Goal: Task Accomplishment & Management: Complete application form

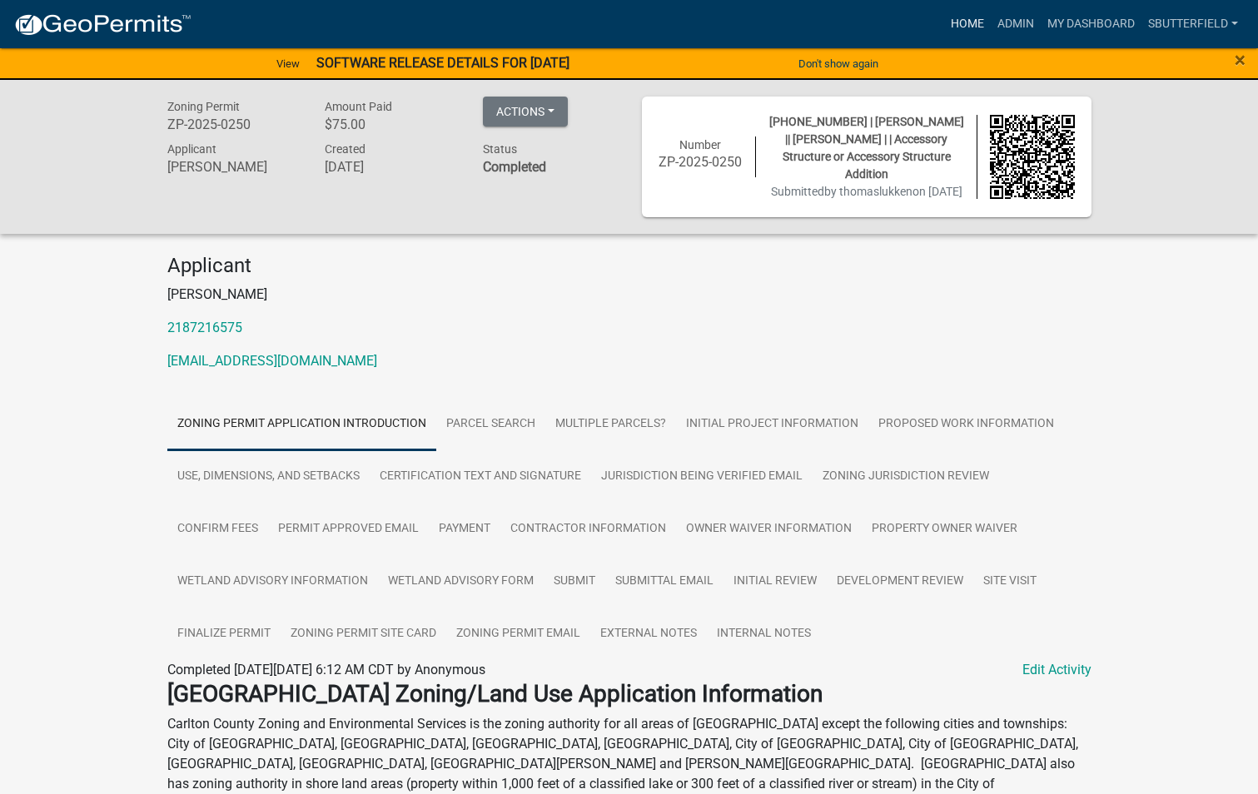
click at [963, 16] on link "Home" at bounding box center [967, 24] width 47 height 32
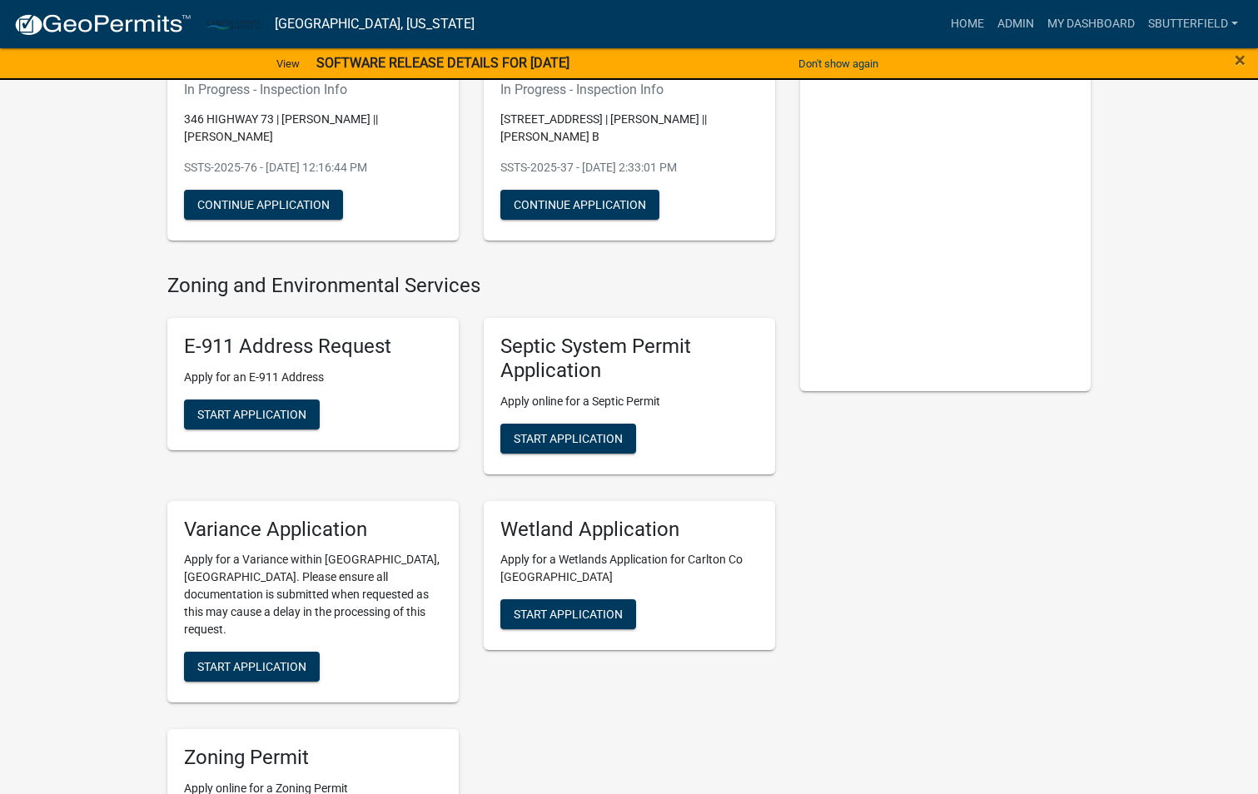
scroll to position [250, 0]
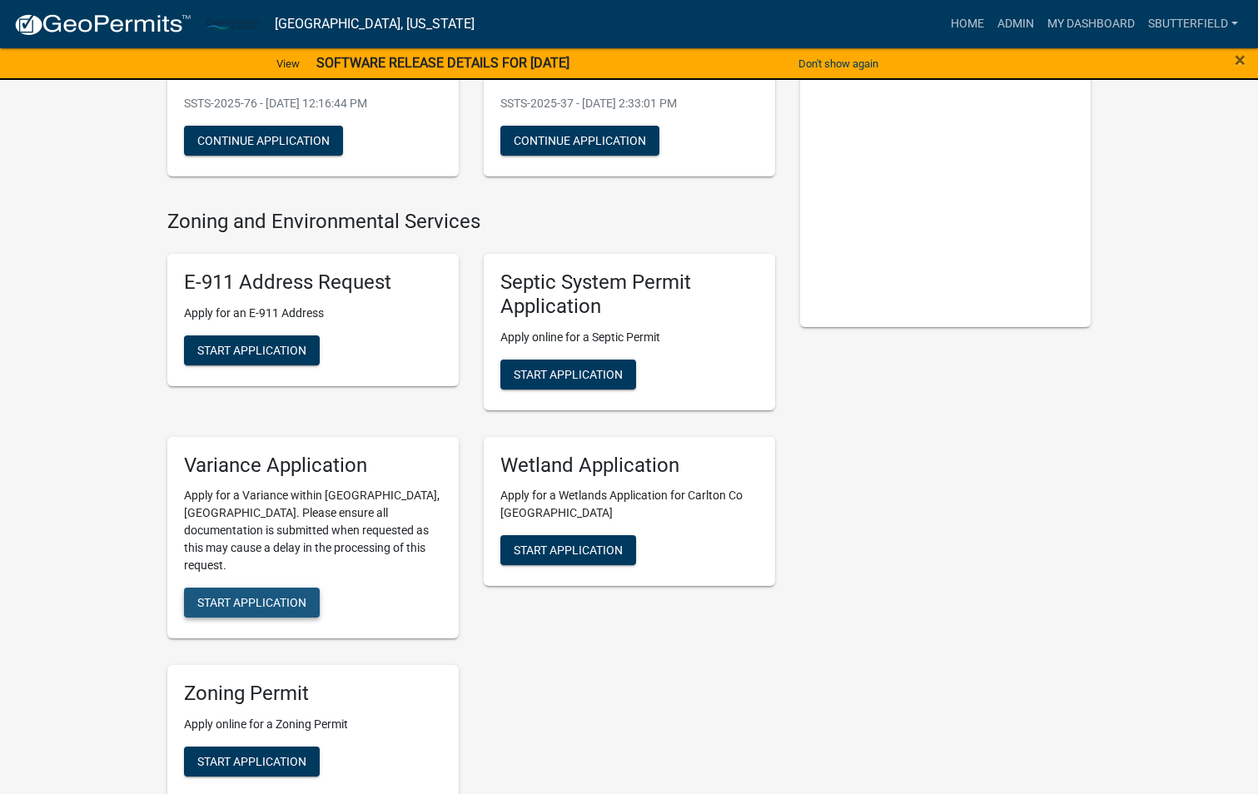
click at [229, 588] on button "Start Application" at bounding box center [252, 603] width 136 height 30
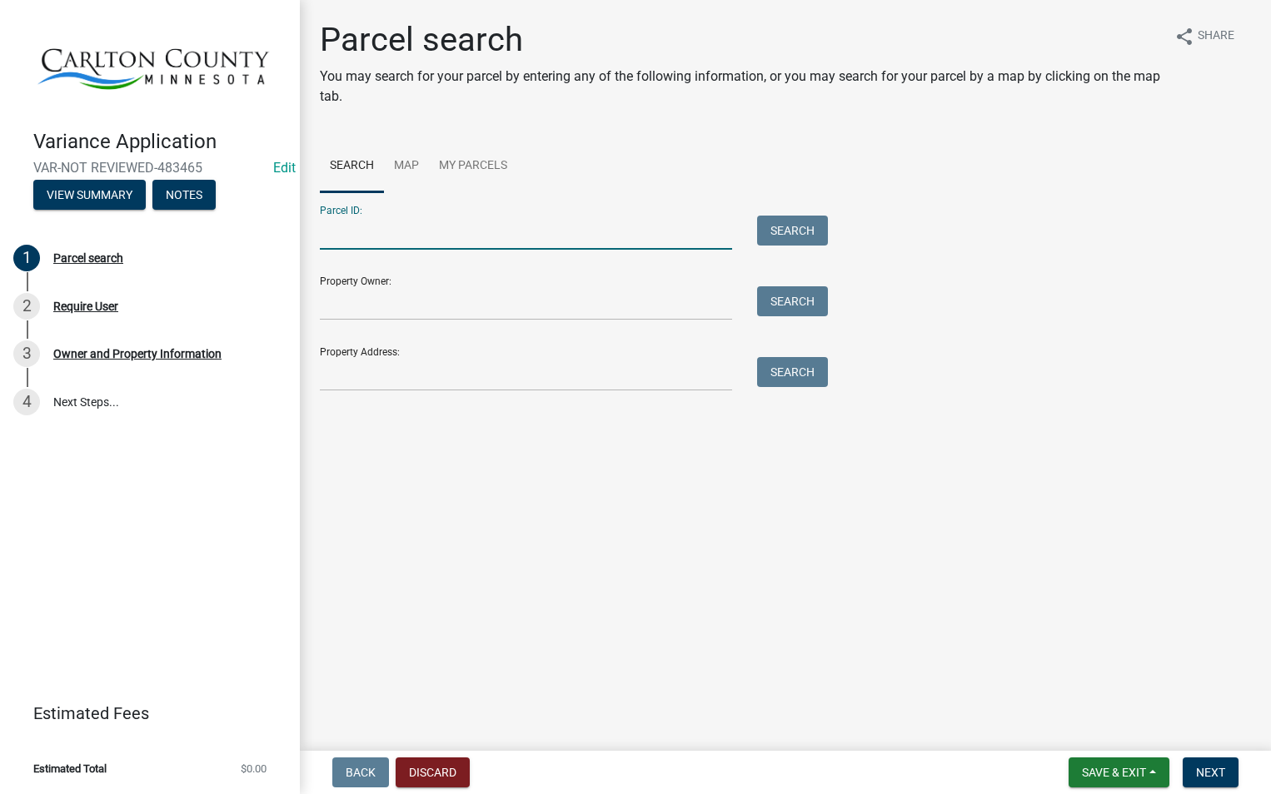
click at [494, 230] on input "Parcel ID:" at bounding box center [526, 233] width 412 height 34
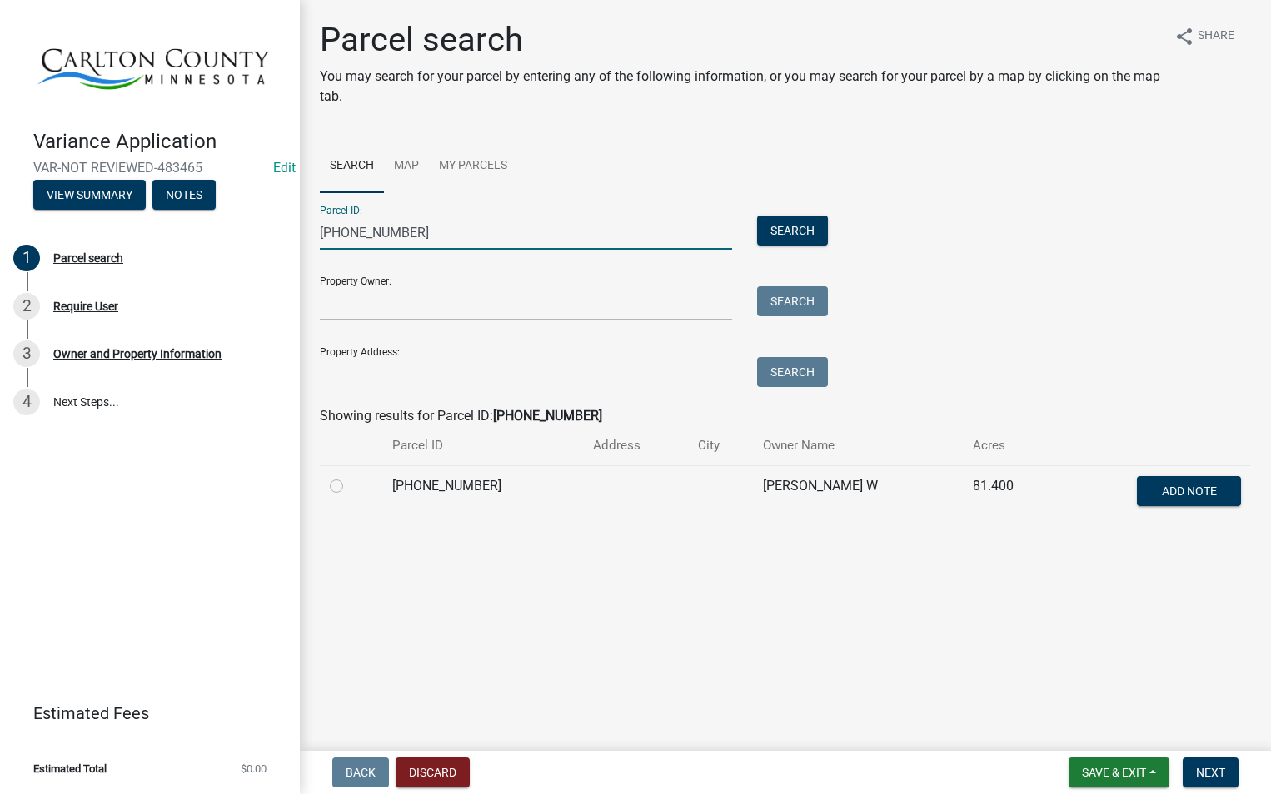
type input "[PHONE_NUMBER]"
click at [350, 476] on label at bounding box center [350, 476] width 0 height 0
click at [350, 481] on input "radio" at bounding box center [355, 481] width 11 height 11
radio input "true"
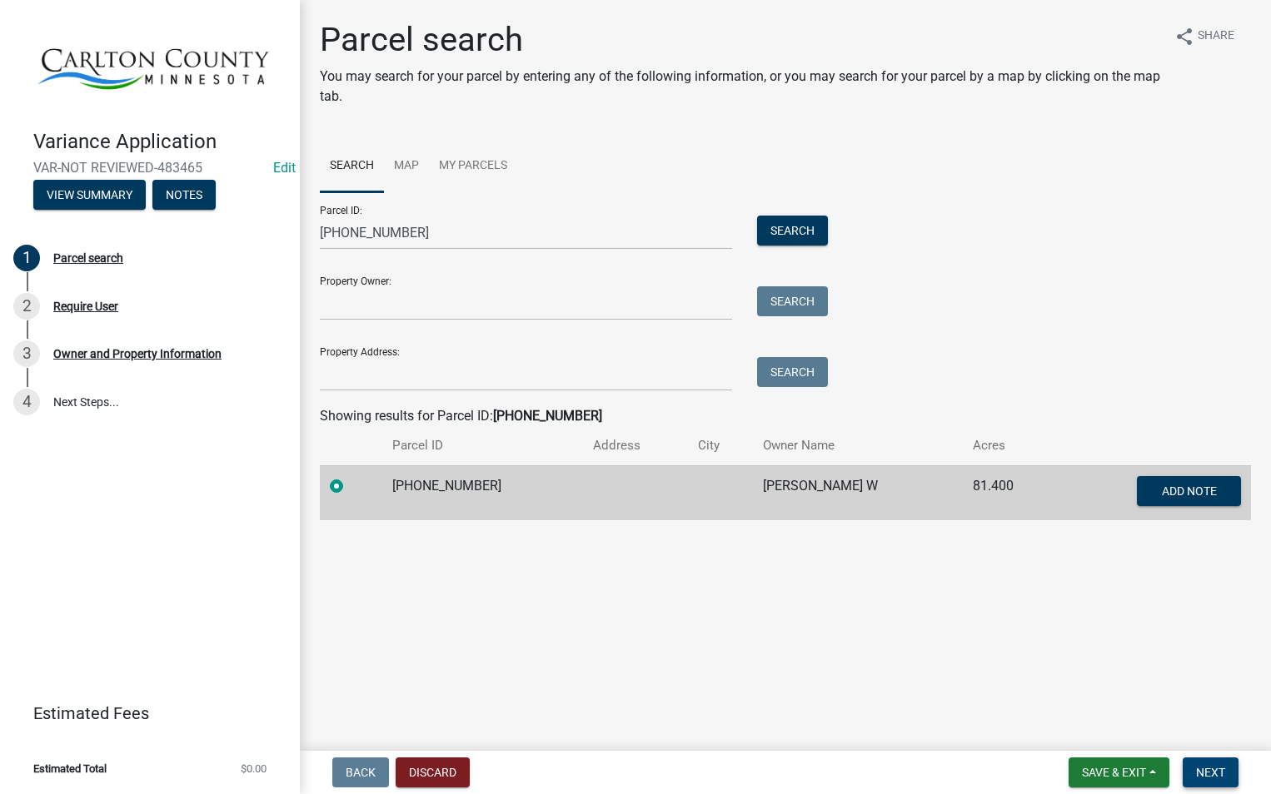
click at [1216, 764] on button "Next" at bounding box center [1210, 773] width 56 height 30
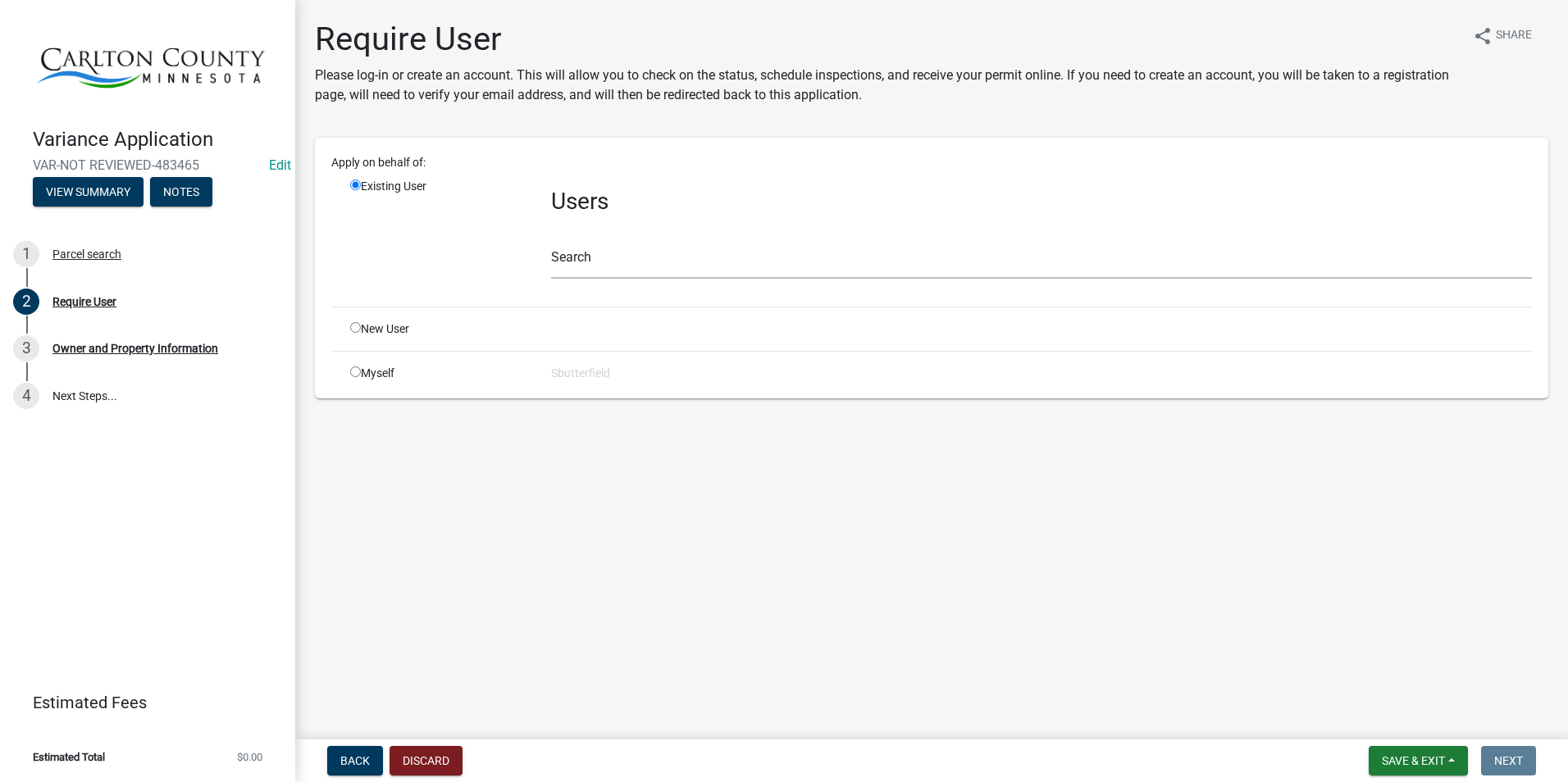
click at [349, 369] on div "Myself" at bounding box center [438, 373] width 201 height 17
click at [359, 372] on input "radio" at bounding box center [356, 371] width 11 height 11
radio input "true"
radio input "false"
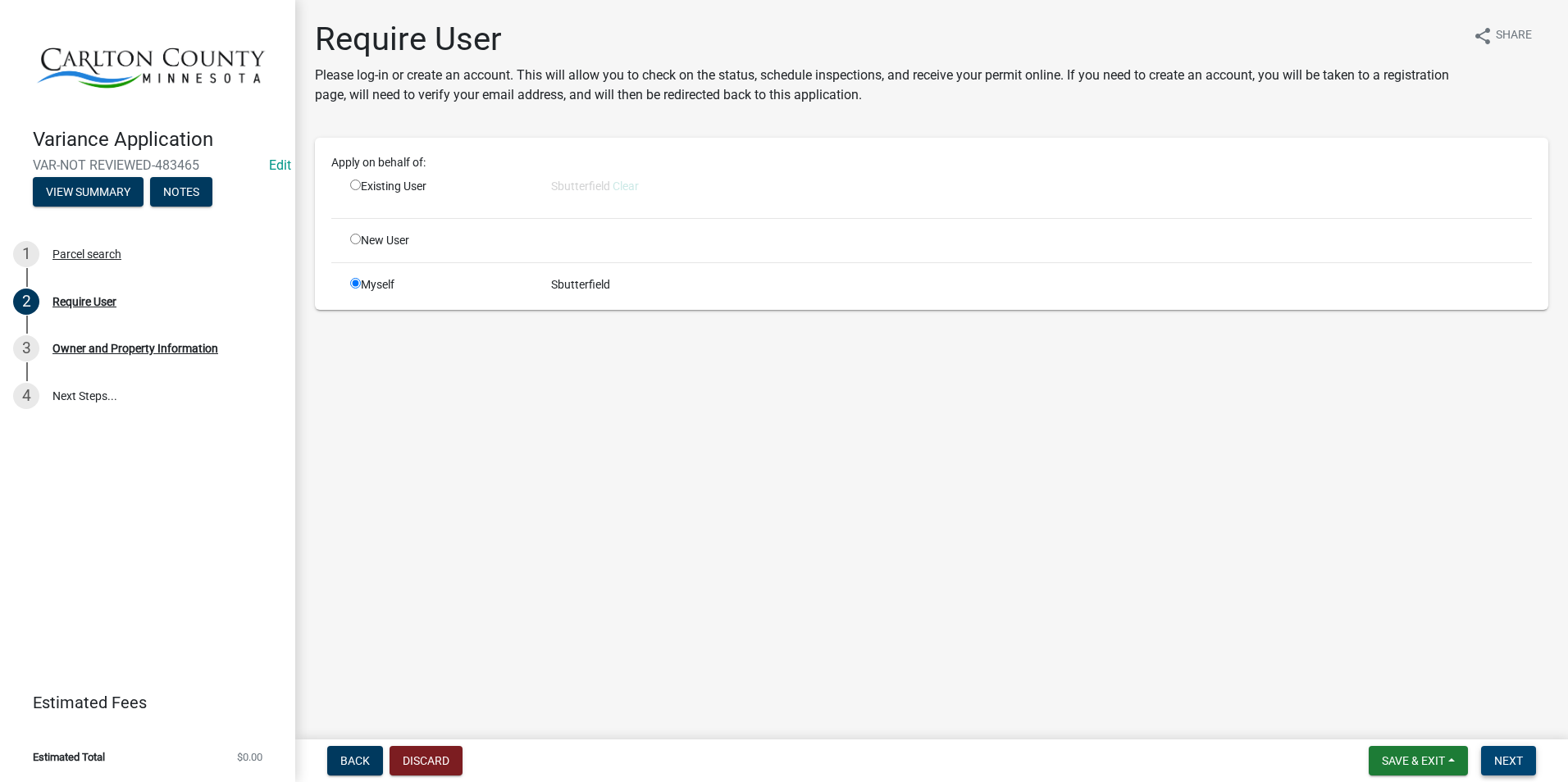
click at [1238, 757] on span "Next" at bounding box center [1508, 760] width 29 height 13
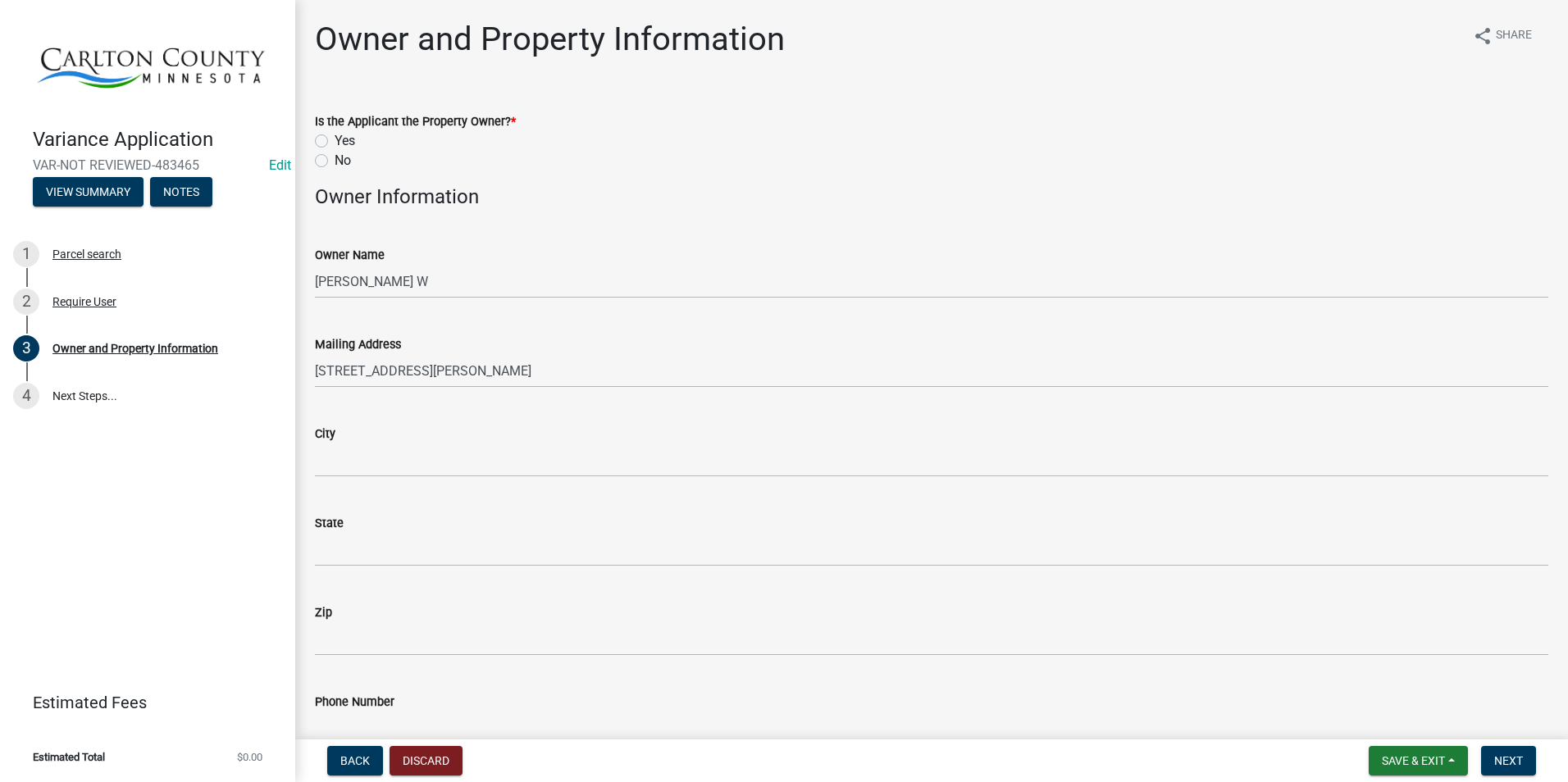
click at [335, 140] on label "Yes" at bounding box center [345, 141] width 21 height 20
click at [335, 140] on input "Yes" at bounding box center [340, 136] width 11 height 11
radio input "true"
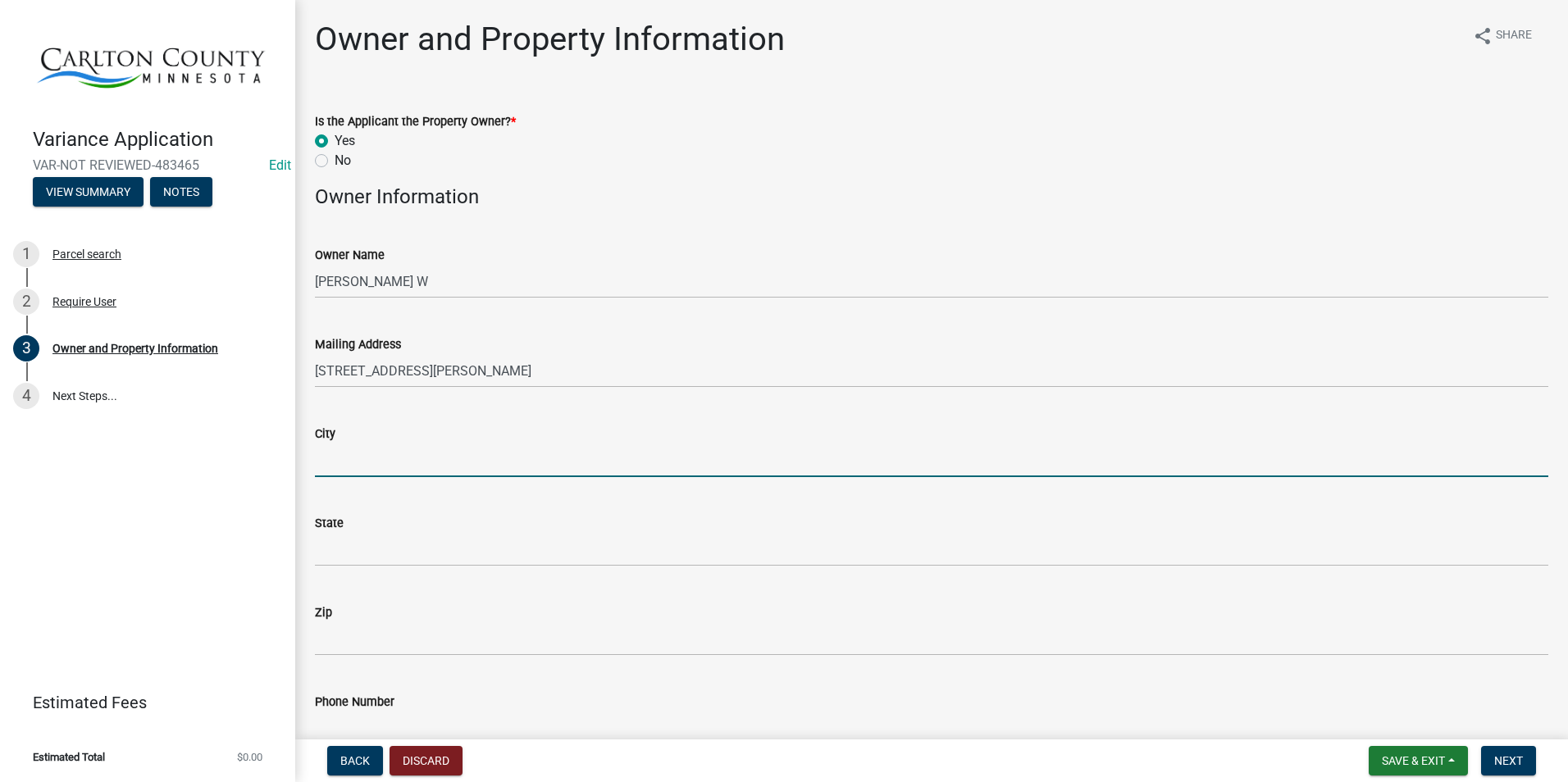
click at [364, 448] on input "City" at bounding box center [932, 460] width 1233 height 33
type input "Esko"
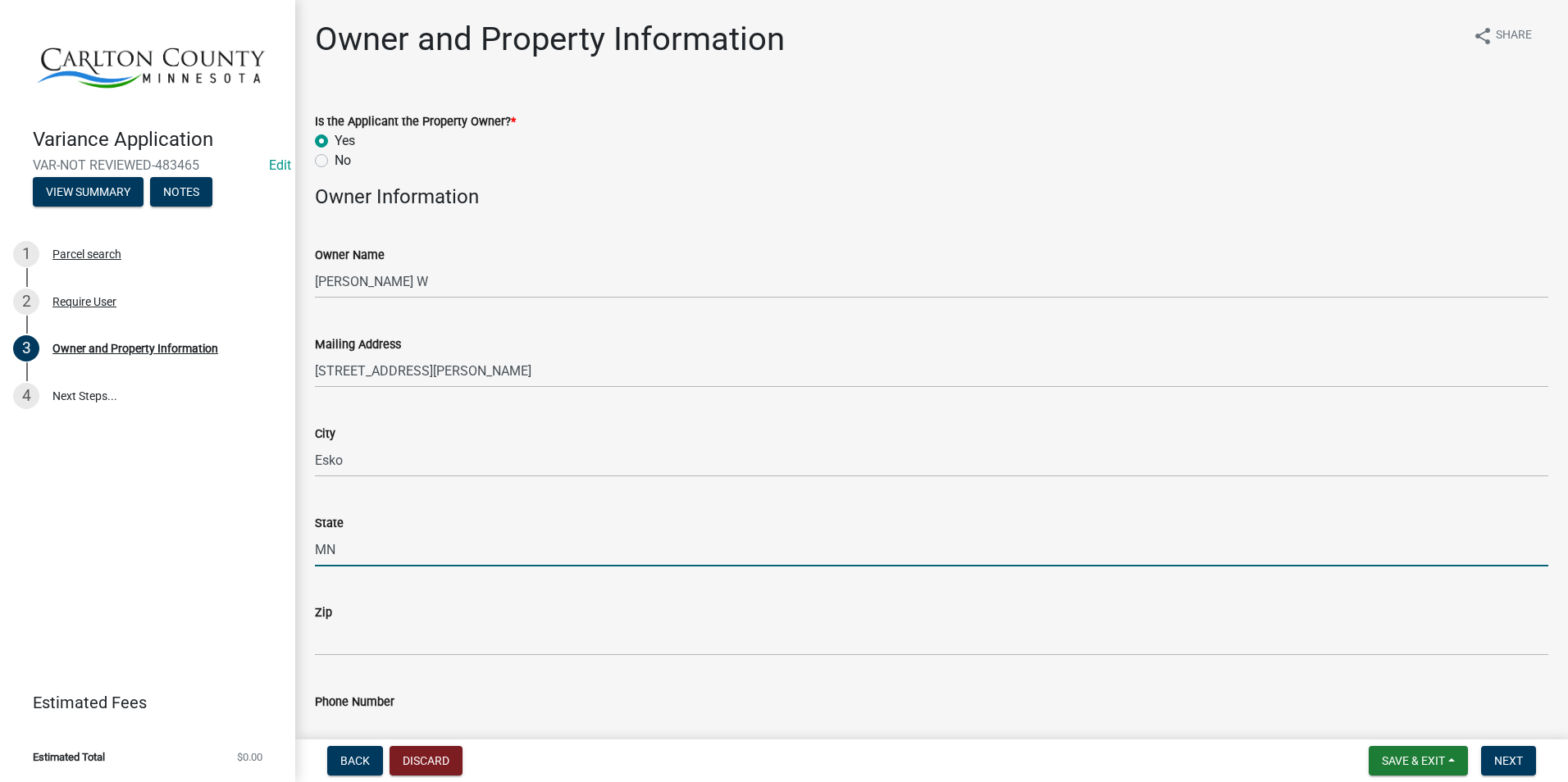
type input "MN"
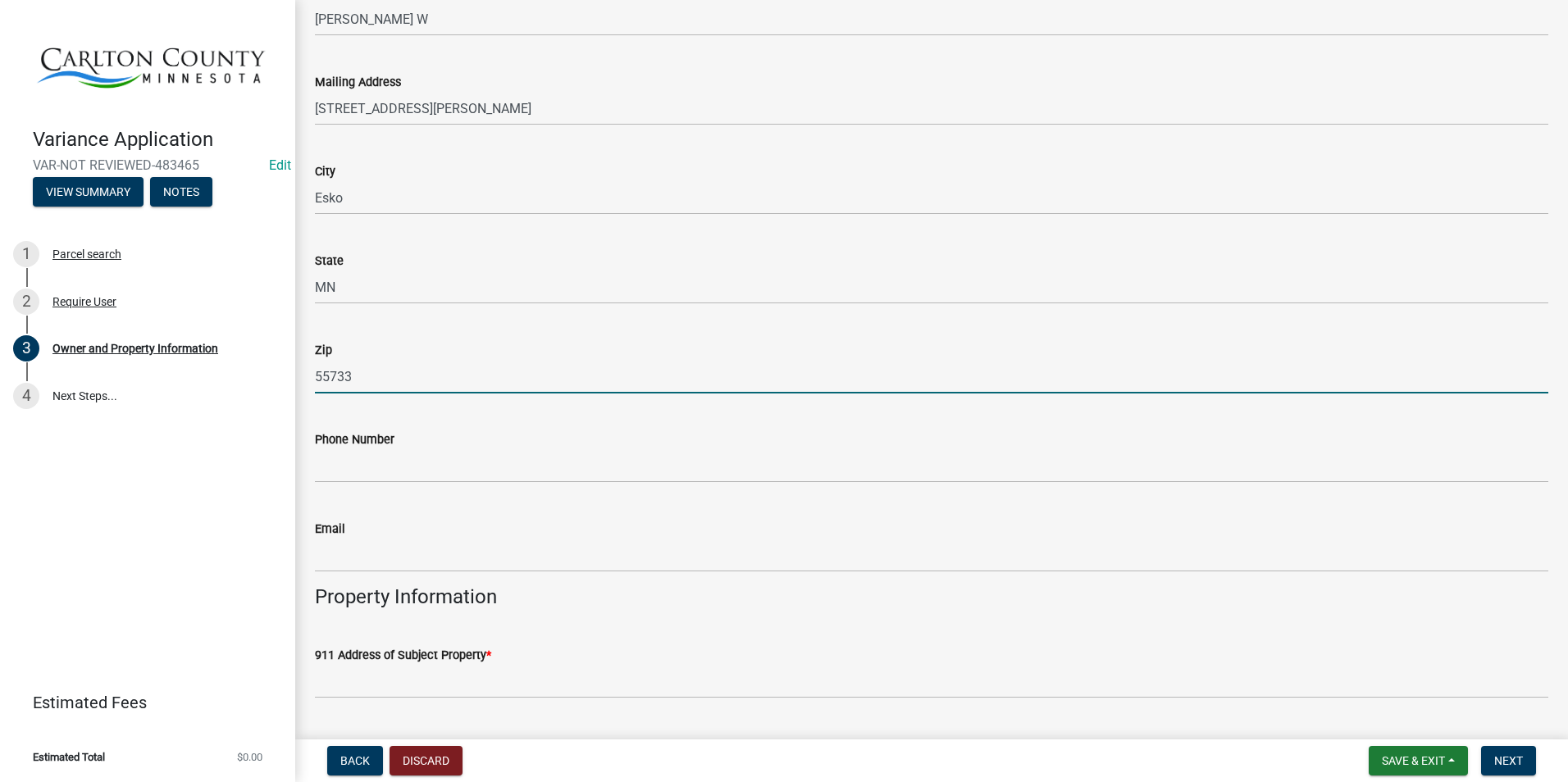
scroll to position [328, 0]
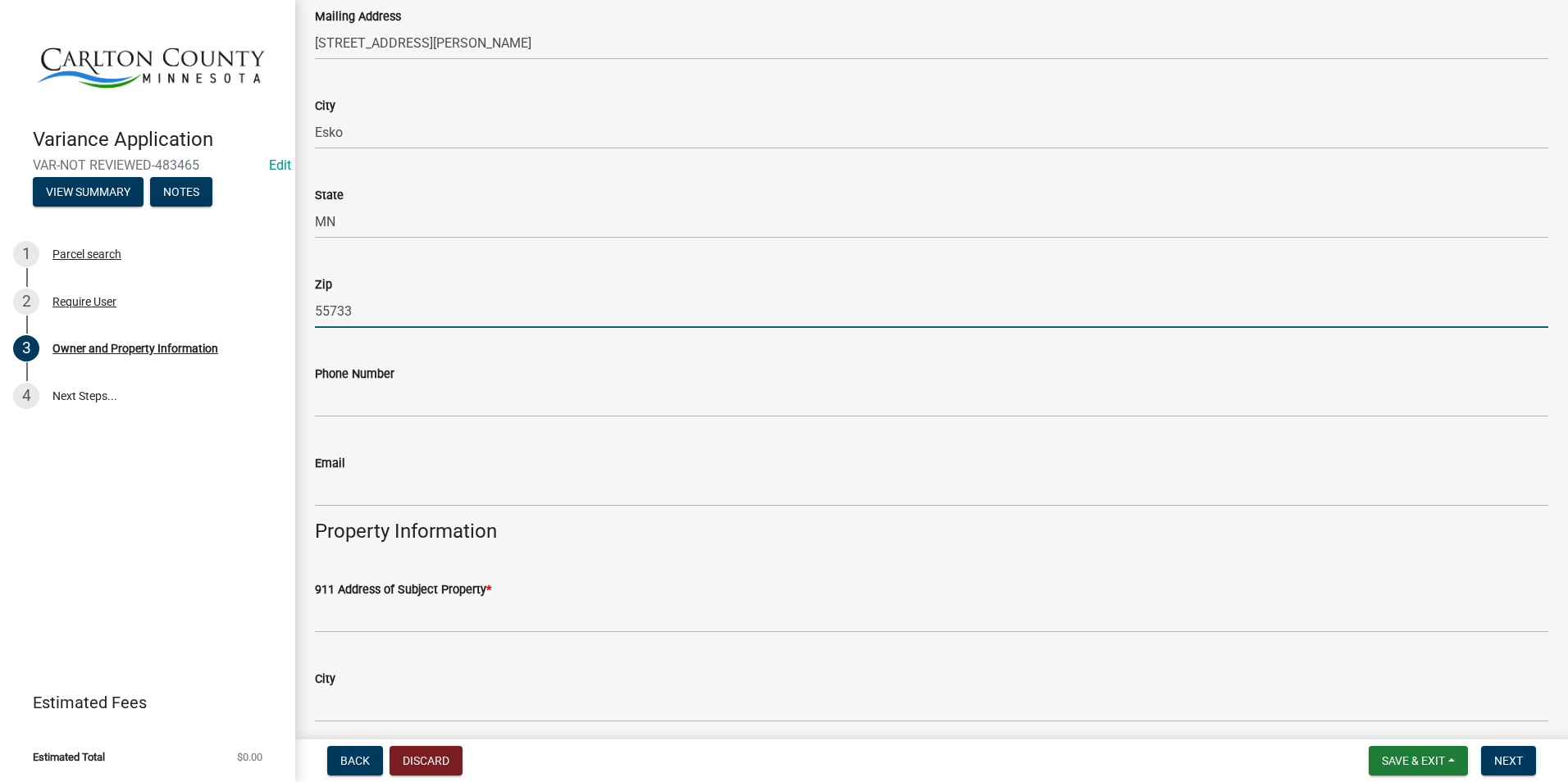
type input "55733"
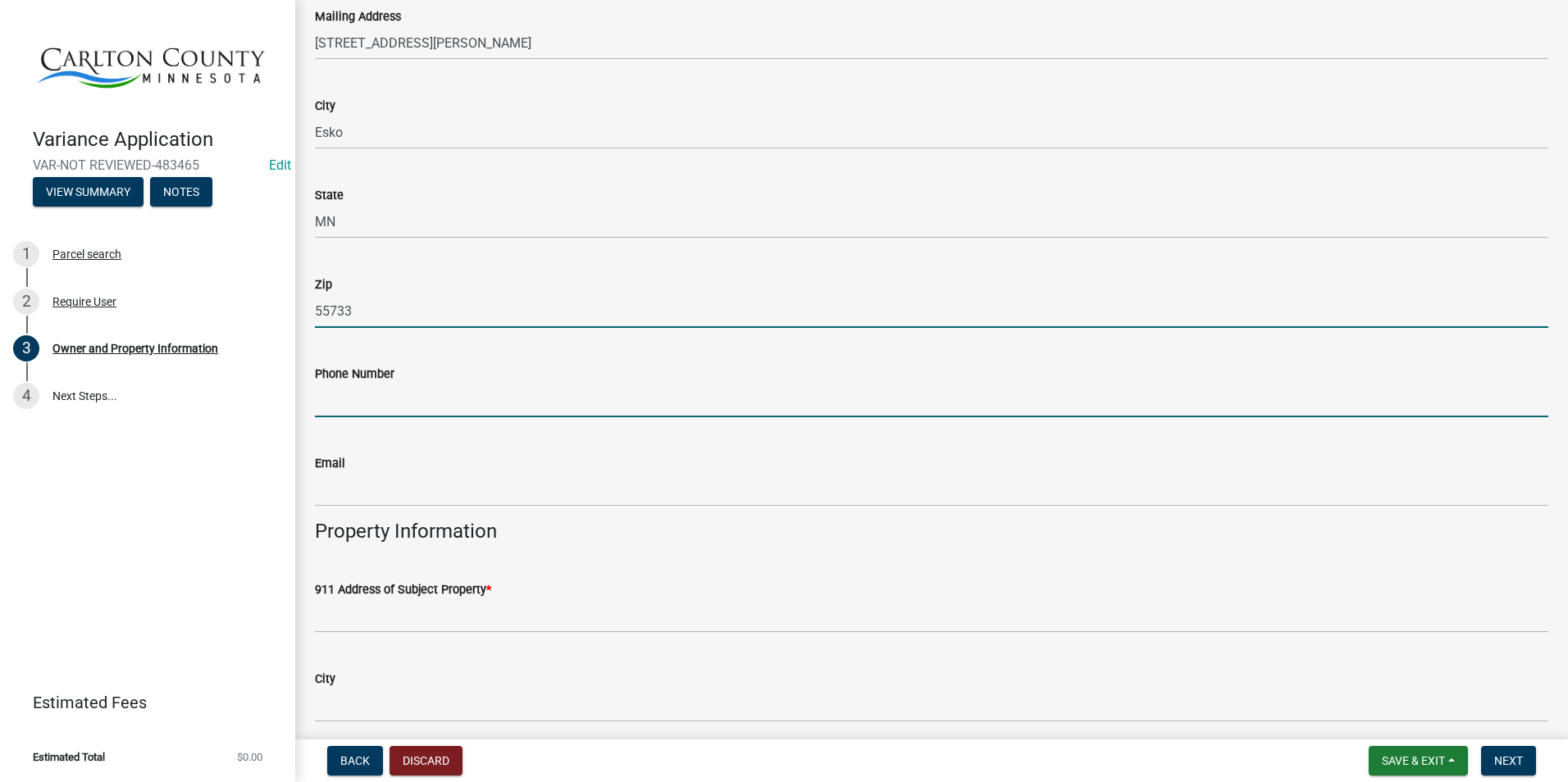
click at [364, 405] on input "Phone Number" at bounding box center [932, 401] width 1233 height 33
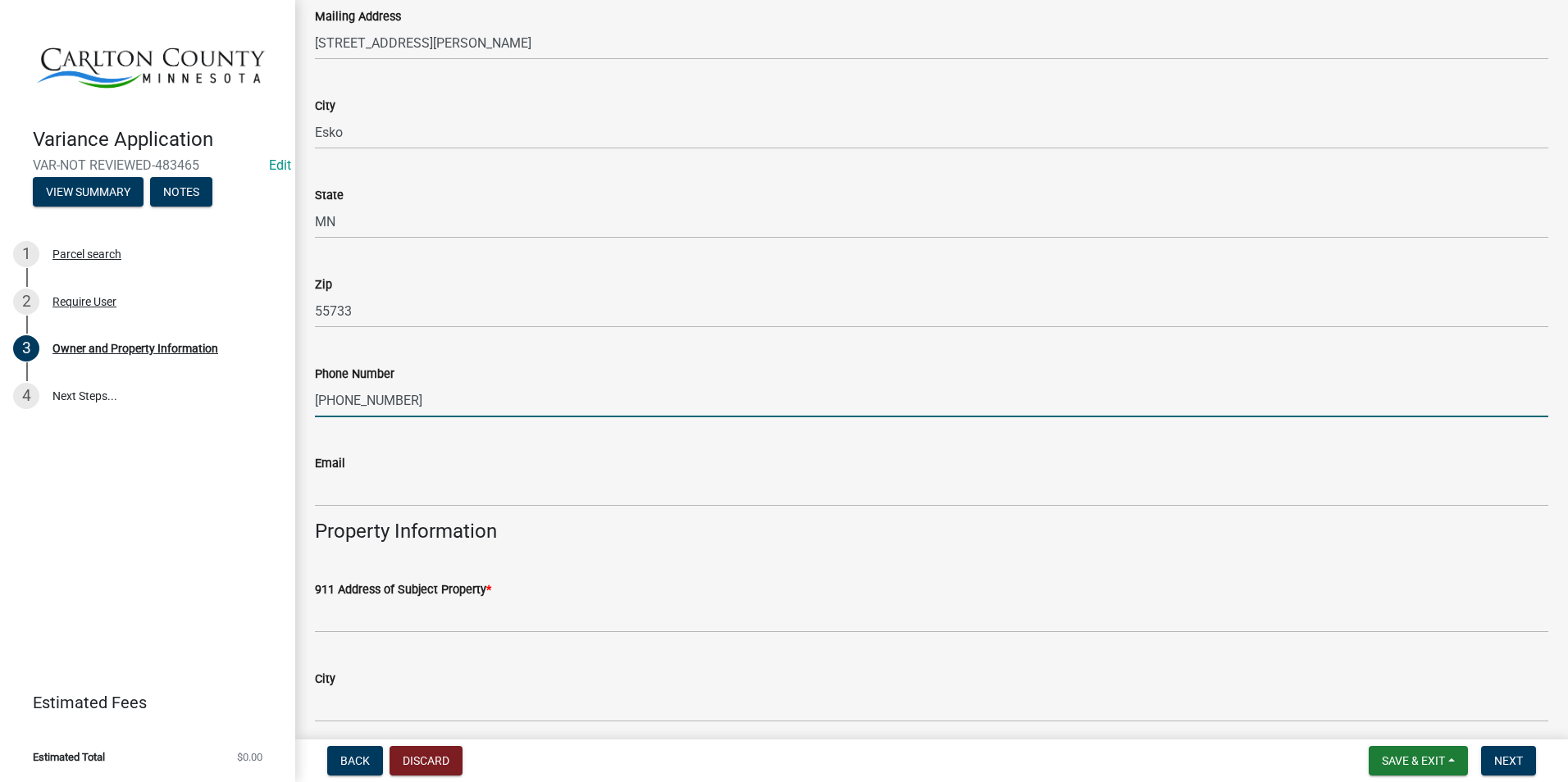
type input "[PHONE_NUMBER]"
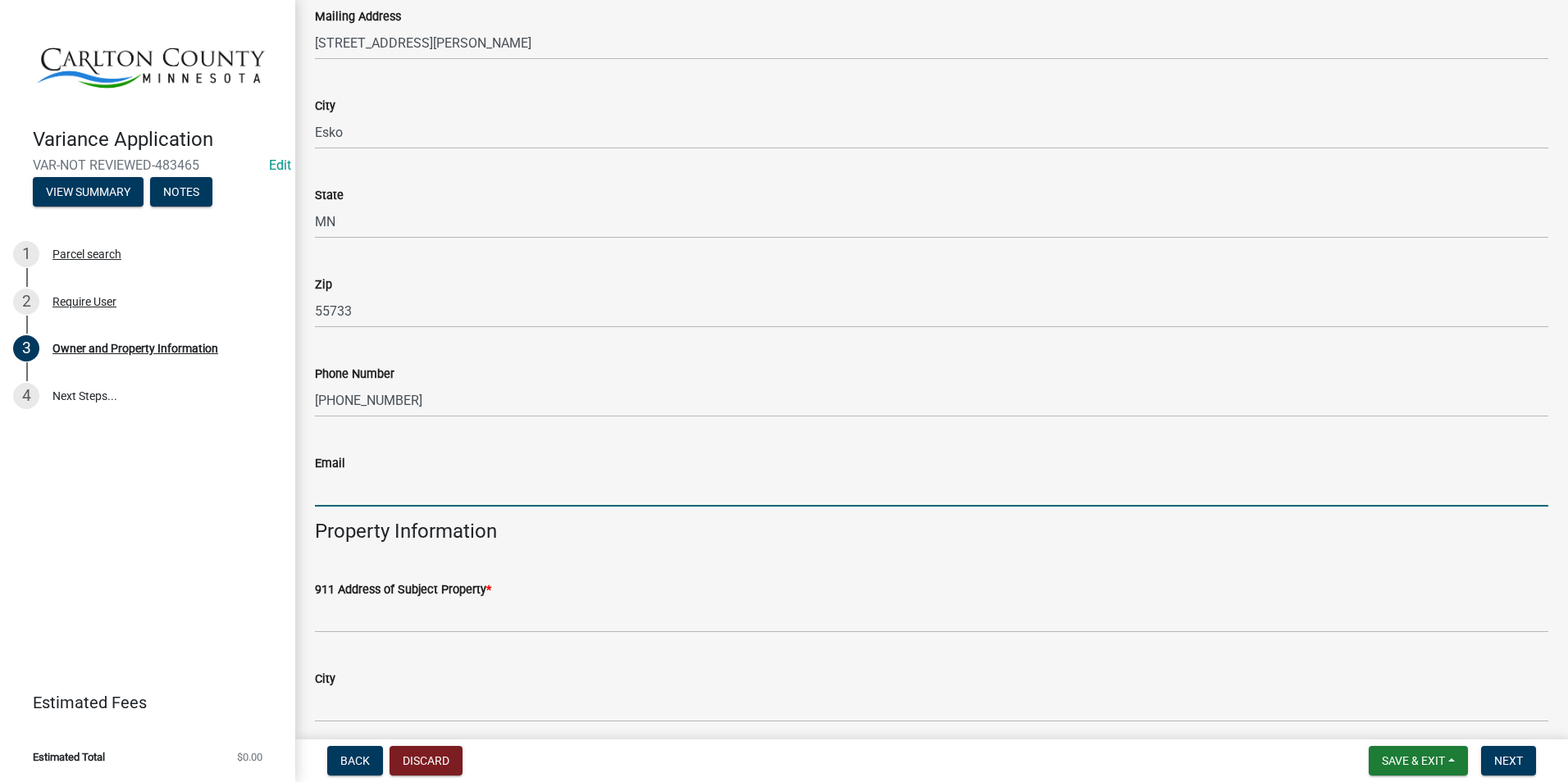
click at [360, 477] on input "Email" at bounding box center [932, 489] width 1233 height 33
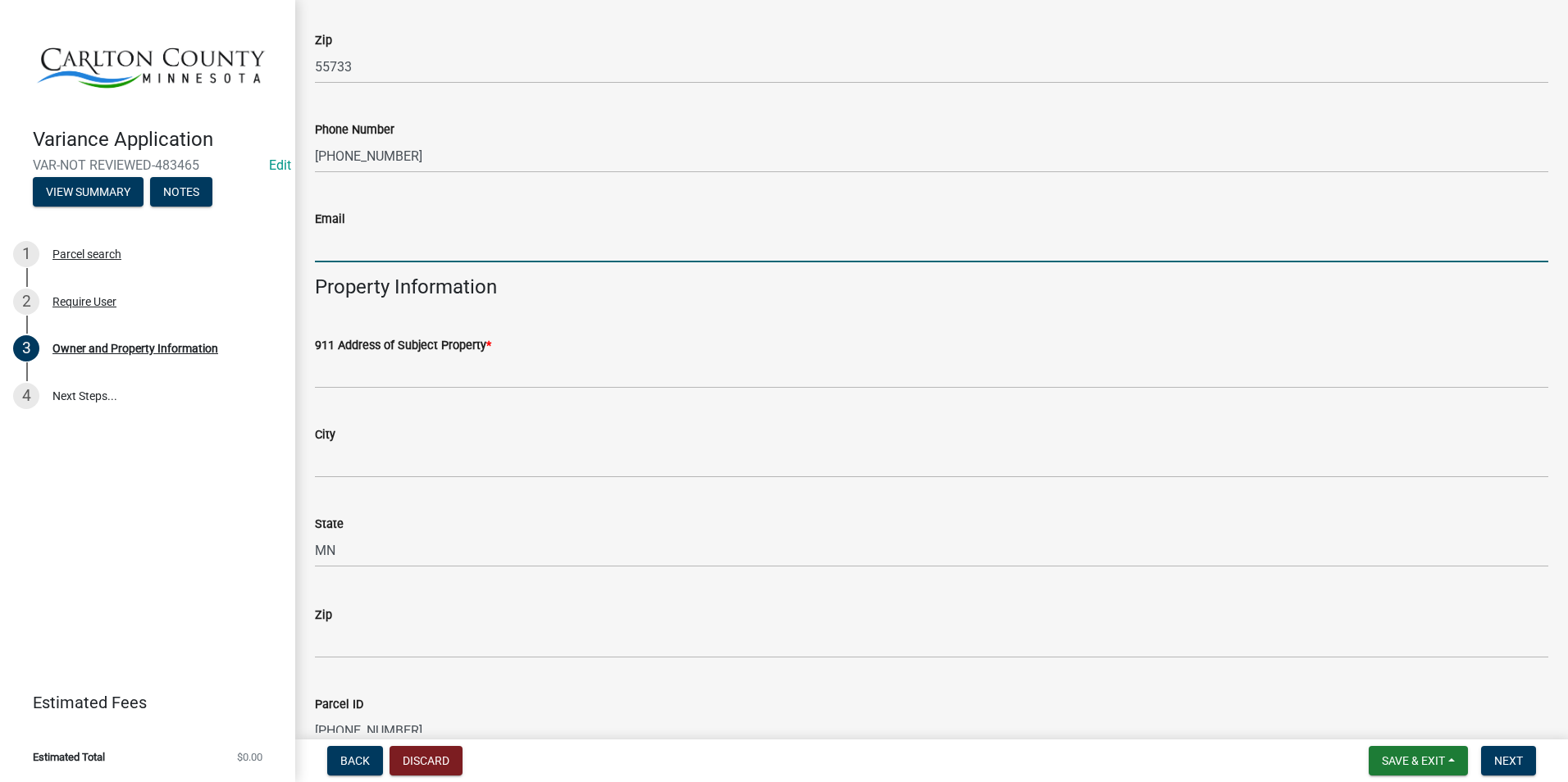
scroll to position [574, 0]
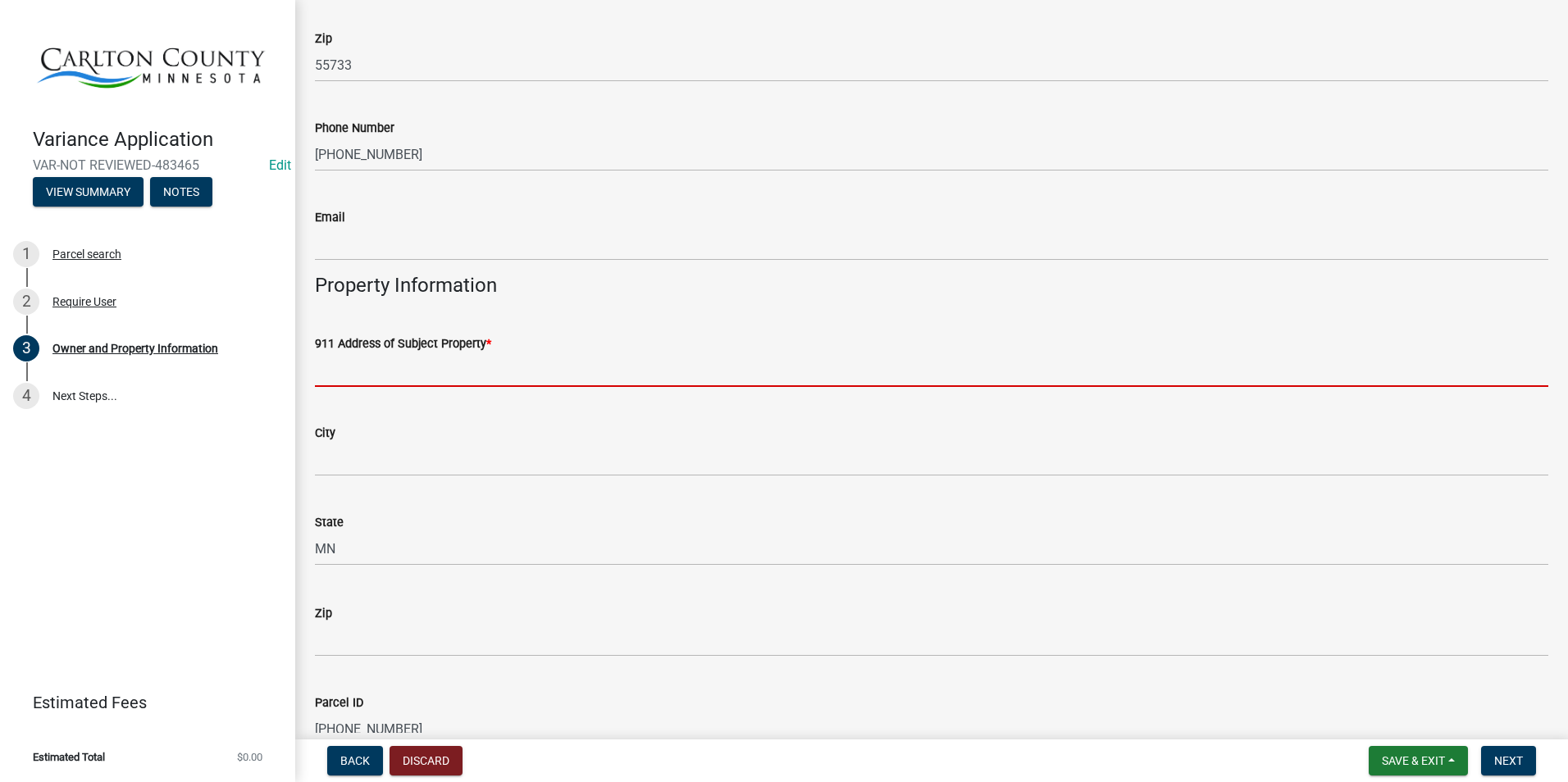
click at [455, 373] on input "911 Address of Subject Property *" at bounding box center [932, 370] width 1233 height 33
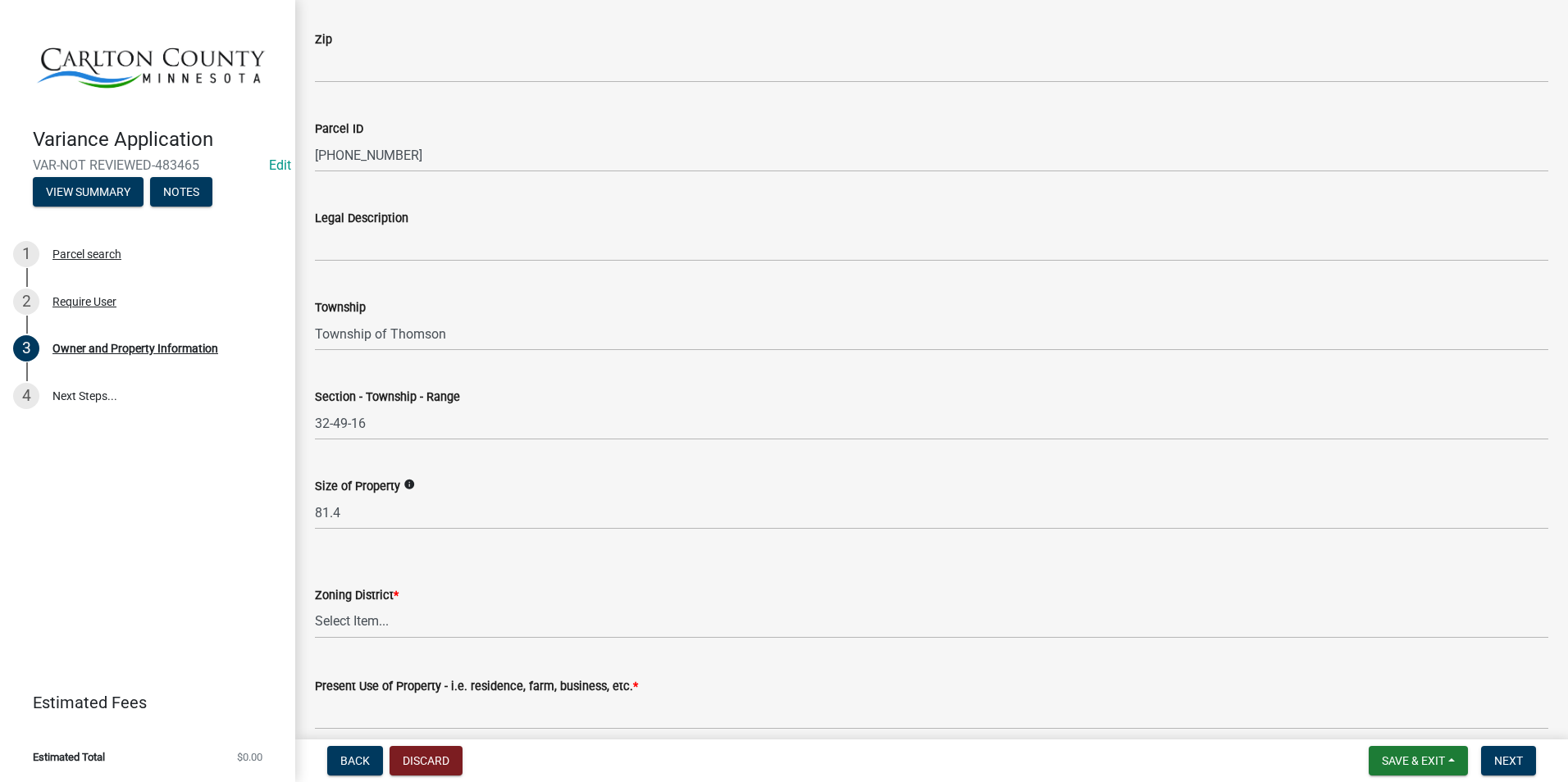
scroll to position [1222, 0]
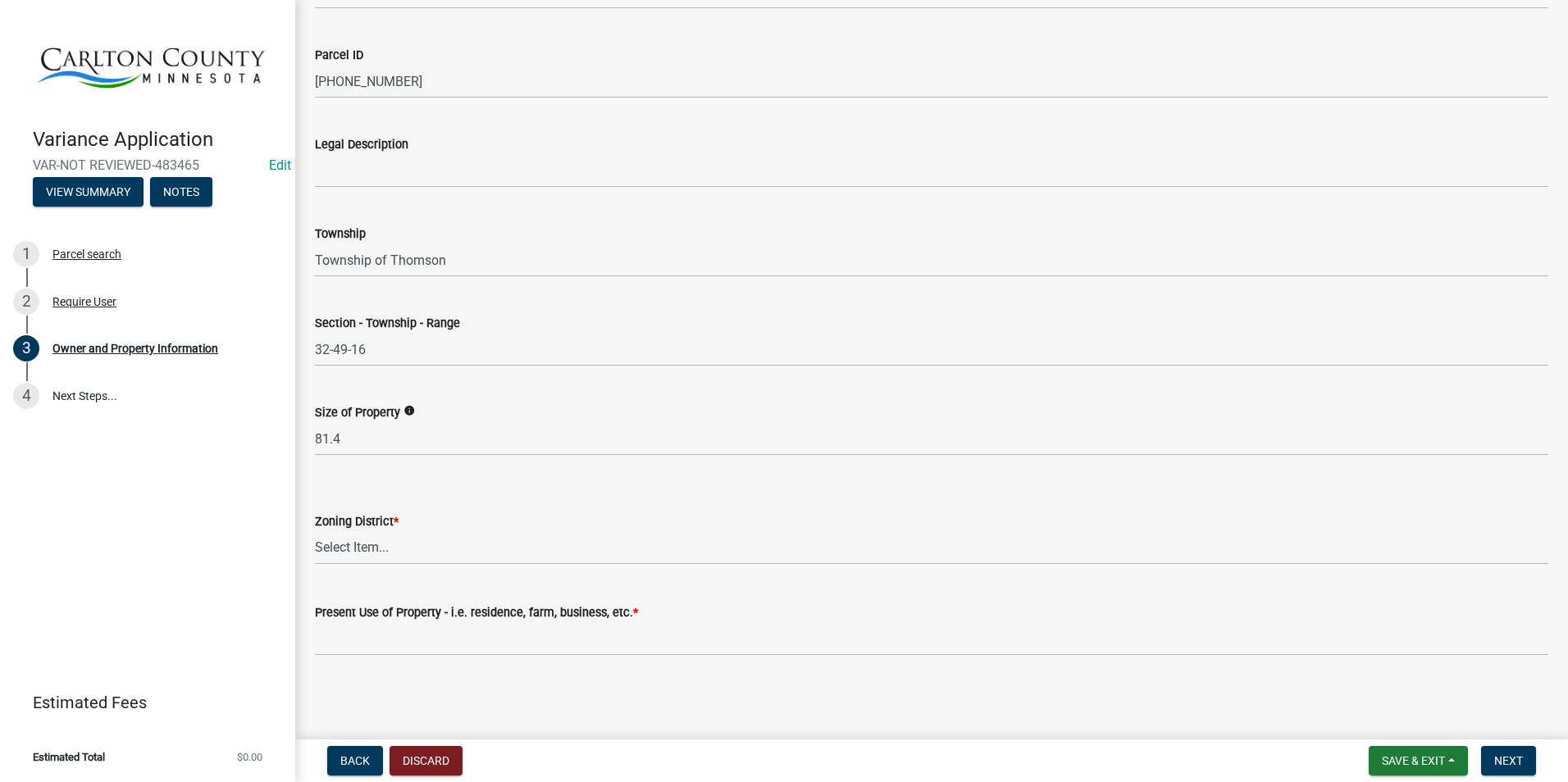
type input "[STREET_ADDRESS][PERSON_NAME]"
click at [460, 552] on select "Select Item... A-1 Agriculture/Forest Management District A-2 Agriculture/Rural…" at bounding box center [932, 549] width 1233 height 33
click at [421, 547] on select "Select Item... A-1 Agriculture/Forest Management District A-2 Agriculture/Rural…" at bounding box center [932, 549] width 1233 height 33
click at [315, 532] on select "Select Item... A-1 Agriculture/Forest Management District A-2 Agriculture/Rural…" at bounding box center [932, 549] width 1233 height 33
select select "351b0fae-054d-494c-a72c-417d4df961b9"
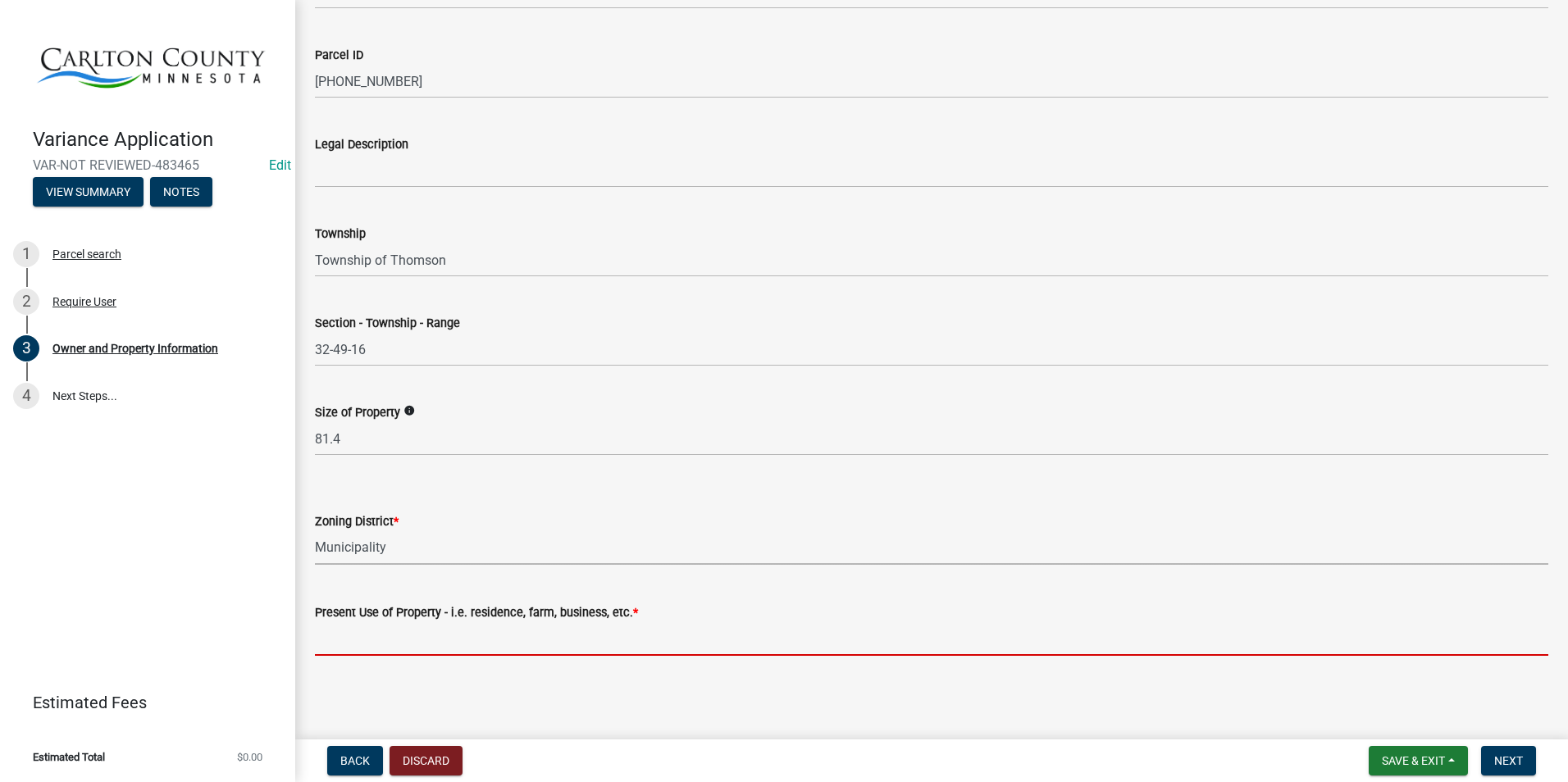
click at [544, 632] on input "Present Use of Property - i.e. residence, farm, business, etc. *" at bounding box center [932, 639] width 1233 height 33
click at [775, 618] on div "Present Use of Property - i.e. residence, farm, business, etc. *" at bounding box center [932, 613] width 1233 height 20
click at [532, 639] on input "Present Use of Property - i.e. residence, farm, business, etc. *" at bounding box center [932, 639] width 1233 height 33
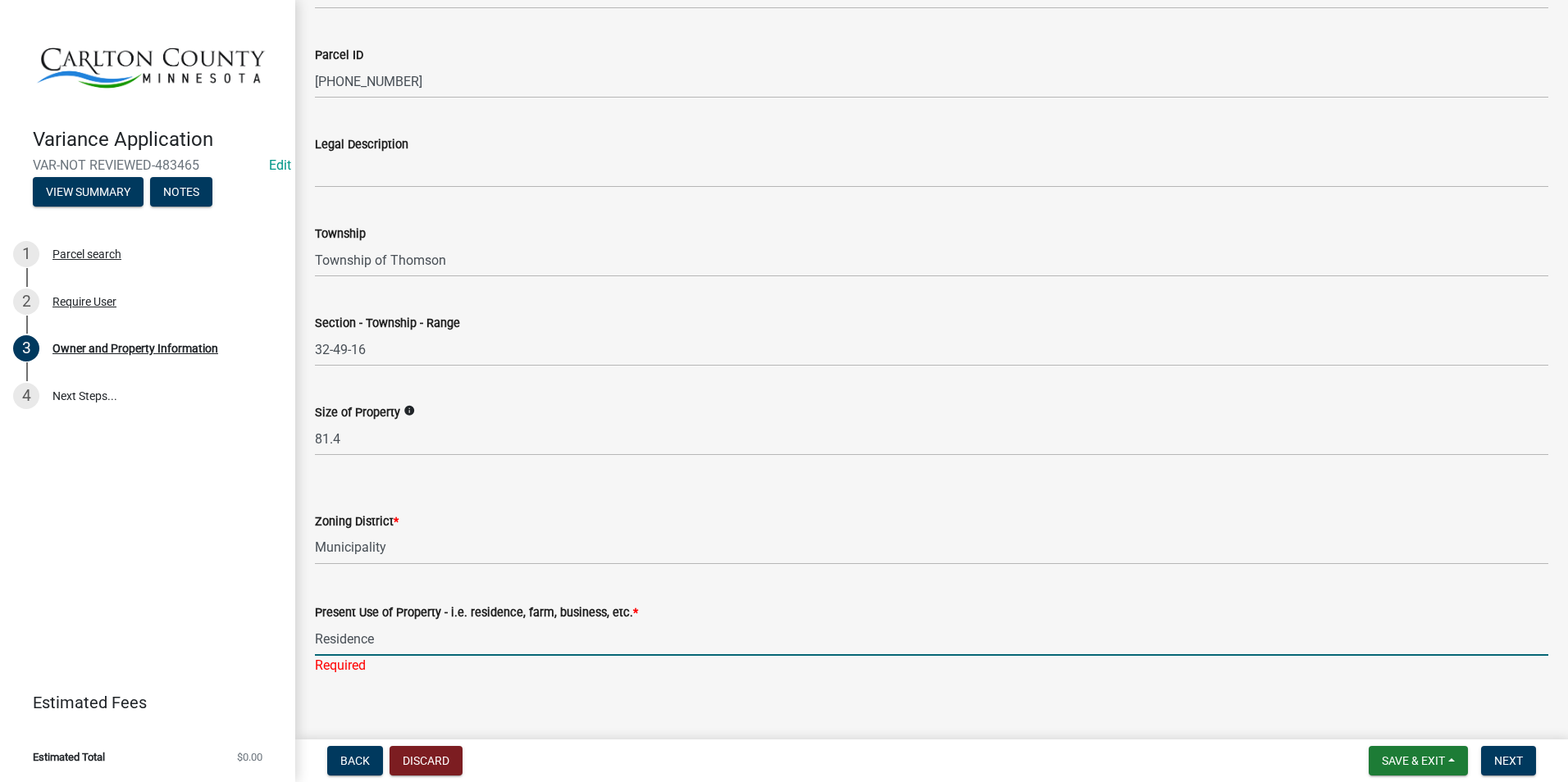
scroll to position [1242, 0]
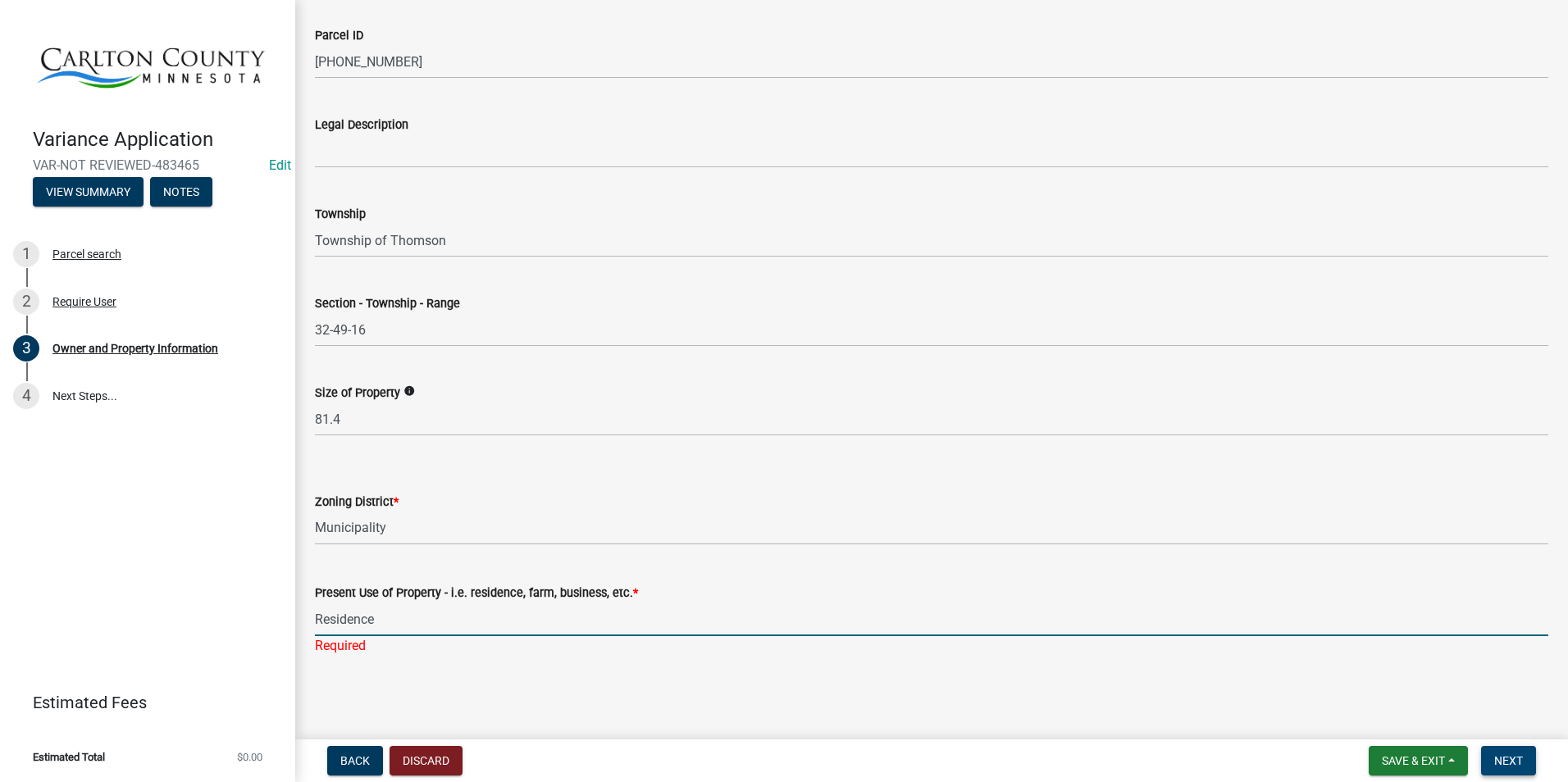
type input "Residence"
click at [1238, 756] on span "Next" at bounding box center [1508, 760] width 29 height 13
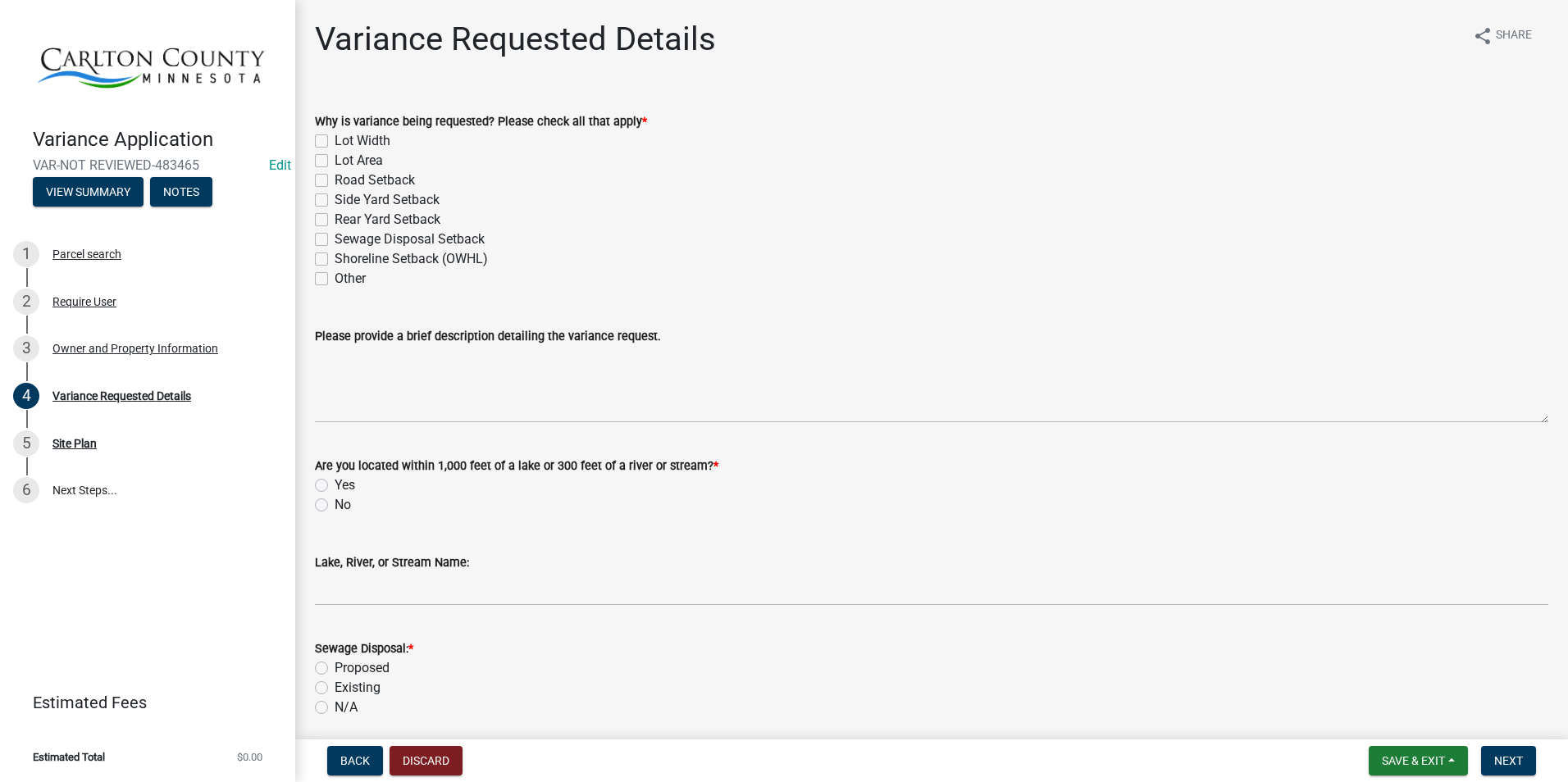
click at [335, 276] on label "Other" at bounding box center [351, 279] width 32 height 20
click at [335, 276] on input "Other" at bounding box center [340, 274] width 11 height 11
checkbox input "true"
checkbox input "false"
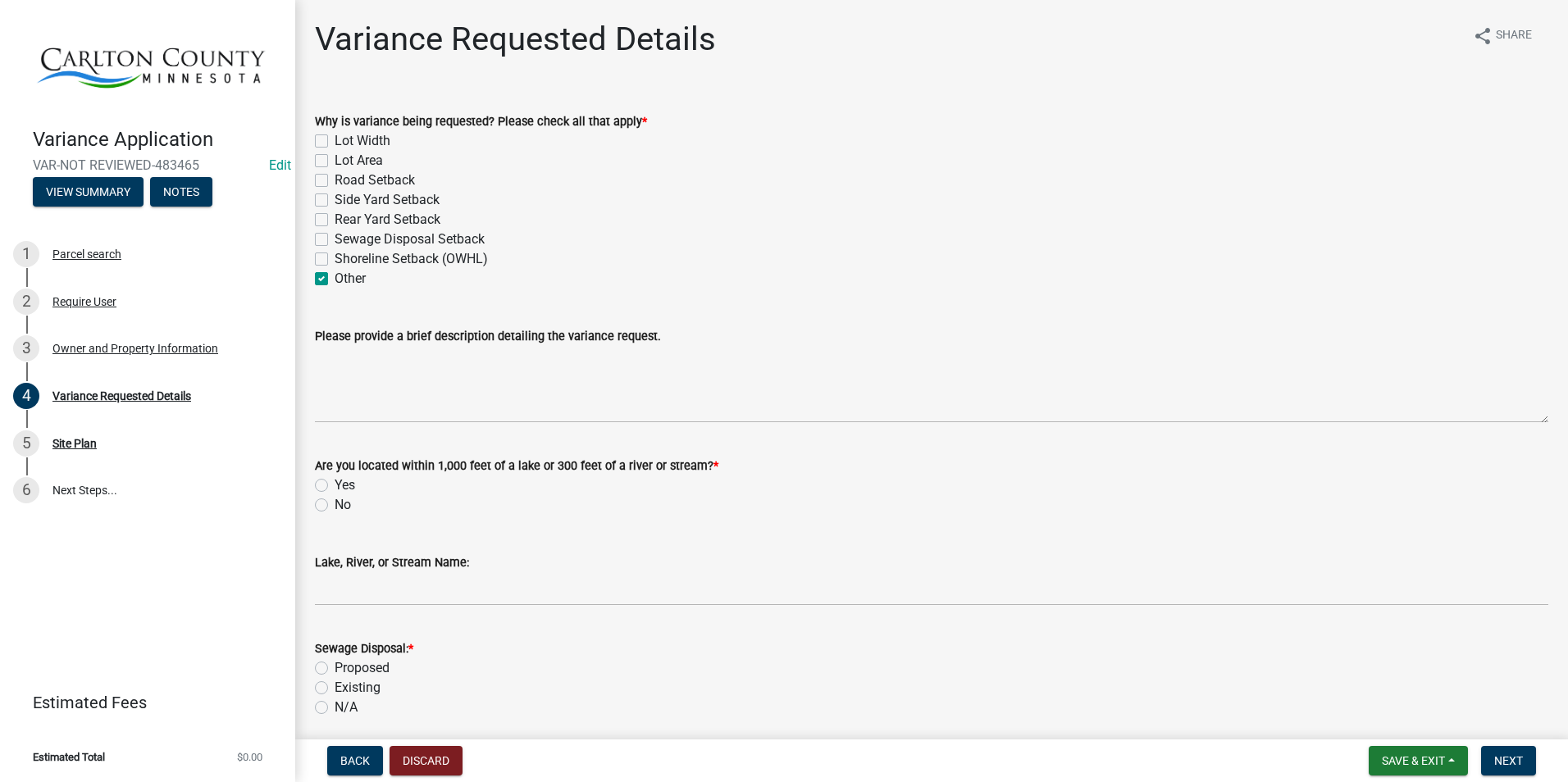
checkbox input "false"
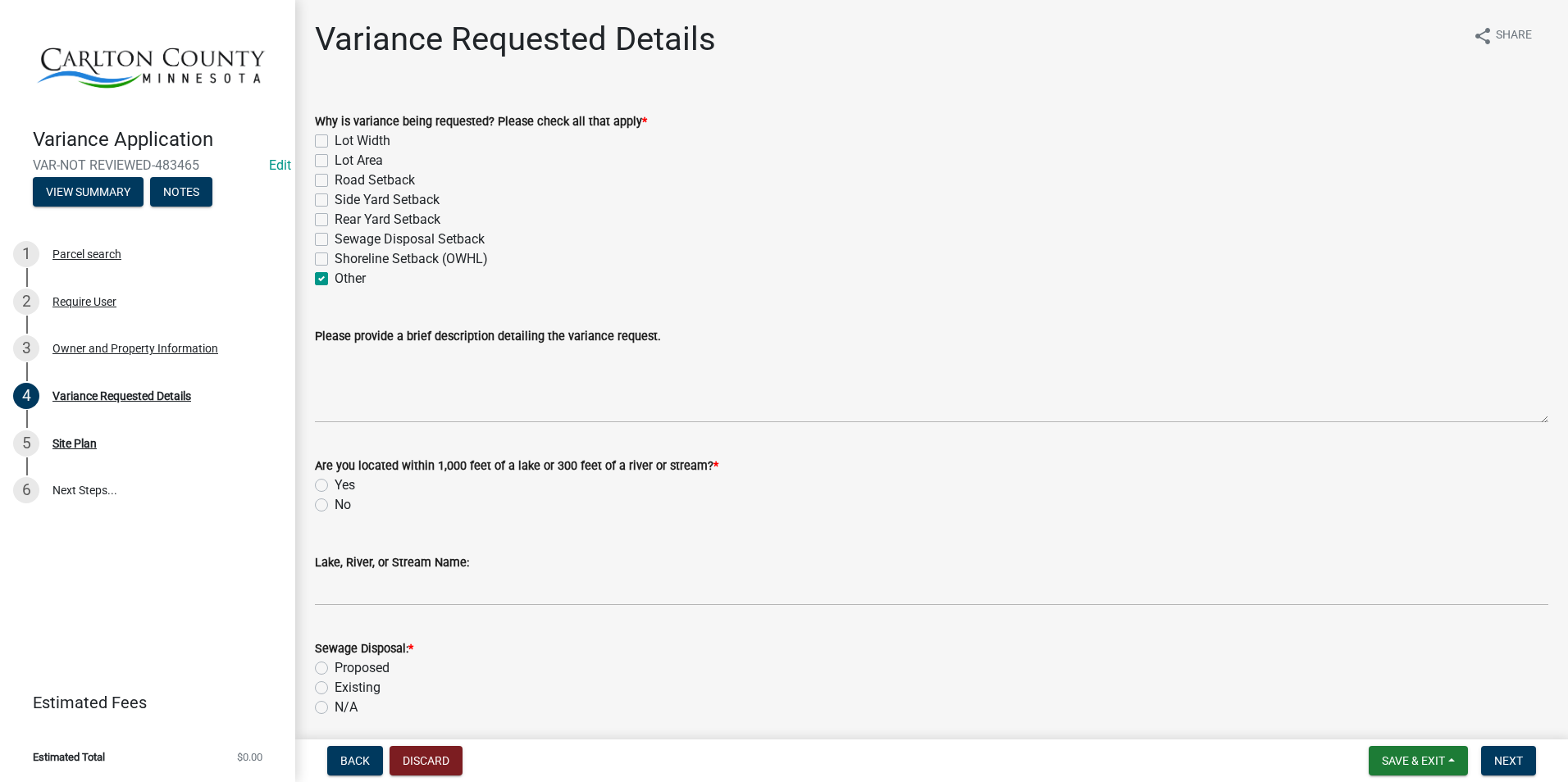
checkbox input "true"
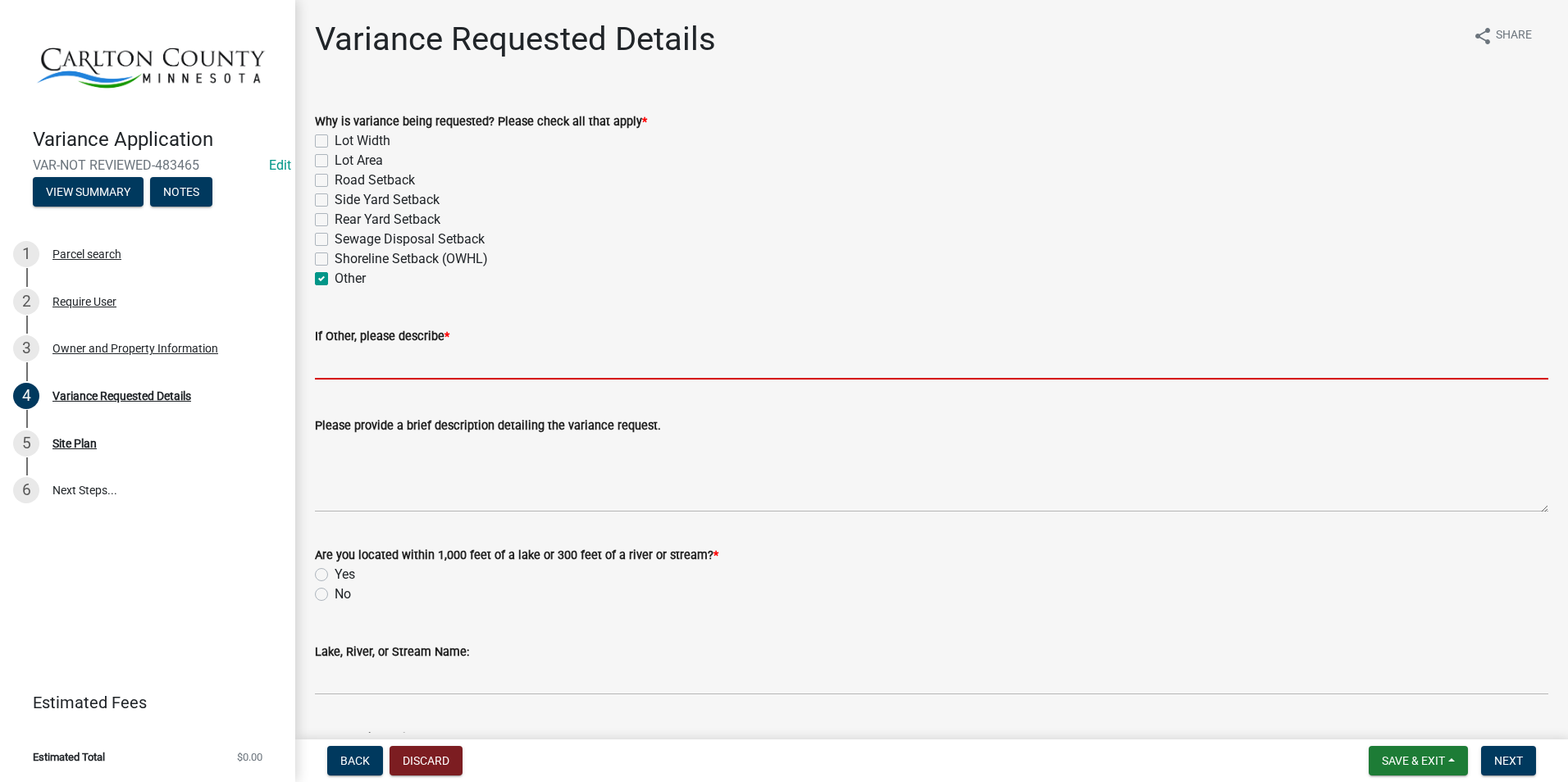
click at [380, 358] on input "If Other, please describe *" at bounding box center [932, 362] width 1233 height 33
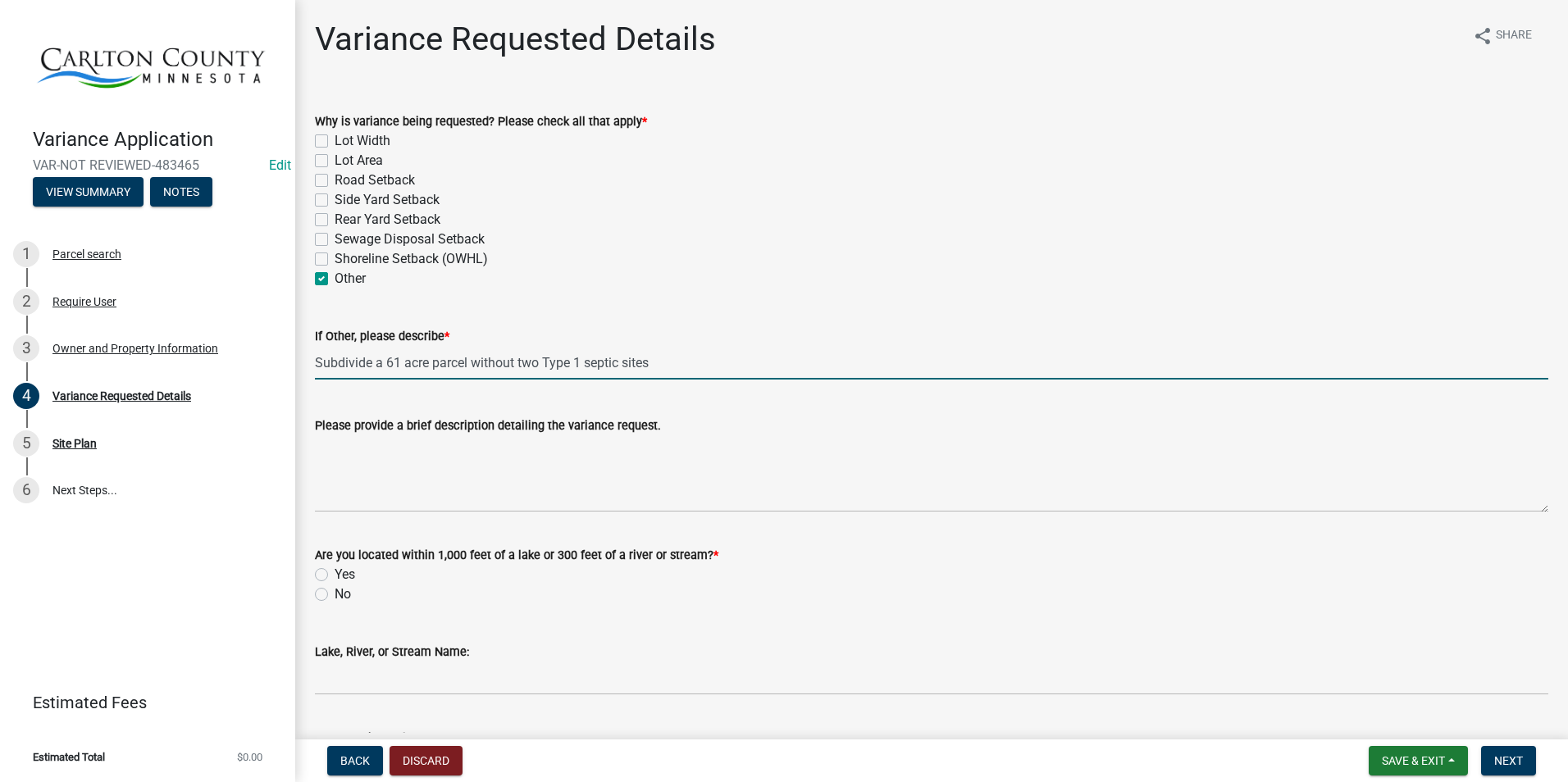
type input "Subdivide a 61 acre parcel without two Type 1 septic sites"
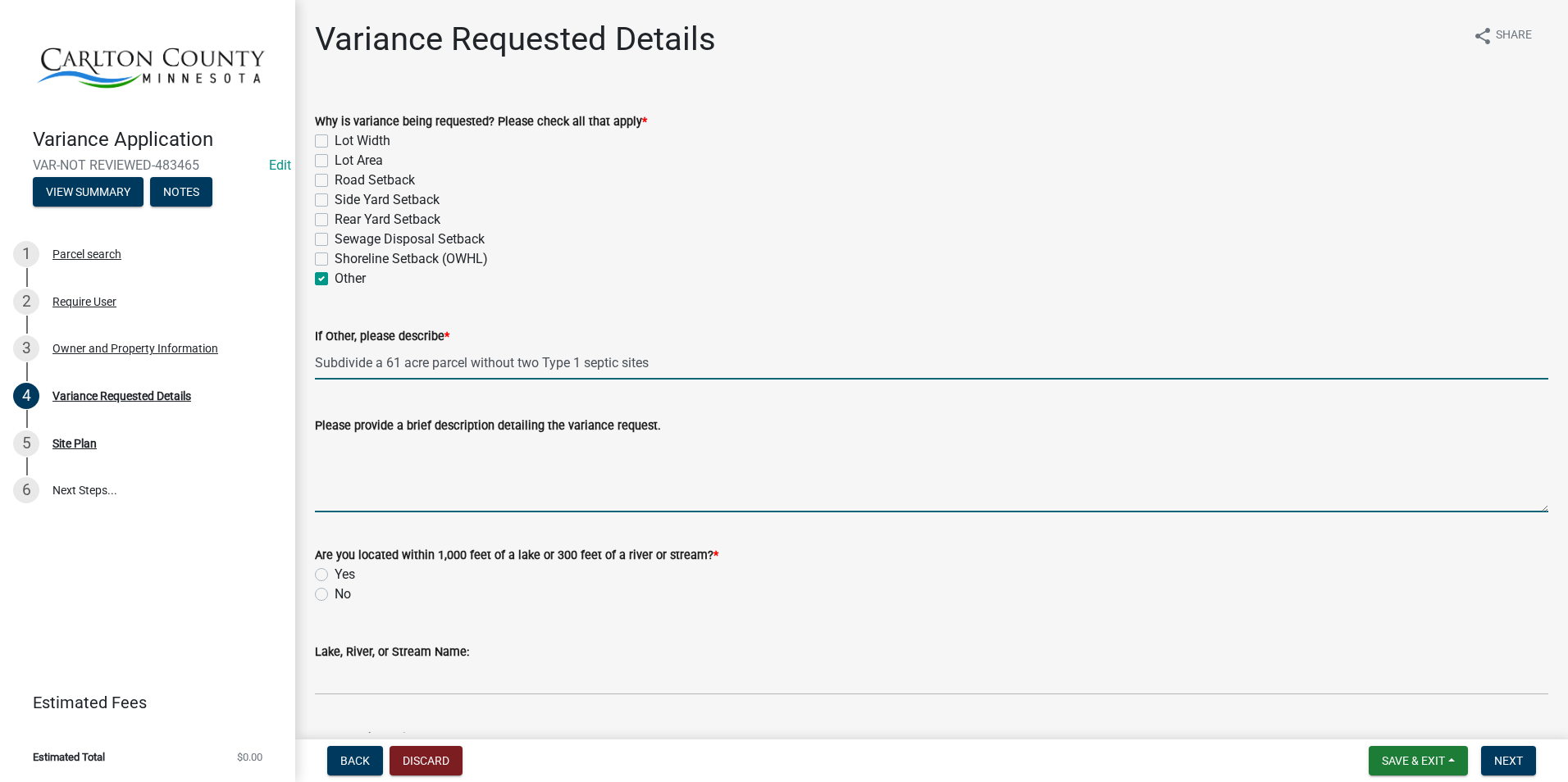
click at [396, 464] on textarea "Please provide a brief description detailing the variance request." at bounding box center [932, 474] width 1233 height 77
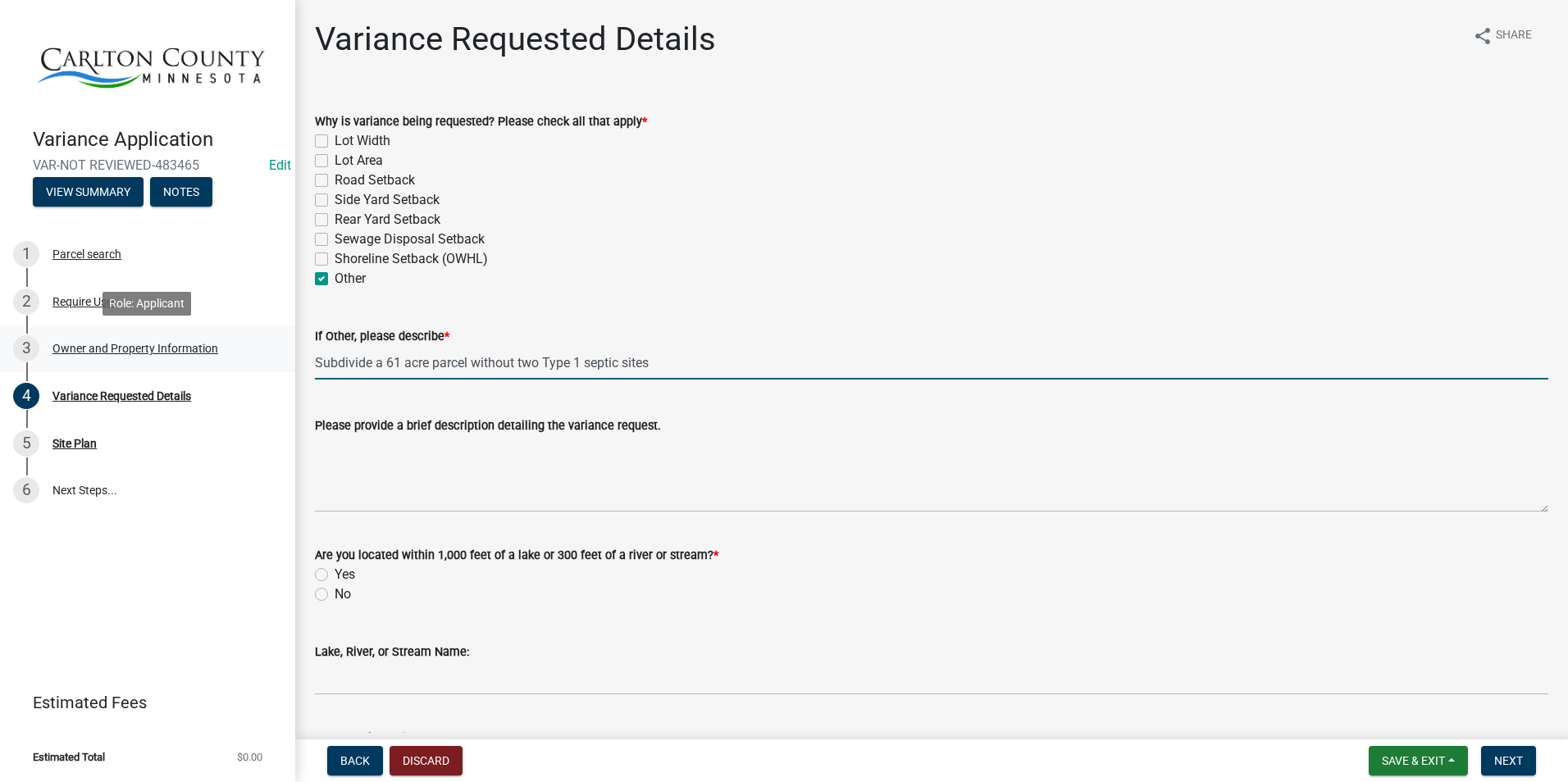
drag, startPoint x: 686, startPoint y: 361, endPoint x: 272, endPoint y: 370, distance: 414.1
click at [272, 370] on div "Variance Application VAR-NOT REVIEWED-483465 Edit View Summary Notes 1 Parcel s…" at bounding box center [784, 391] width 1568 height 782
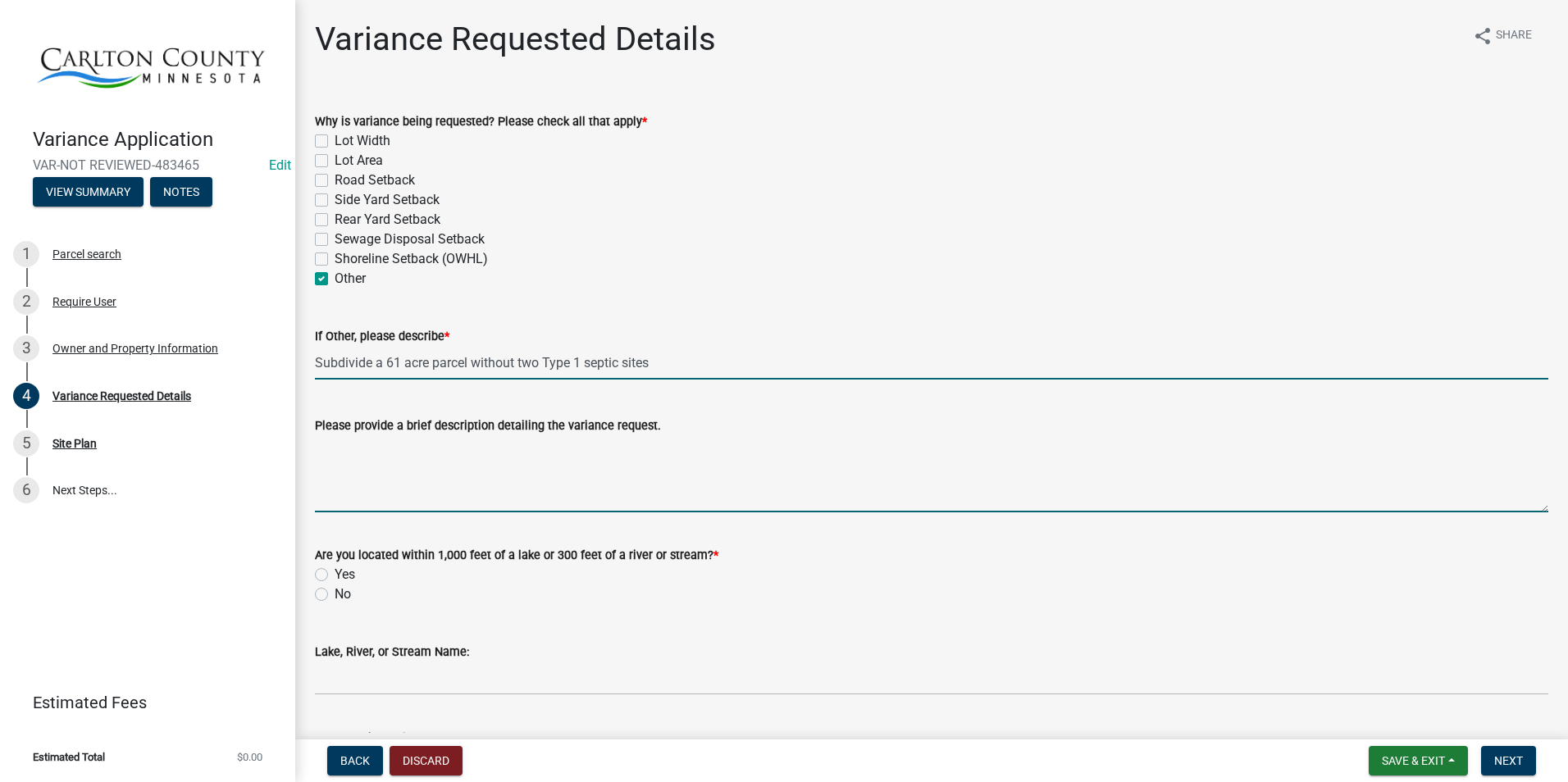
click at [392, 479] on textarea "Please provide a brief description detailing the variance request." at bounding box center [932, 474] width 1233 height 77
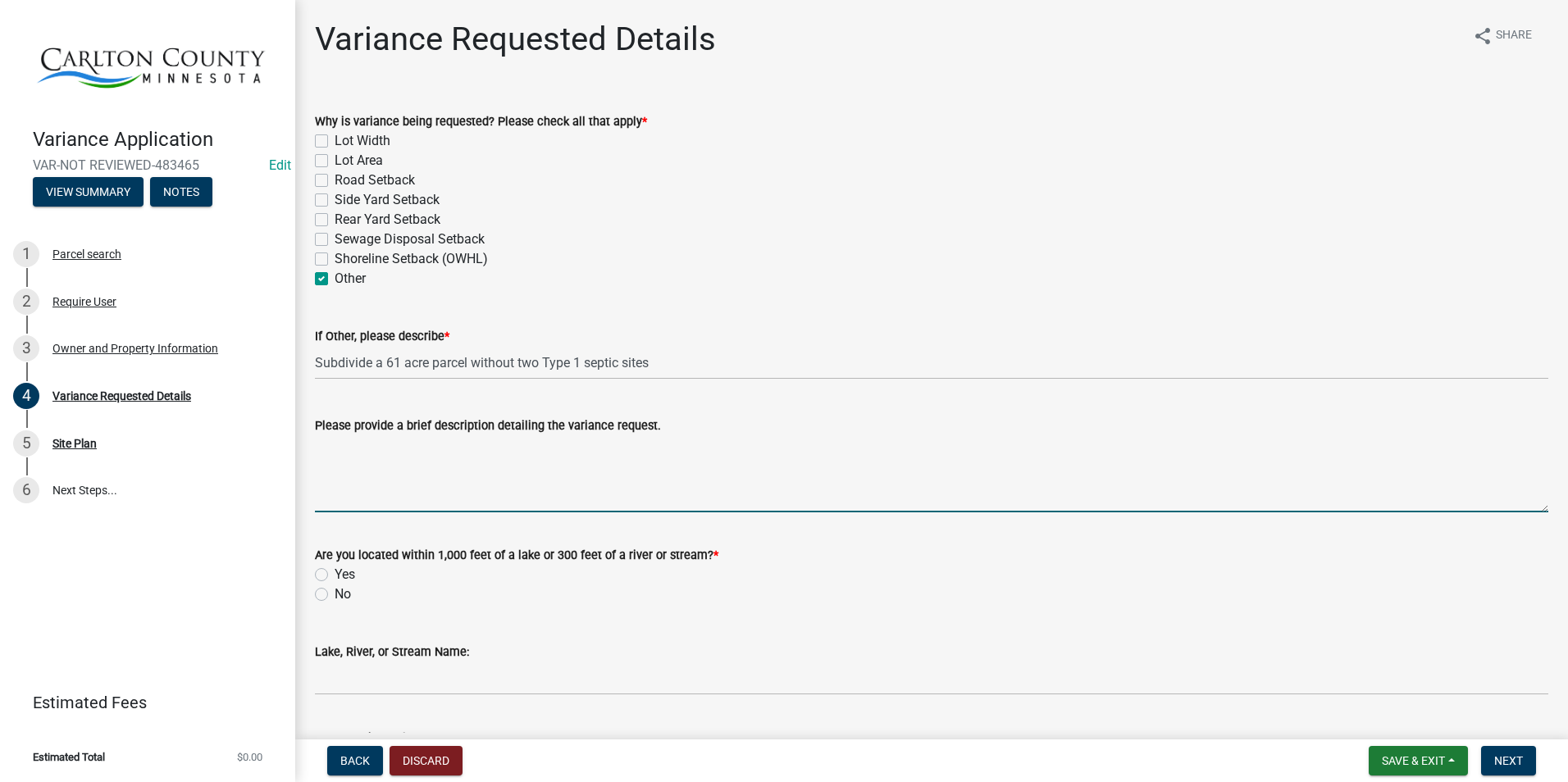
paste textarea "Subdivide a 61 acre parcel without two Type 1 septic sites"
drag, startPoint x: 404, startPoint y: 453, endPoint x: 418, endPoint y: 434, distance: 23.6
type textarea "Subdivide a 61acre parcel without two Type 1 septic sites"
click at [335, 573] on label "Yes" at bounding box center [345, 575] width 21 height 20
click at [335, 573] on input "Yes" at bounding box center [340, 570] width 11 height 11
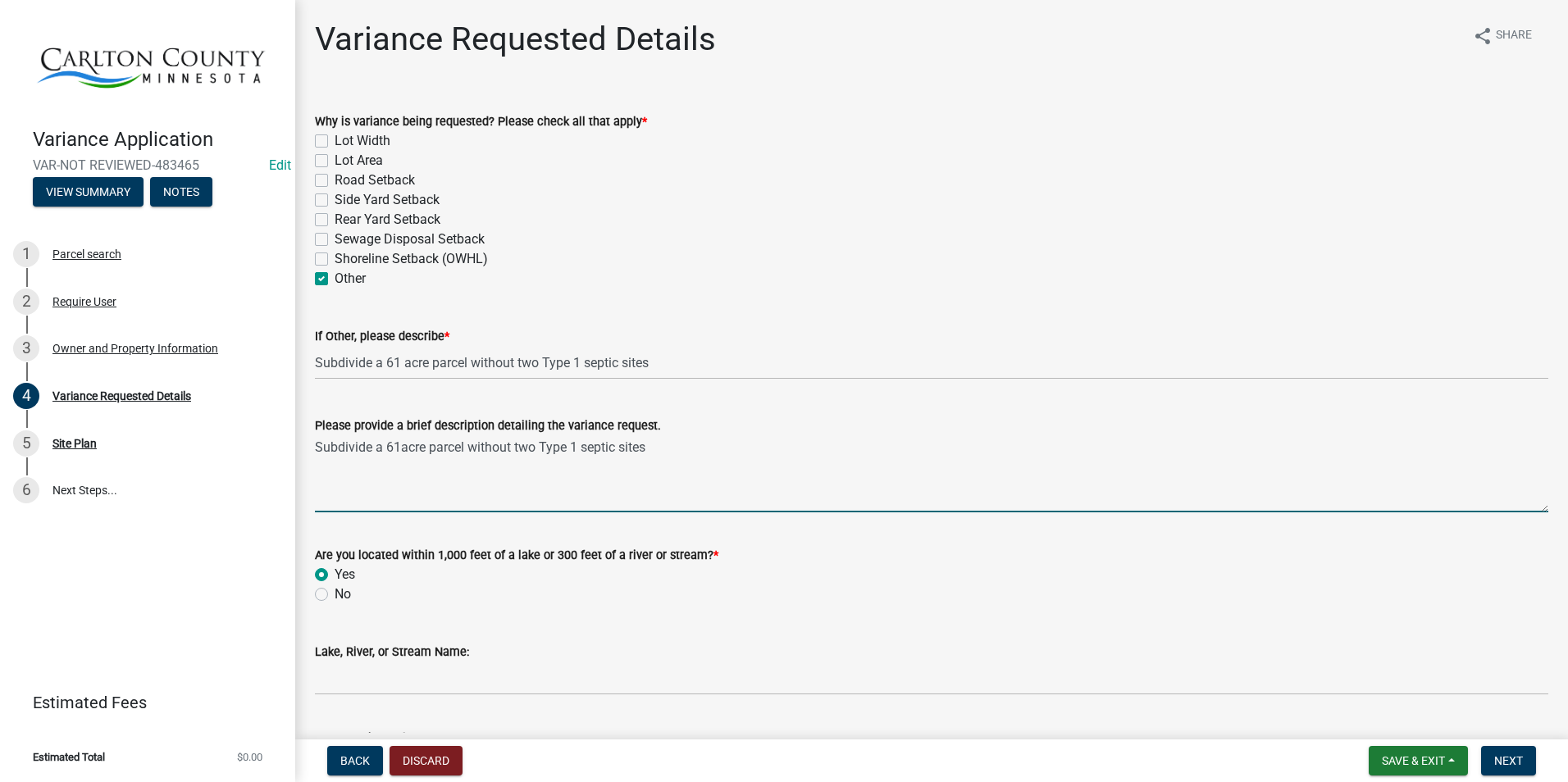
radio input "true"
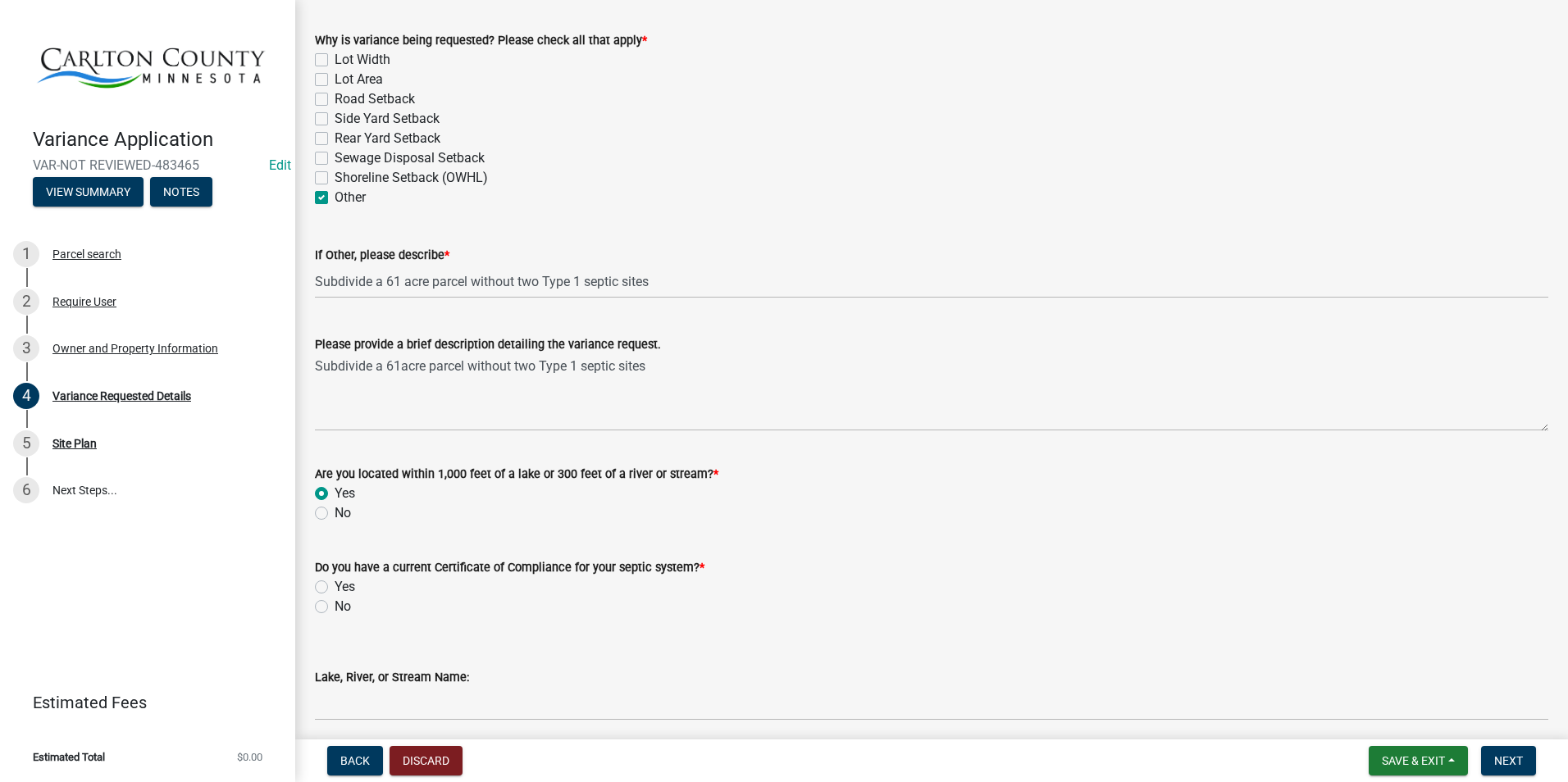
scroll to position [82, 0]
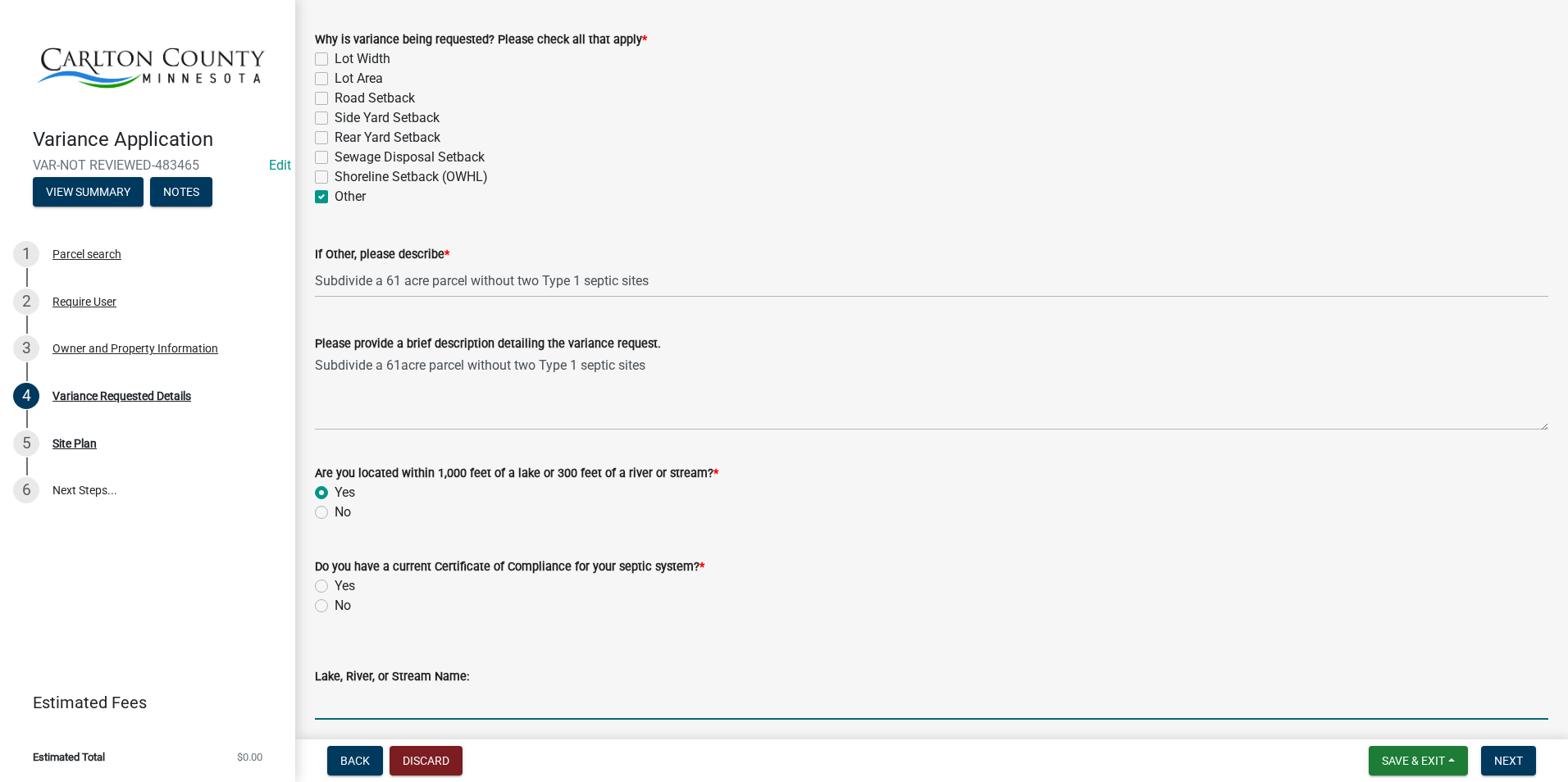
click at [380, 697] on input "Lake, River, or Stream Name:" at bounding box center [932, 703] width 1233 height 33
type input "Midway River"
click at [335, 510] on label "No" at bounding box center [343, 512] width 17 height 20
click at [335, 510] on input "No" at bounding box center [340, 507] width 11 height 11
radio input "true"
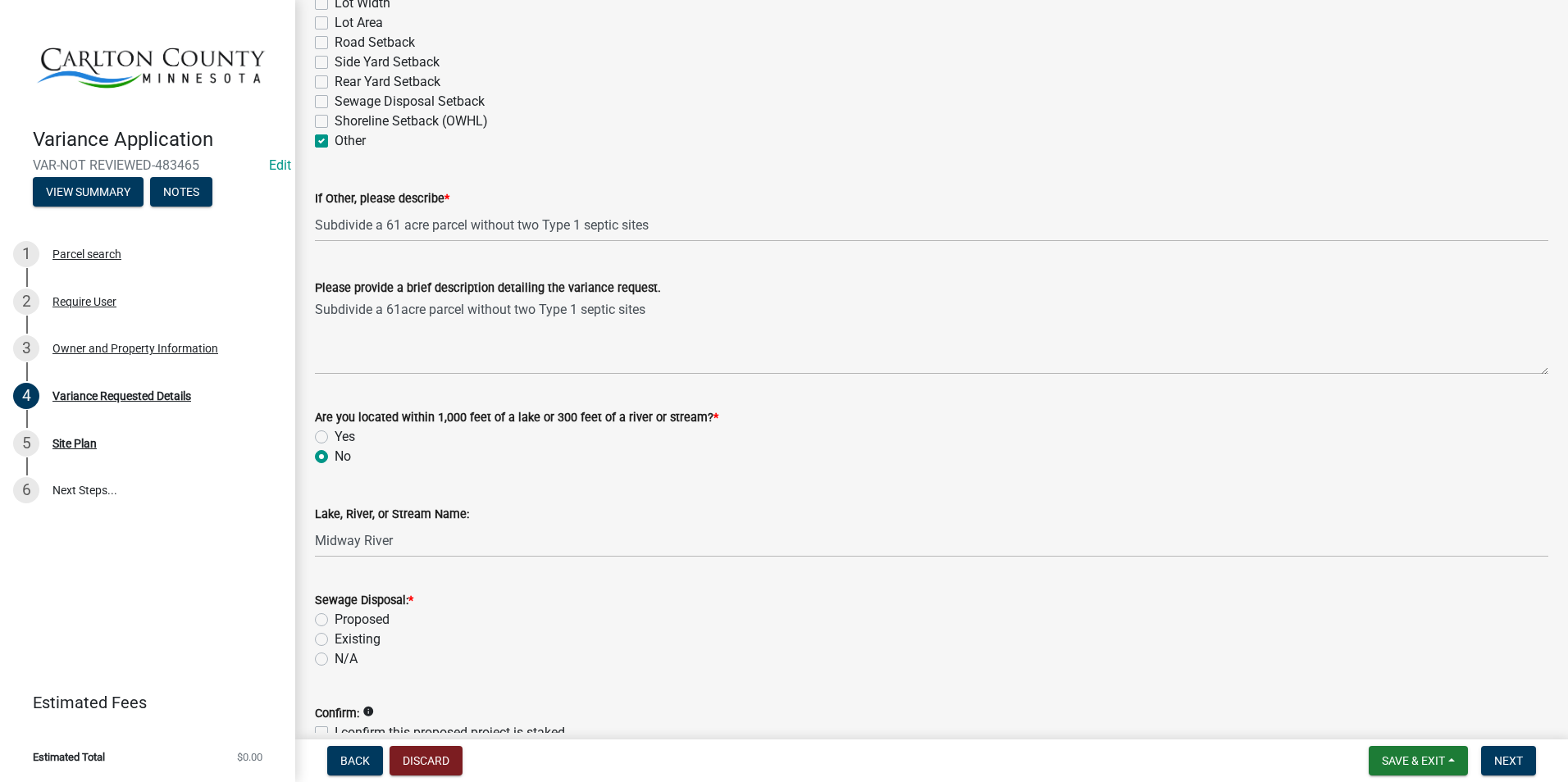
scroll to position [164, 0]
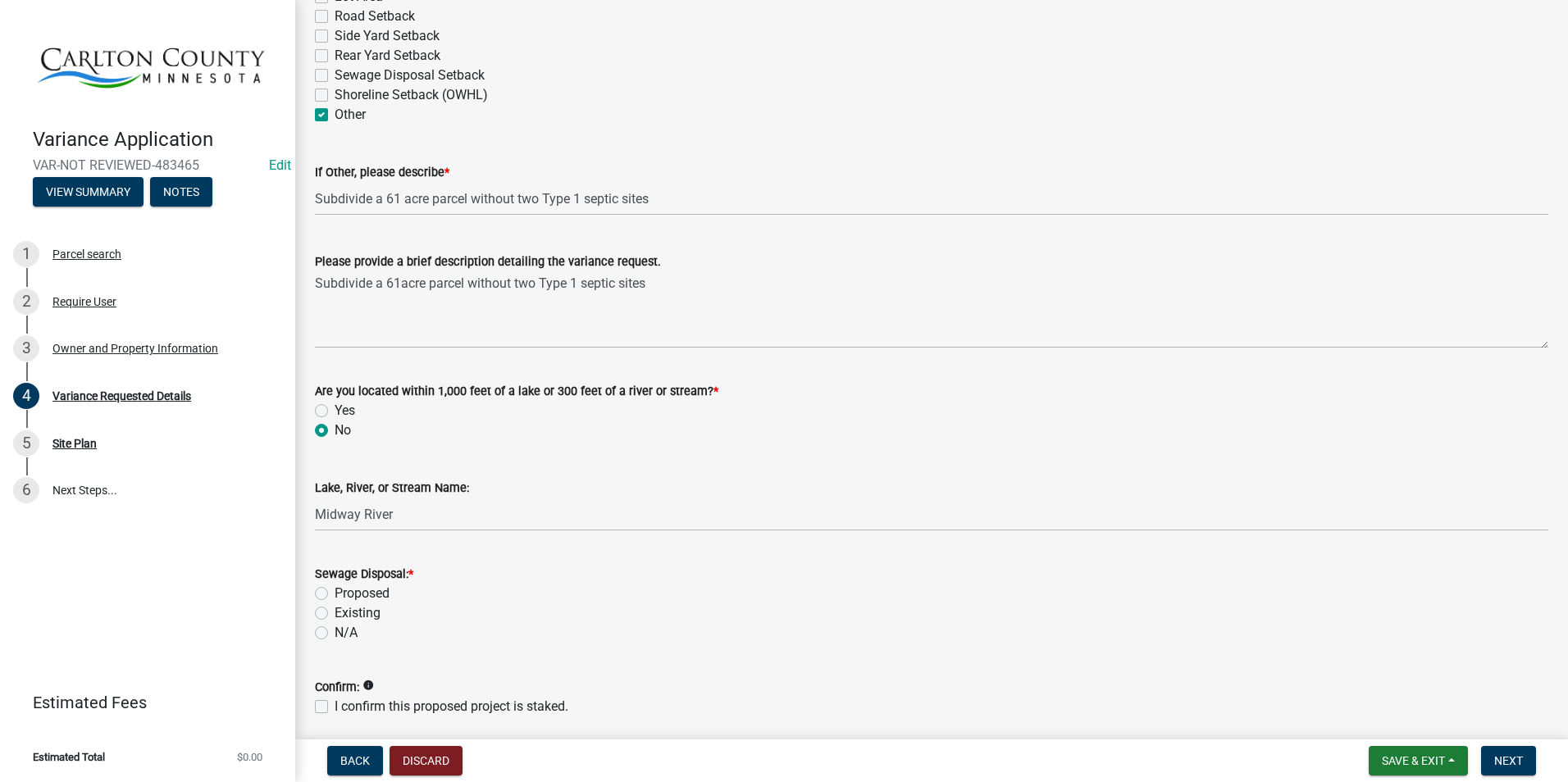
click at [335, 615] on label "Existing" at bounding box center [358, 614] width 46 height 20
click at [335, 615] on input "Existing" at bounding box center [340, 609] width 11 height 11
radio input "true"
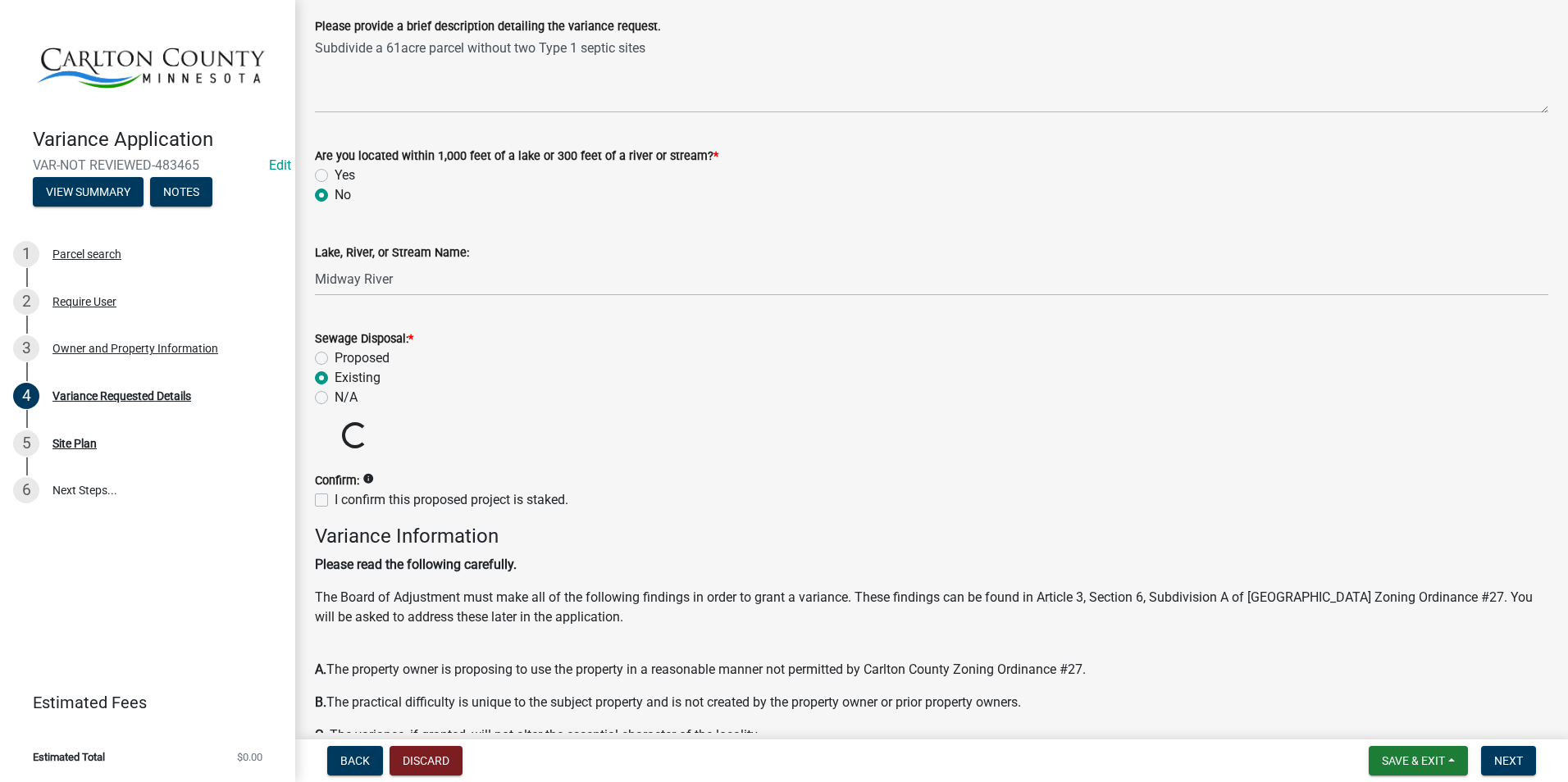
scroll to position [410, 0]
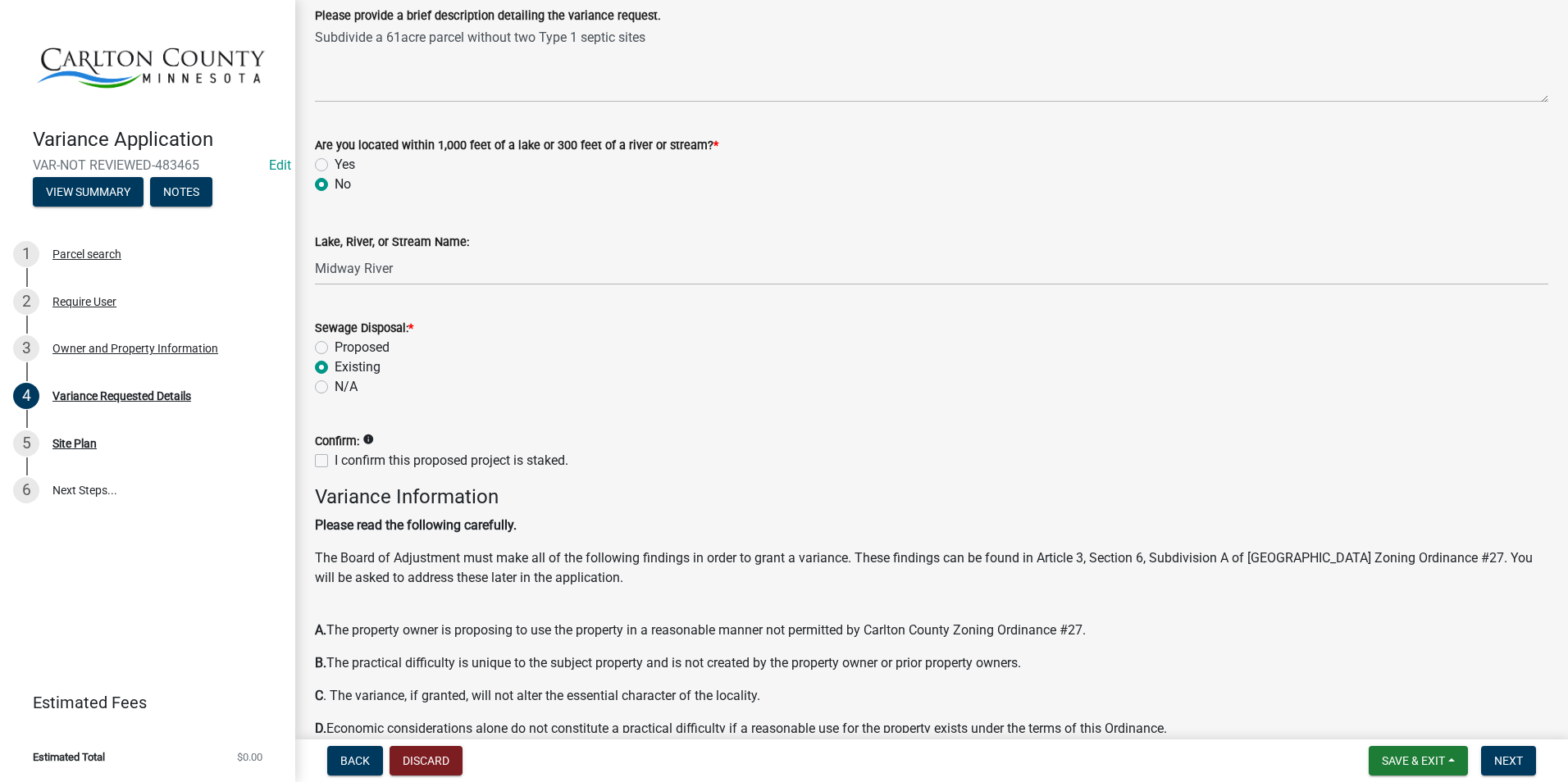
click at [335, 346] on label "Proposed" at bounding box center [362, 348] width 55 height 20
click at [335, 346] on input "Proposed" at bounding box center [340, 343] width 11 height 11
radio input "true"
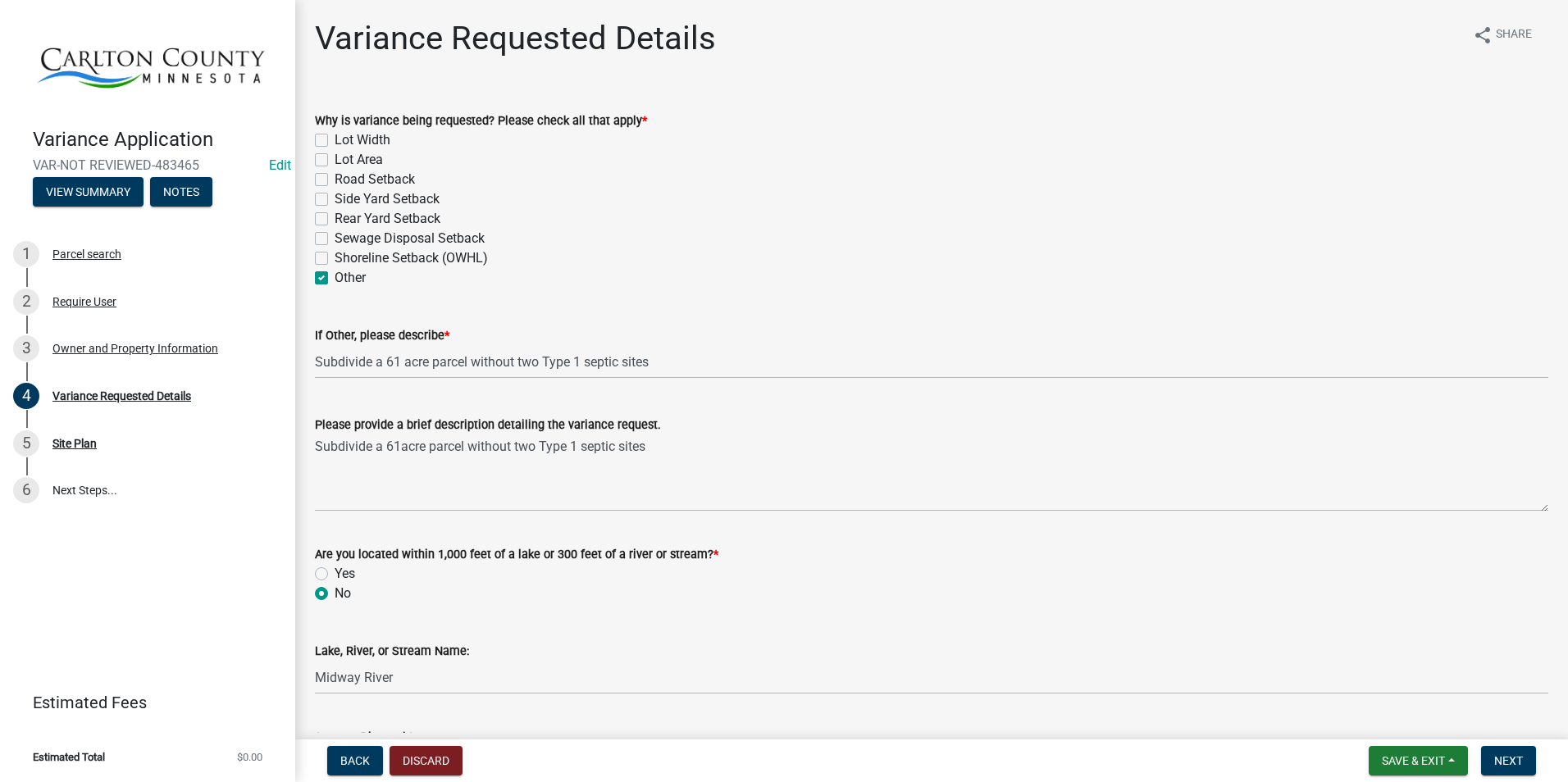
scroll to position [0, 0]
click at [118, 341] on div "3 Owner and Property Information" at bounding box center [141, 349] width 256 height 27
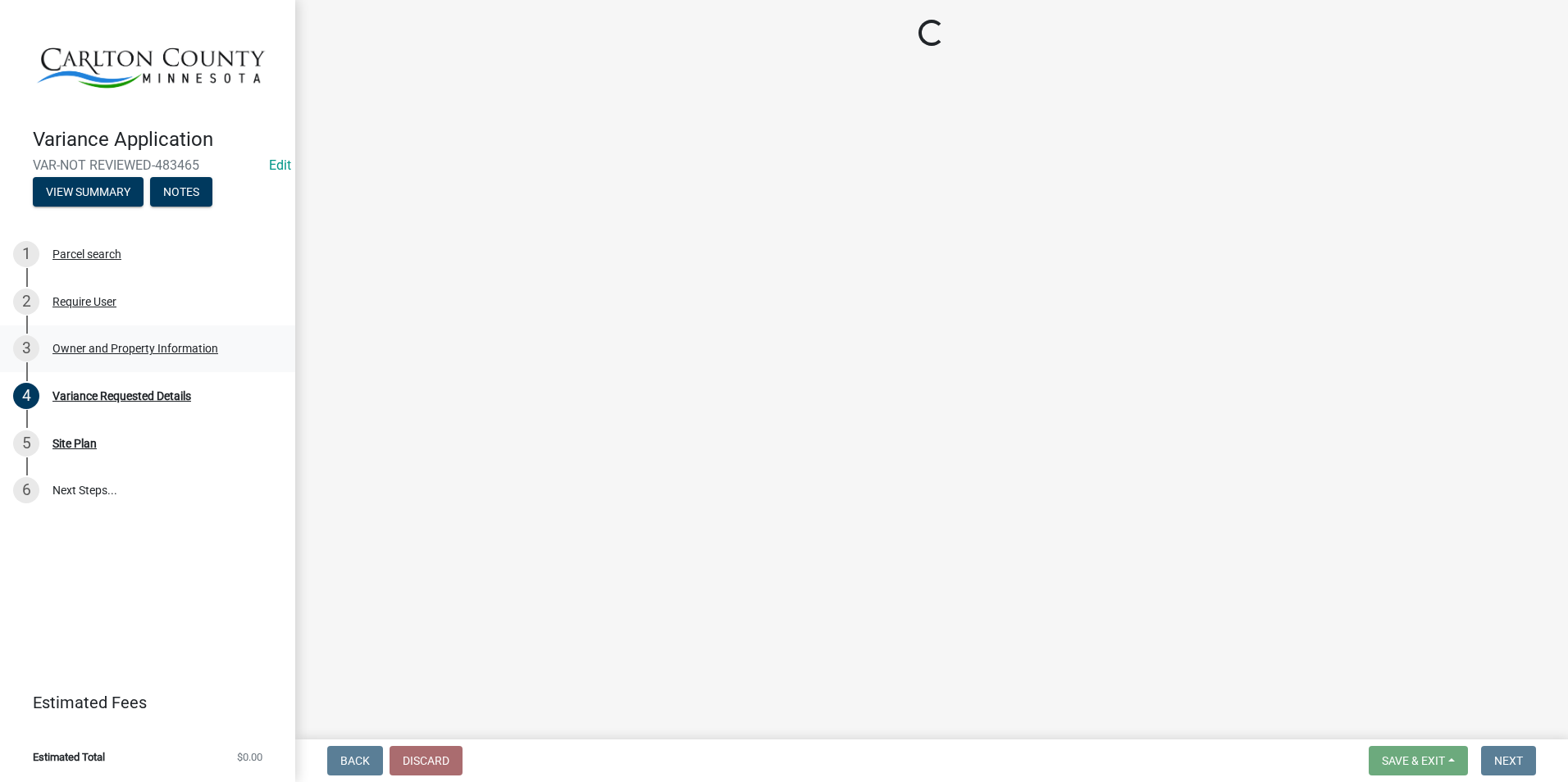
select select "351b0fae-054d-494c-a72c-417d4df961b9"
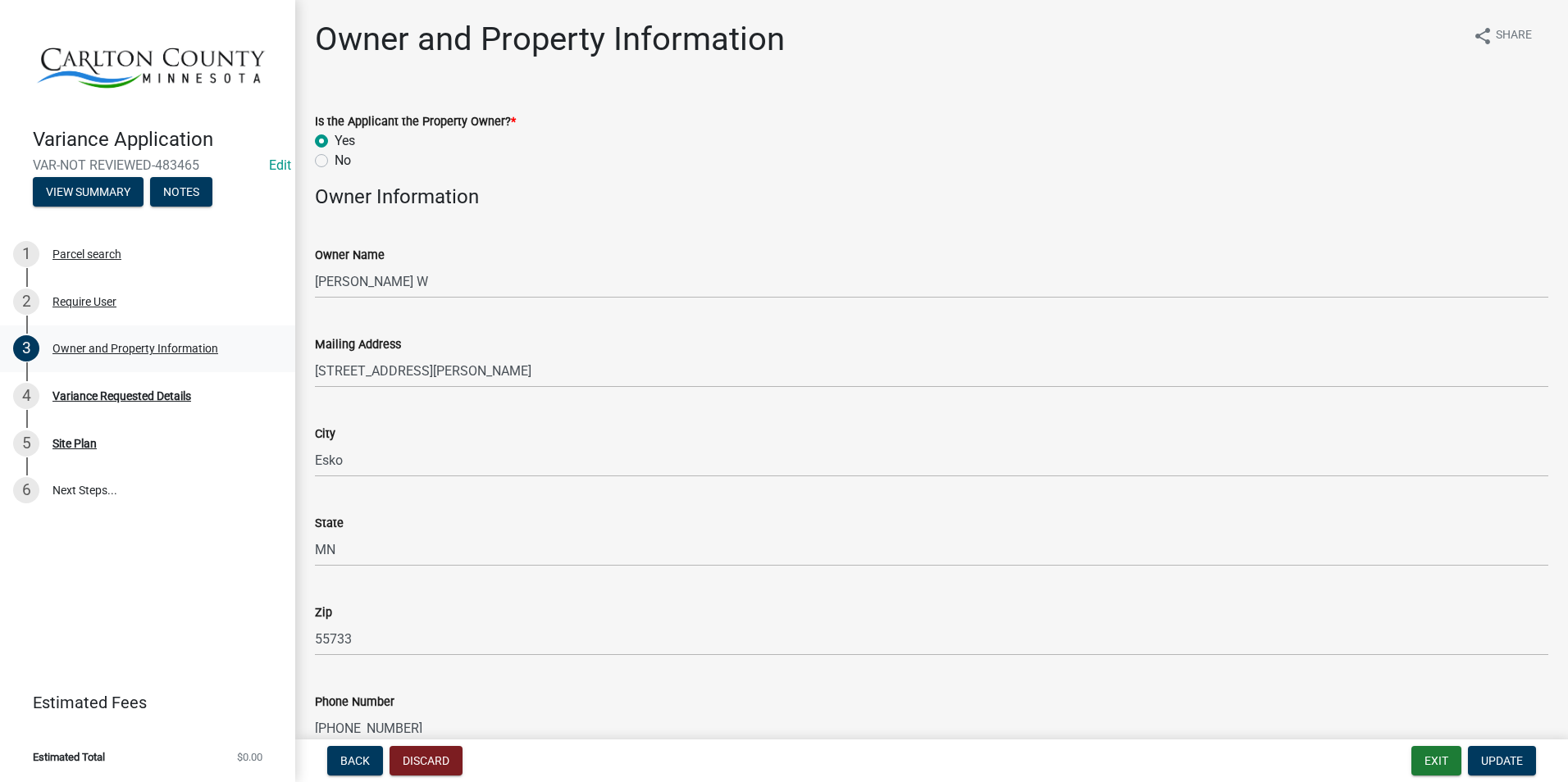
click at [113, 348] on div "Owner and Property Information" at bounding box center [135, 349] width 165 height 12
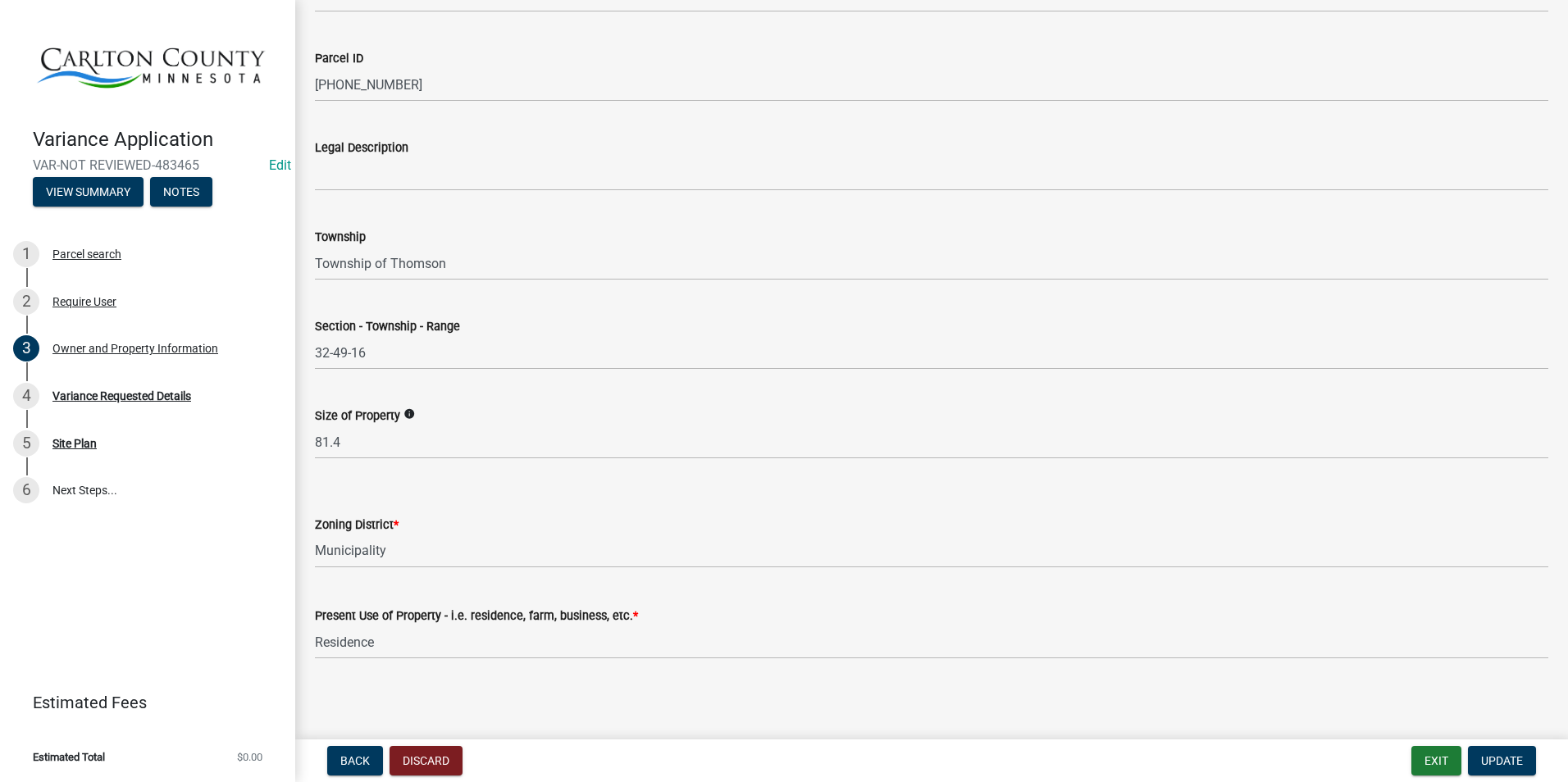
scroll to position [1222, 0]
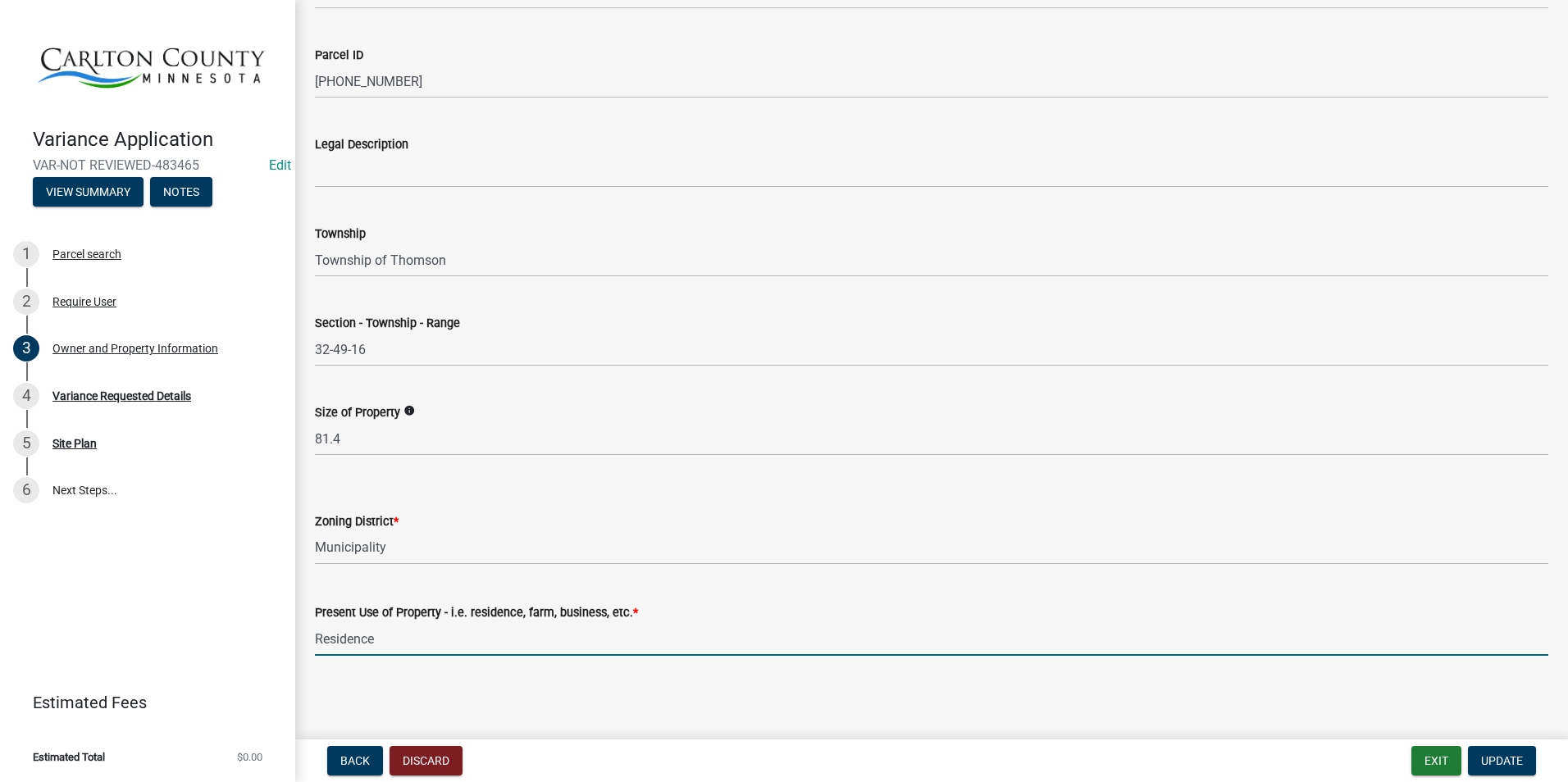
drag, startPoint x: 385, startPoint y: 639, endPoint x: 291, endPoint y: 627, distance: 94.8
type input "Farm"
click at [1238, 754] on span "Update" at bounding box center [1502, 760] width 41 height 13
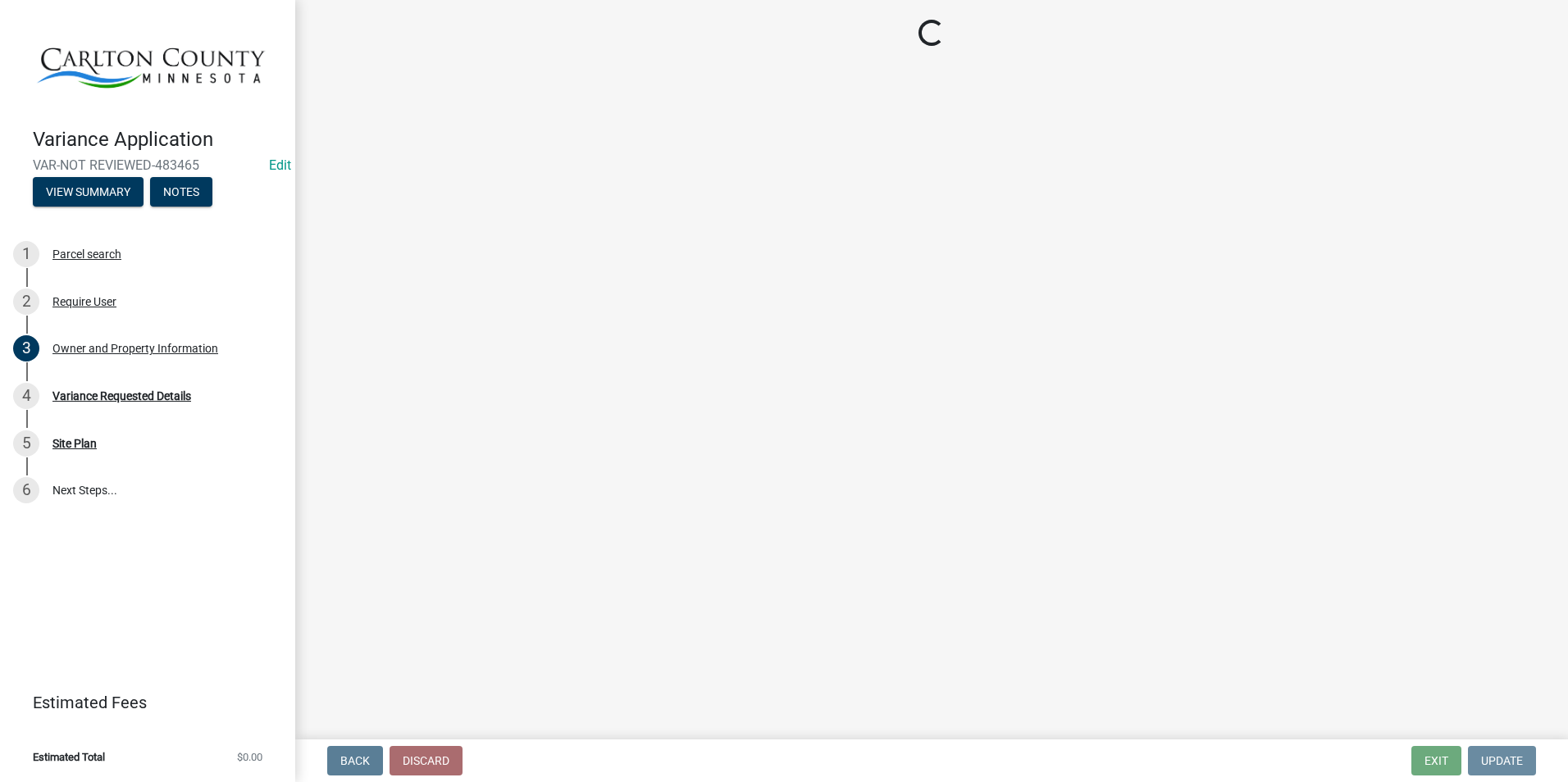
scroll to position [0, 0]
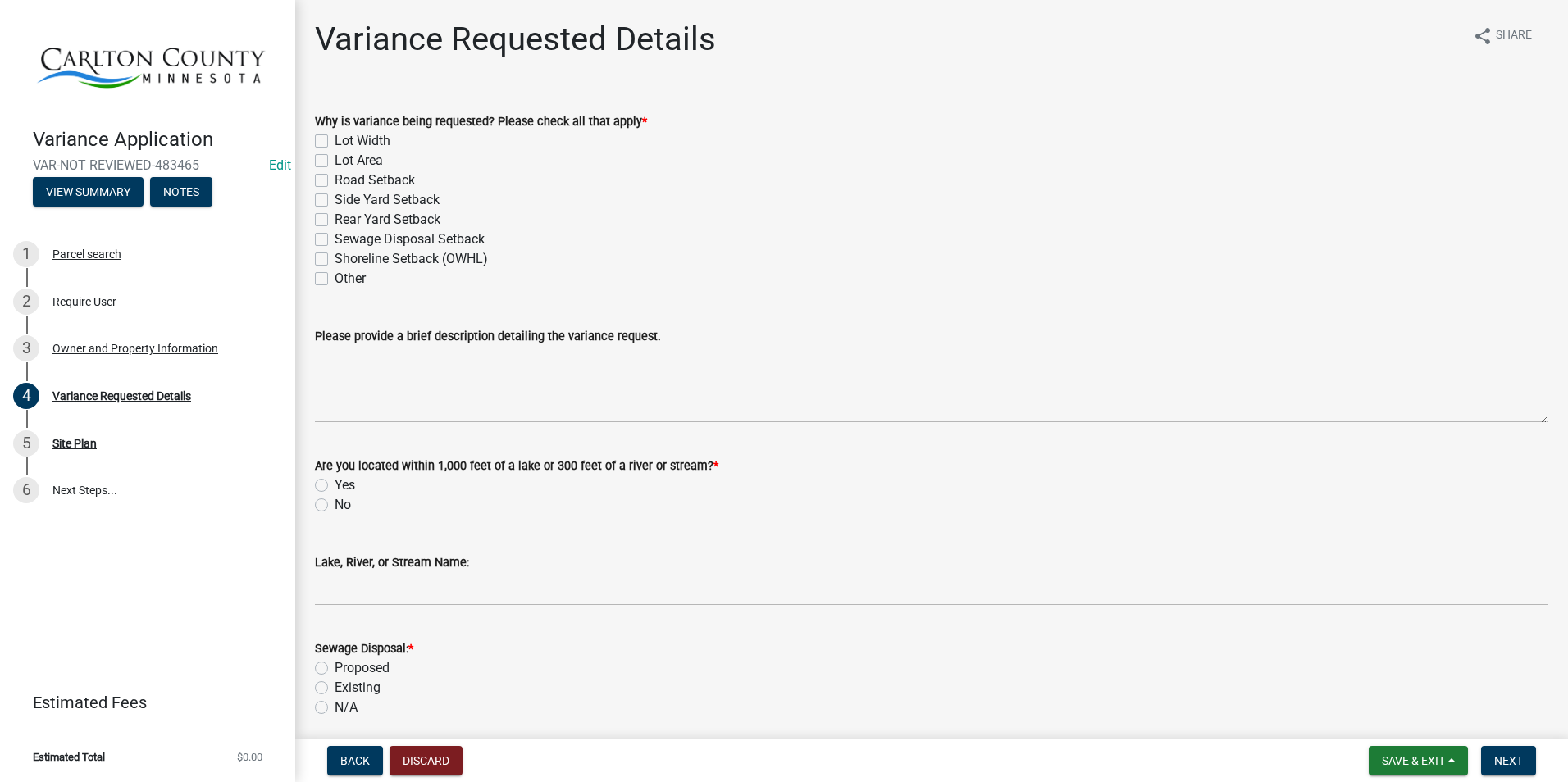
click at [335, 277] on label "Other" at bounding box center [351, 279] width 32 height 20
click at [335, 277] on input "Other" at bounding box center [340, 274] width 11 height 11
checkbox input "true"
checkbox input "false"
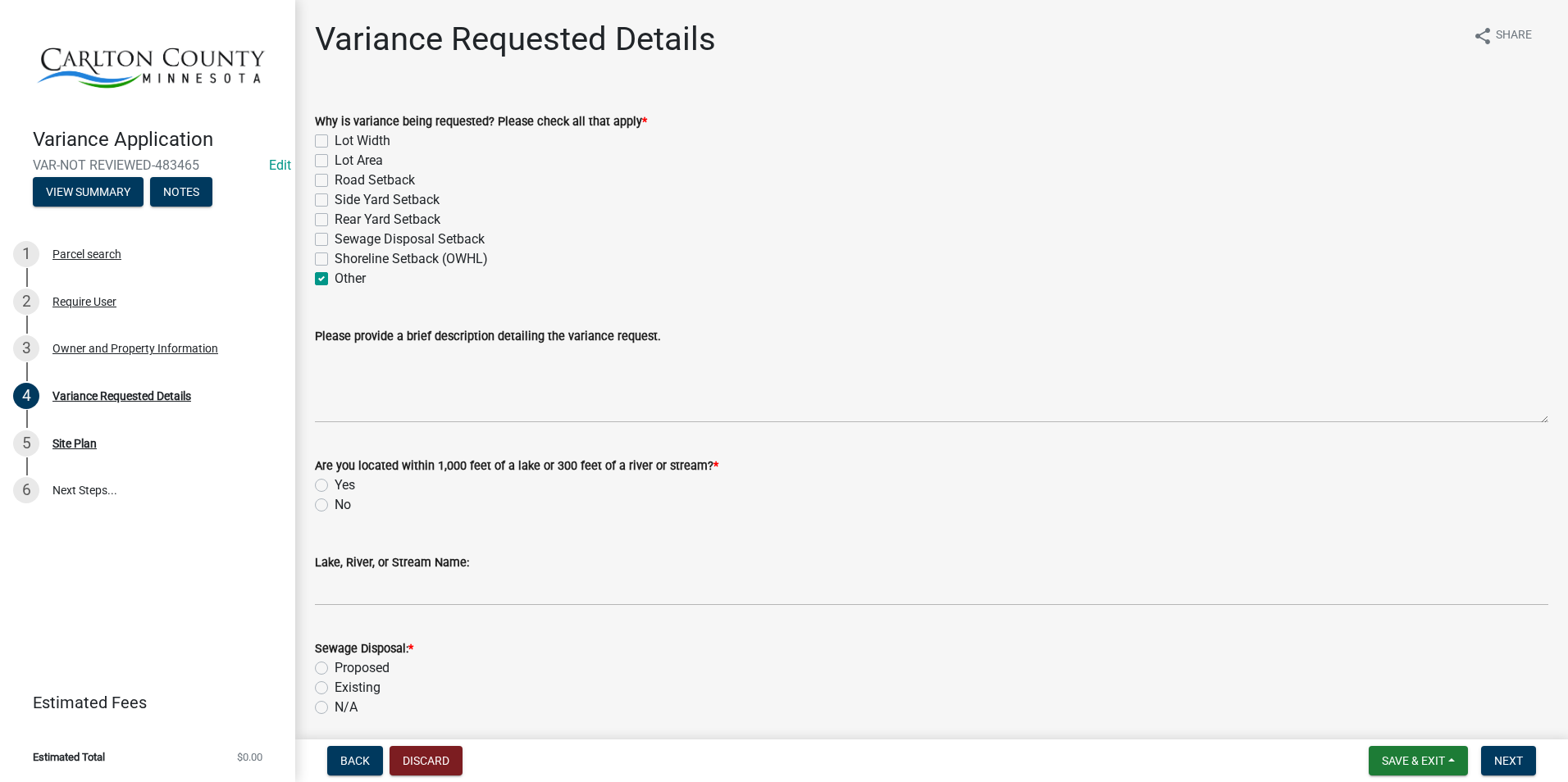
checkbox input "false"
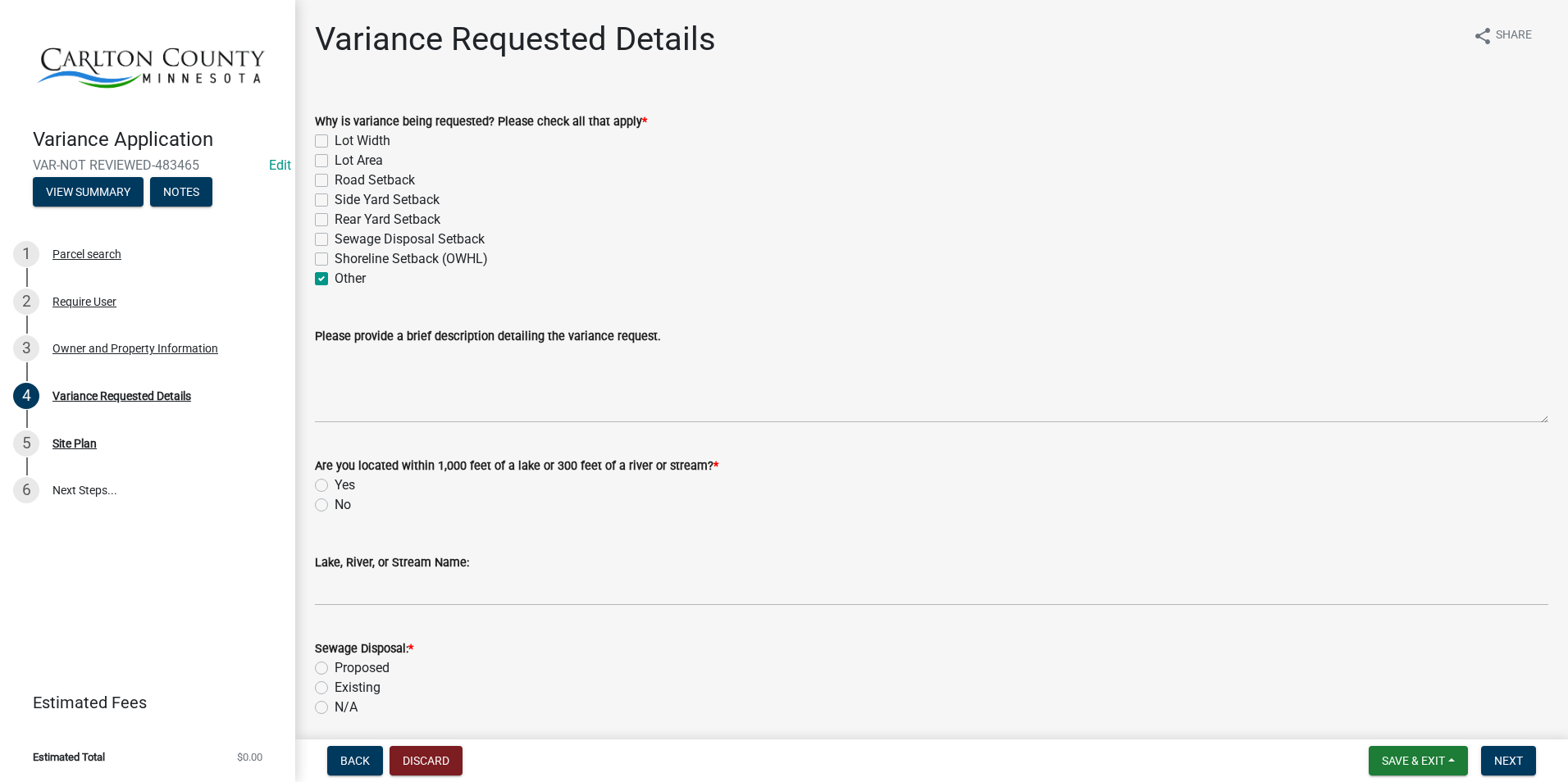
checkbox input "true"
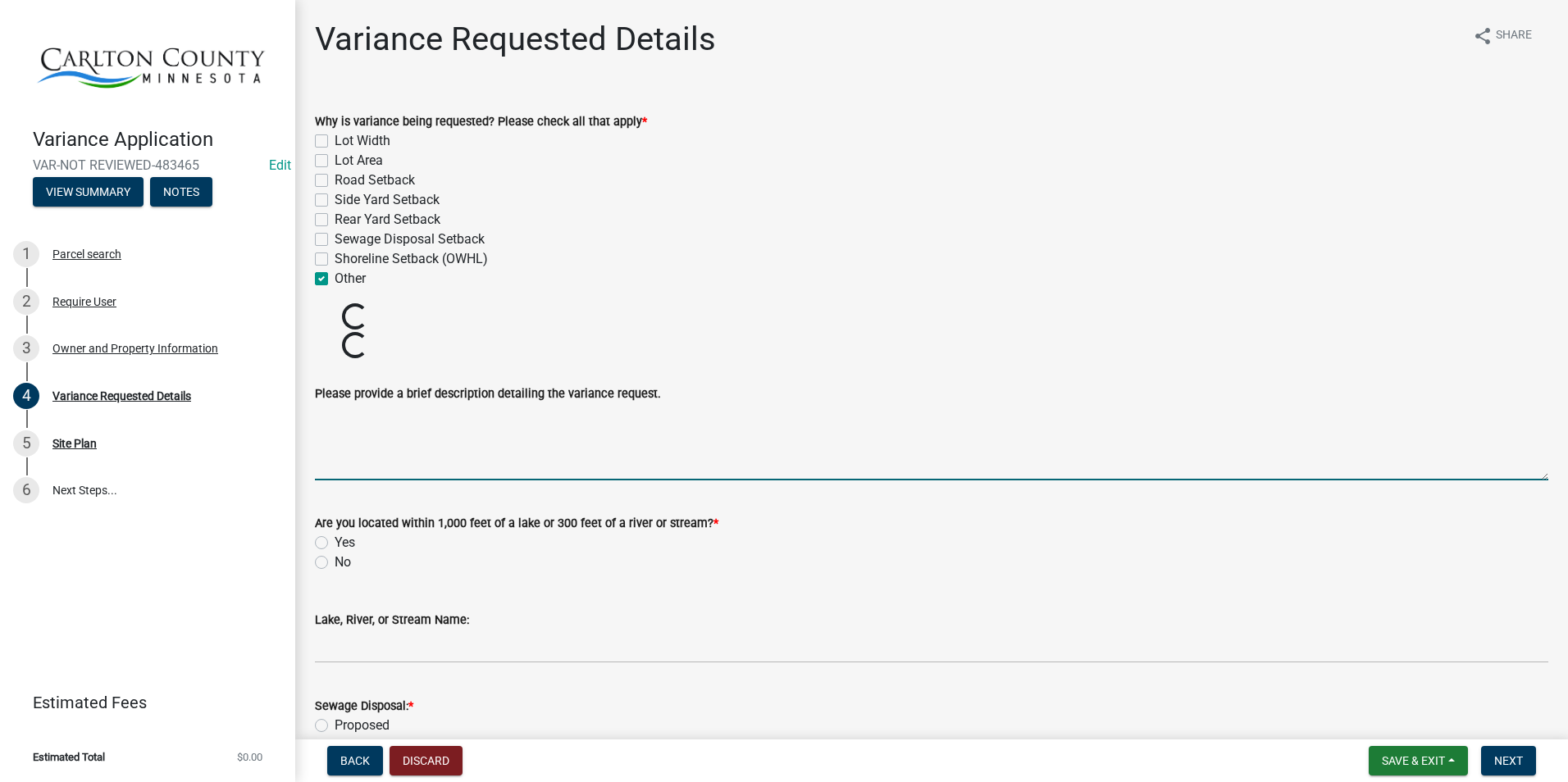
click at [399, 438] on textarea "Please provide a brief description detailing the variance request." at bounding box center [932, 442] width 1233 height 77
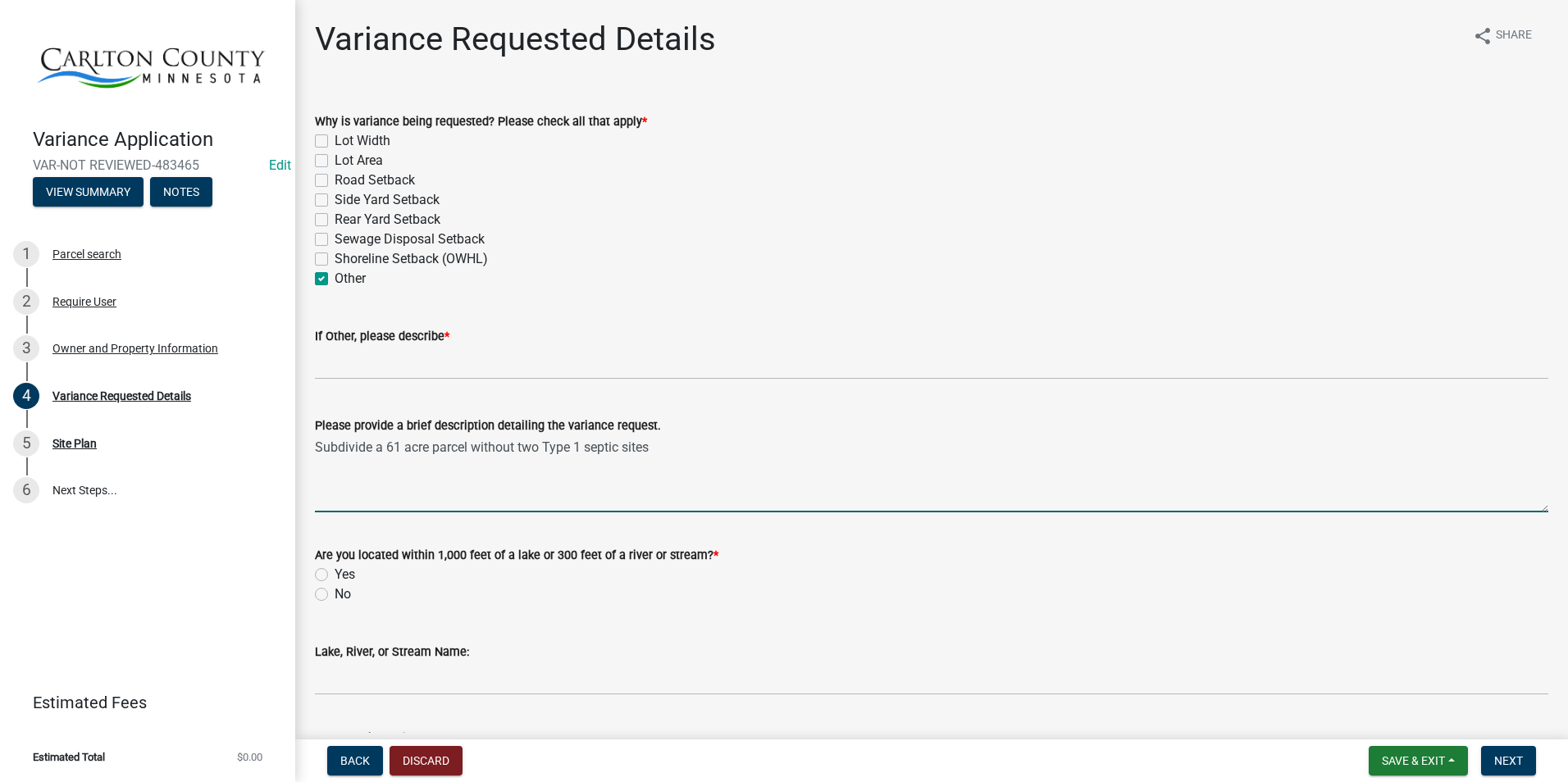
type textarea "Subdivide a 61 acre parcel without two Type 1 septic sites"
click at [335, 593] on label "No" at bounding box center [343, 595] width 17 height 20
click at [335, 593] on input "No" at bounding box center [340, 590] width 11 height 11
radio input "true"
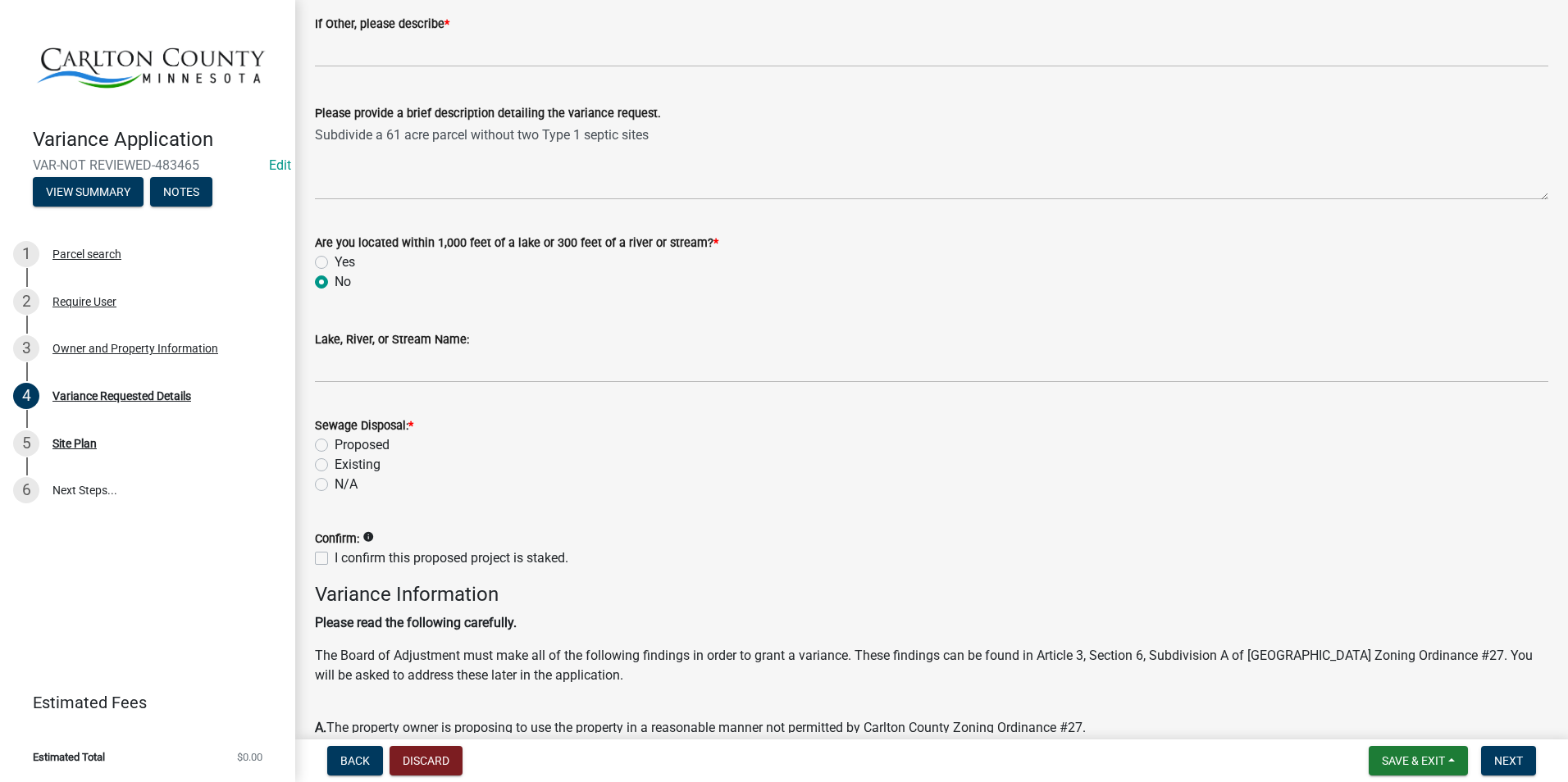
scroll to position [328, 0]
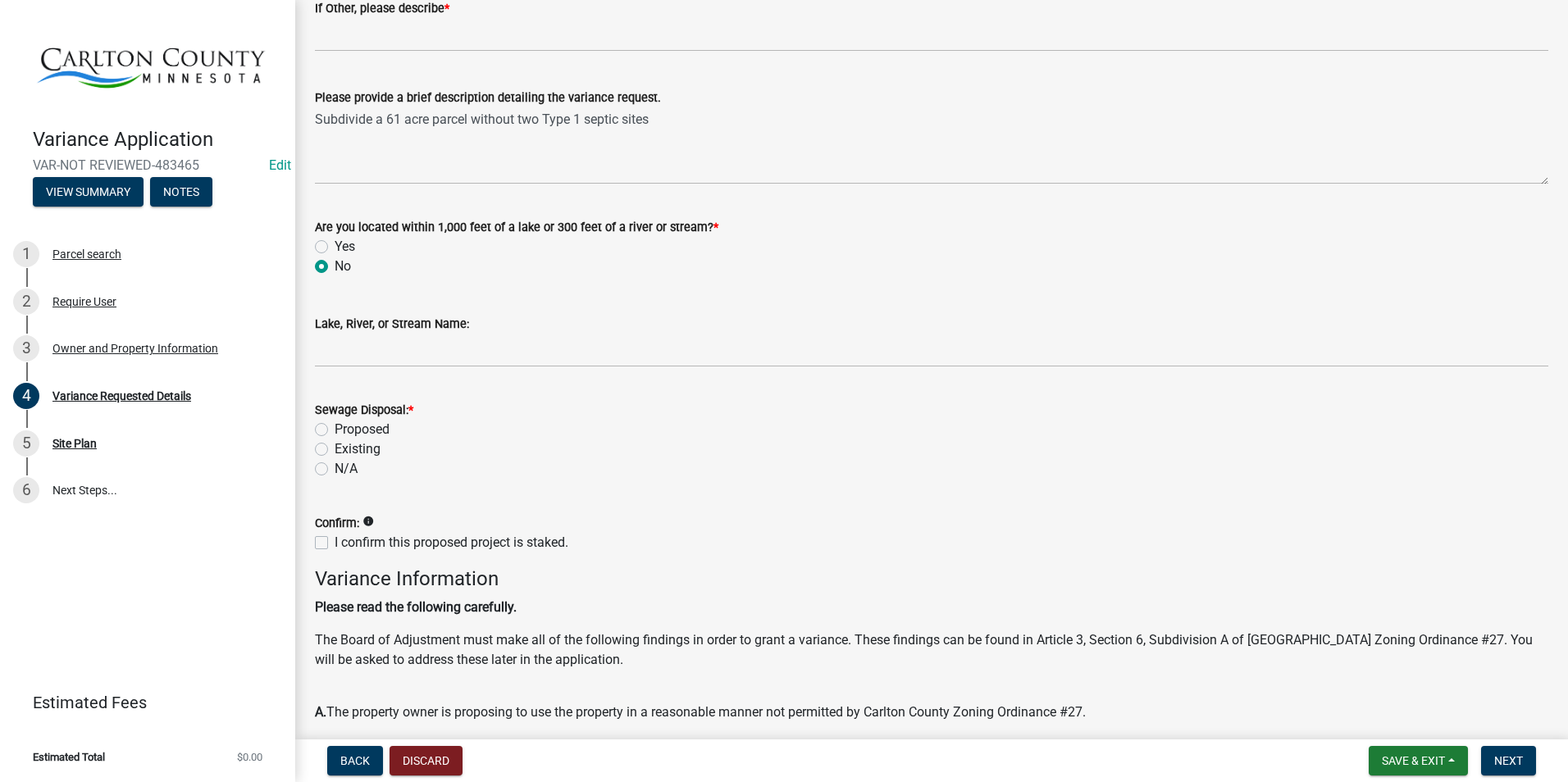
click at [335, 428] on label "Proposed" at bounding box center [362, 429] width 55 height 20
click at [335, 428] on input "Proposed" at bounding box center [340, 424] width 11 height 11
radio input "true"
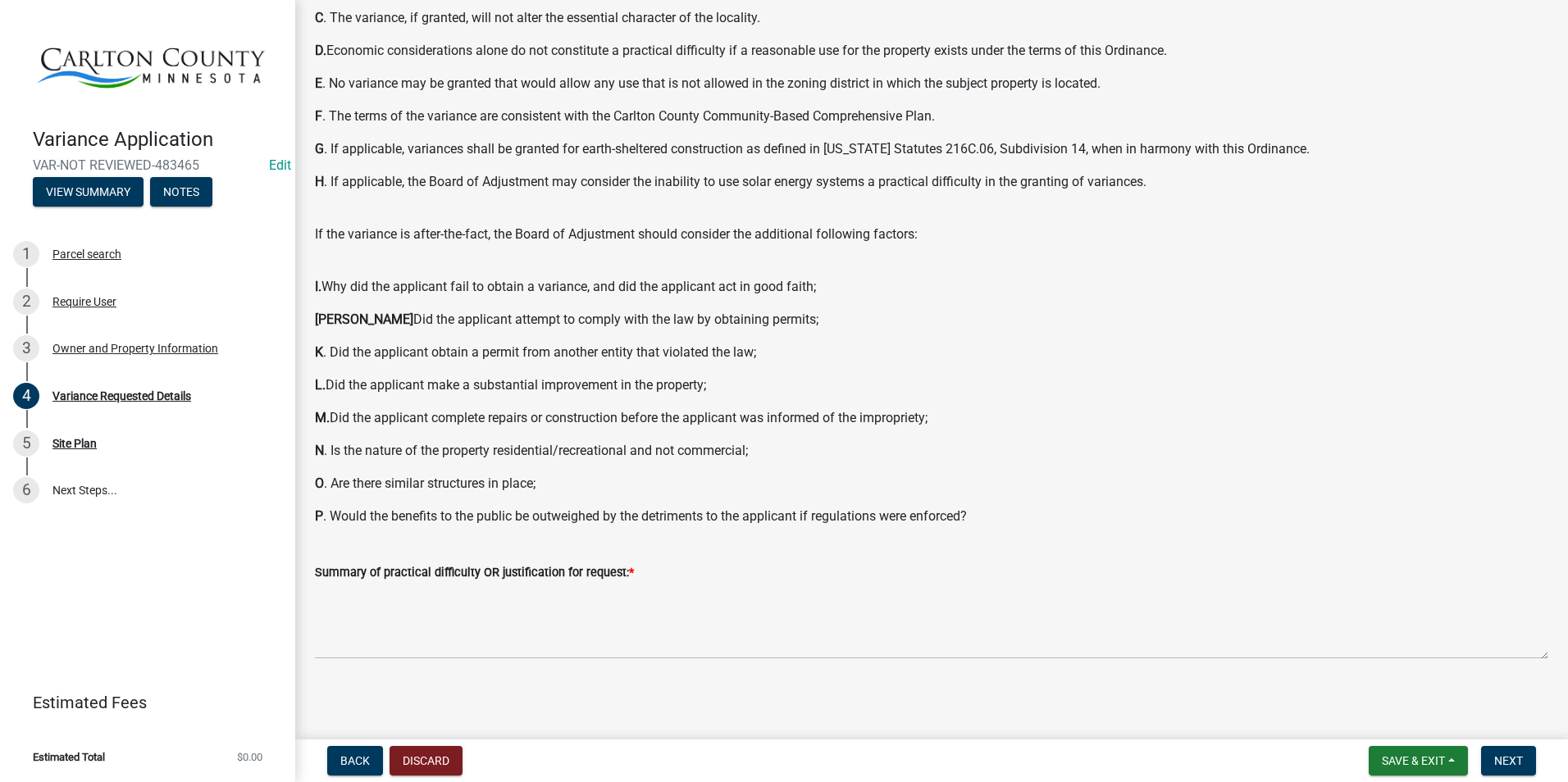
scroll to position [1091, 0]
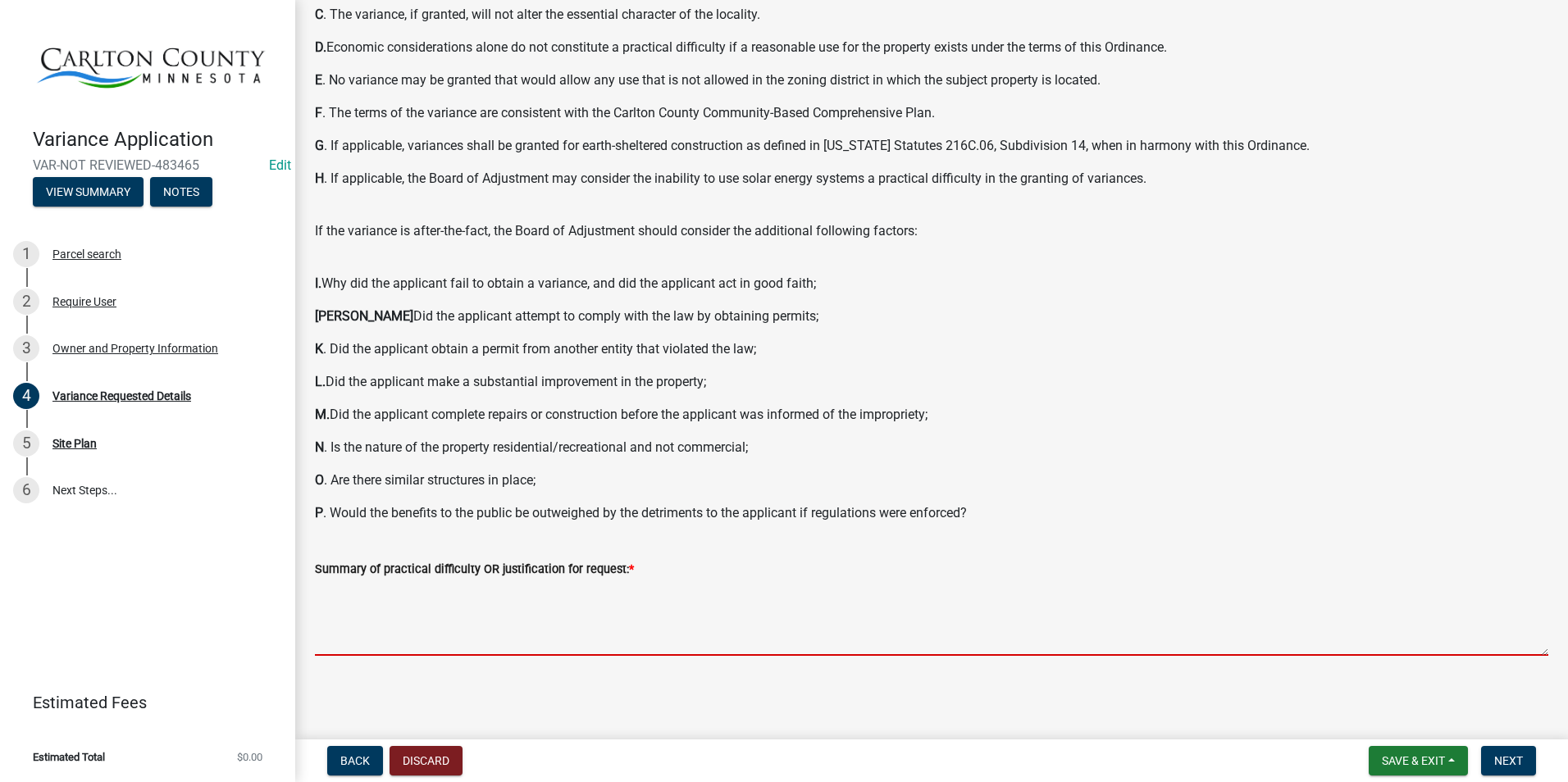
click at [433, 621] on textarea "Summary of practical difficulty OR justification for request: *" at bounding box center [932, 618] width 1233 height 77
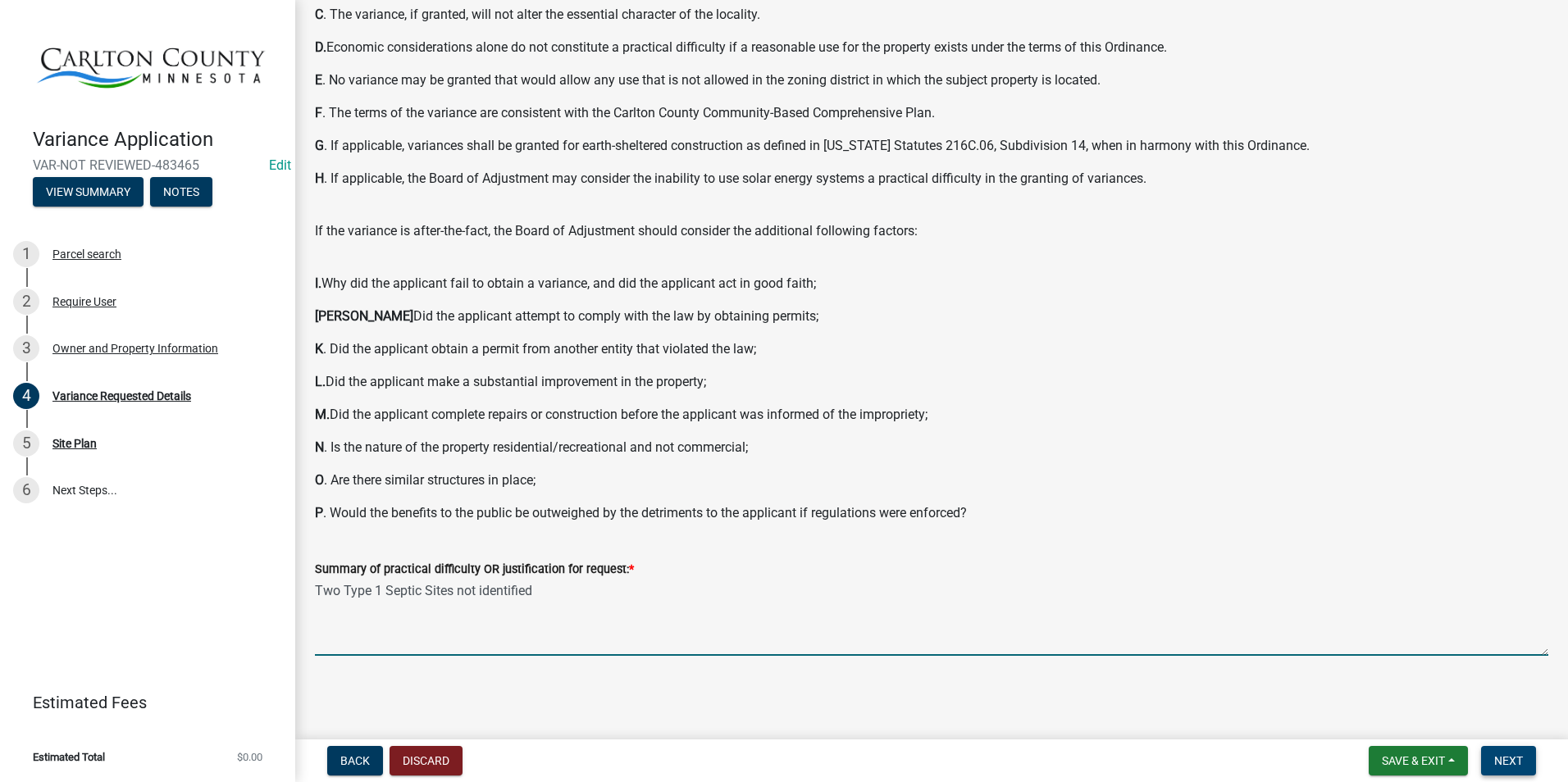
type textarea "Two Type 1 Septic Sites not identified"
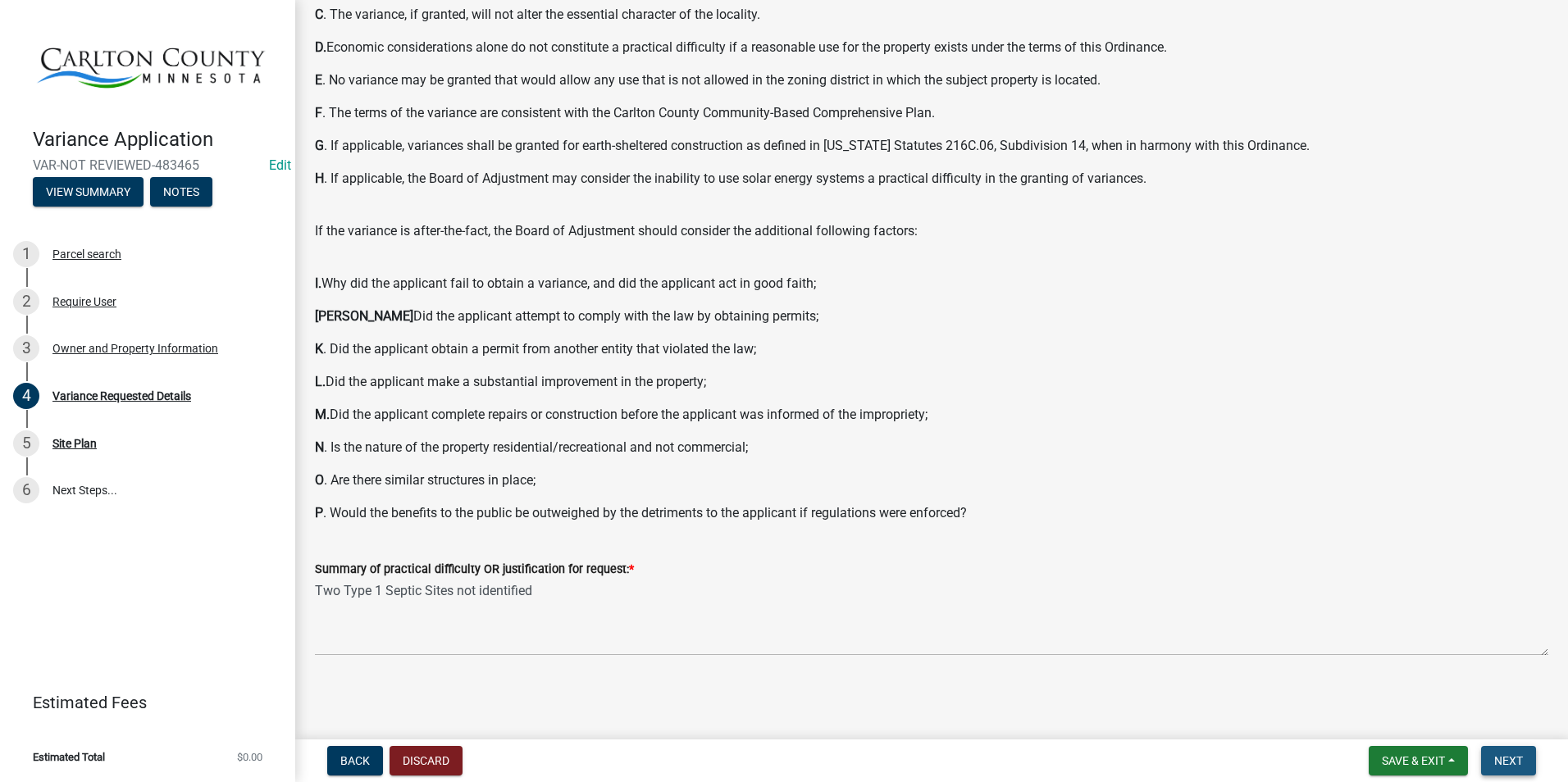
click at [1238, 755] on span "Next" at bounding box center [1508, 760] width 29 height 13
click at [1238, 759] on span "Next" at bounding box center [1508, 760] width 29 height 13
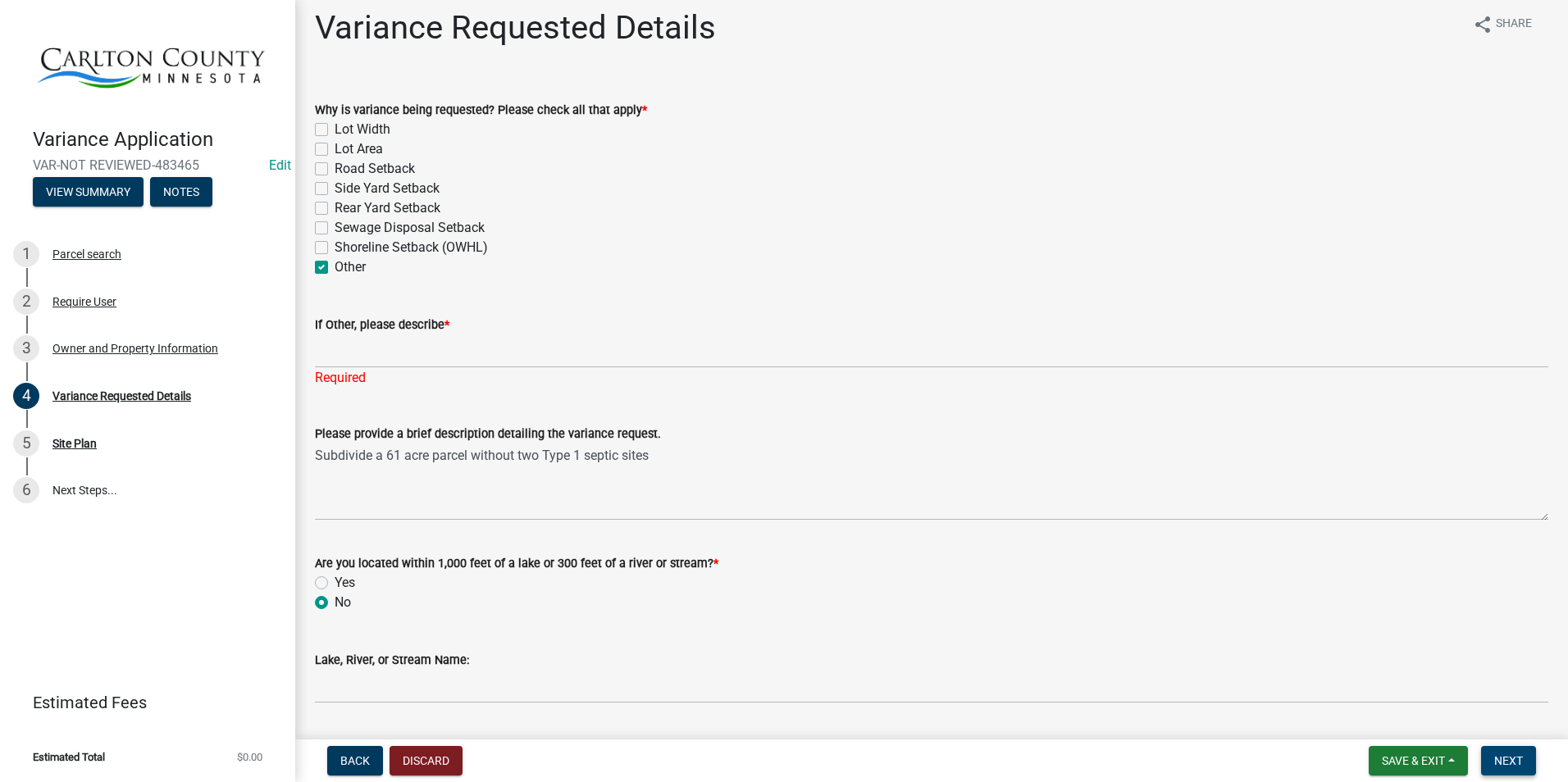
scroll to position [0, 0]
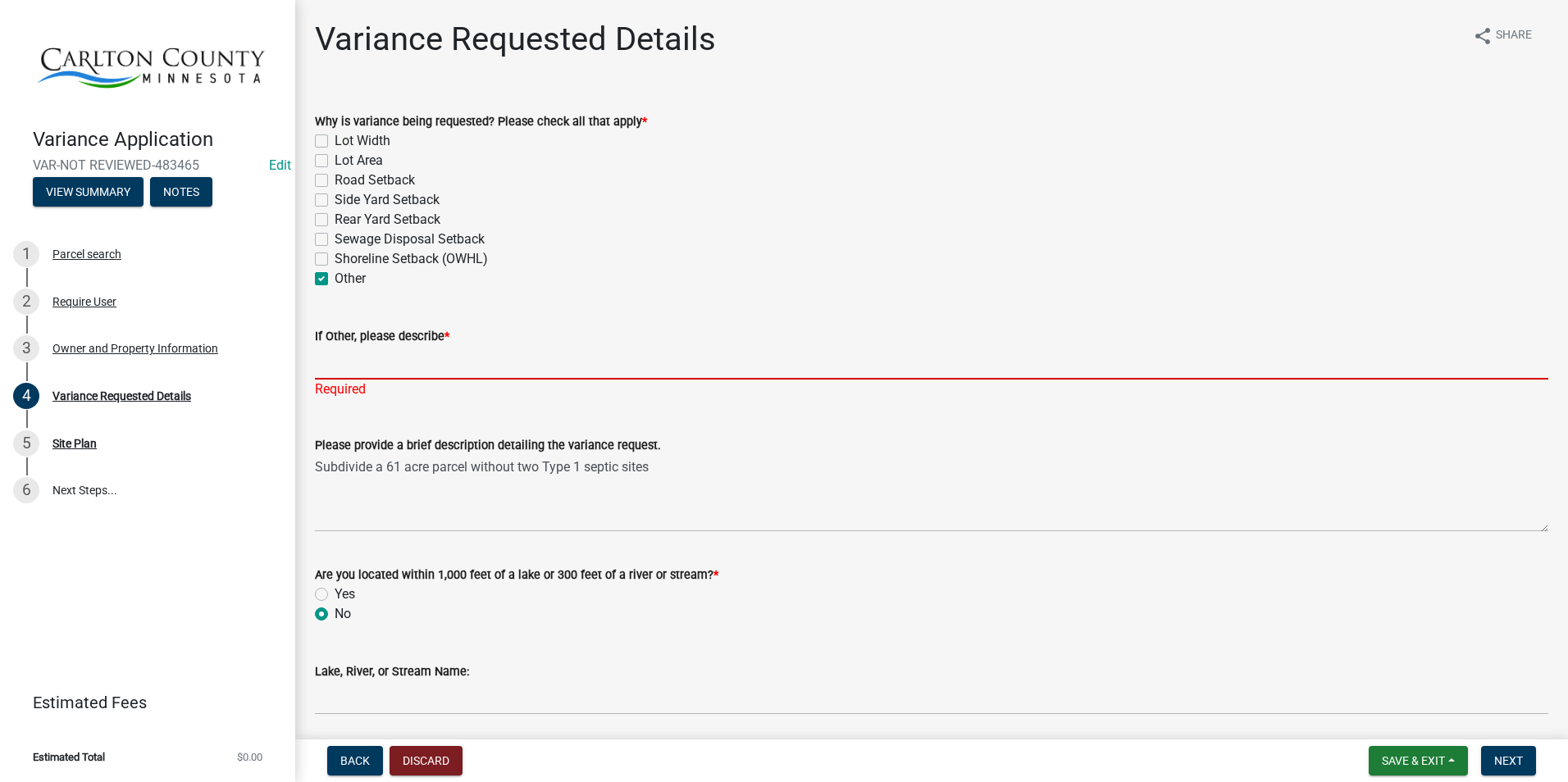
click at [488, 356] on input "If Other, please describe *" at bounding box center [932, 362] width 1233 height 33
type input "Subdivide a 61 acre parcel without two Type 1 septic sites"
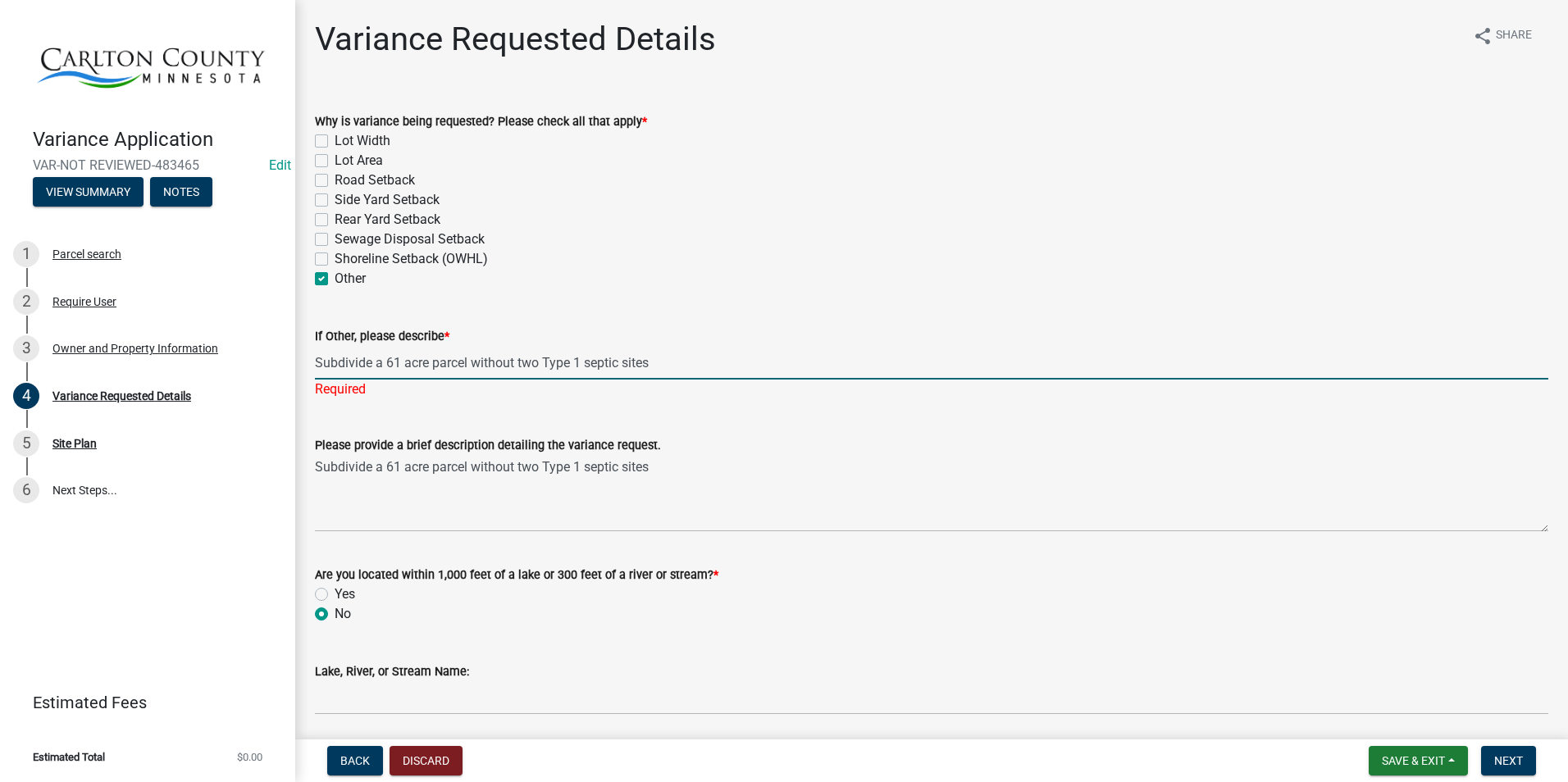
type input "Midway River"
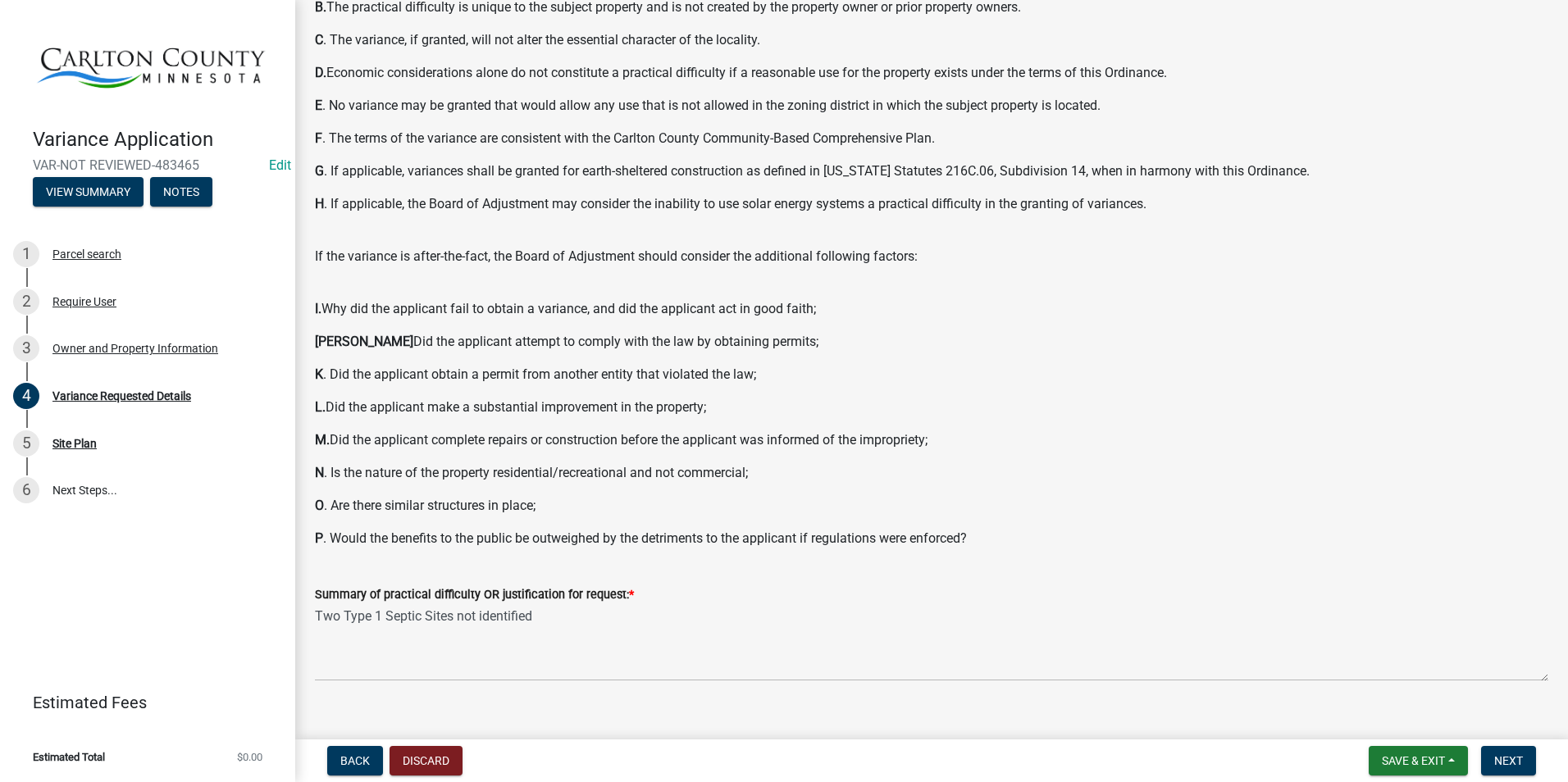
scroll to position [1091, 0]
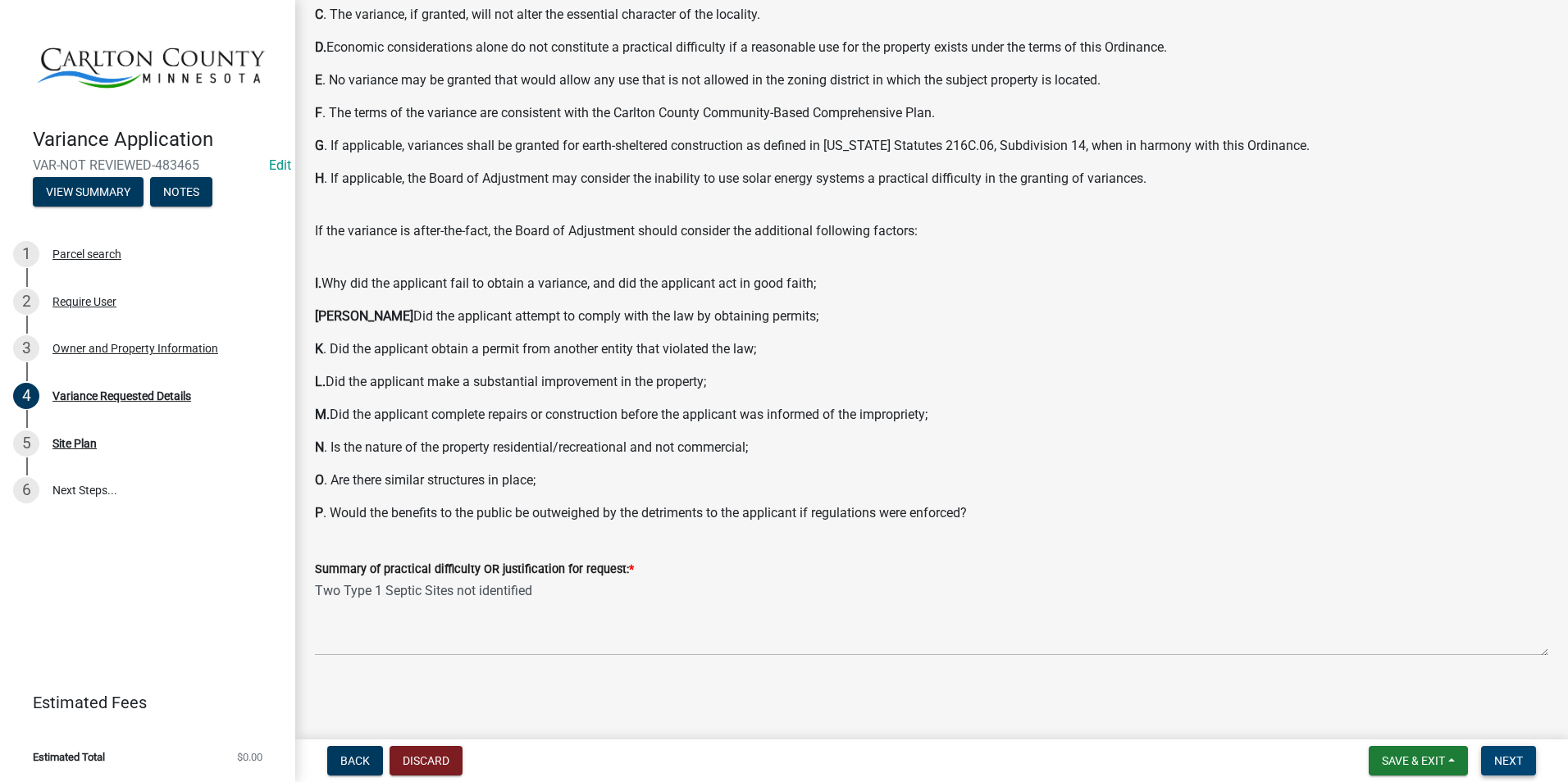
click at [1238, 762] on span "Next" at bounding box center [1508, 760] width 29 height 13
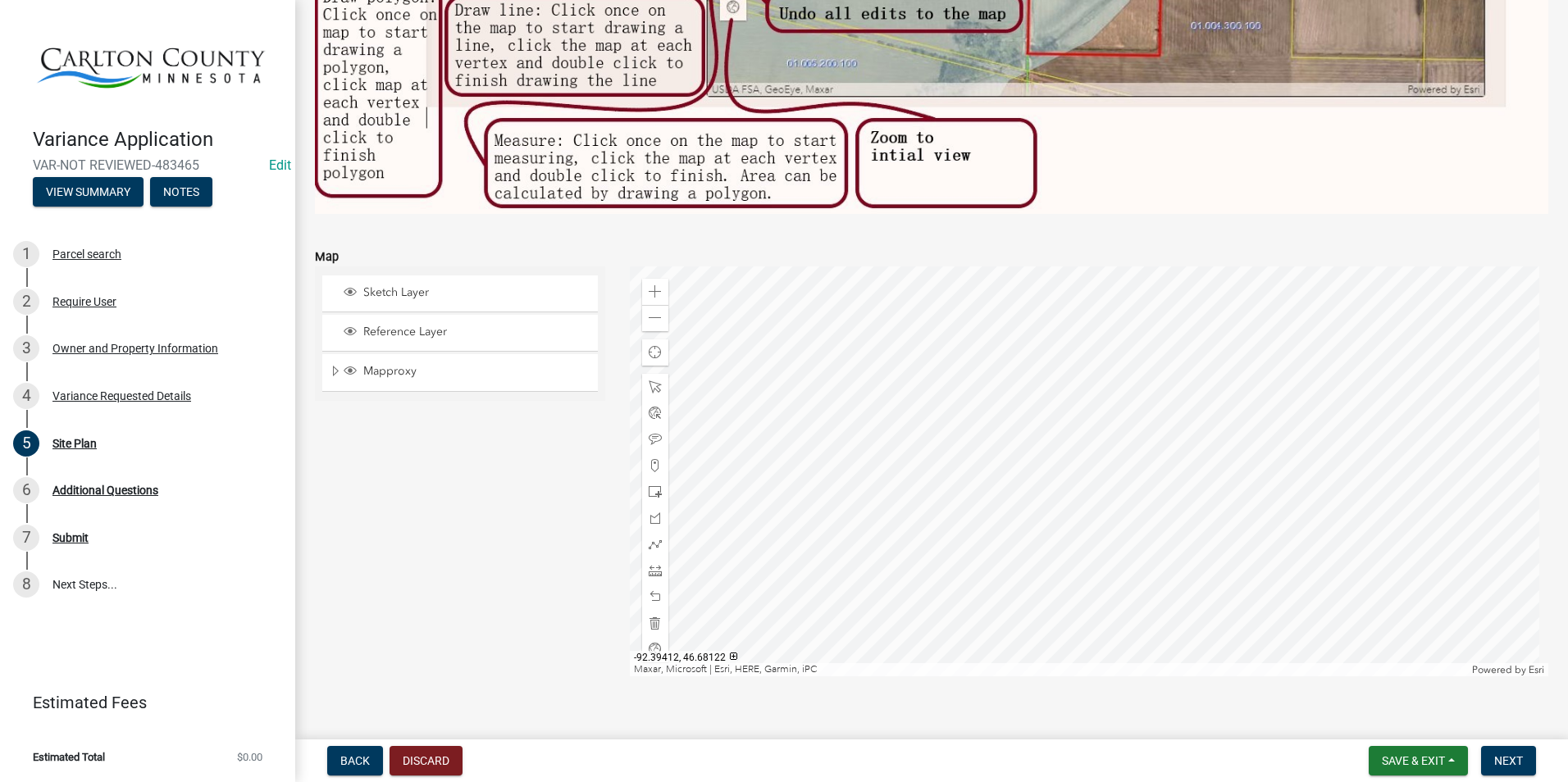
scroll to position [1075, 0]
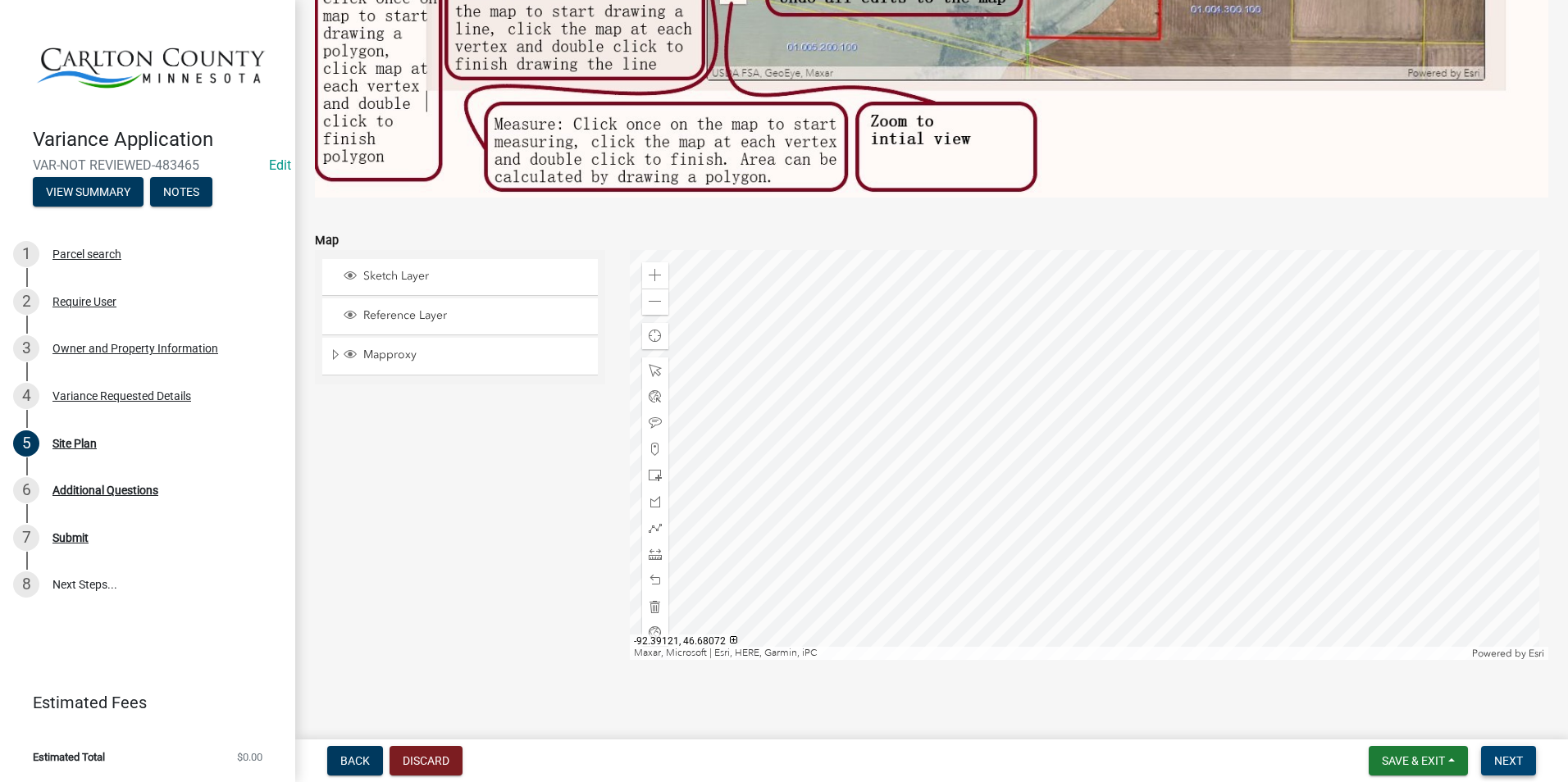
click at [1238, 754] on span "Next" at bounding box center [1508, 760] width 29 height 13
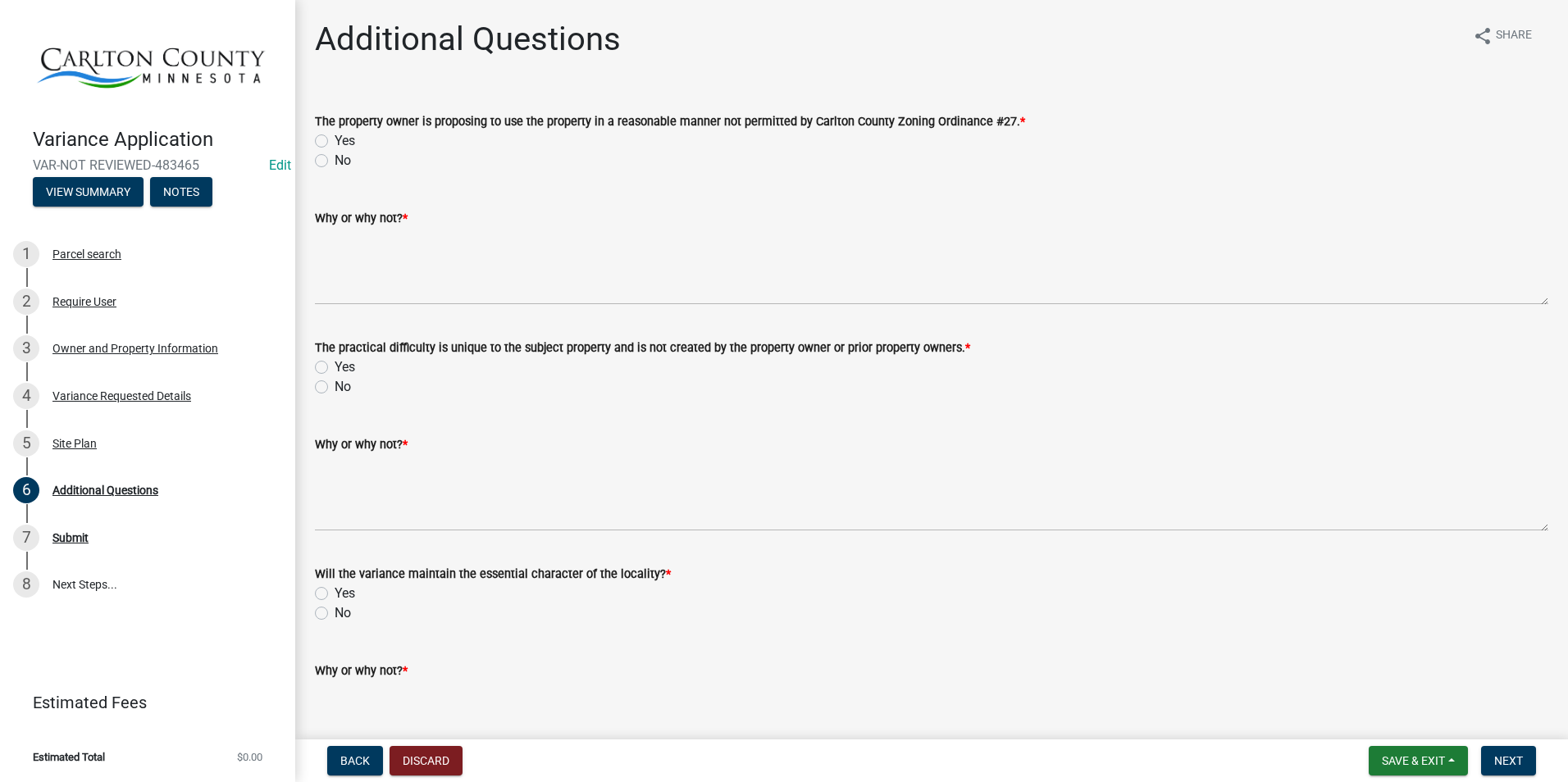
click at [335, 143] on label "Yes" at bounding box center [345, 141] width 21 height 20
click at [335, 142] on input "Yes" at bounding box center [340, 136] width 11 height 11
radio input "true"
click at [335, 160] on label "No" at bounding box center [343, 161] width 17 height 20
click at [335, 160] on input "No" at bounding box center [340, 156] width 11 height 11
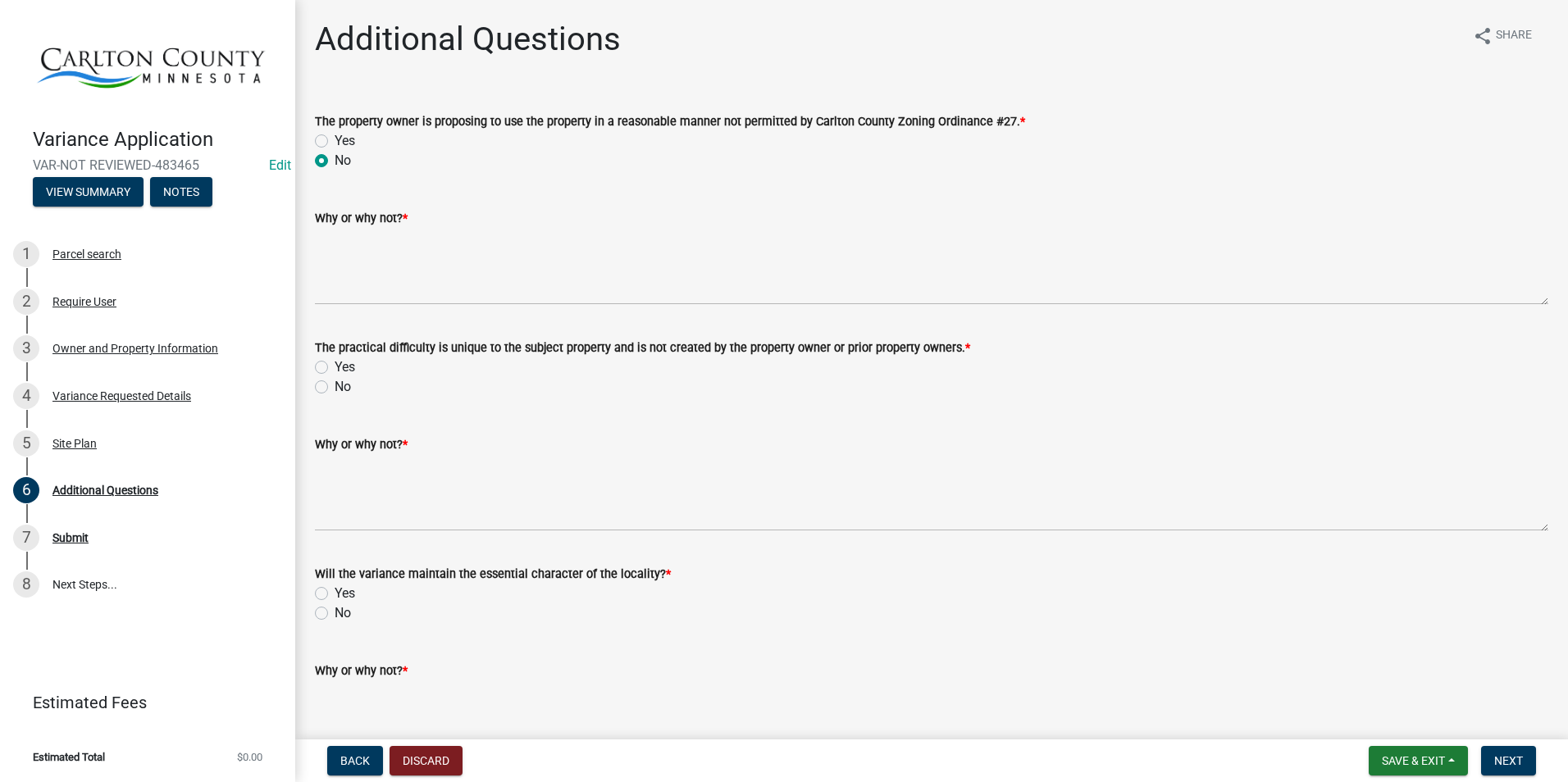
radio input "true"
click at [335, 140] on label "Yes" at bounding box center [345, 141] width 21 height 20
click at [335, 140] on input "Yes" at bounding box center [340, 136] width 11 height 11
radio input "true"
click at [335, 385] on label "No" at bounding box center [343, 387] width 17 height 20
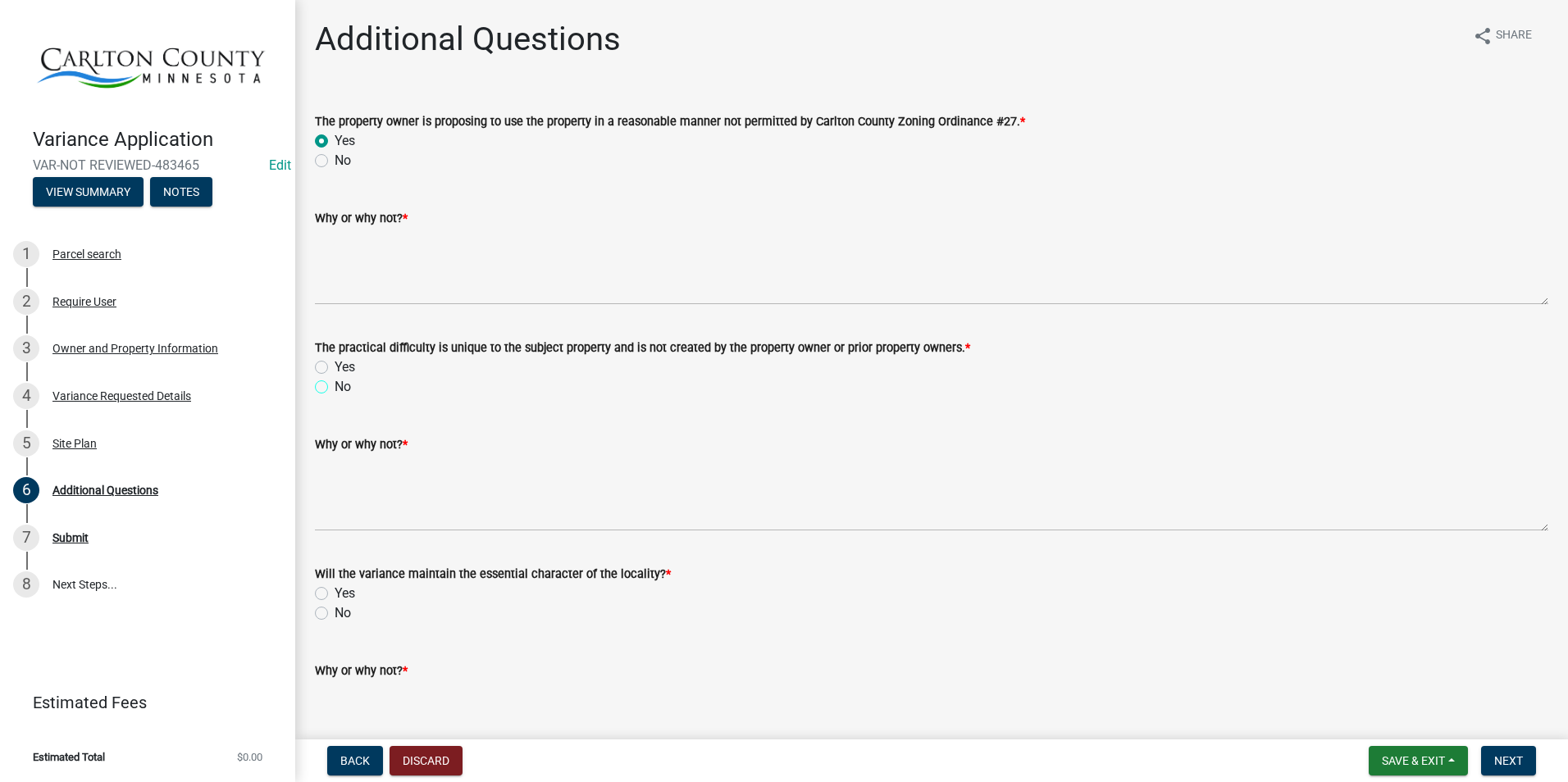
click at [335, 385] on input "No" at bounding box center [340, 382] width 11 height 11
radio input "true"
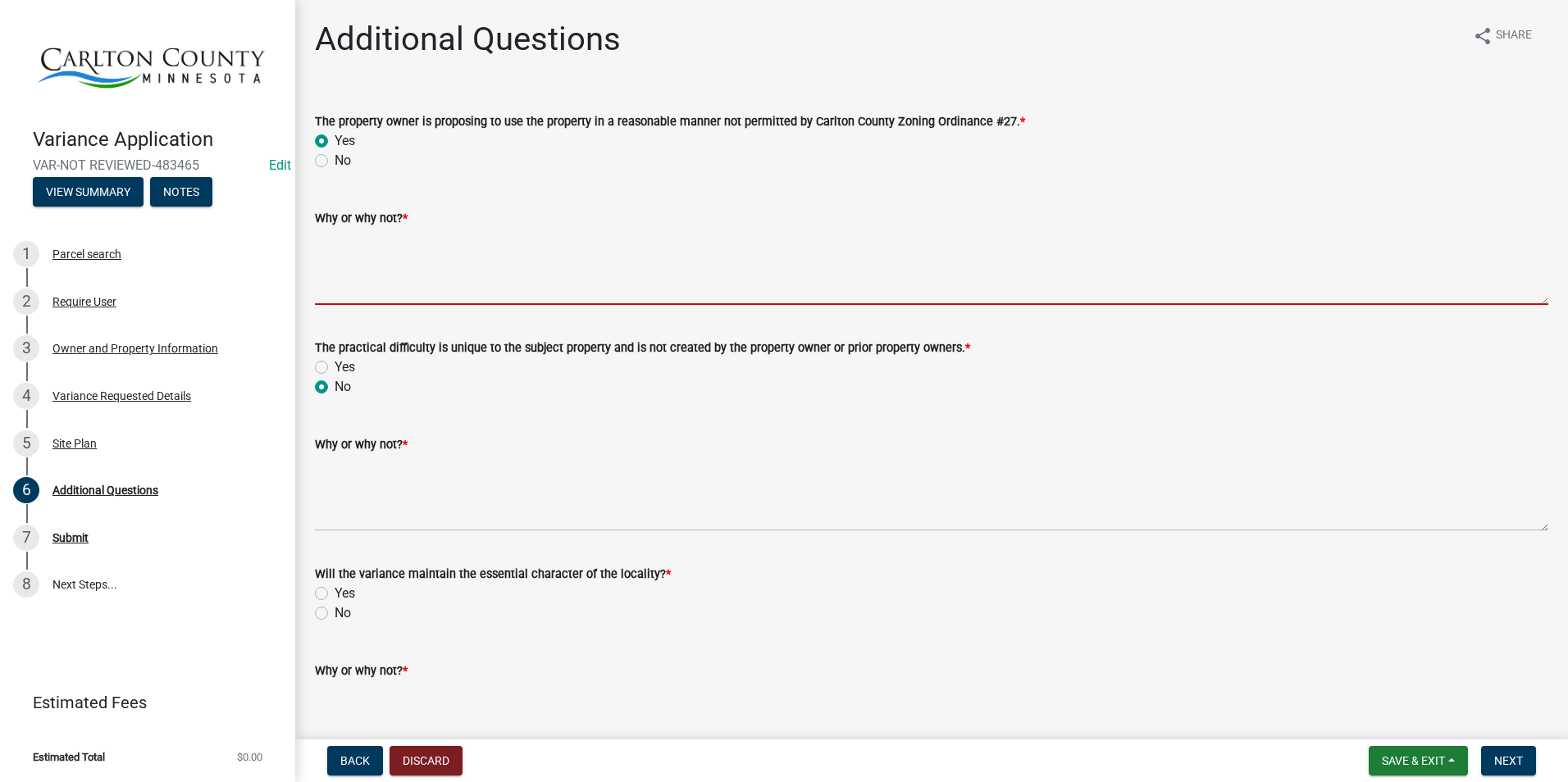
click at [370, 266] on textarea "Why or why not? *" at bounding box center [932, 266] width 1233 height 77
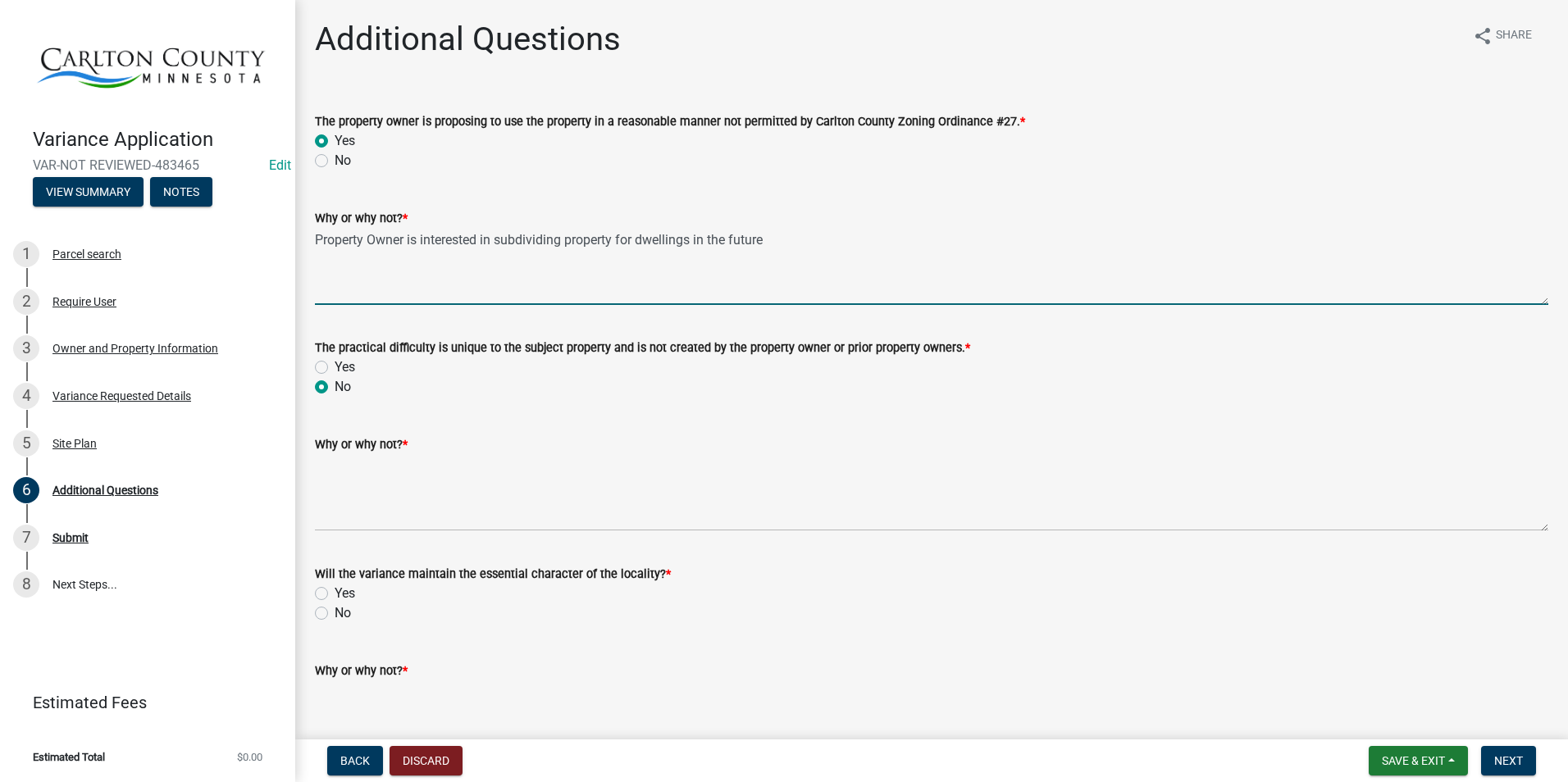
drag, startPoint x: 786, startPoint y: 238, endPoint x: 309, endPoint y: 247, distance: 477.1
click at [309, 247] on div "Why or why not? * Property Owner is interested in subdividing property for dwel…" at bounding box center [931, 245] width 1258 height 120
type textarea "Property Owner is interested in subdividing property for dwellings in the future"
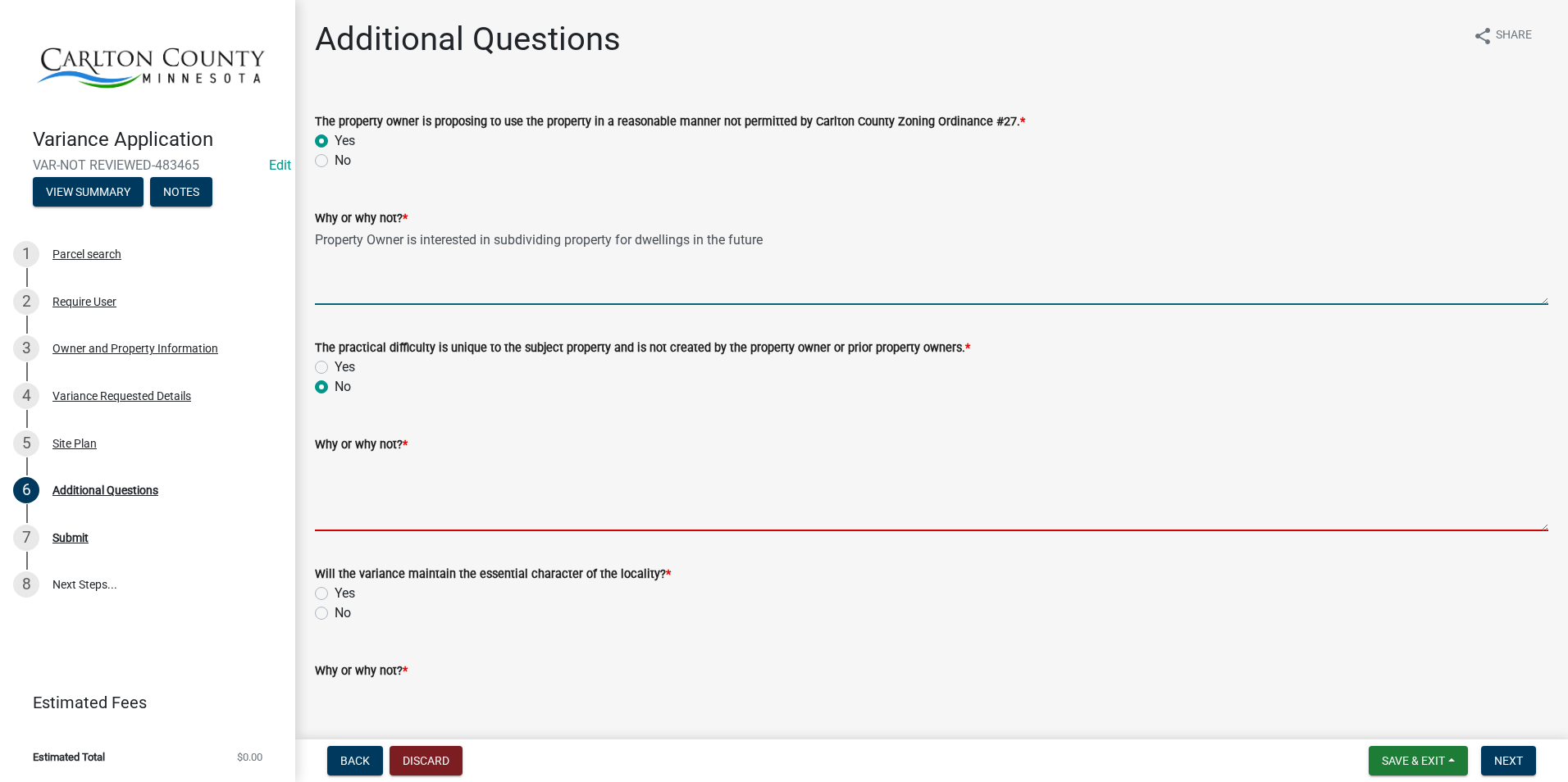
click at [364, 466] on textarea "Why or why not? *" at bounding box center [932, 492] width 1233 height 77
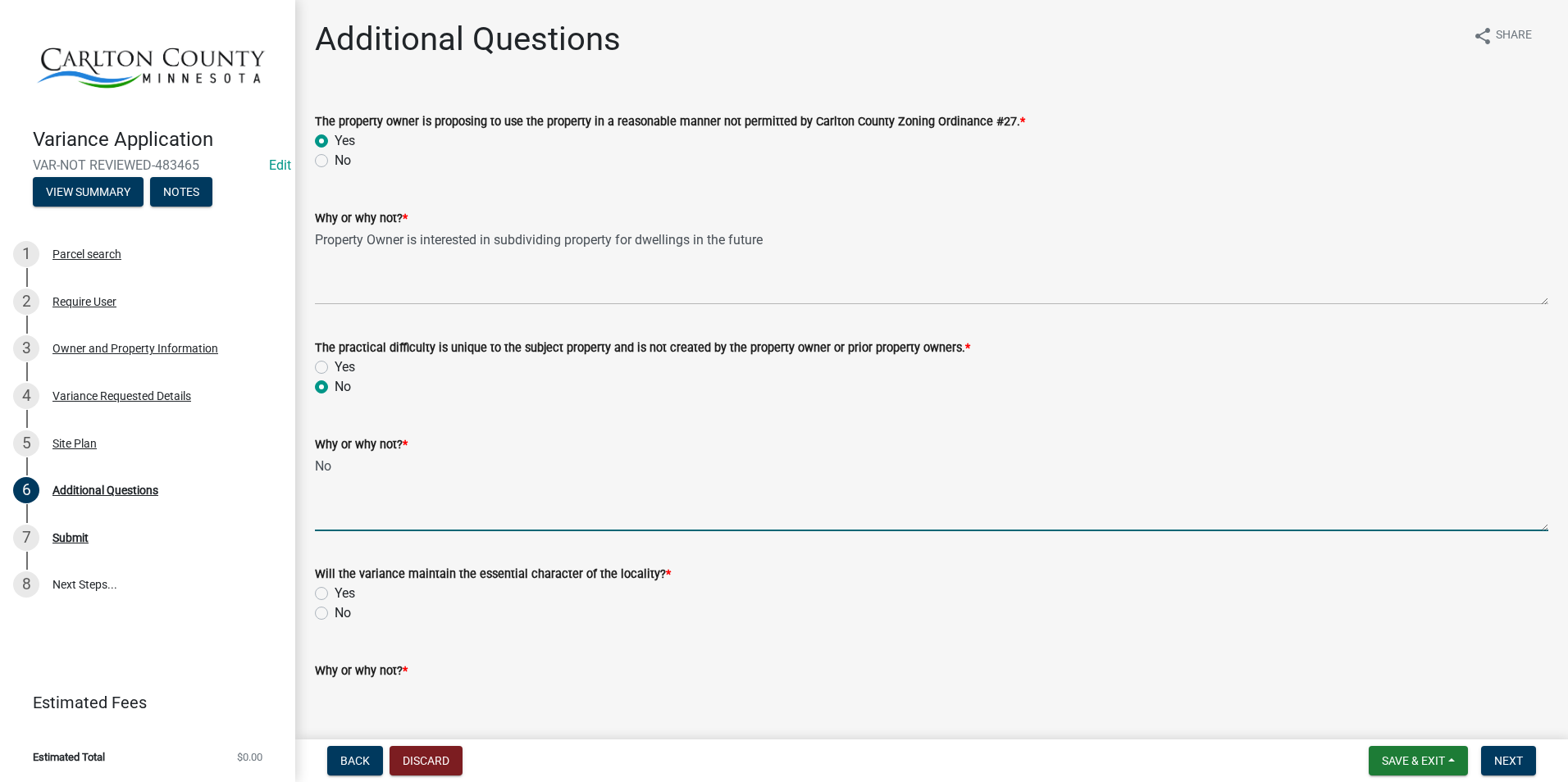
type textarea "N"
type textarea "Does not have 2 Type 1 Septic Sites"
click at [71, 443] on div "Site Plan" at bounding box center [74, 444] width 44 height 12
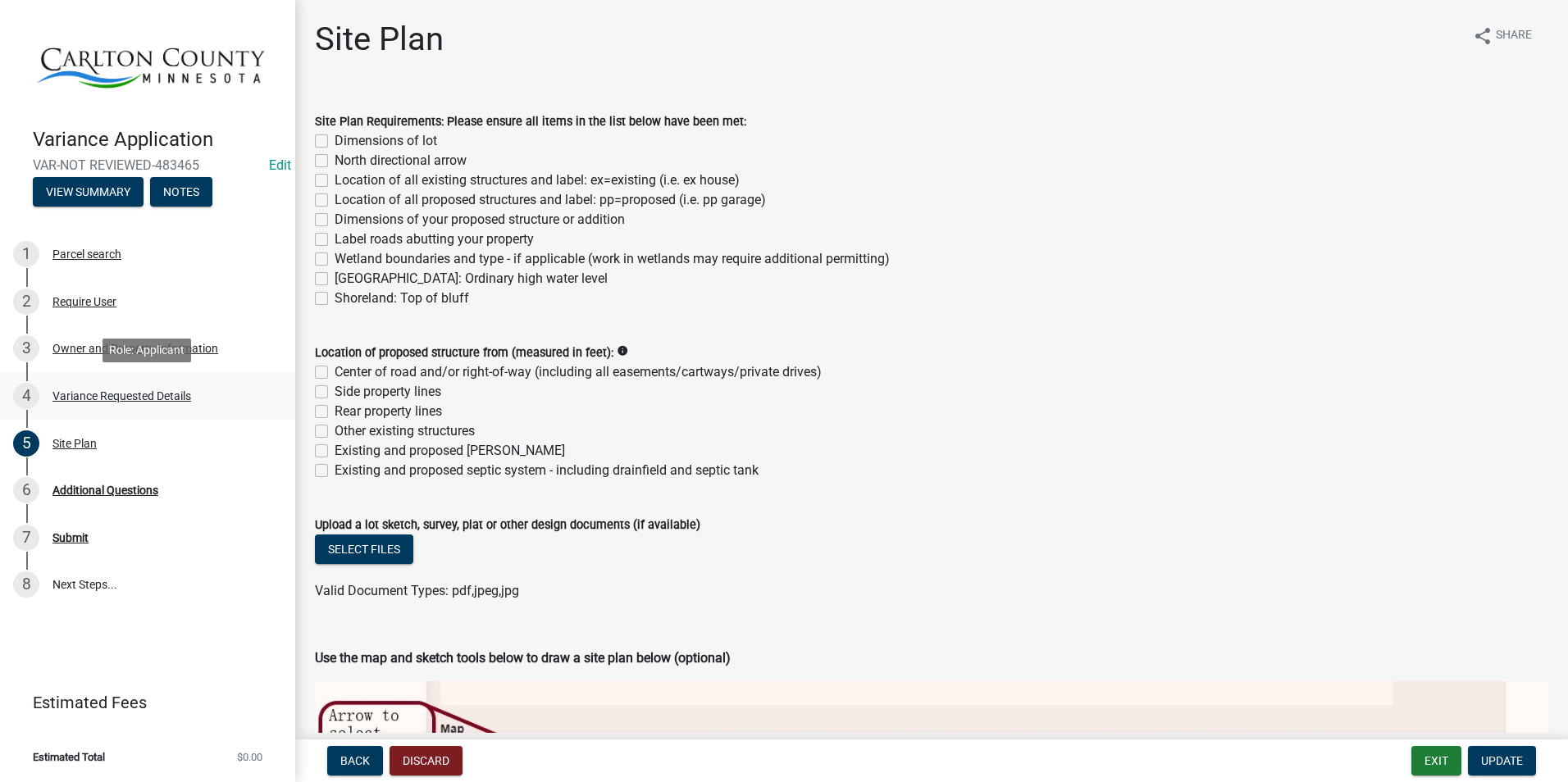
click at [178, 385] on div "4 Variance Requested Details" at bounding box center [141, 396] width 256 height 27
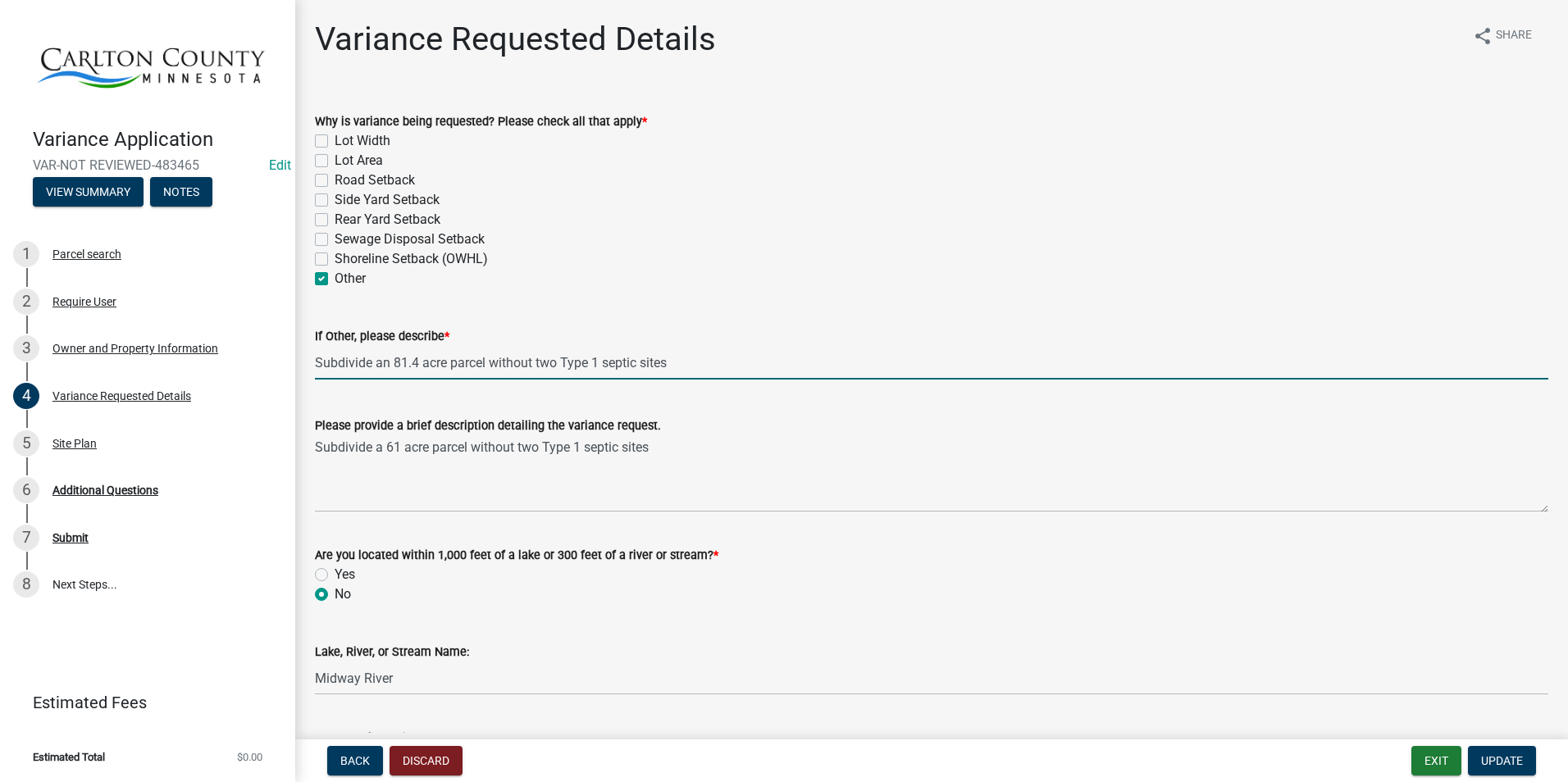
drag, startPoint x: 425, startPoint y: 365, endPoint x: 448, endPoint y: 341, distance: 33.2
type input "Subdivide an 81.4-acre parcel without two Type 1 septic sites"
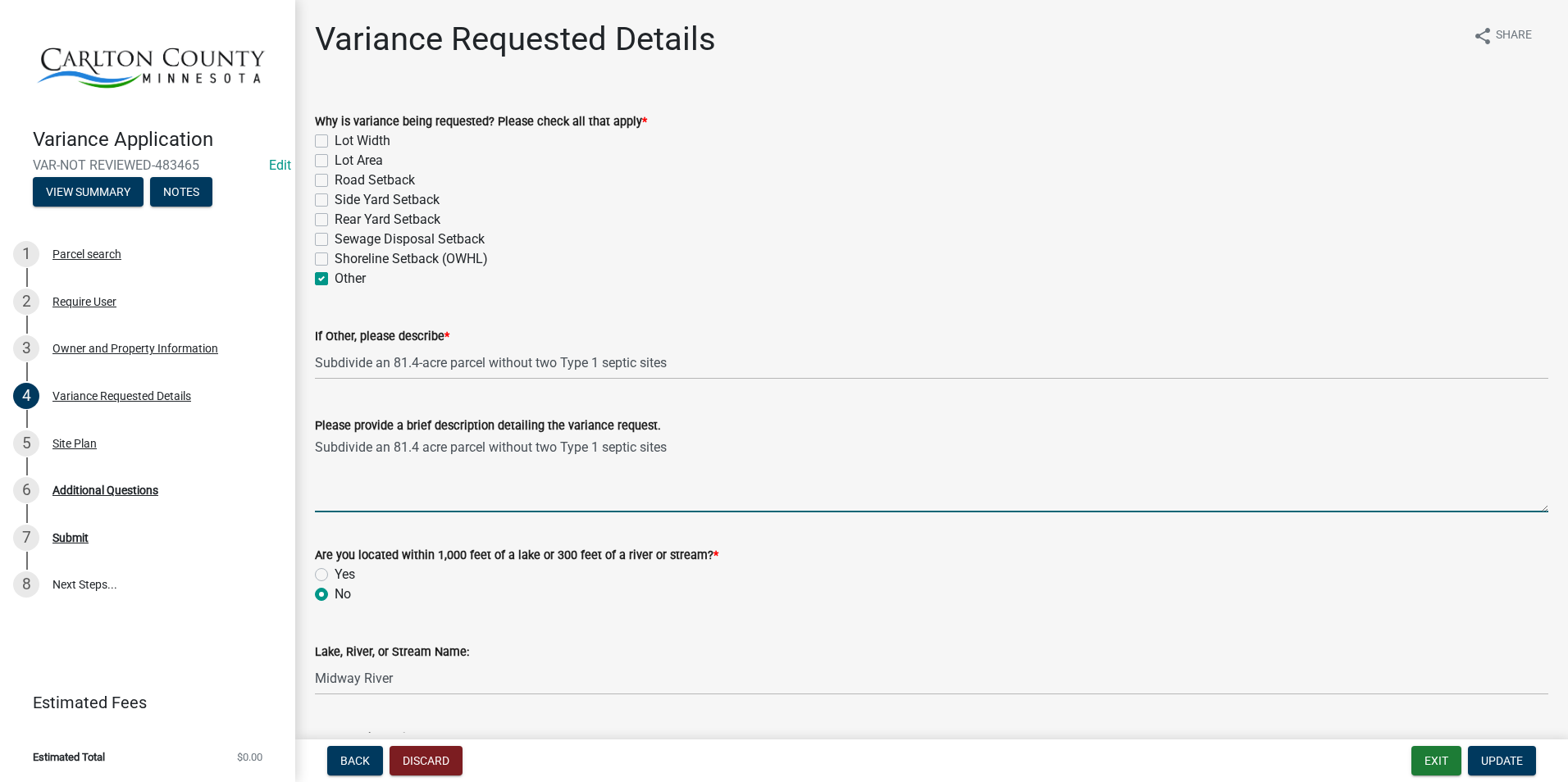
click at [460, 473] on textarea "Subdivide an 81.4 acre parcel without two Type 1 septic sites" at bounding box center [932, 474] width 1233 height 77
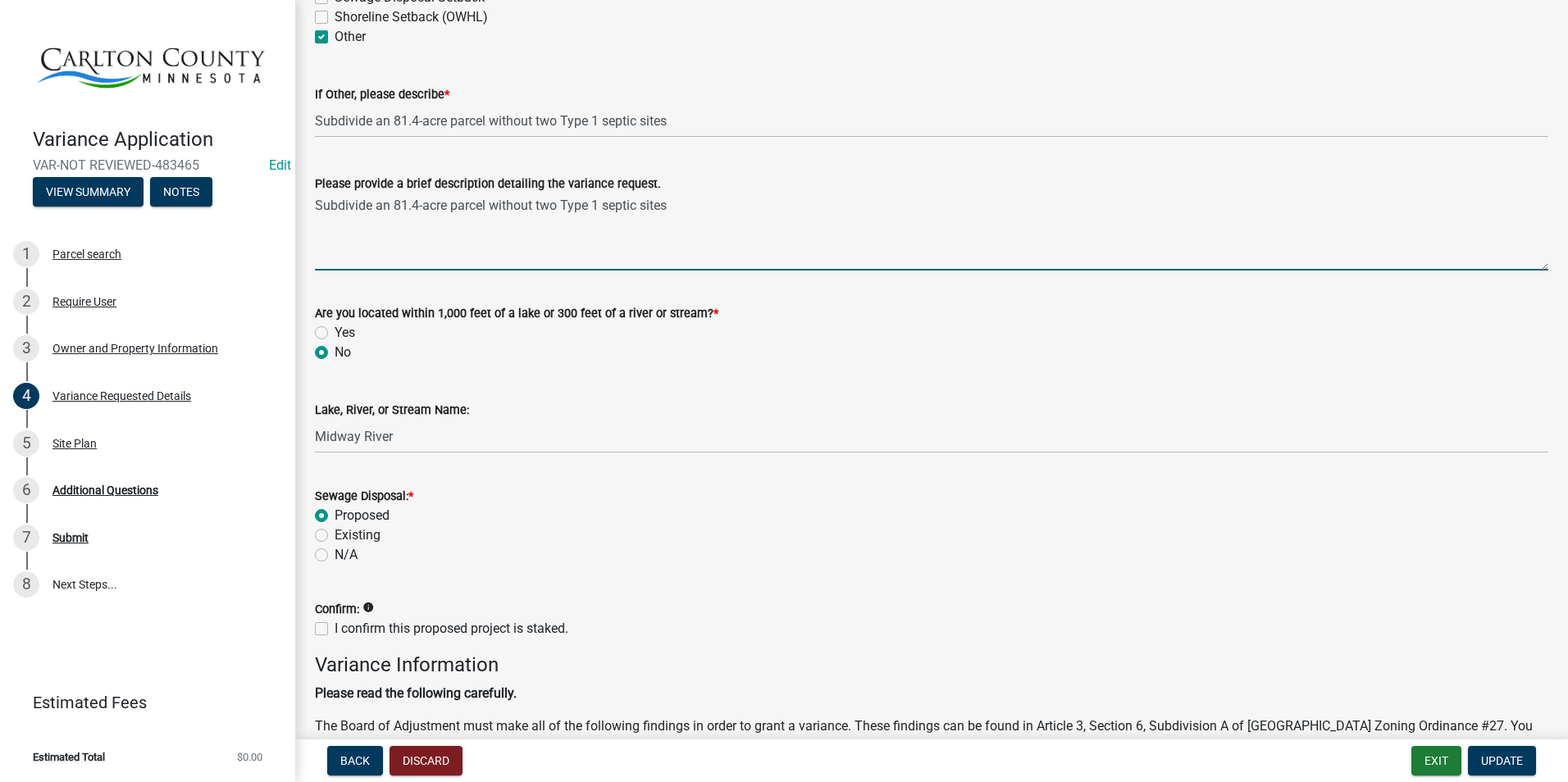
scroll to position [246, 0]
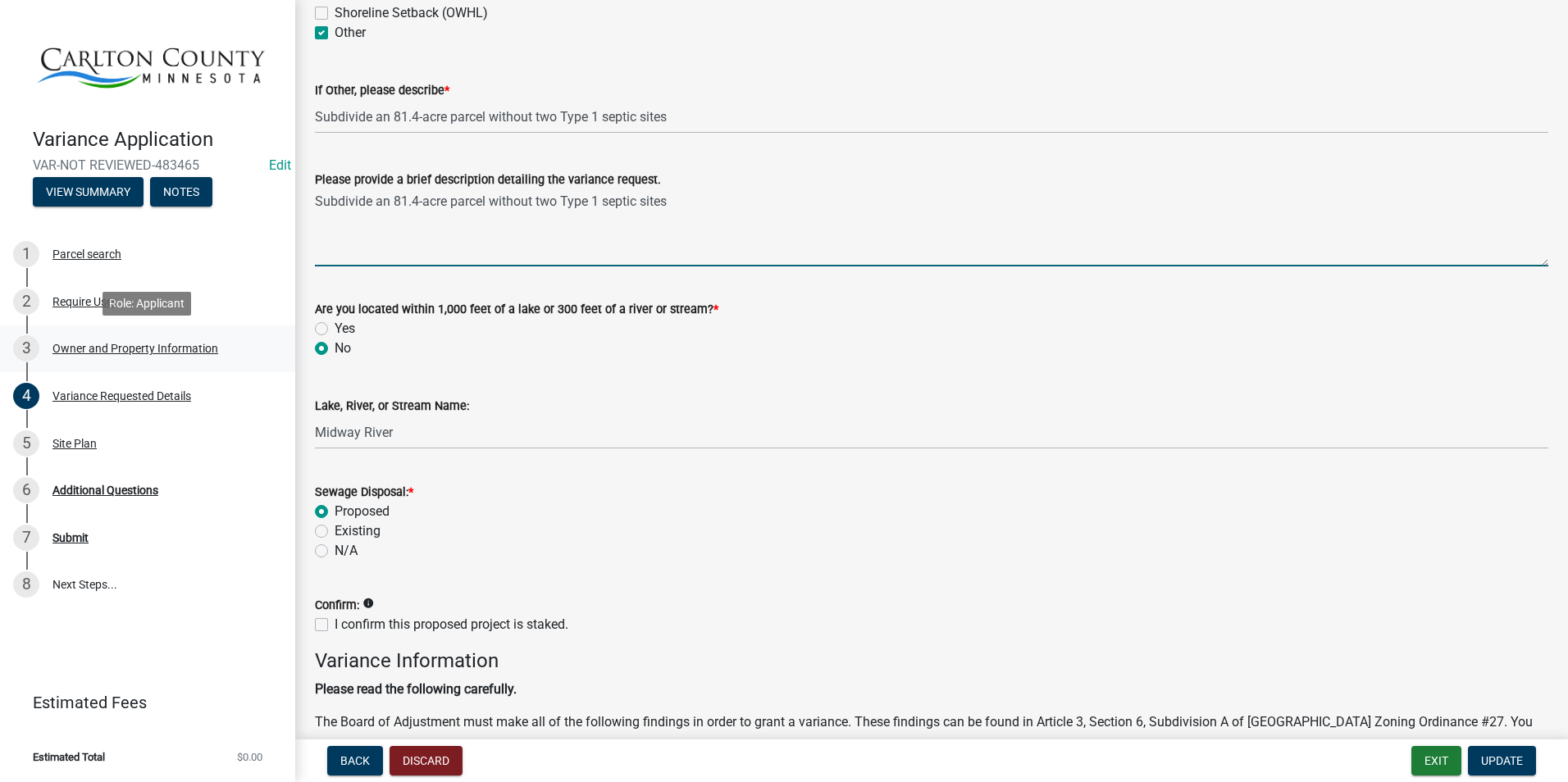
type textarea "Subdivide an 81.4-acre parcel without two Type 1 septic sites"
click at [140, 343] on div "Owner and Property Information" at bounding box center [135, 349] width 165 height 12
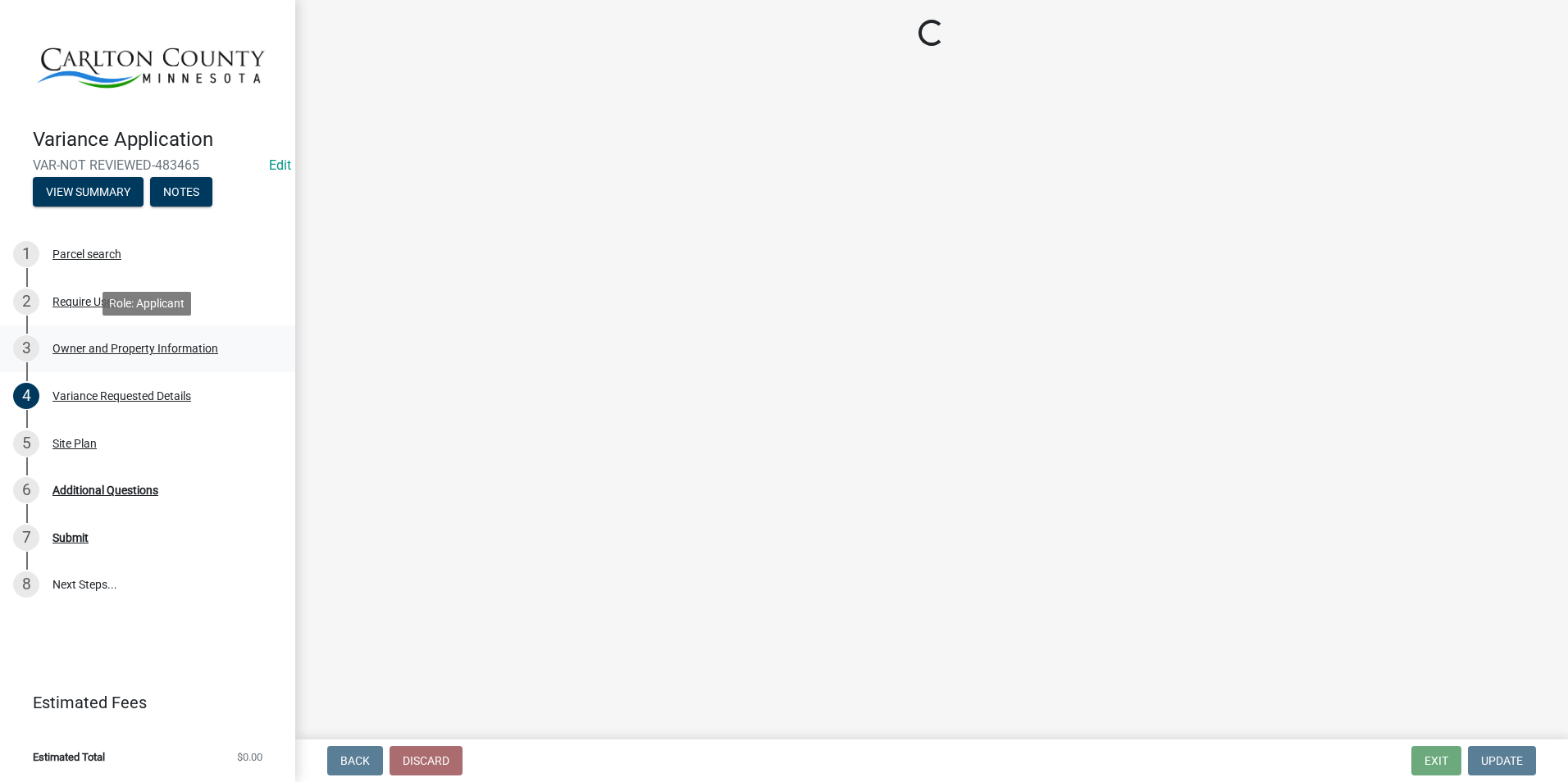
scroll to position [0, 0]
select select "351b0fae-054d-494c-a72c-417d4df961b9"
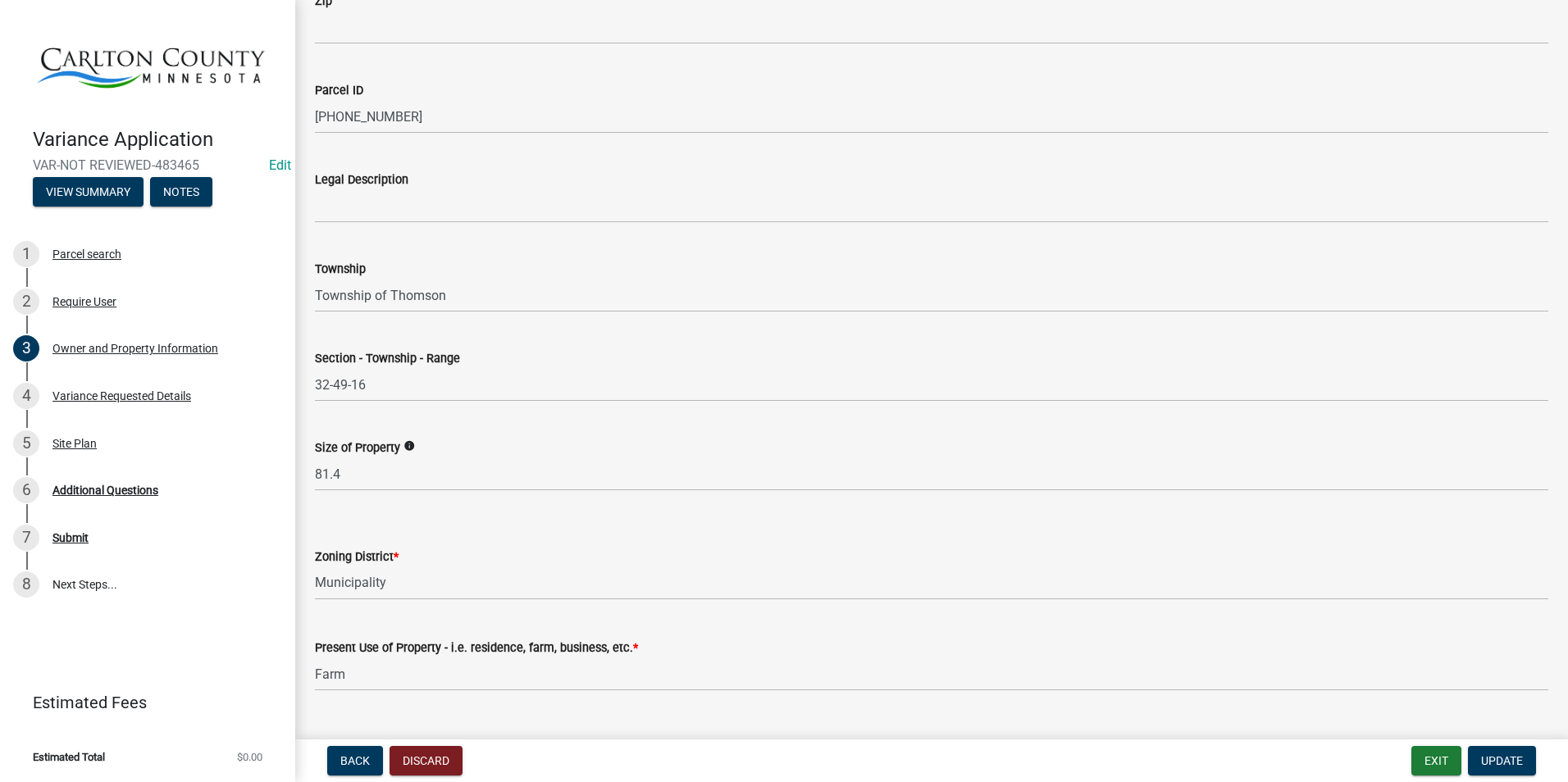
scroll to position [1222, 0]
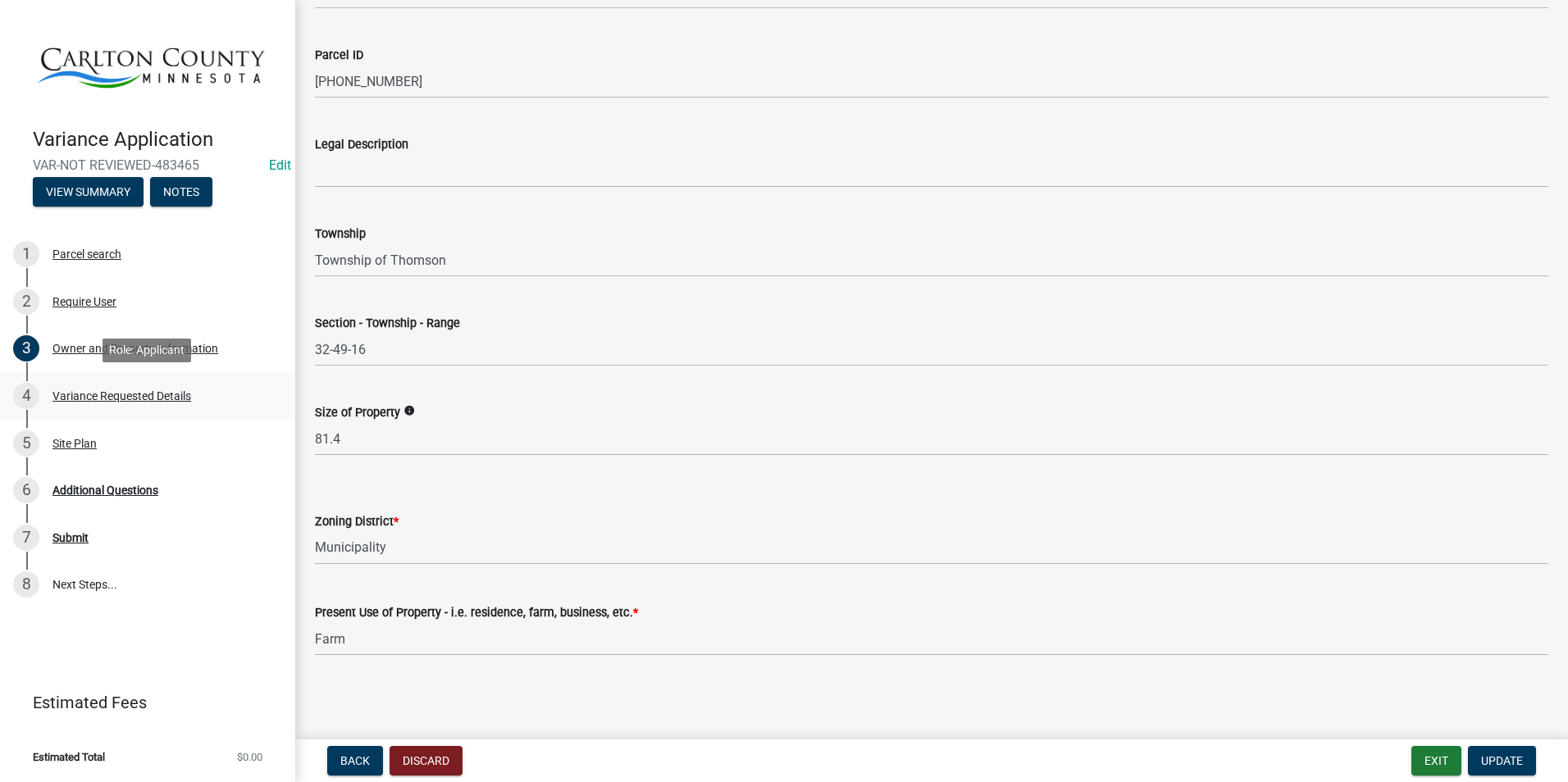
click at [112, 395] on div "Variance Requested Details" at bounding box center [121, 396] width 139 height 12
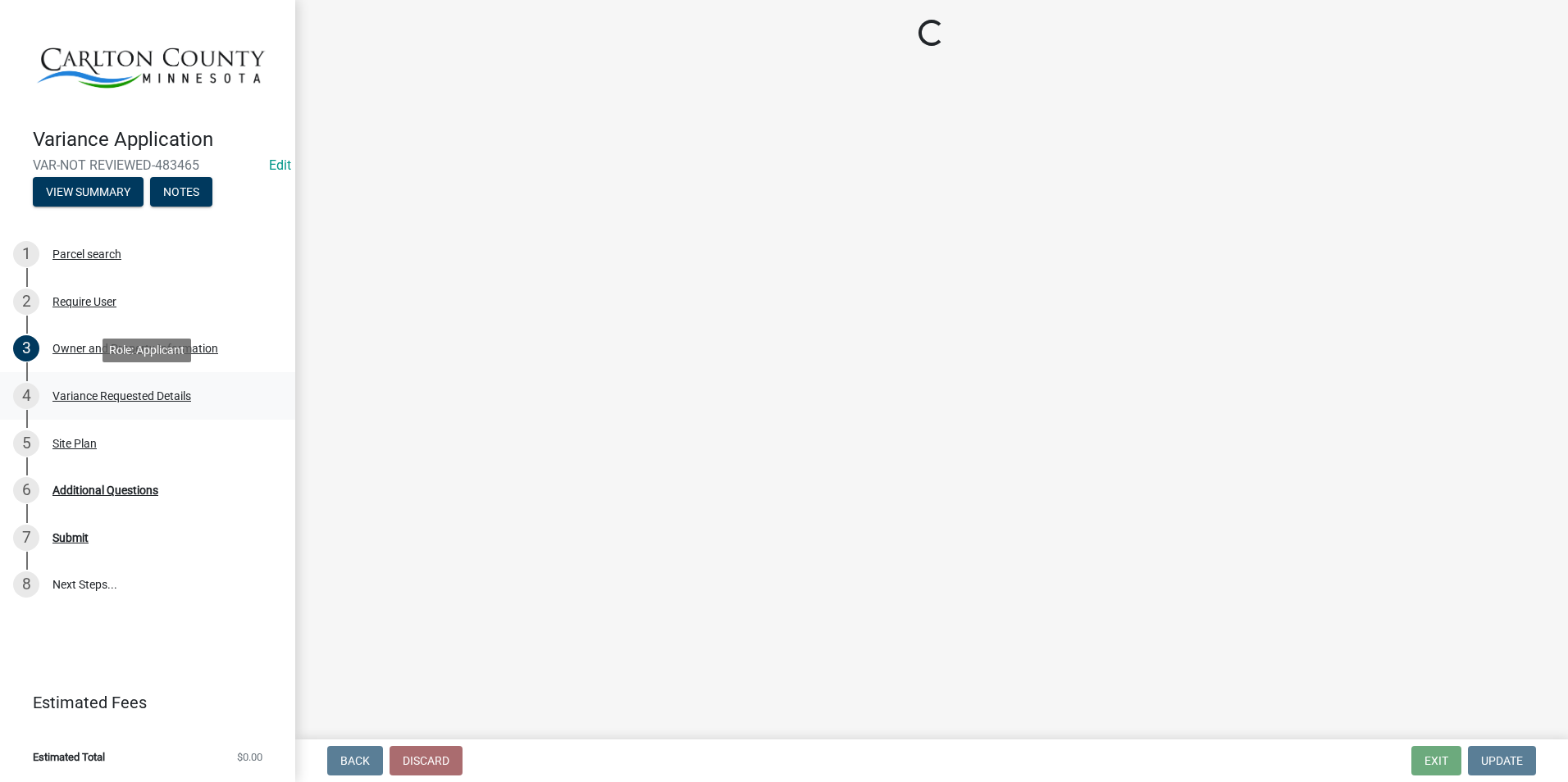
scroll to position [0, 0]
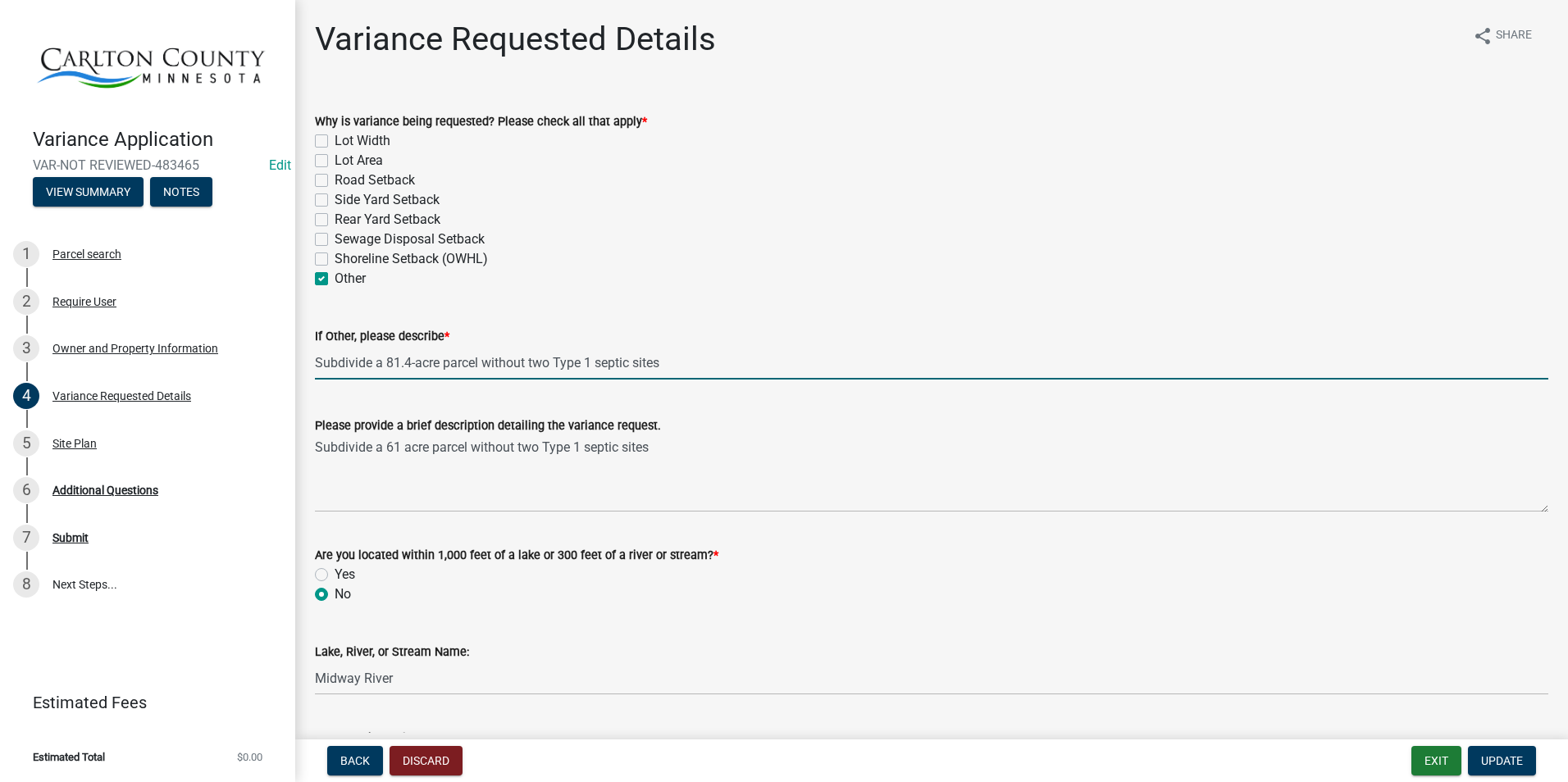
type input "Subdivide a 81.4-acre parcel without two Type 1 septic sites"
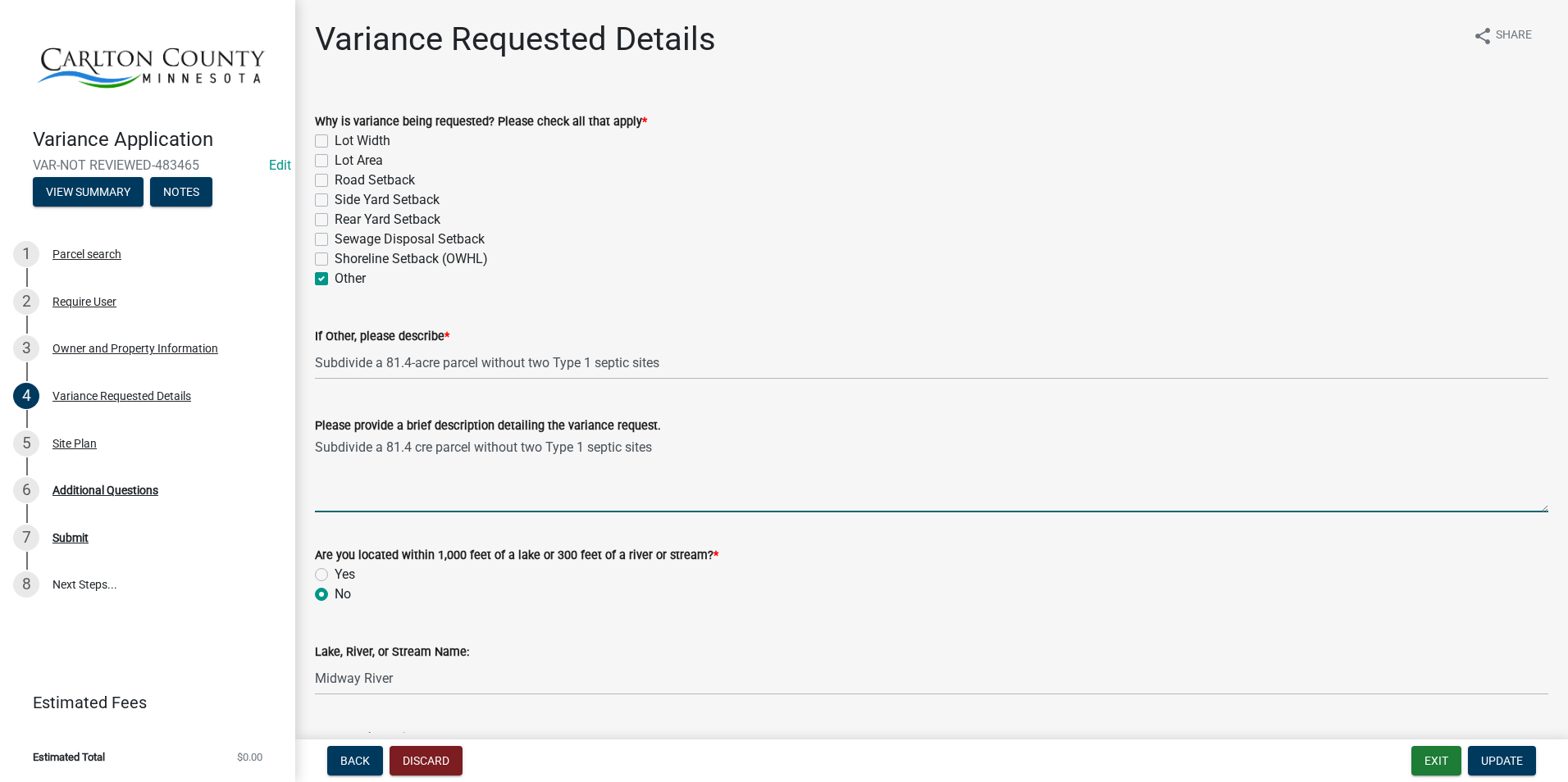
drag, startPoint x: 380, startPoint y: 449, endPoint x: 397, endPoint y: 432, distance: 24.0
drag, startPoint x: 419, startPoint y: 443, endPoint x: 437, endPoint y: 433, distance: 20.6
click at [422, 440] on textarea "Subdivide an 81.4 cre parcel without two Type 1 septic sites" at bounding box center [932, 474] width 1233 height 77
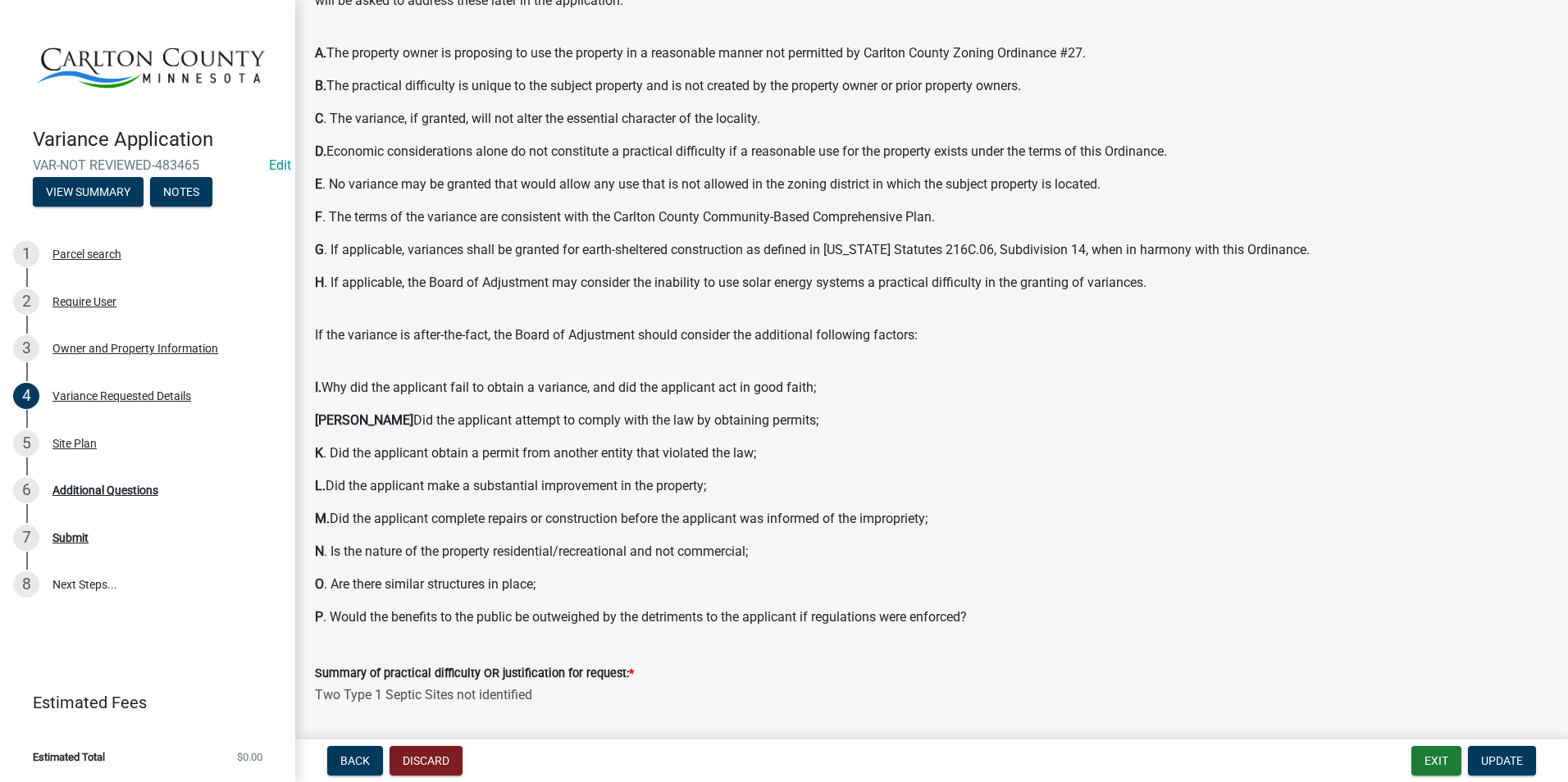
scroll to position [1091, 0]
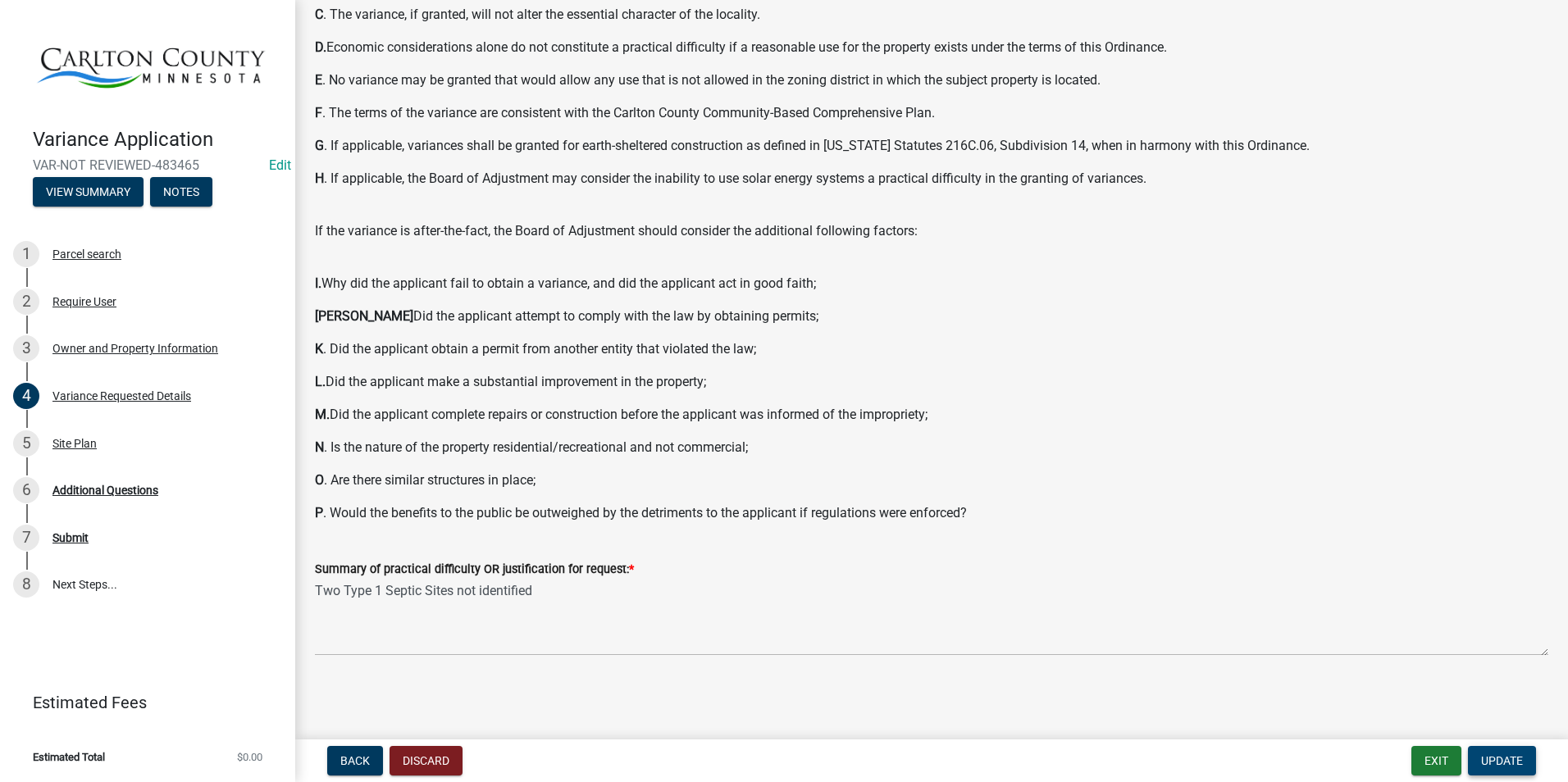
type textarea "Subdivide an 81.4acre parcel without two Type 1 septic sites"
click at [1238, 755] on span "Update" at bounding box center [1502, 760] width 41 height 13
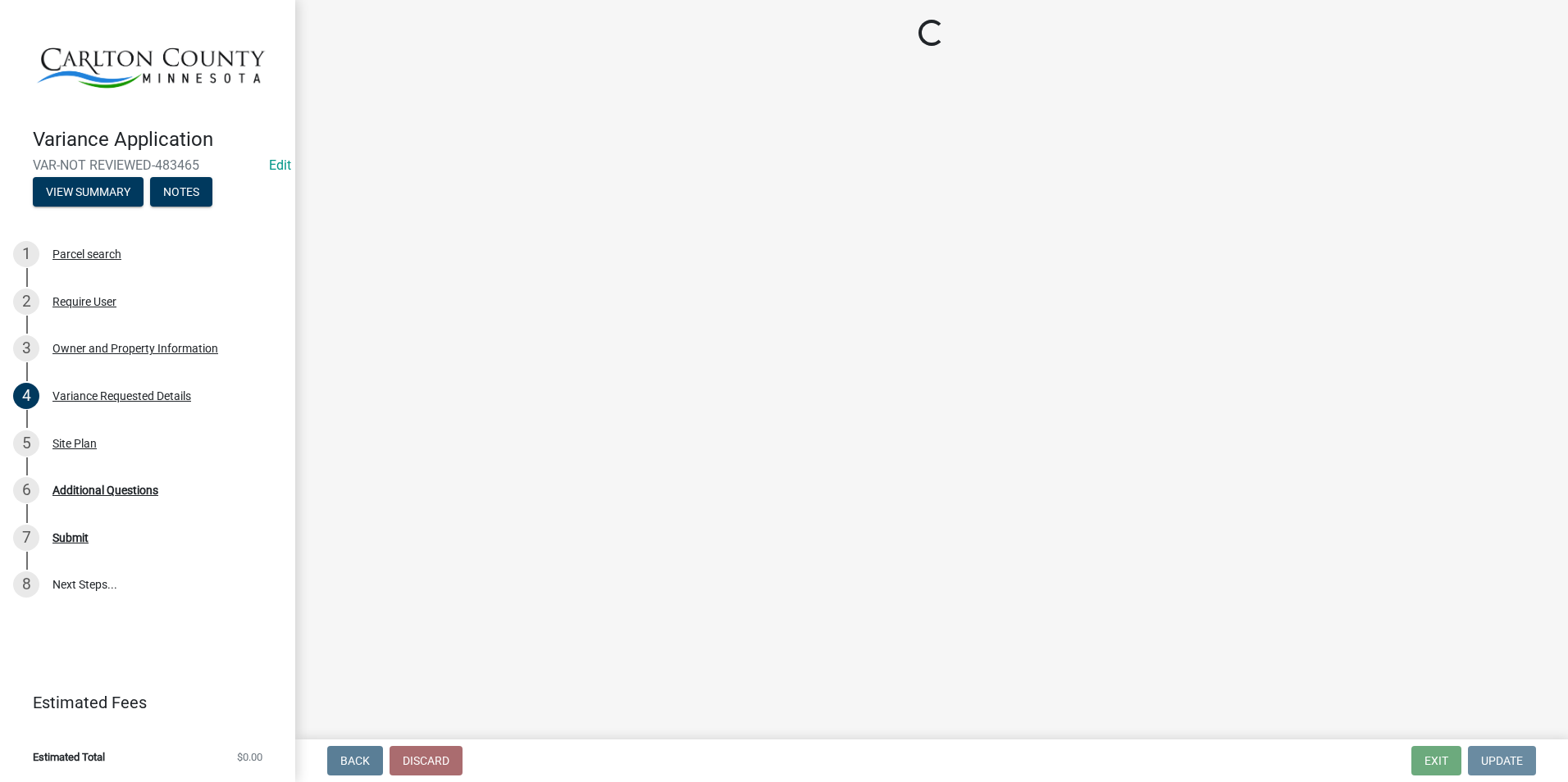
scroll to position [0, 0]
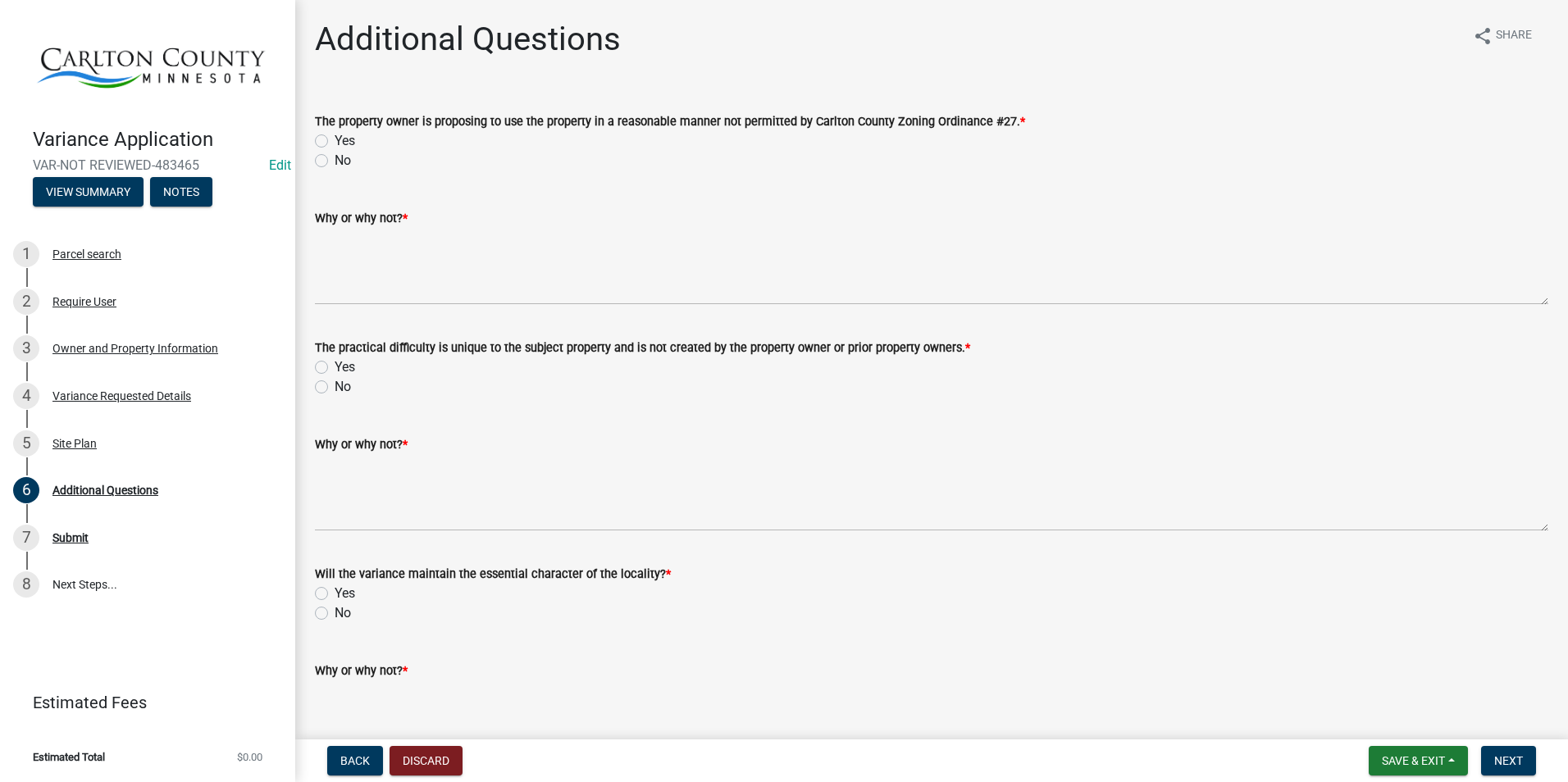
click at [328, 140] on div "Yes" at bounding box center [932, 141] width 1233 height 20
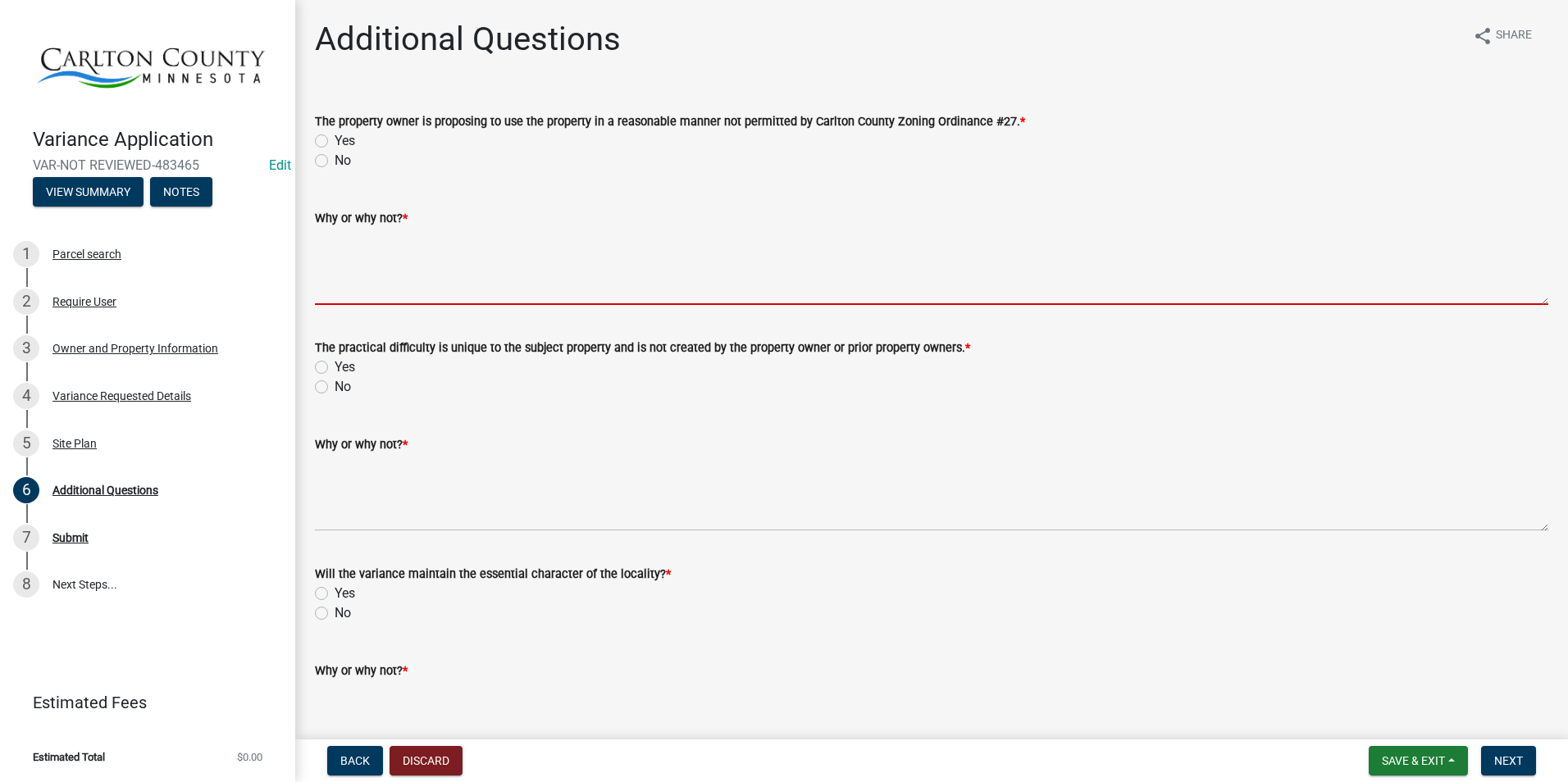
click at [343, 256] on textarea "Why or why not? *" at bounding box center [932, 266] width 1233 height 77
click at [335, 140] on label "Yes" at bounding box center [345, 141] width 21 height 20
click at [335, 140] on input "Yes" at bounding box center [340, 136] width 11 height 11
radio input "true"
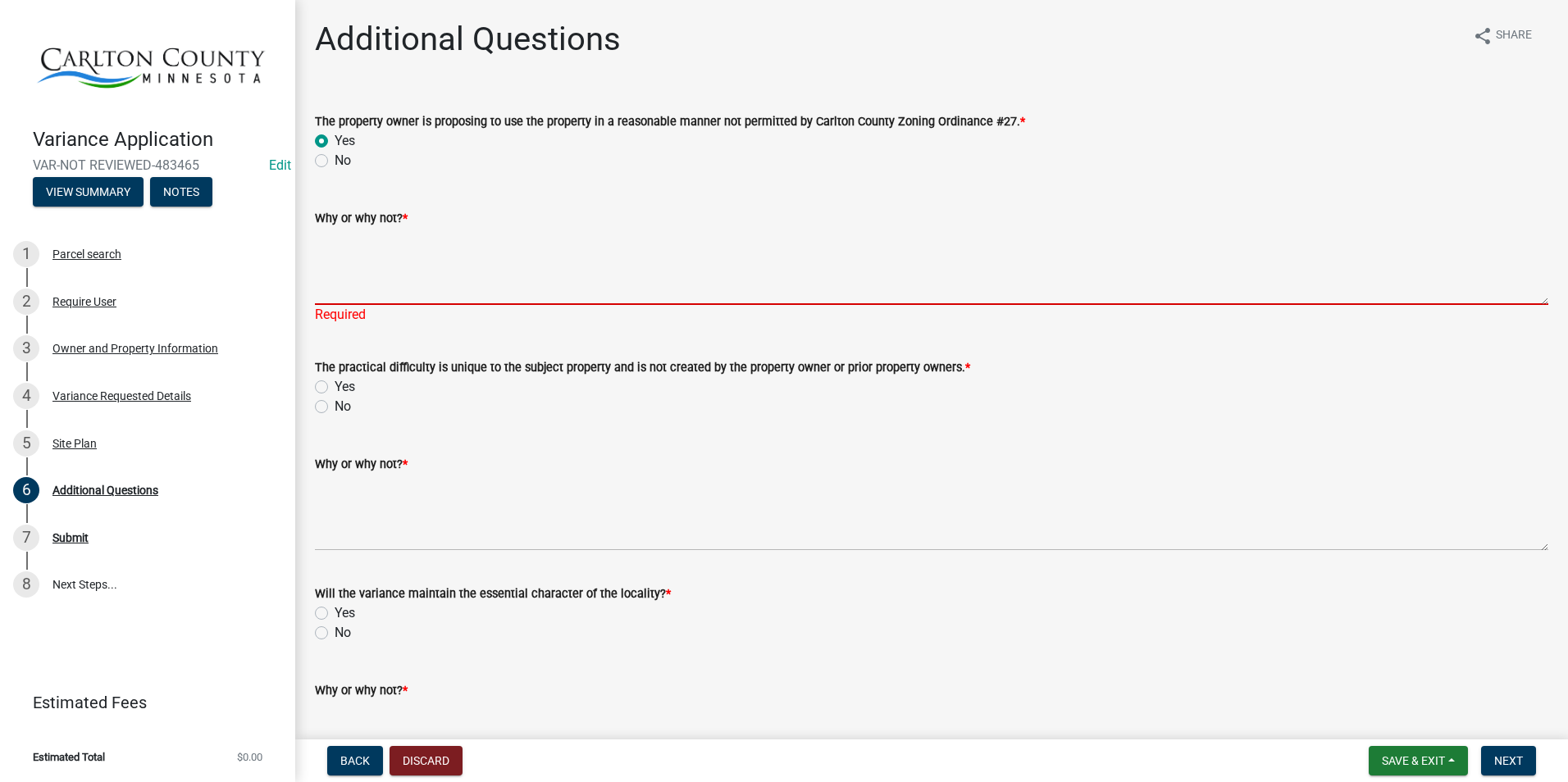
click at [387, 271] on textarea "Why or why not? *" at bounding box center [932, 266] width 1233 height 77
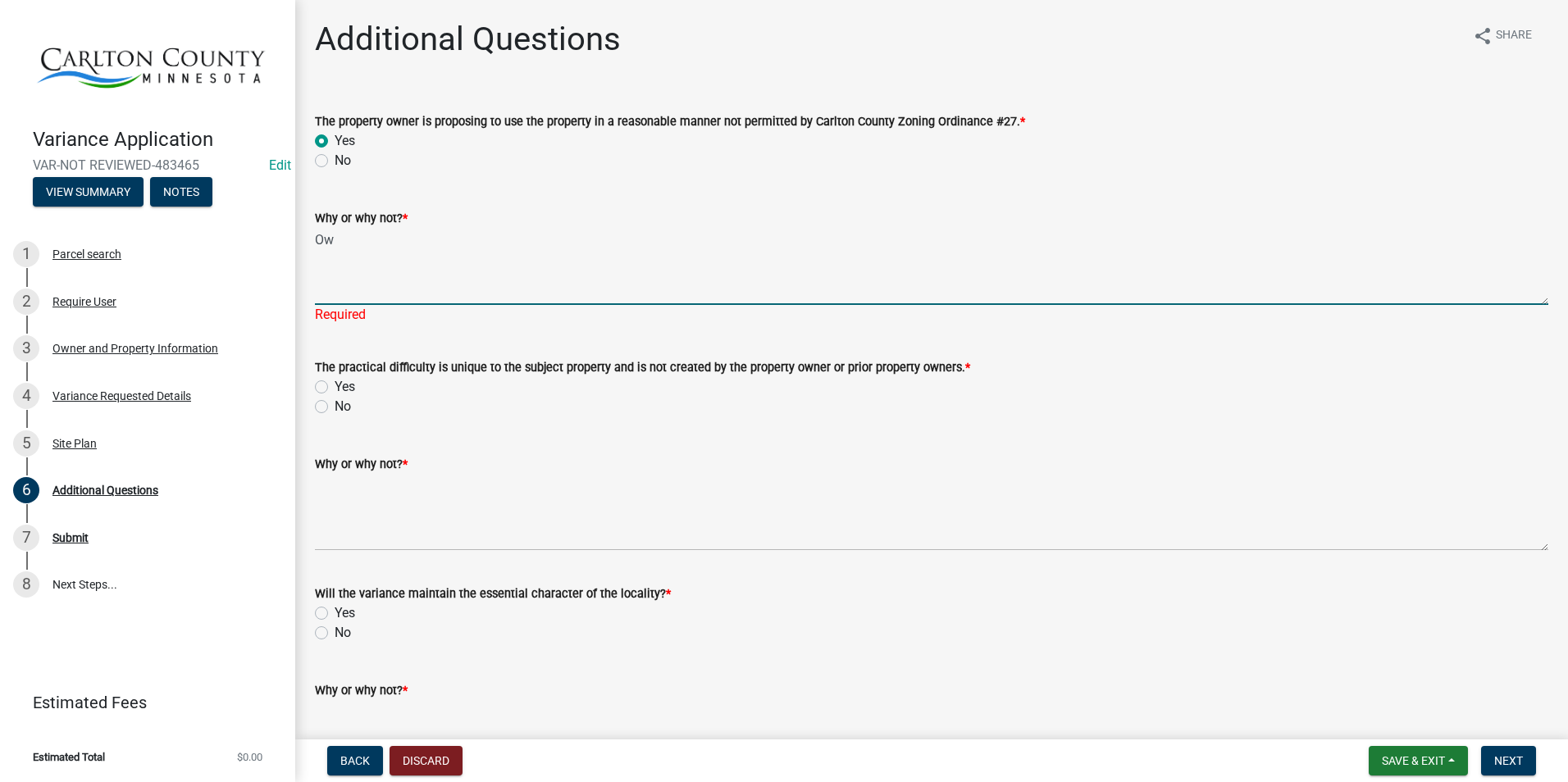
type textarea "O"
drag, startPoint x: 738, startPoint y: 241, endPoint x: 596, endPoint y: 277, distance: 146.5
click at [683, 268] on textarea "Property Owner would like to Subdivide 81.4 acres but is not able to provide 2 …" at bounding box center [932, 266] width 1233 height 77
click at [410, 293] on textarea "Property Owner would like to Subdivide 81.4 acres but is not able to provide 2 …" at bounding box center [932, 266] width 1233 height 77
type textarea "Property Owner would like to Subdivide 81.4 acres but is not able to provide 2 …"
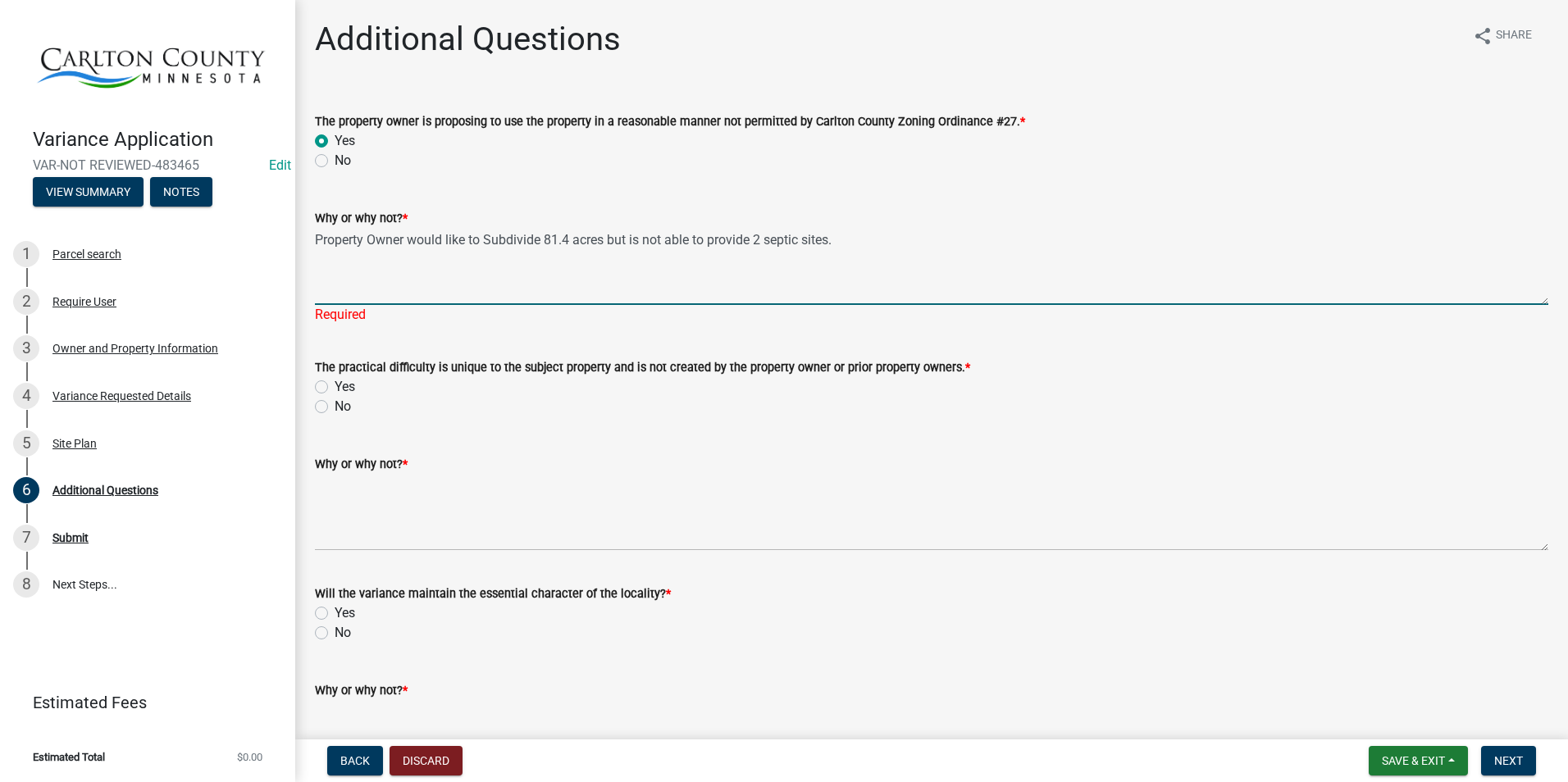
drag, startPoint x: 377, startPoint y: 405, endPoint x: 378, endPoint y: 385, distance: 20.0
click at [378, 403] on wm-data-entity-input "The practical difficulty is unique to the subject property and is not created b…" at bounding box center [932, 384] width 1233 height 94
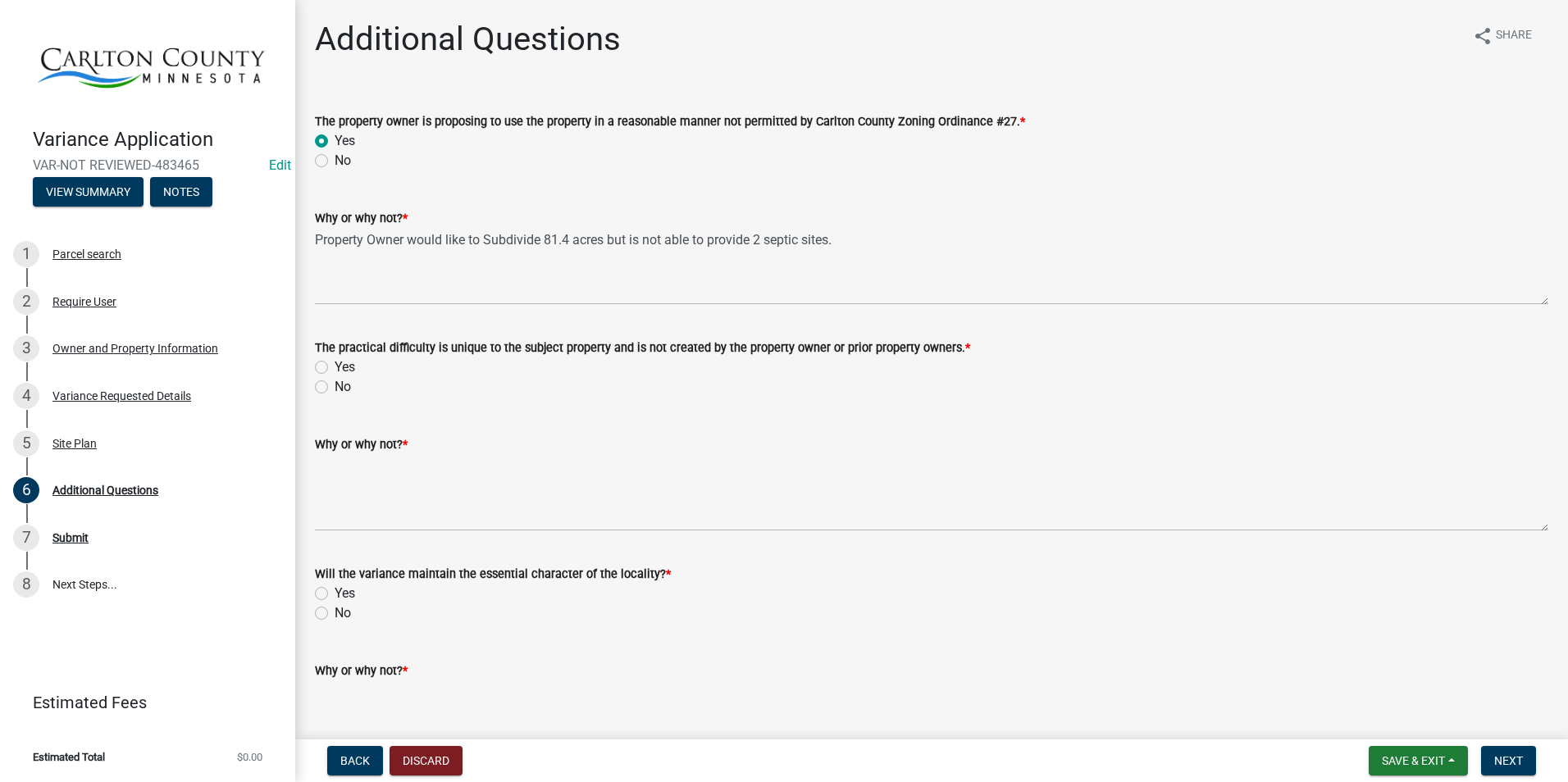
click at [335, 388] on label "No" at bounding box center [343, 387] width 17 height 20
click at [335, 388] on input "No" at bounding box center [340, 382] width 11 height 11
radio input "true"
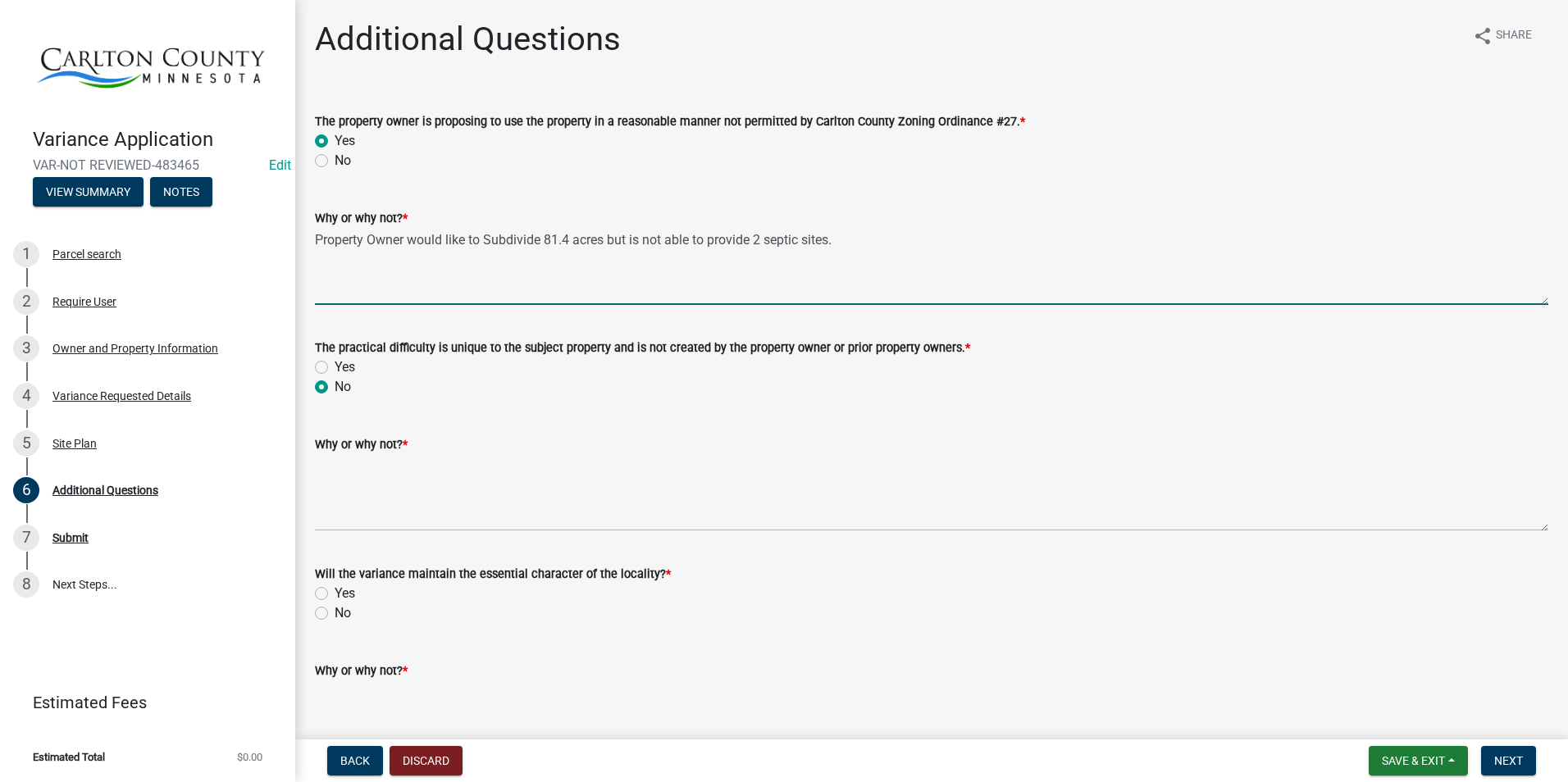
drag, startPoint x: 850, startPoint y: 237, endPoint x: 301, endPoint y: 246, distance: 549.1
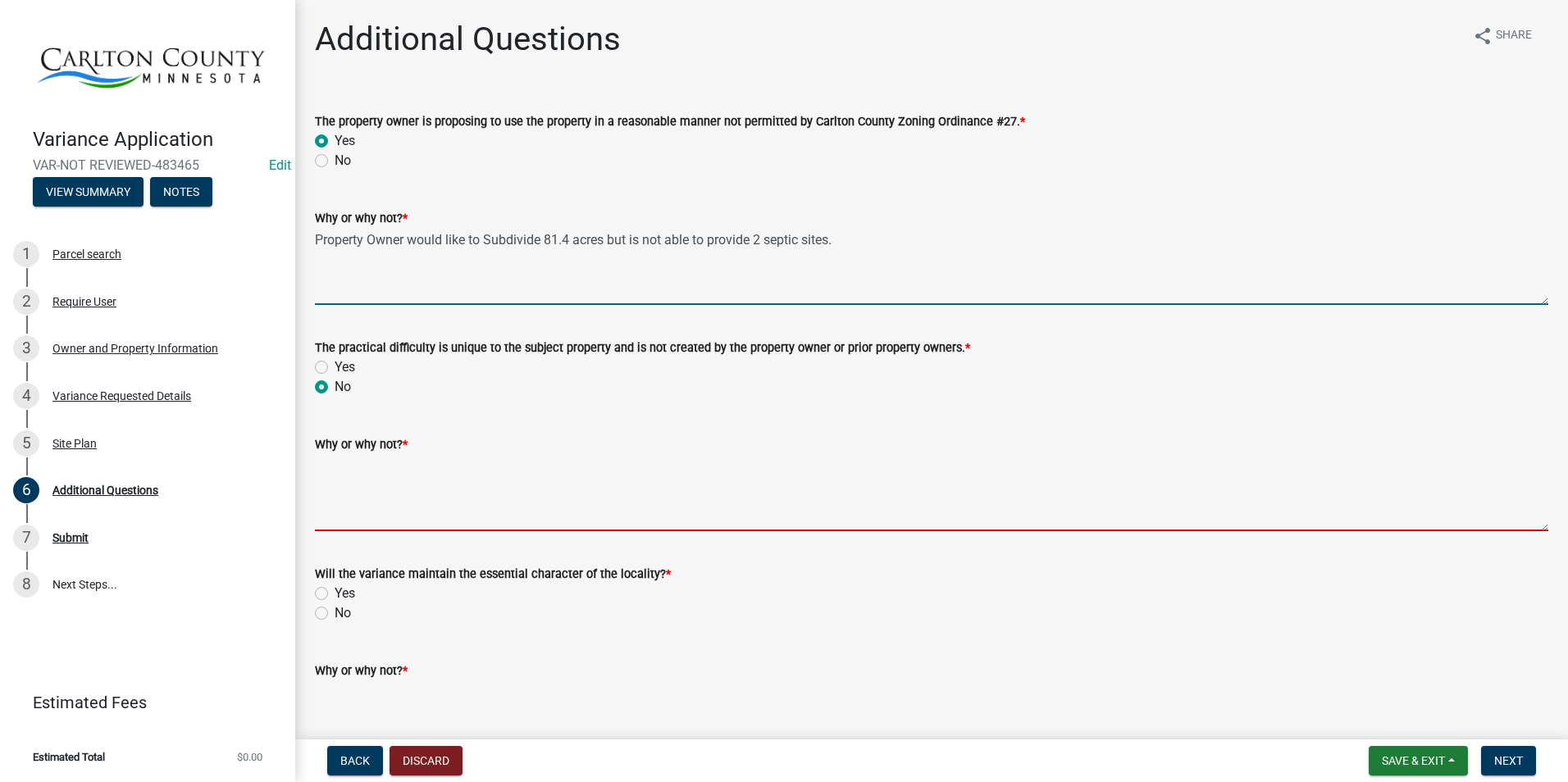
click at [407, 499] on textarea "Why or why not? *" at bounding box center [932, 492] width 1233 height 77
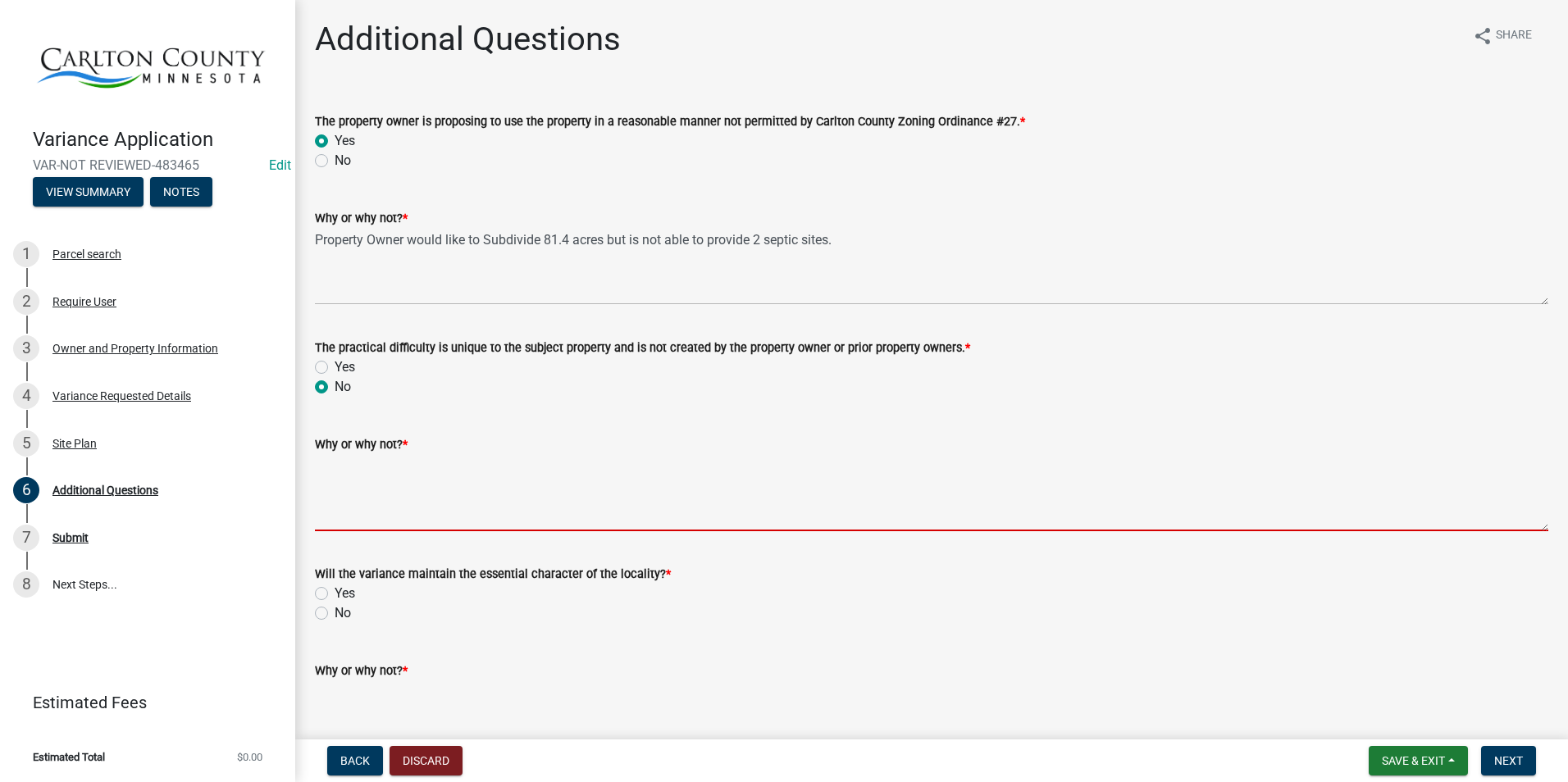
paste textarea "Property Owner would like to Subdivide 81.4 acres but is not able to provide 2 …"
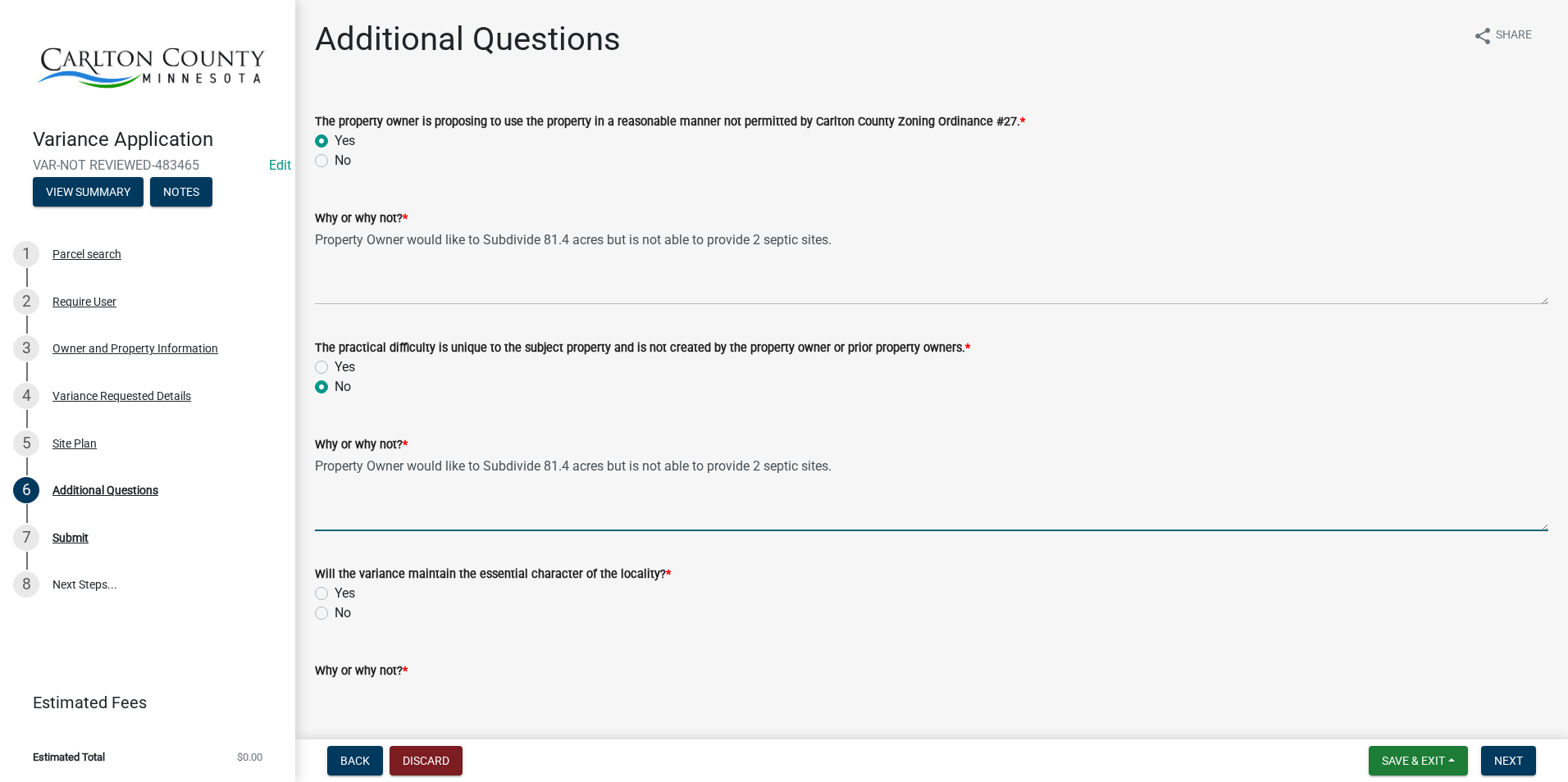
type textarea "Property Owner would like to Subdivide 81.4 acres but is not able to provide 2 …"
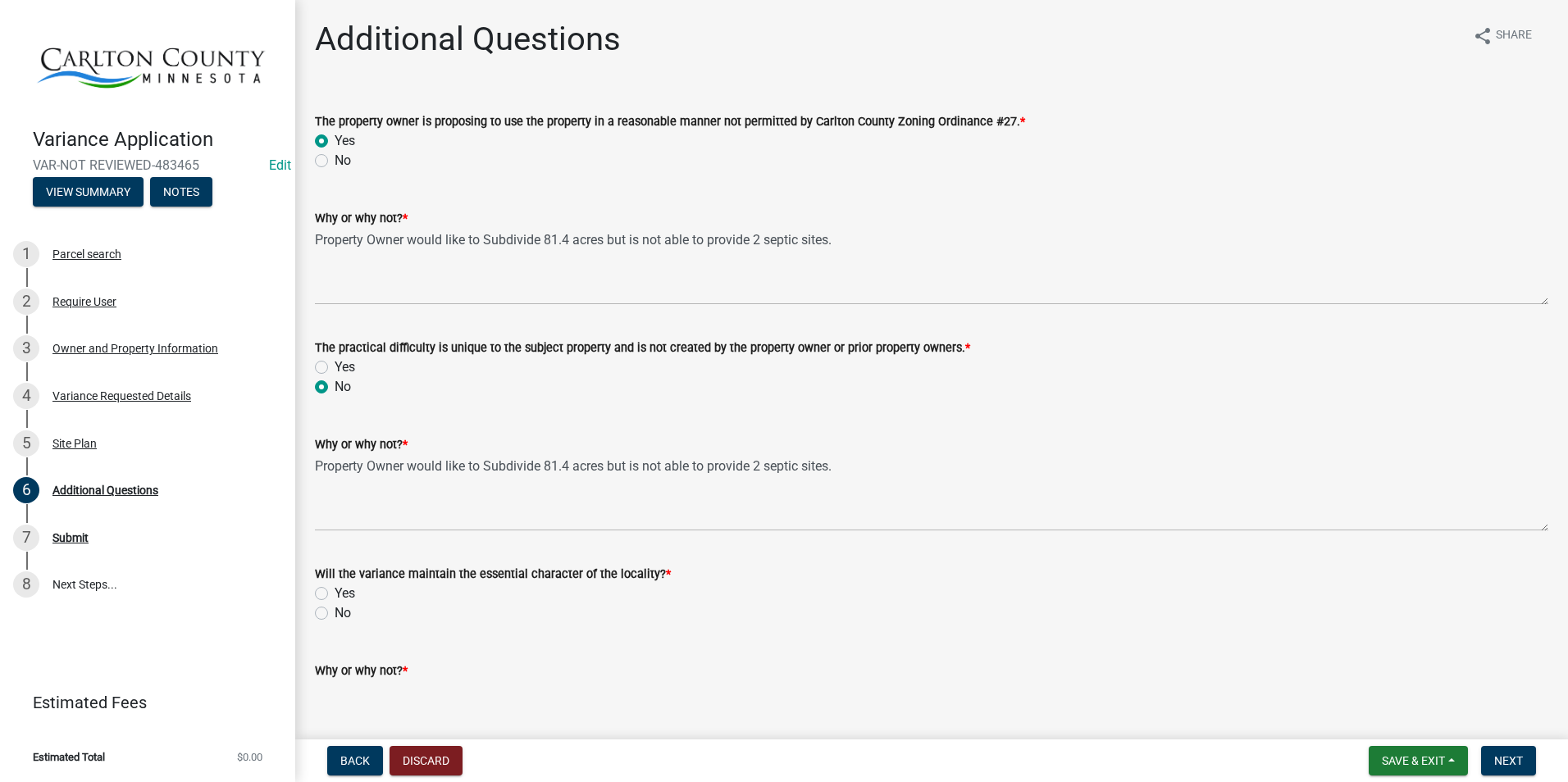
click at [330, 593] on div "Yes" at bounding box center [932, 594] width 1233 height 20
click at [335, 594] on label "Yes" at bounding box center [345, 594] width 21 height 20
click at [335, 594] on input "Yes" at bounding box center [340, 589] width 11 height 11
radio input "true"
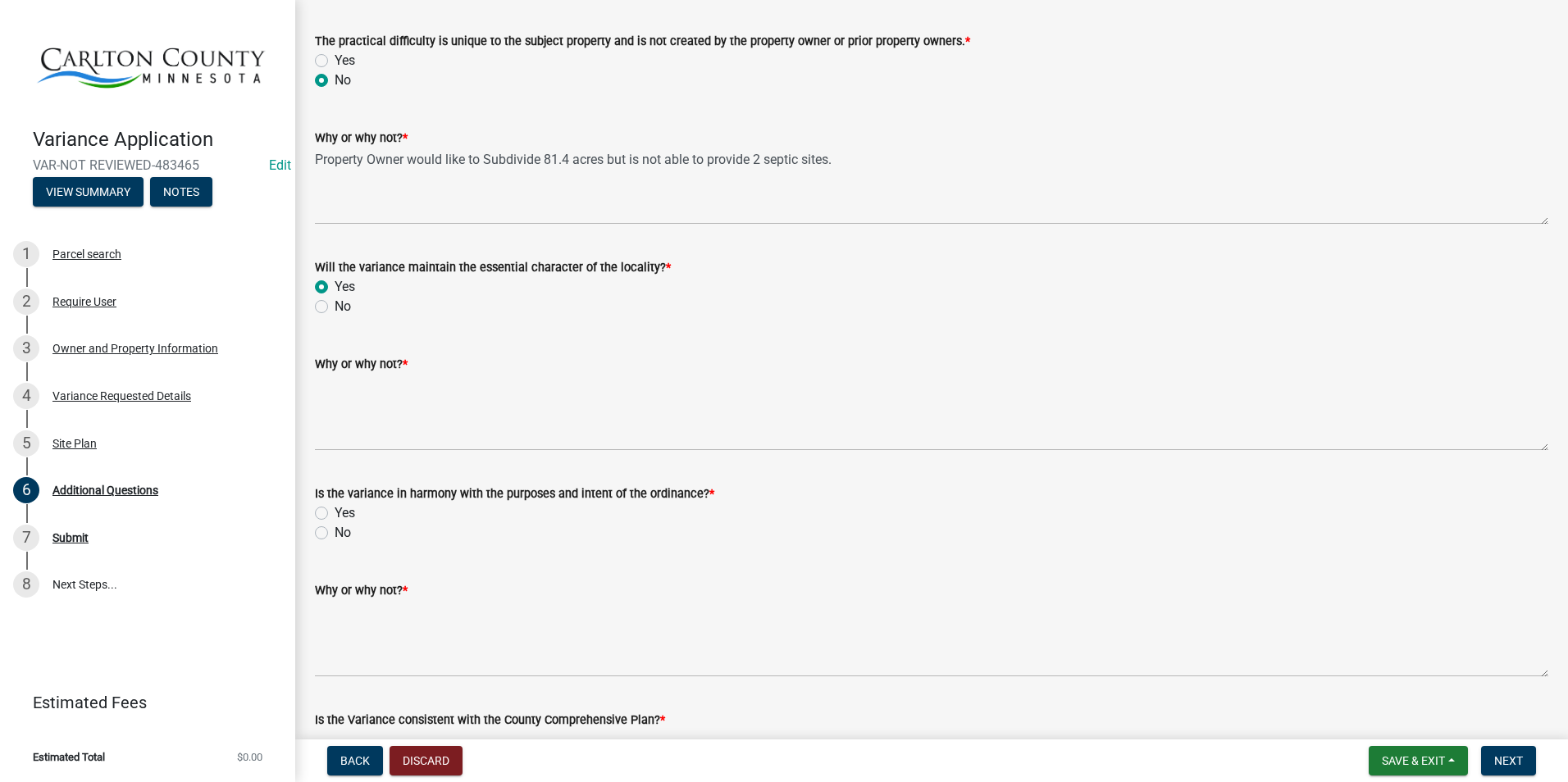
scroll to position [328, 0]
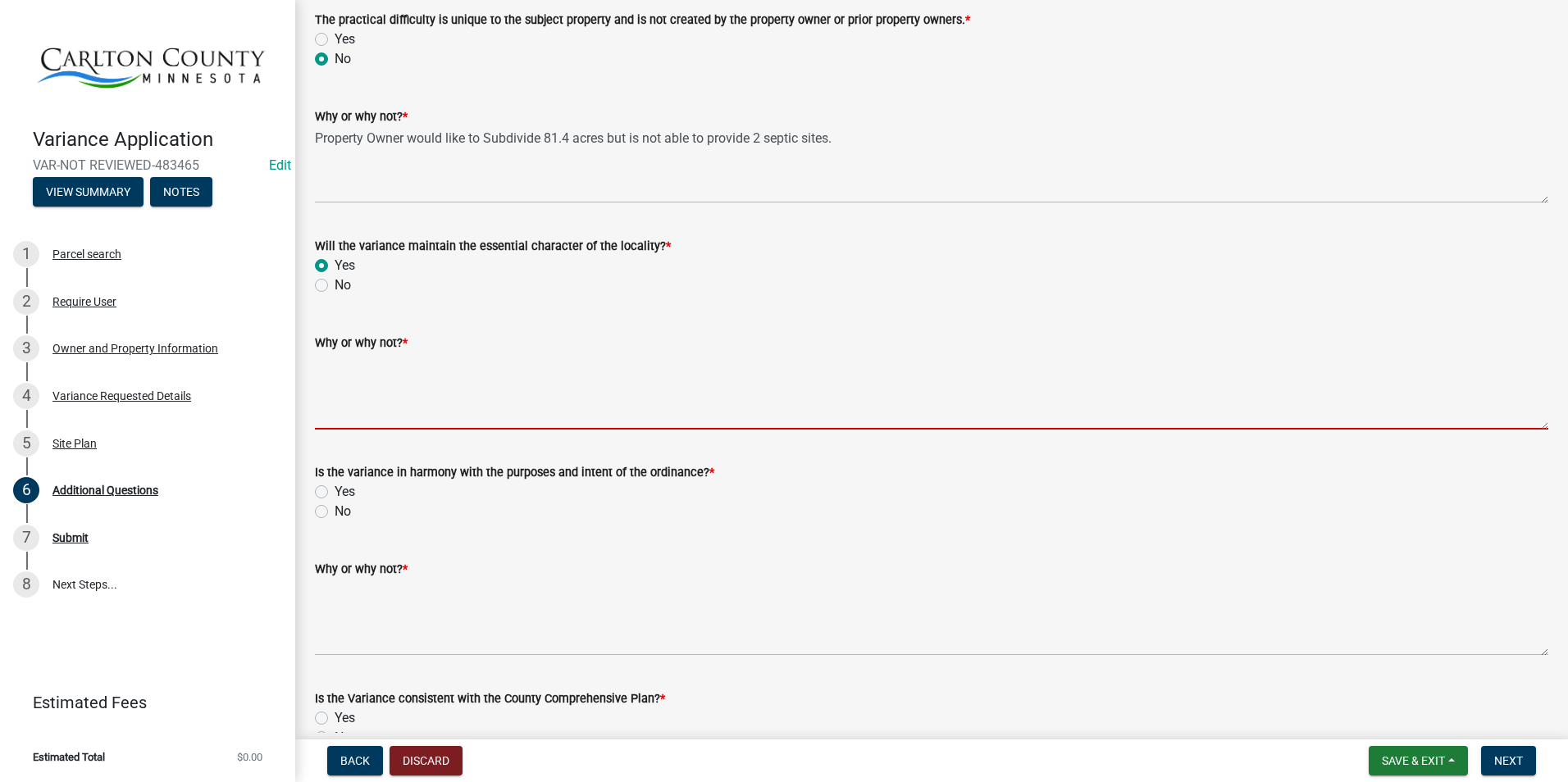
click at [346, 391] on textarea "Why or why not? *" at bounding box center [932, 391] width 1233 height 77
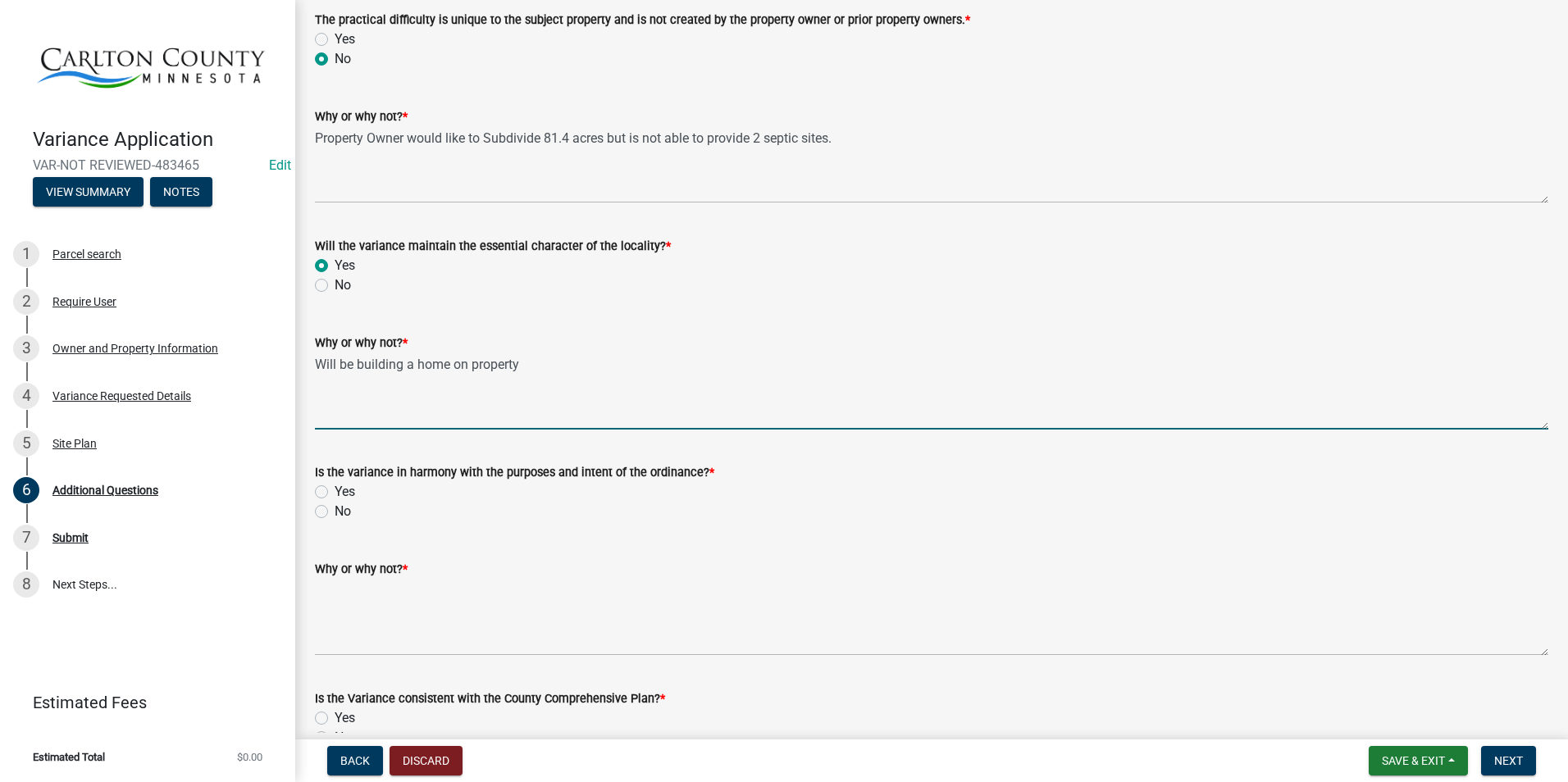
type textarea "Will be building a home on property"
click at [314, 489] on div "Is the variance in harmony with the purposes and intent of the ordinance? * Yes…" at bounding box center [931, 483] width 1258 height 79
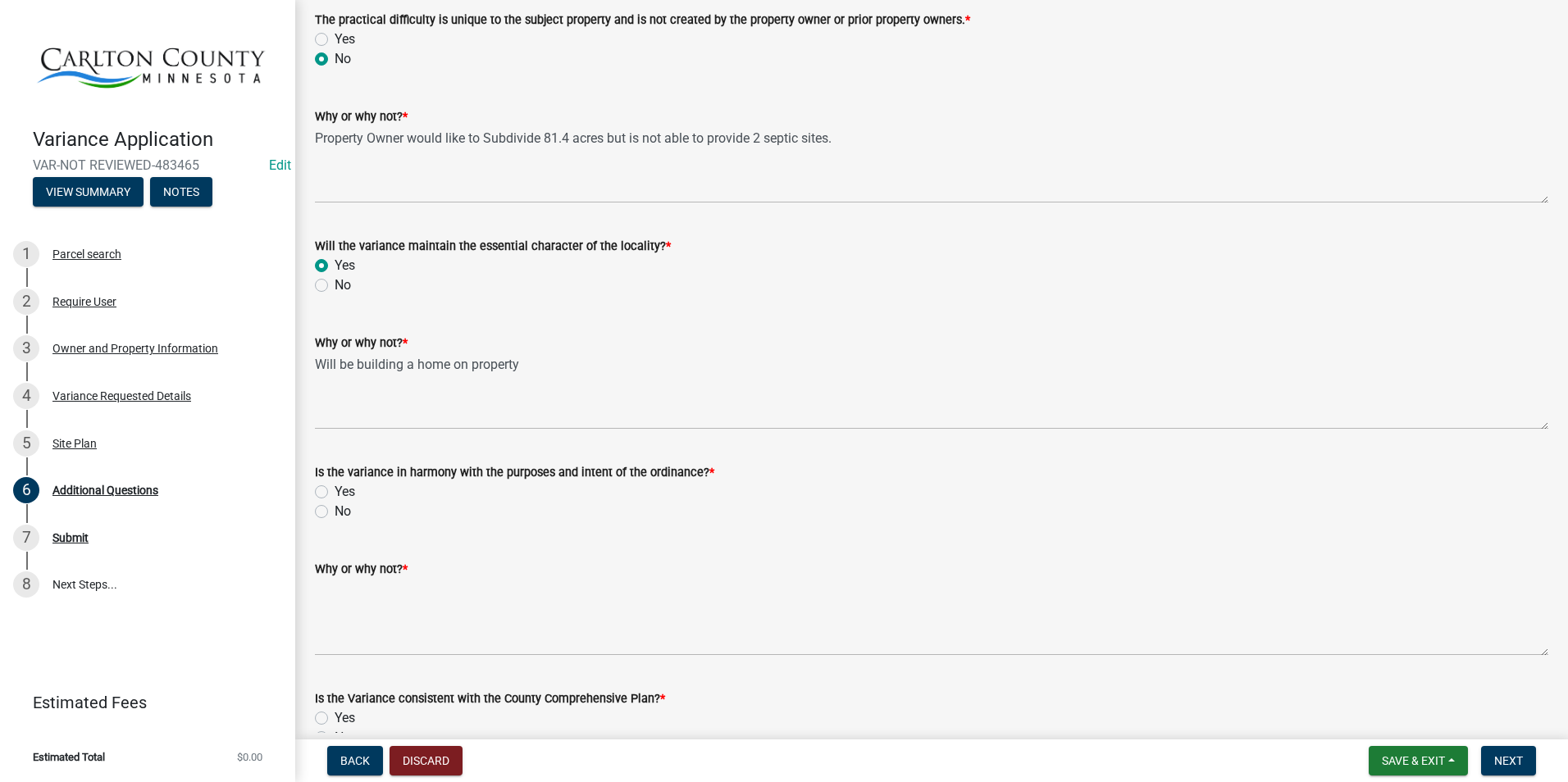
click at [328, 489] on div "Yes" at bounding box center [932, 492] width 1233 height 20
click at [335, 489] on label "Yes" at bounding box center [345, 492] width 21 height 20
click at [335, 489] on input "Yes" at bounding box center [340, 488] width 11 height 11
radio input "true"
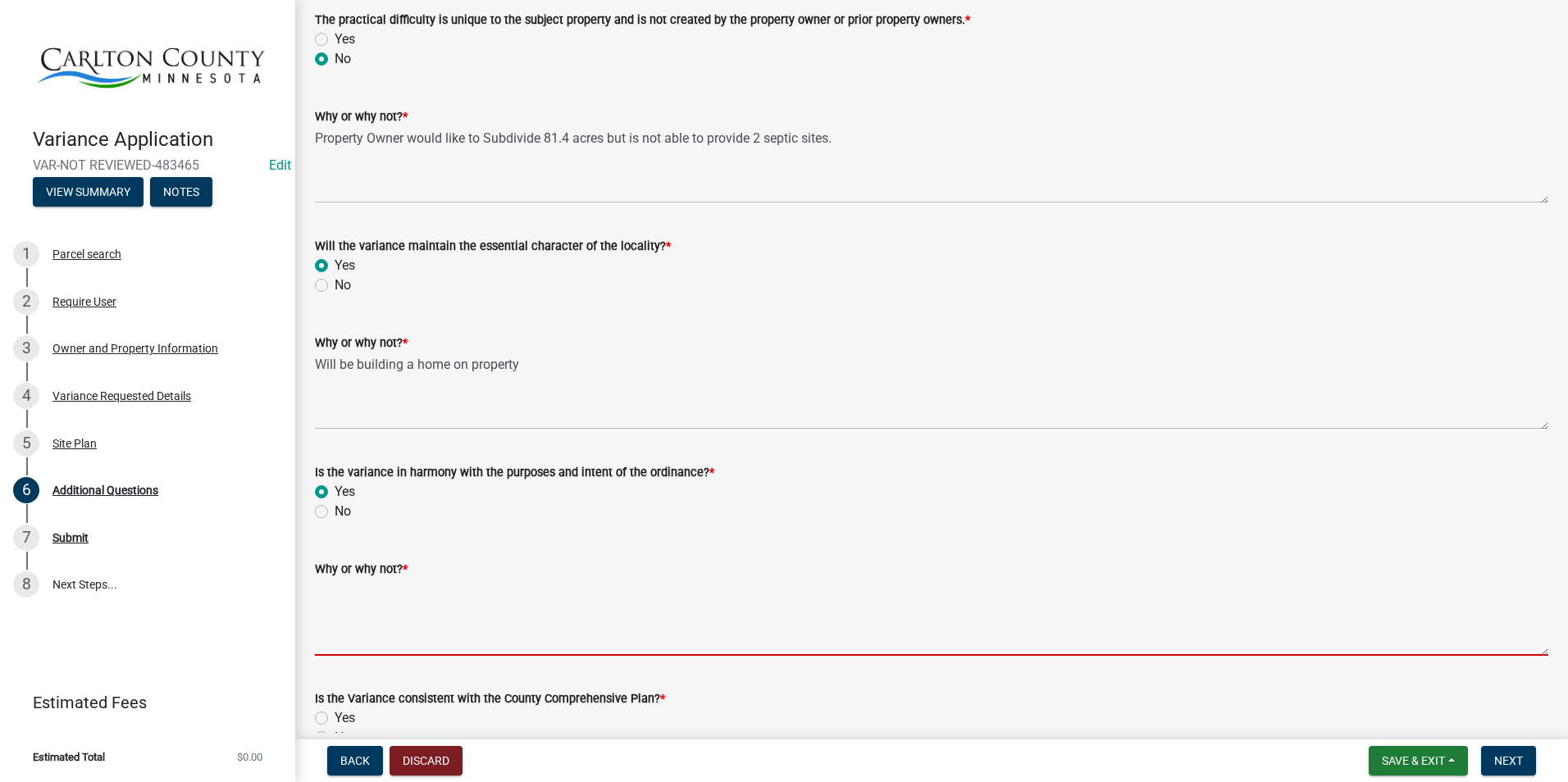
click at [380, 635] on textarea "Why or why not? *" at bounding box center [932, 618] width 1233 height 77
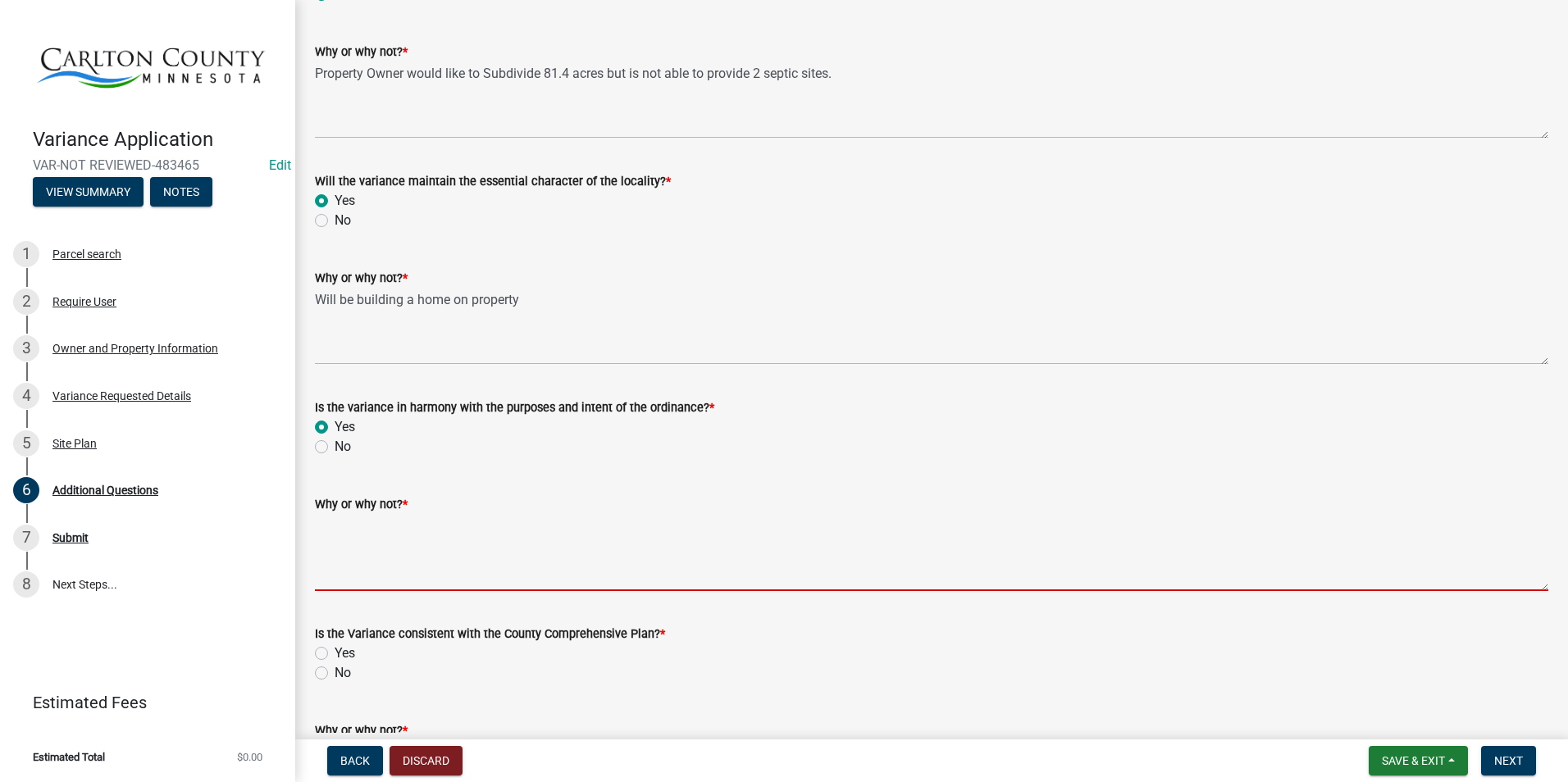
scroll to position [656, 0]
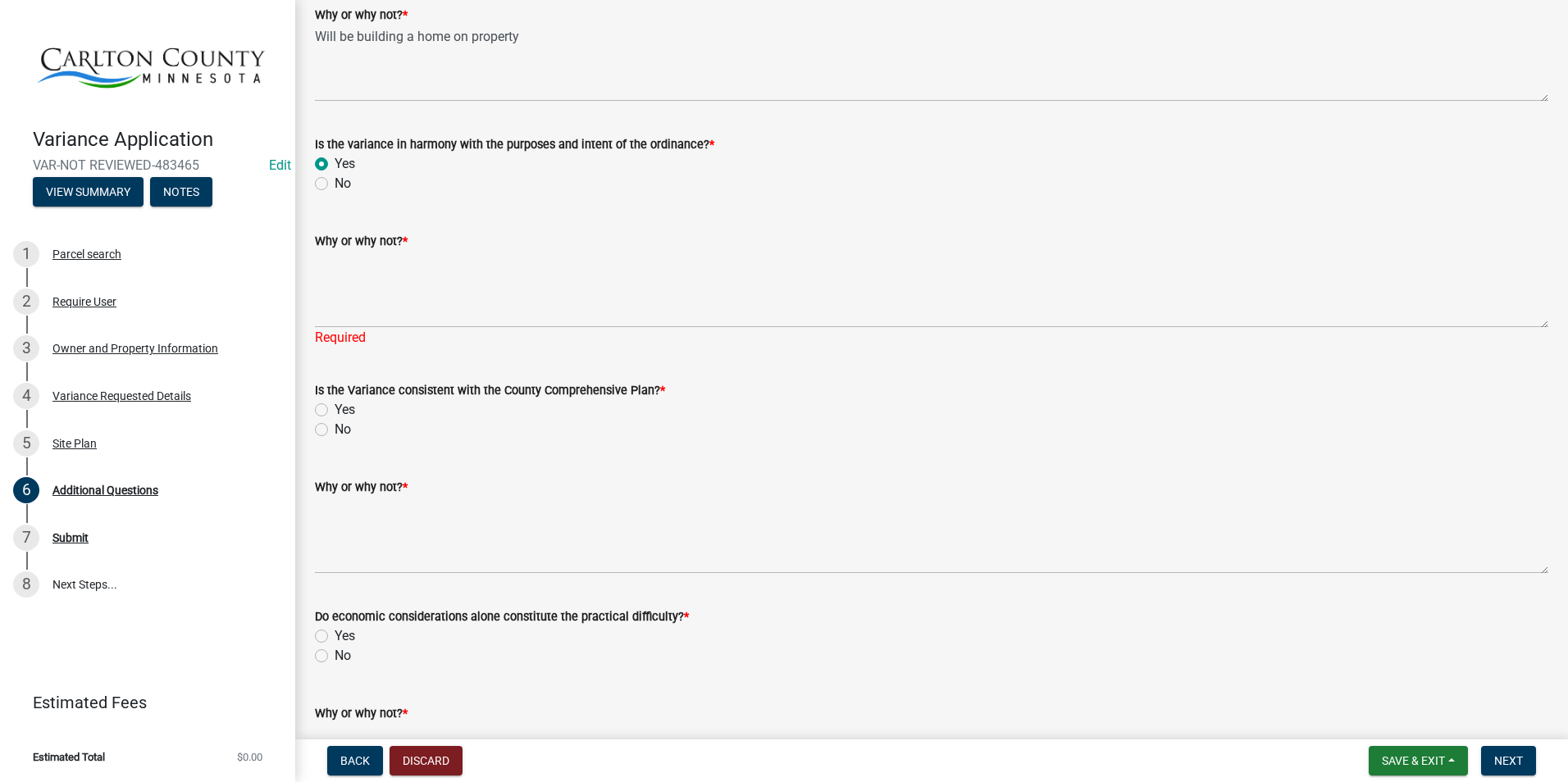
click at [318, 632] on div "Do economic considerations alone constitute the practical difficulty? * Yes No" at bounding box center [932, 636] width 1233 height 59
click at [335, 655] on label "No" at bounding box center [343, 656] width 17 height 20
click at [335, 655] on input "No" at bounding box center [340, 651] width 11 height 11
radio input "true"
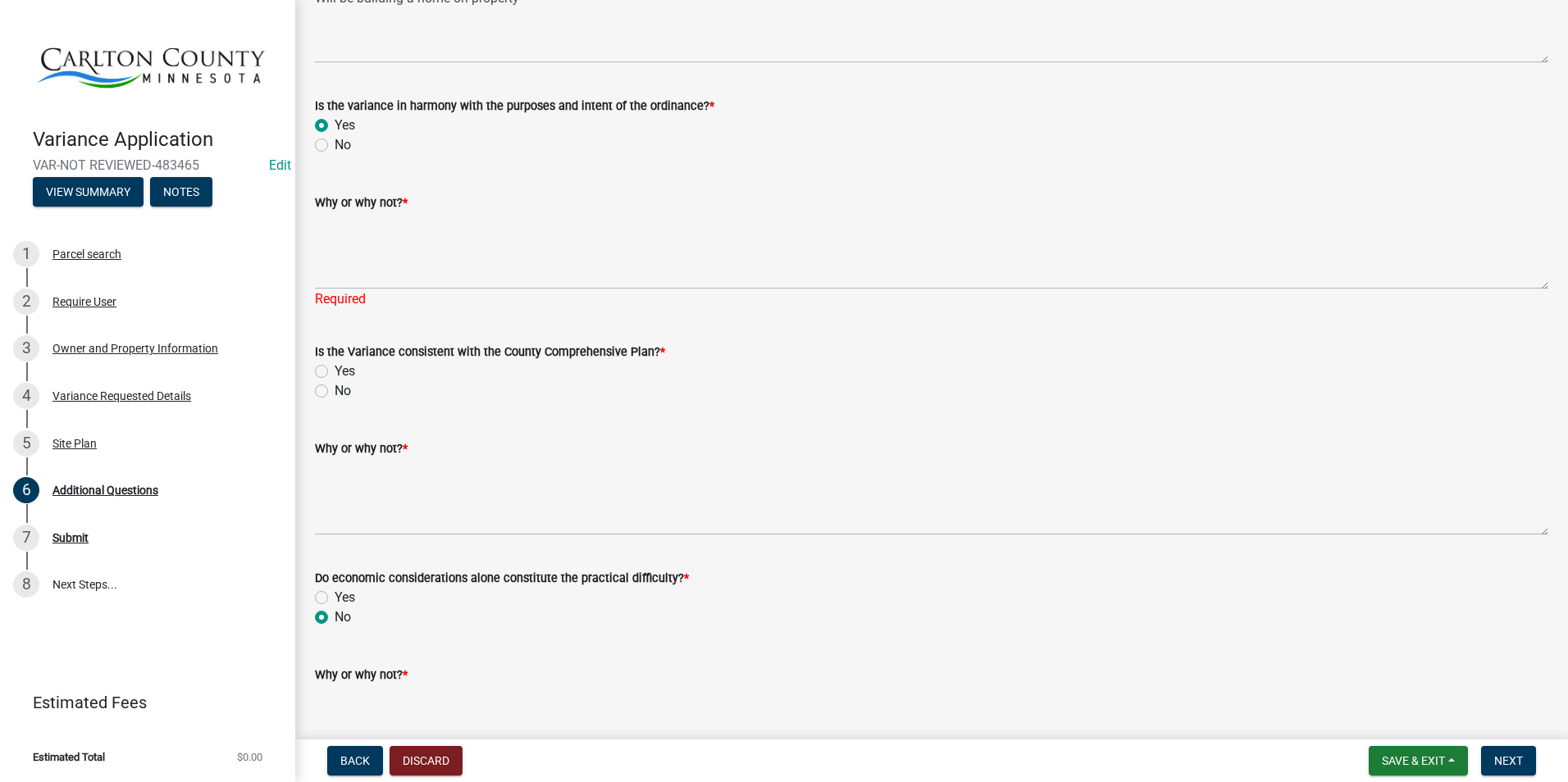
scroll to position [574, 0]
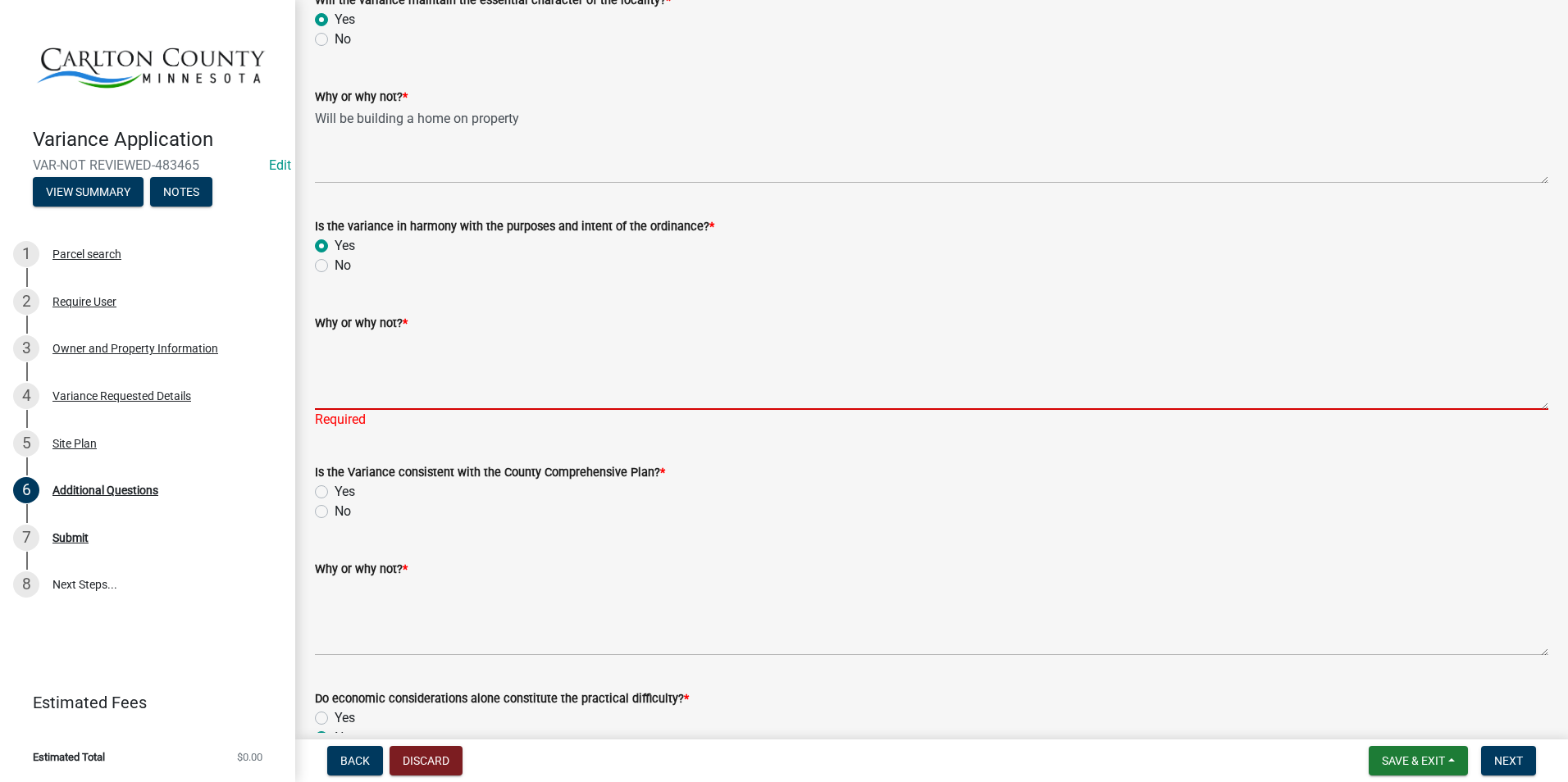
click at [434, 370] on textarea "Why or why not? *" at bounding box center [932, 371] width 1233 height 77
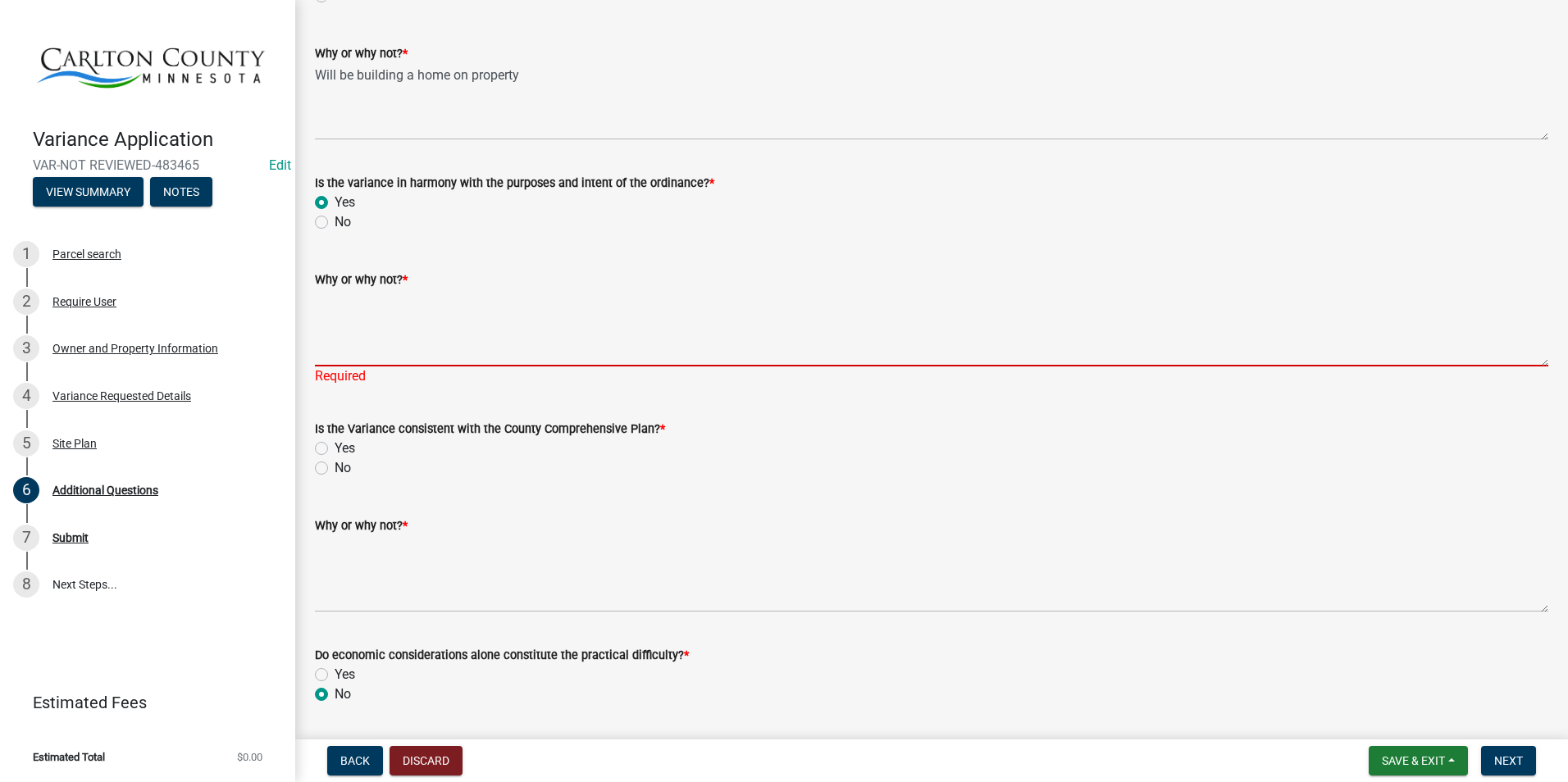
scroll to position [656, 0]
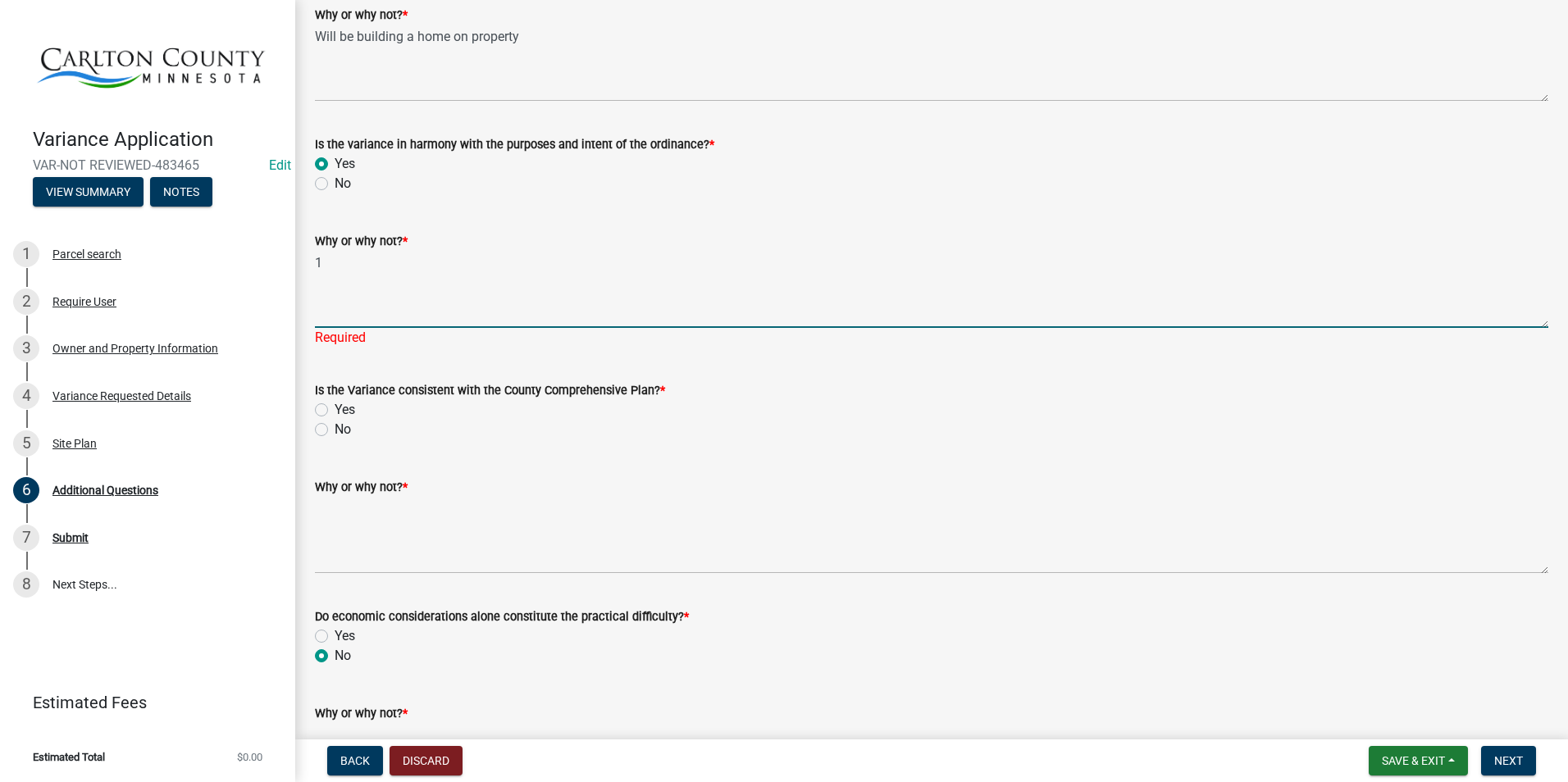
type textarea "1"
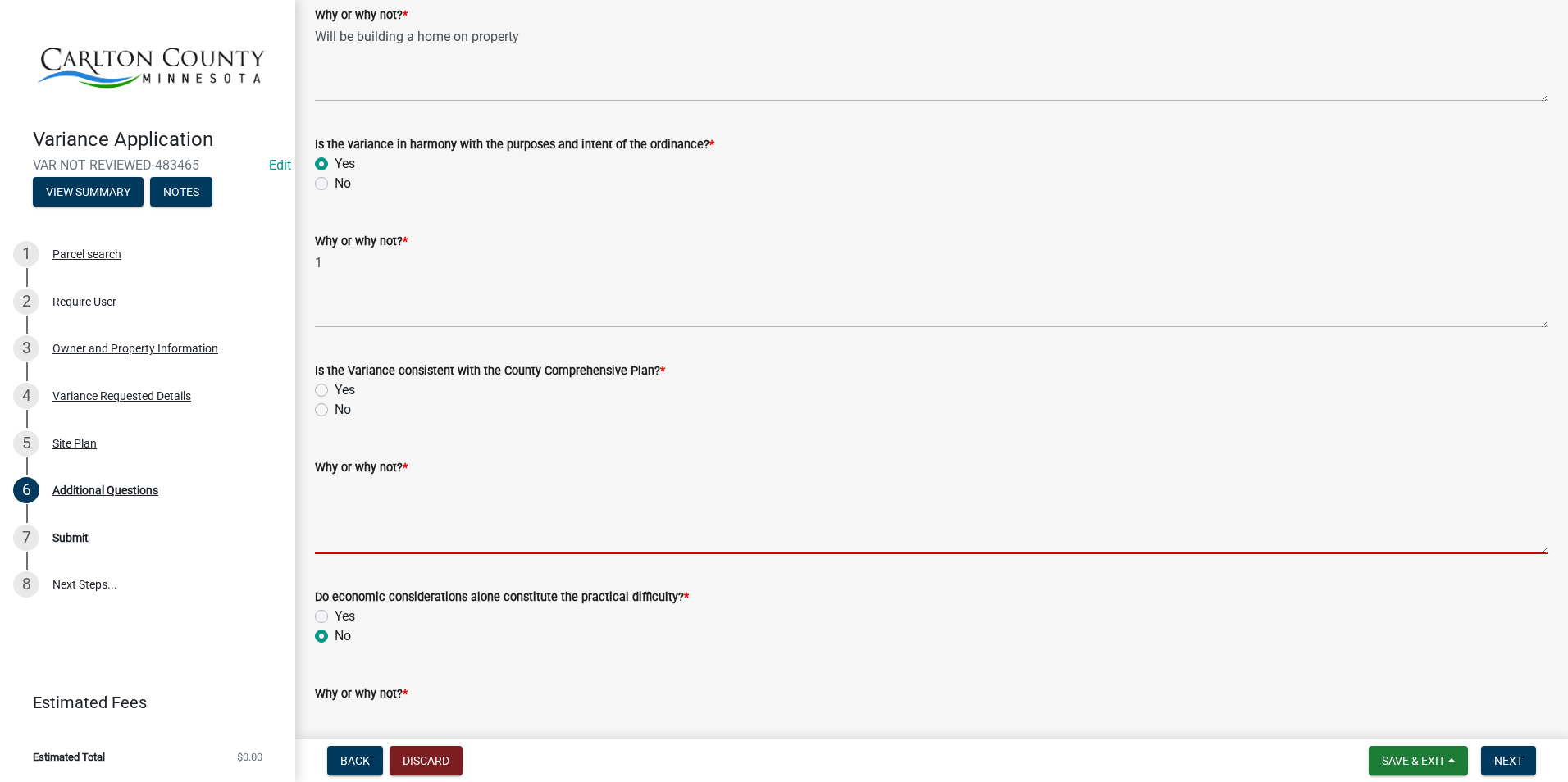
click at [405, 530] on textarea "Why or why not? *" at bounding box center [932, 516] width 1233 height 77
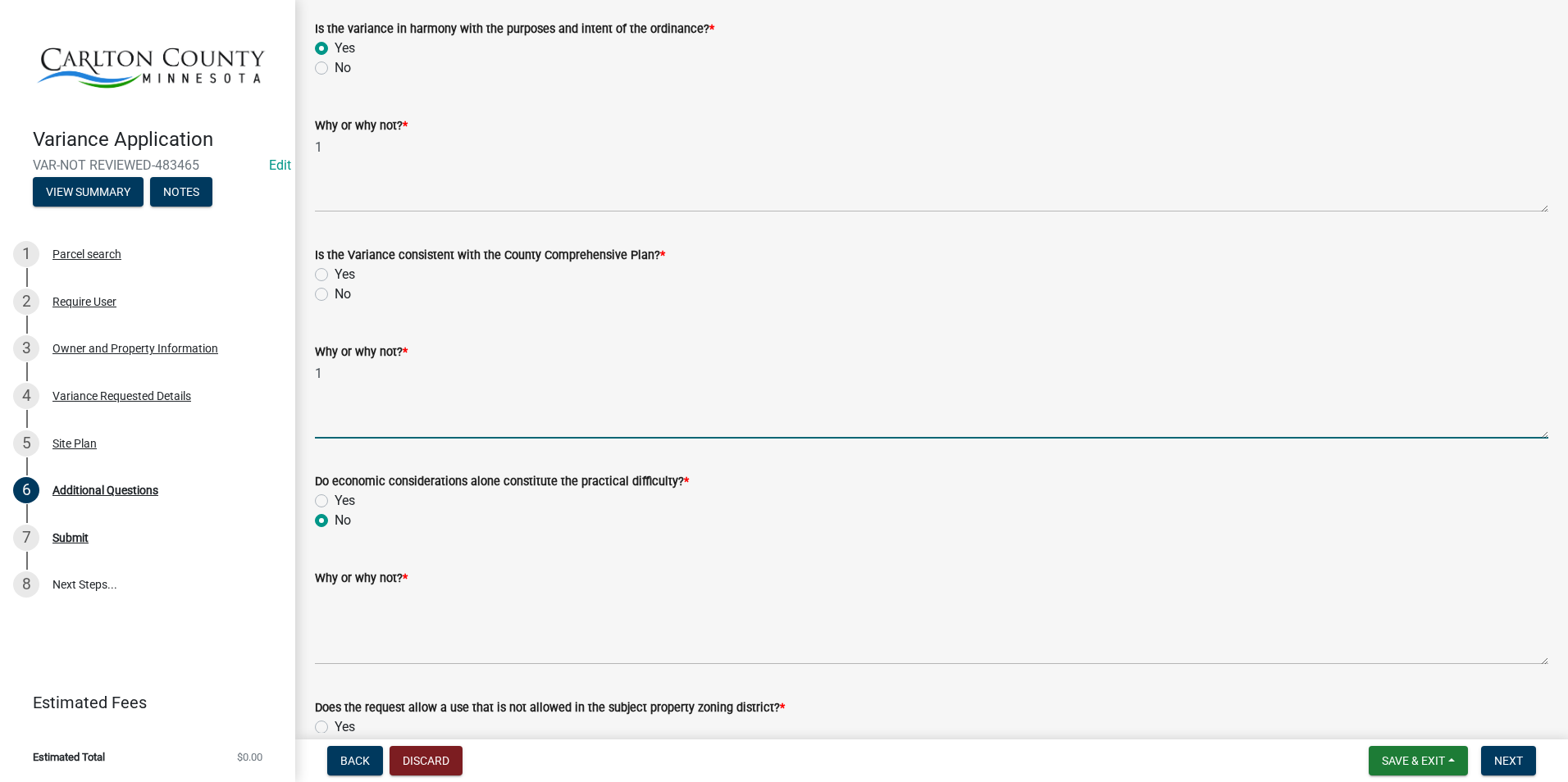
scroll to position [902, 0]
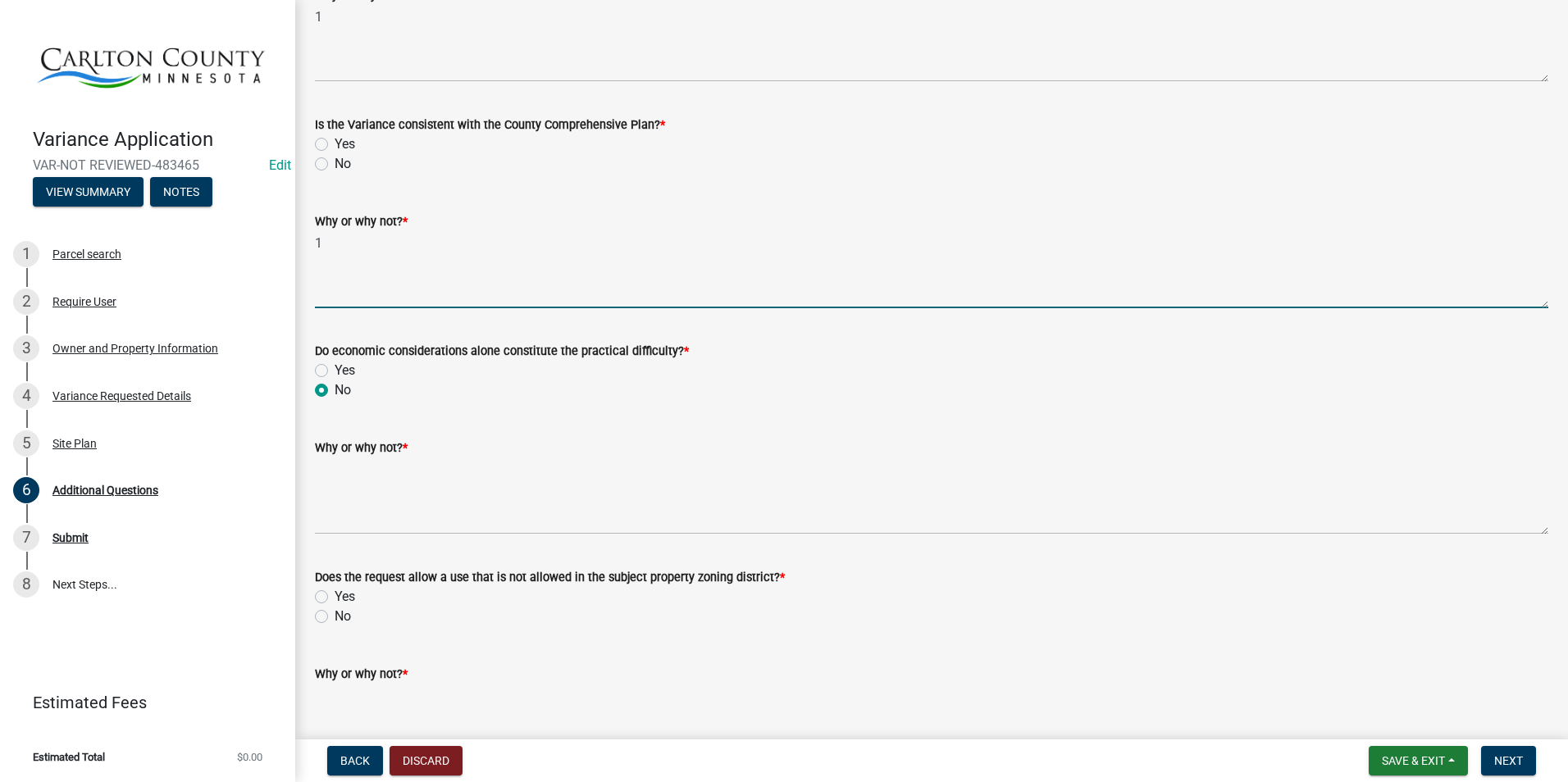
type textarea "1"
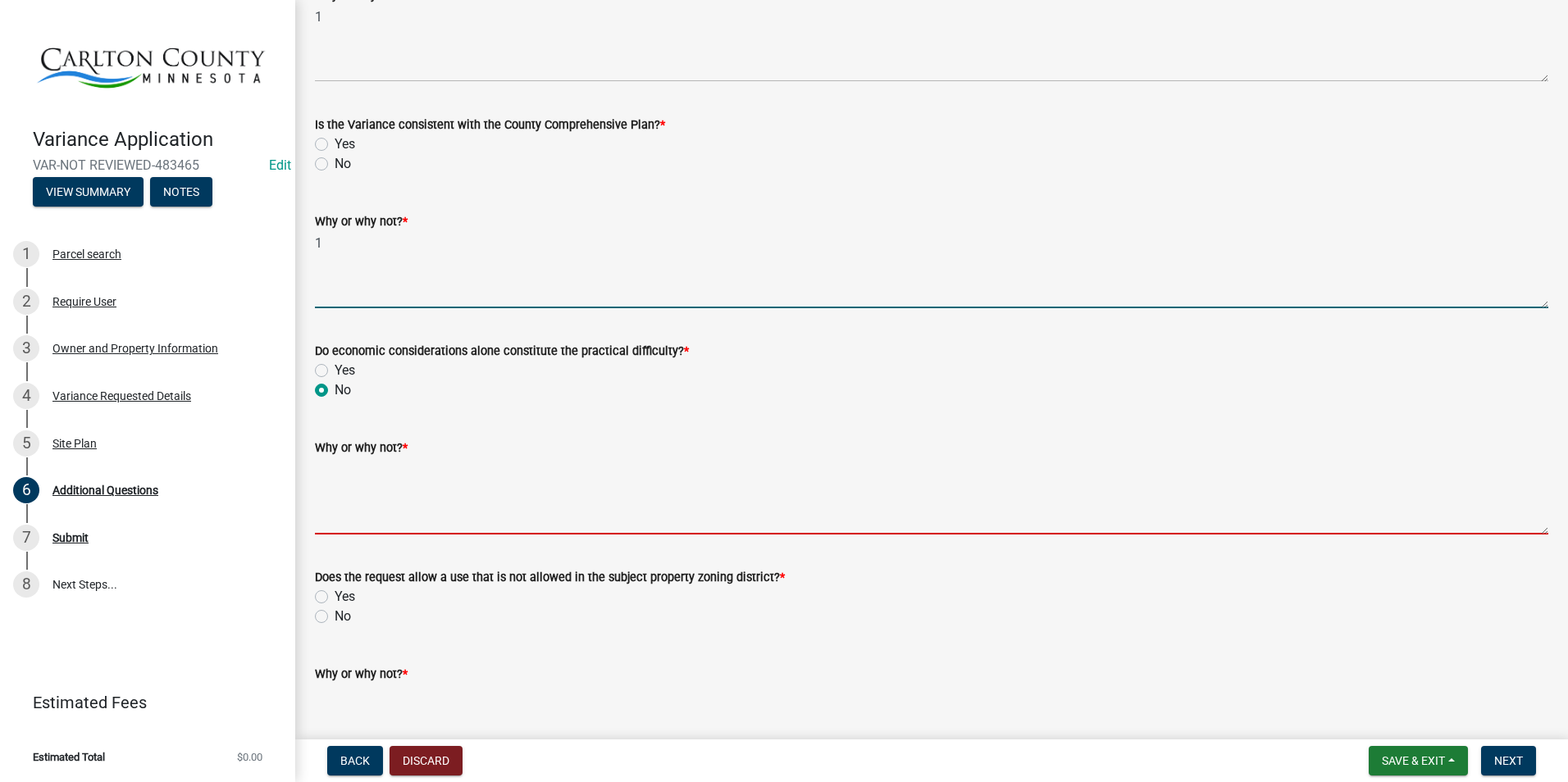
click at [419, 486] on textarea "Why or why not? *" at bounding box center [932, 496] width 1233 height 77
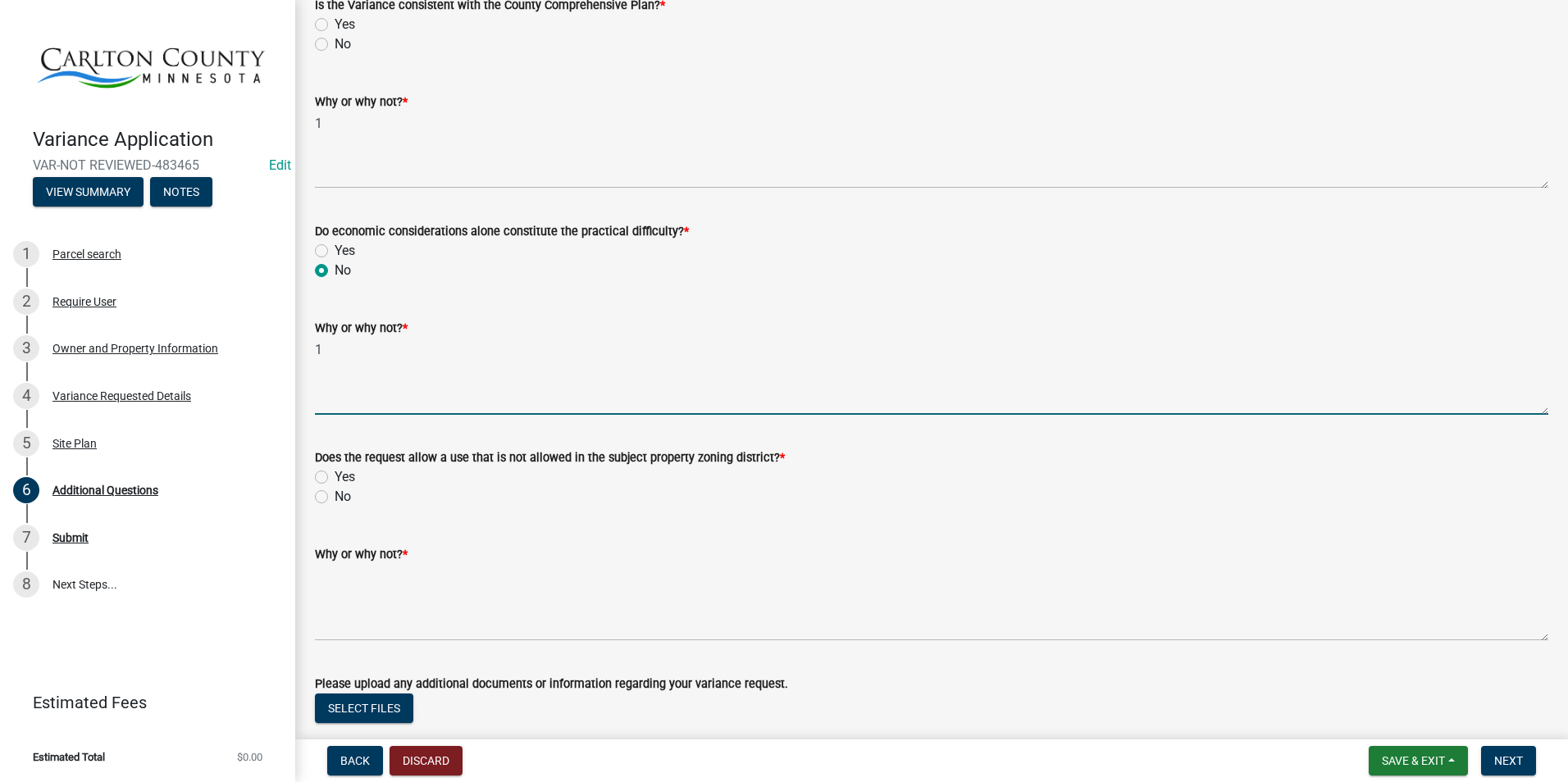
scroll to position [1066, 0]
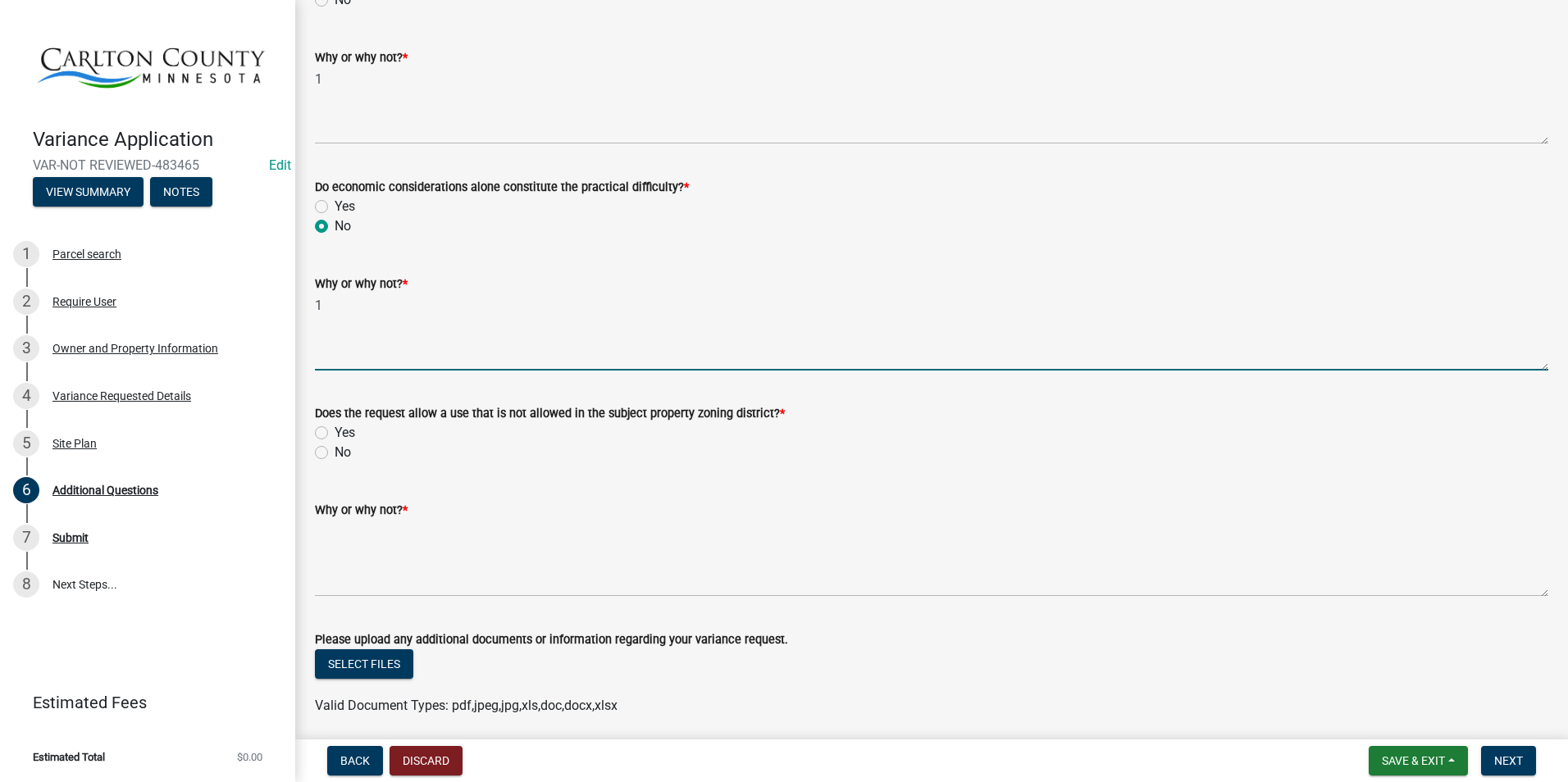
type textarea "1"
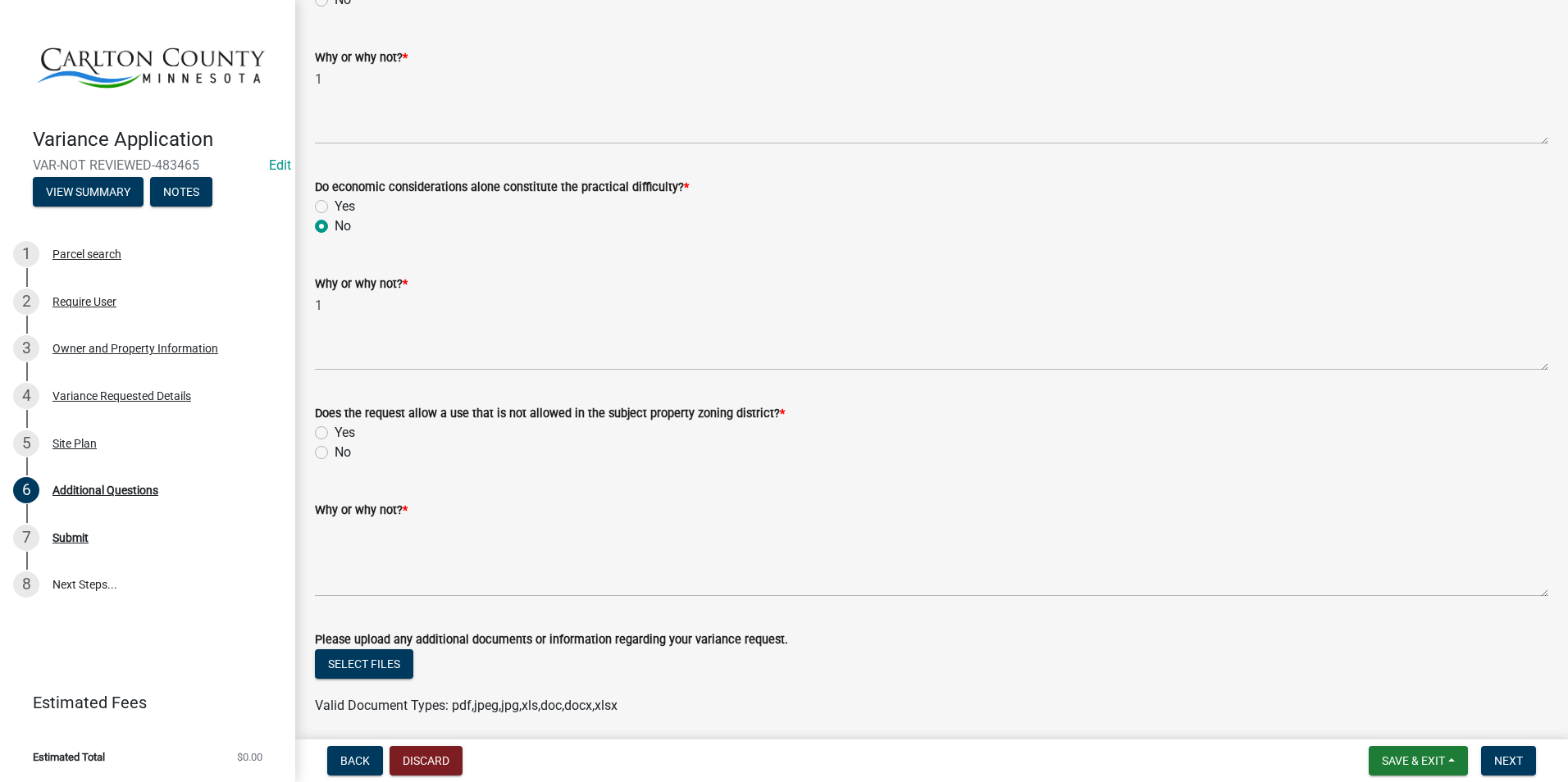
click at [335, 453] on label "No" at bounding box center [343, 453] width 17 height 20
click at [335, 453] on input "No" at bounding box center [340, 448] width 11 height 11
radio input "true"
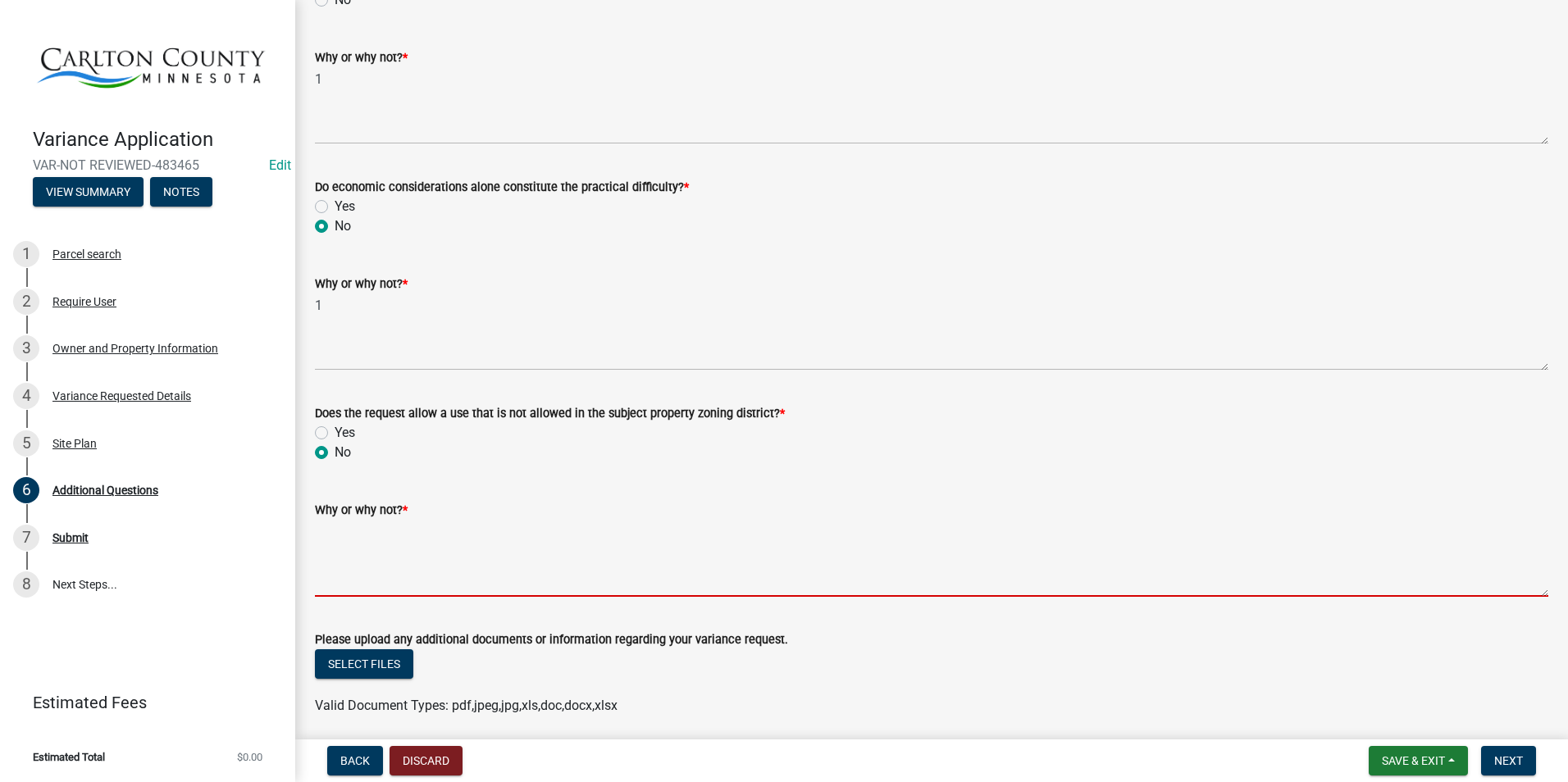
click at [445, 526] on textarea "Why or why not? *" at bounding box center [932, 558] width 1233 height 77
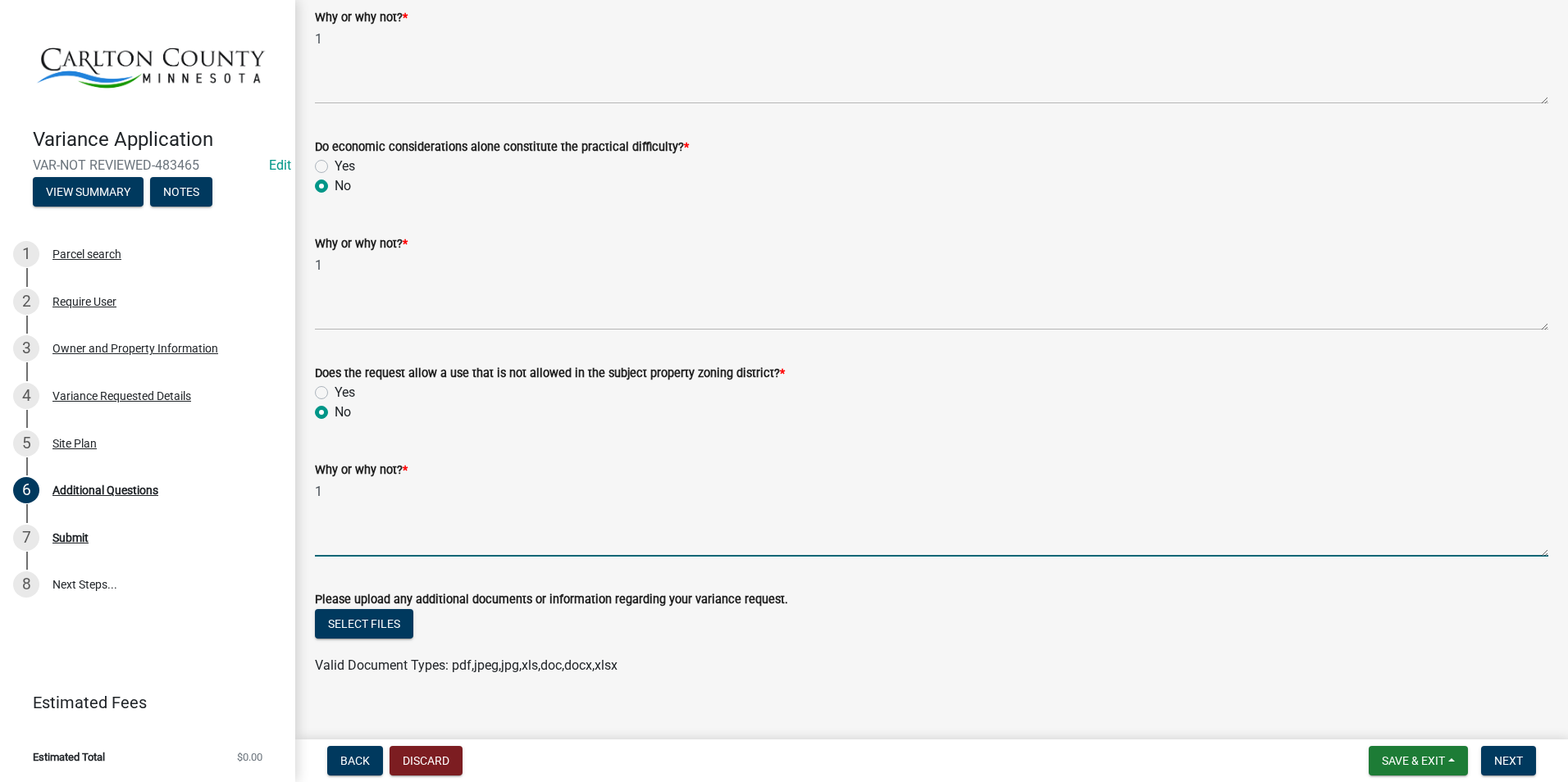
scroll to position [1128, 0]
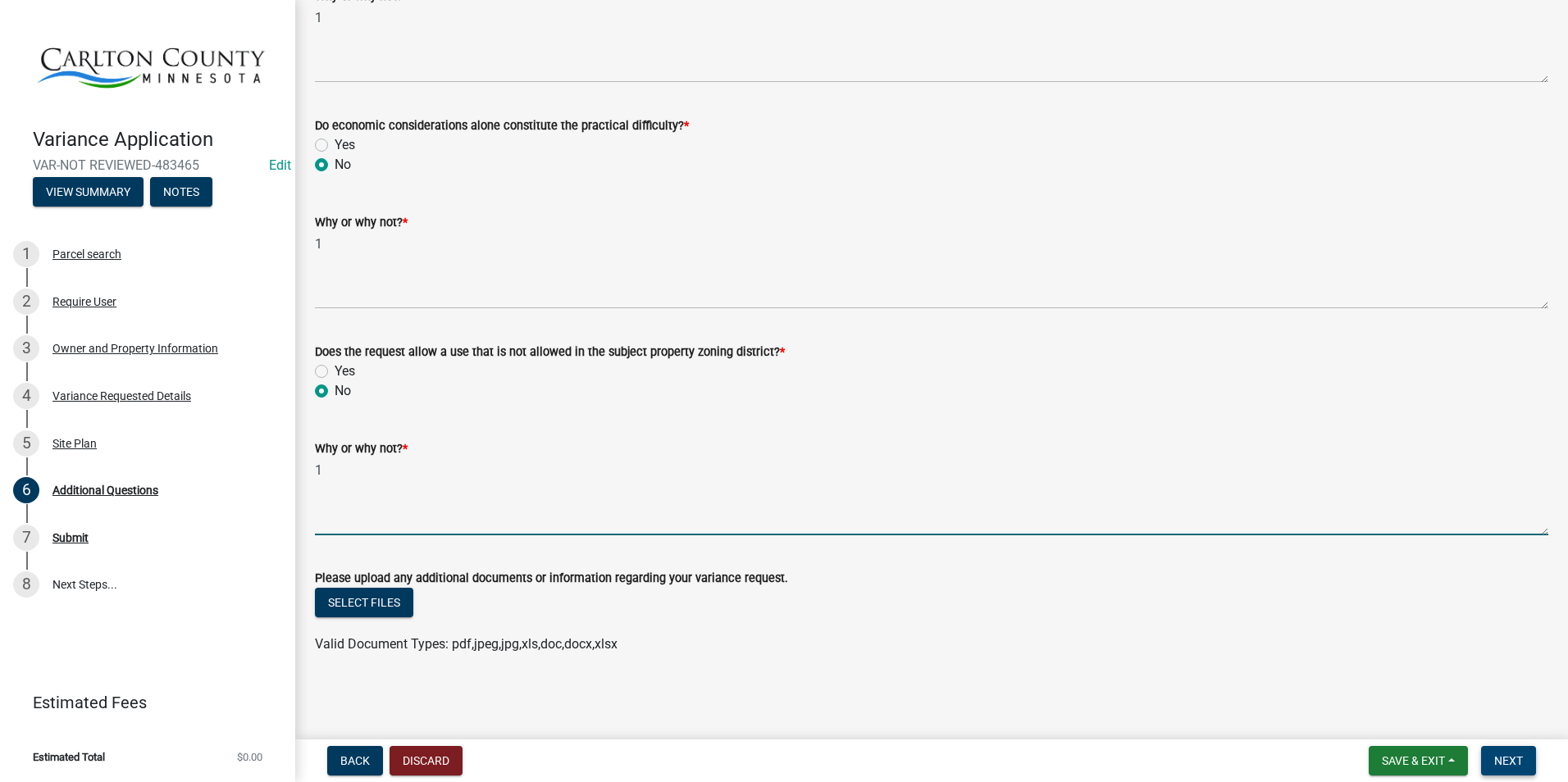
type textarea "1"
click at [1238, 760] on span "Next" at bounding box center [1508, 760] width 29 height 13
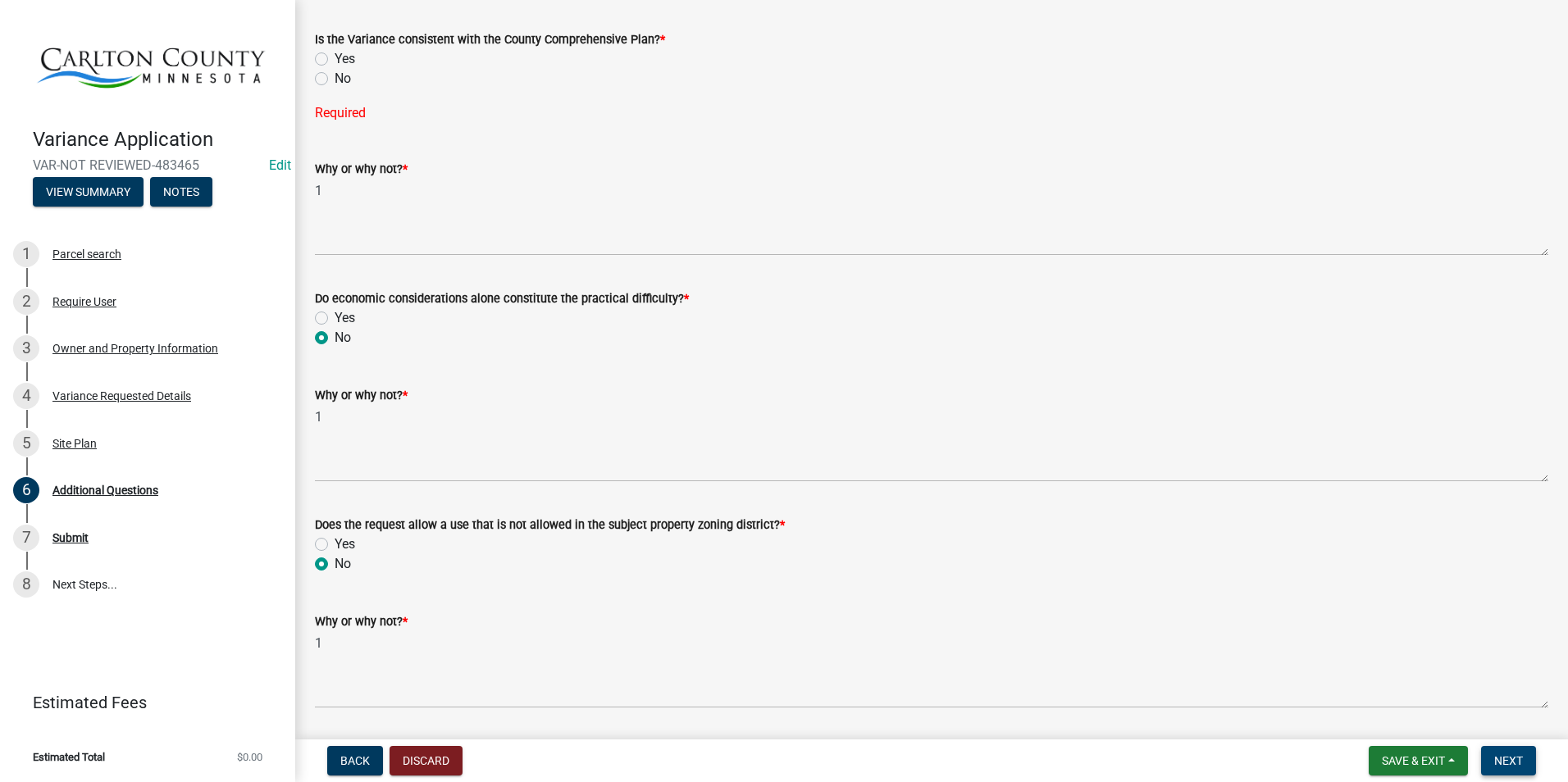
scroll to position [750, 0]
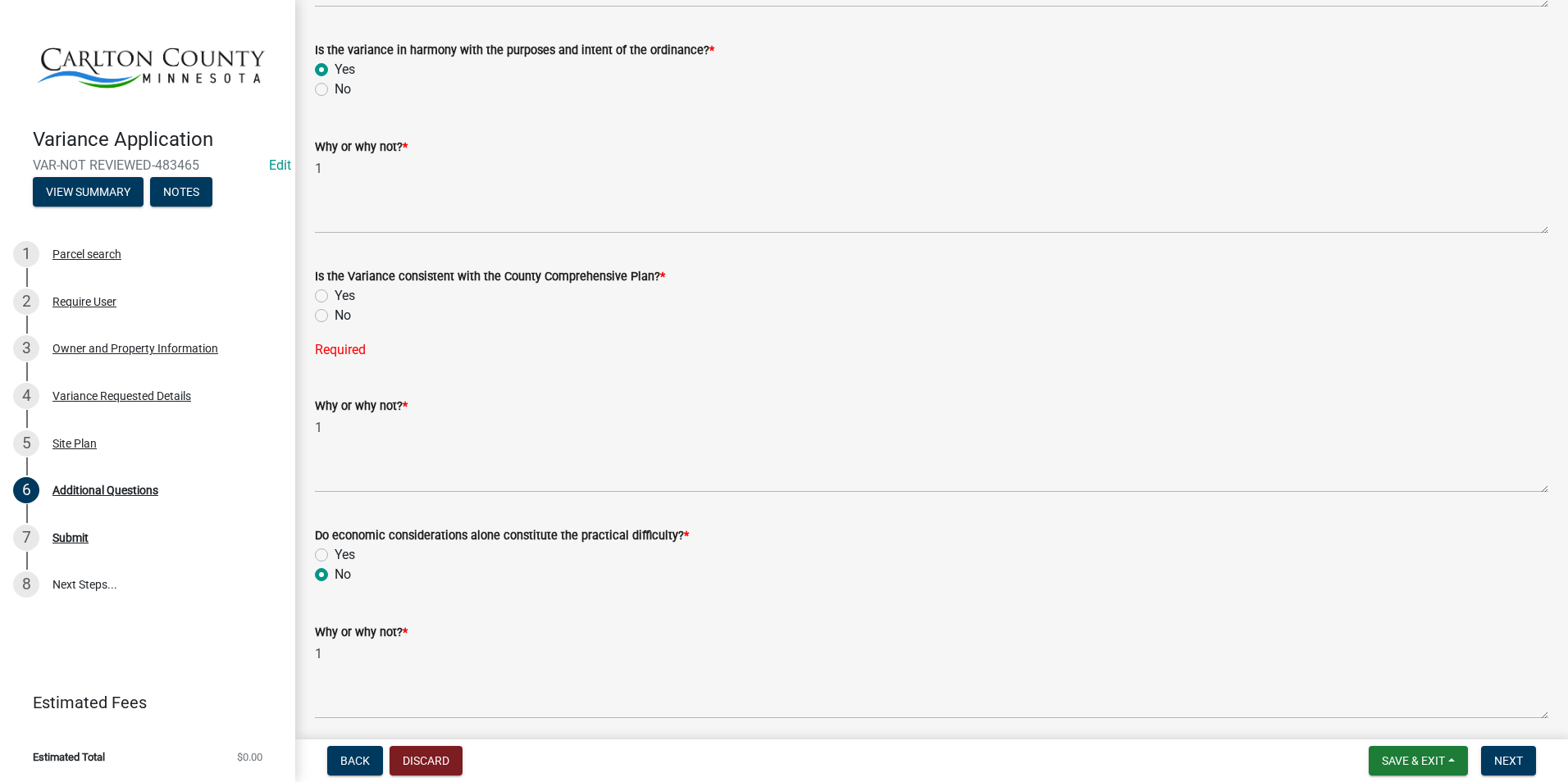
click at [335, 292] on label "Yes" at bounding box center [345, 296] width 21 height 20
click at [335, 292] on input "Yes" at bounding box center [340, 292] width 11 height 11
radio input "true"
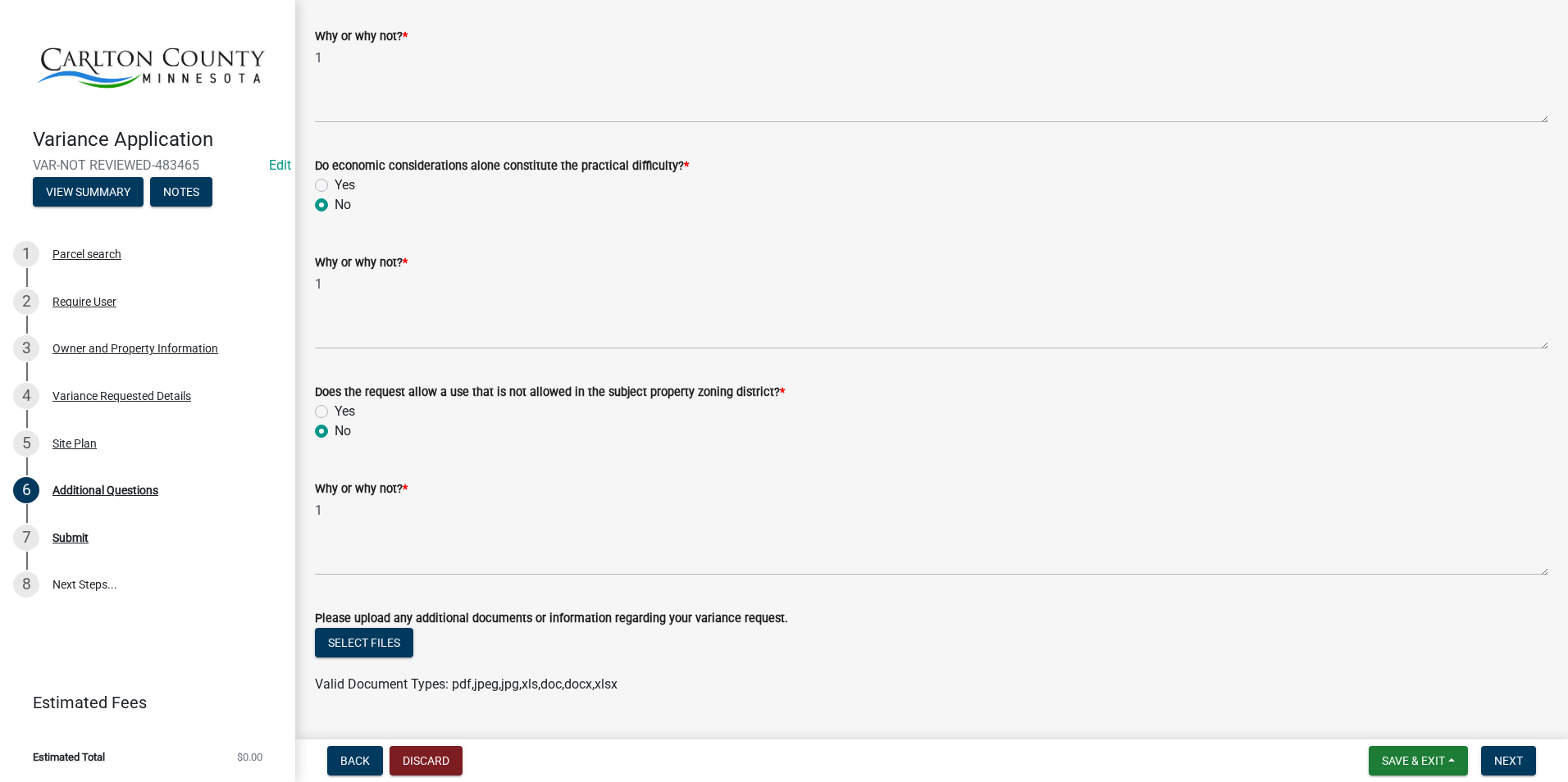
scroll to position [1128, 0]
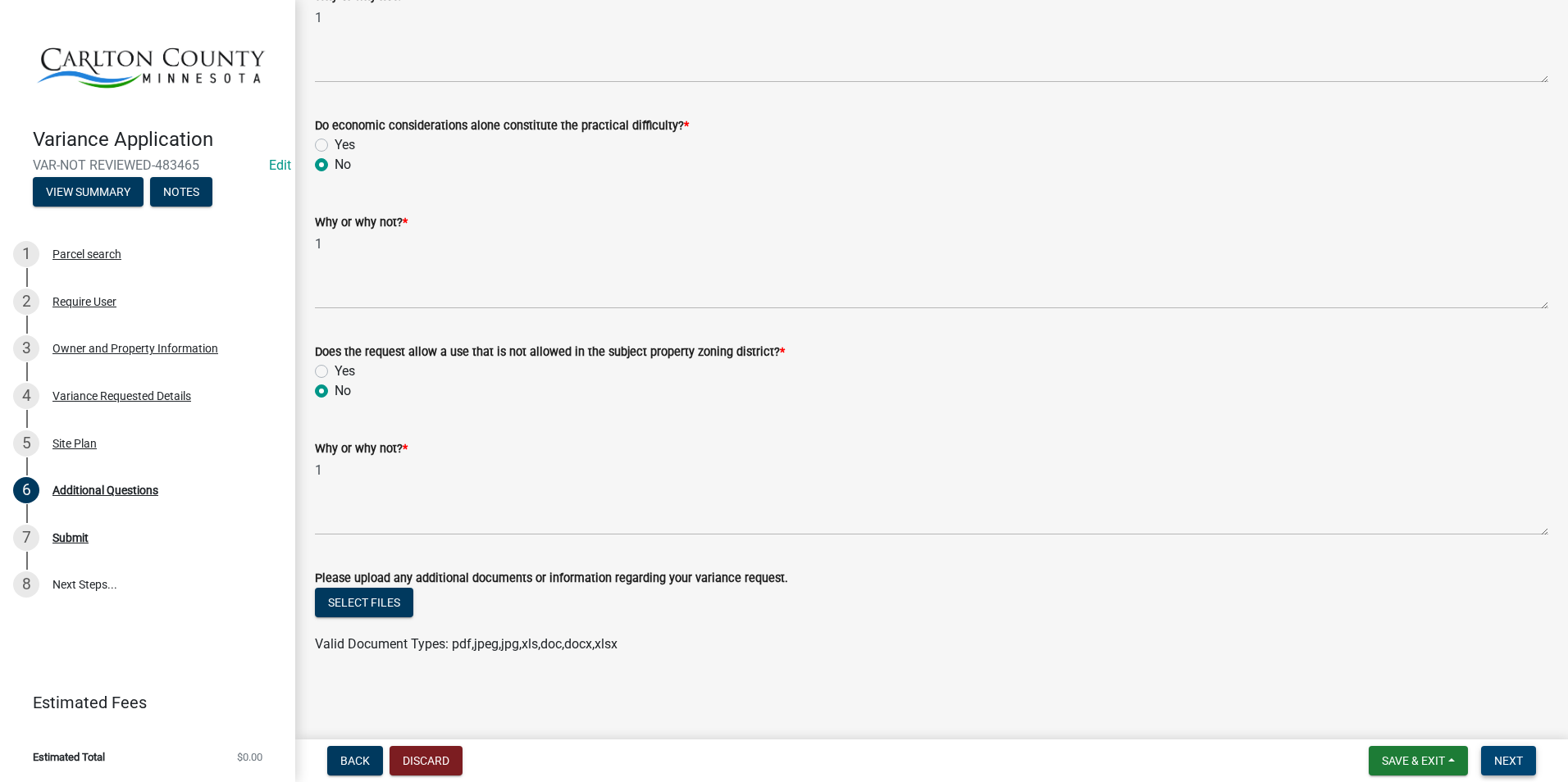
click at [1238, 755] on span "Next" at bounding box center [1508, 760] width 29 height 13
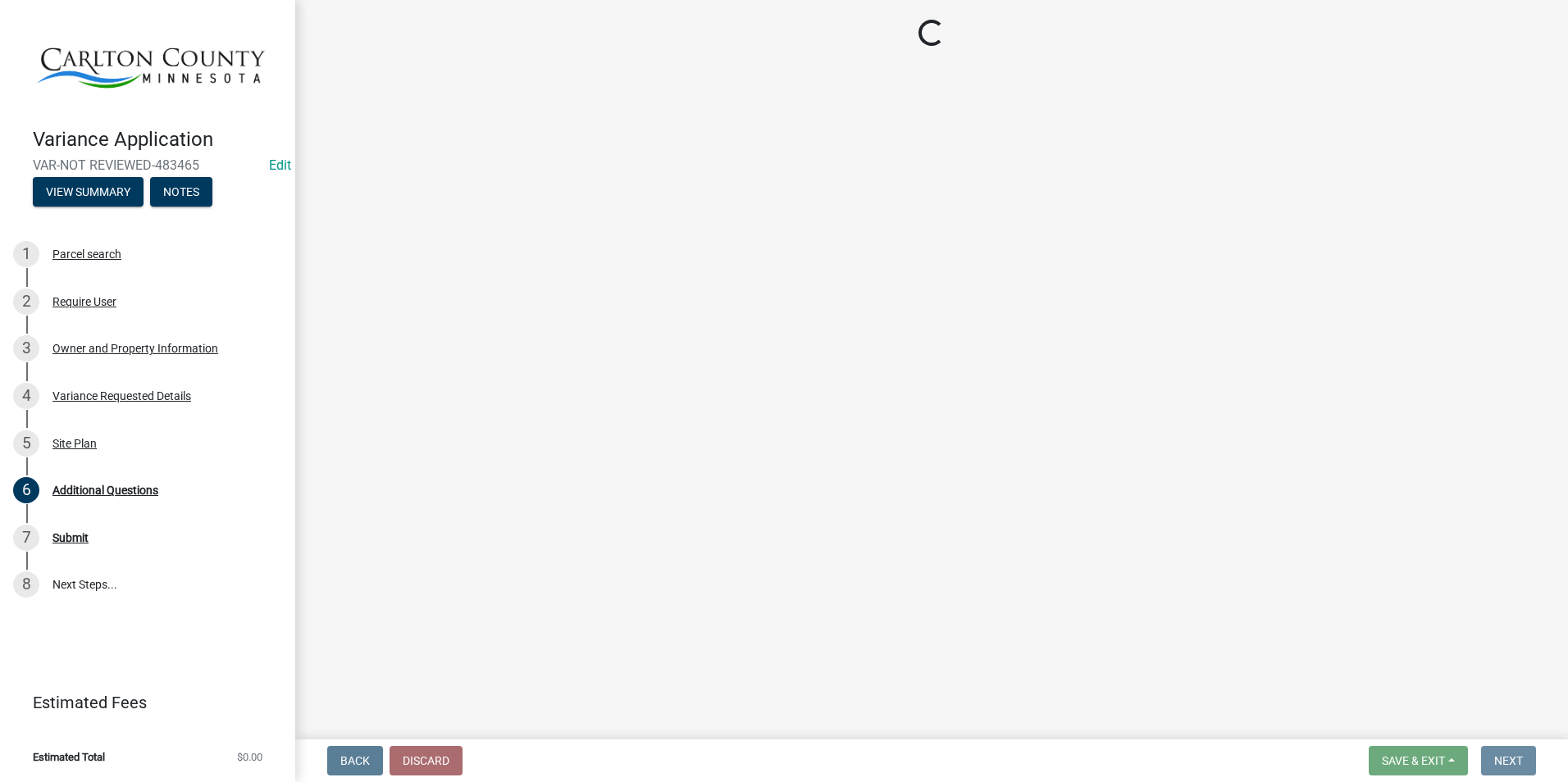
scroll to position [0, 0]
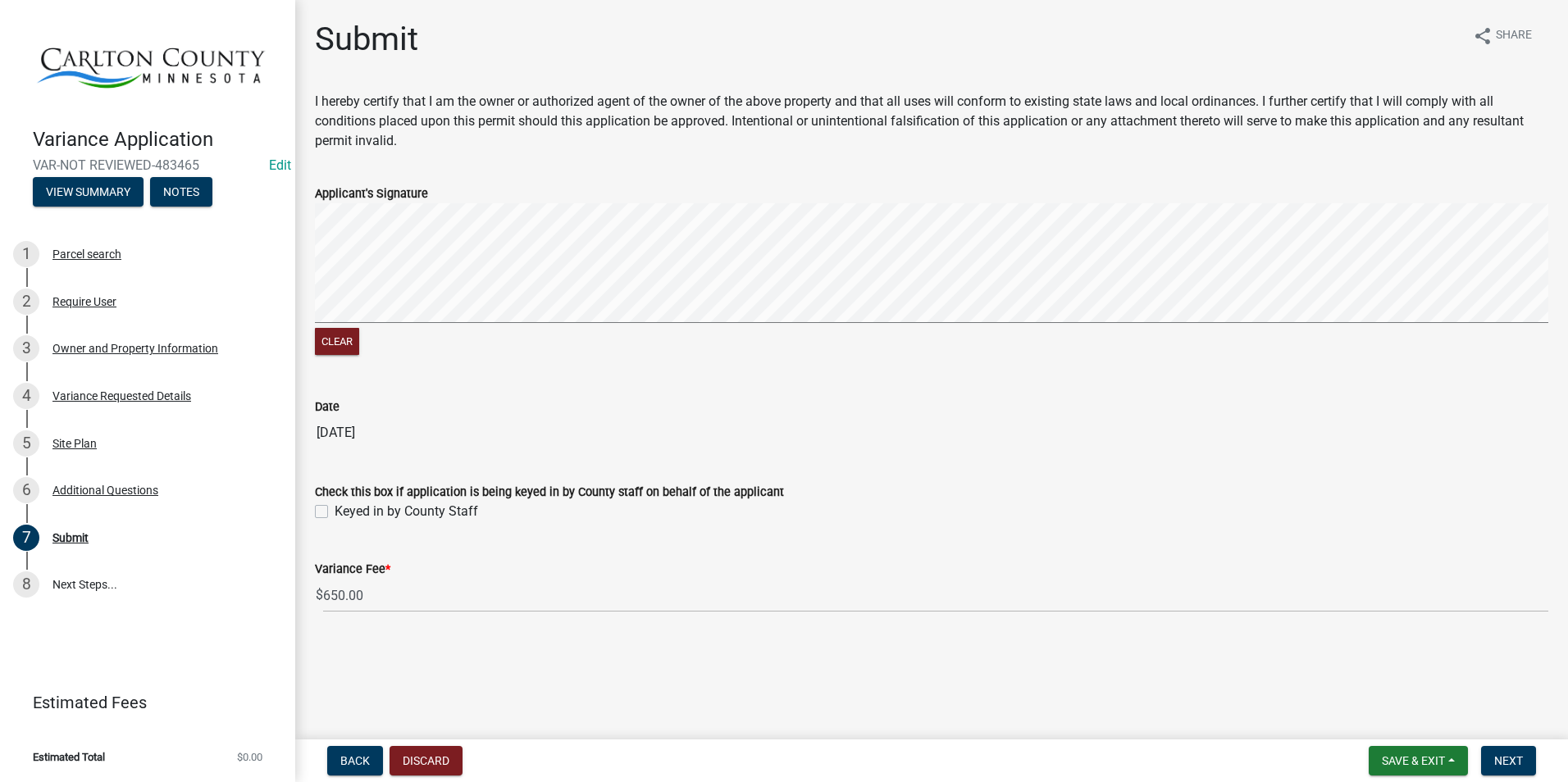
click at [335, 512] on label "Keyed in by County Staff" at bounding box center [407, 512] width 144 height 20
click at [335, 512] on input "Keyed in by County Staff" at bounding box center [340, 507] width 11 height 11
checkbox input "true"
click at [1238, 758] on span "Next" at bounding box center [1508, 760] width 29 height 13
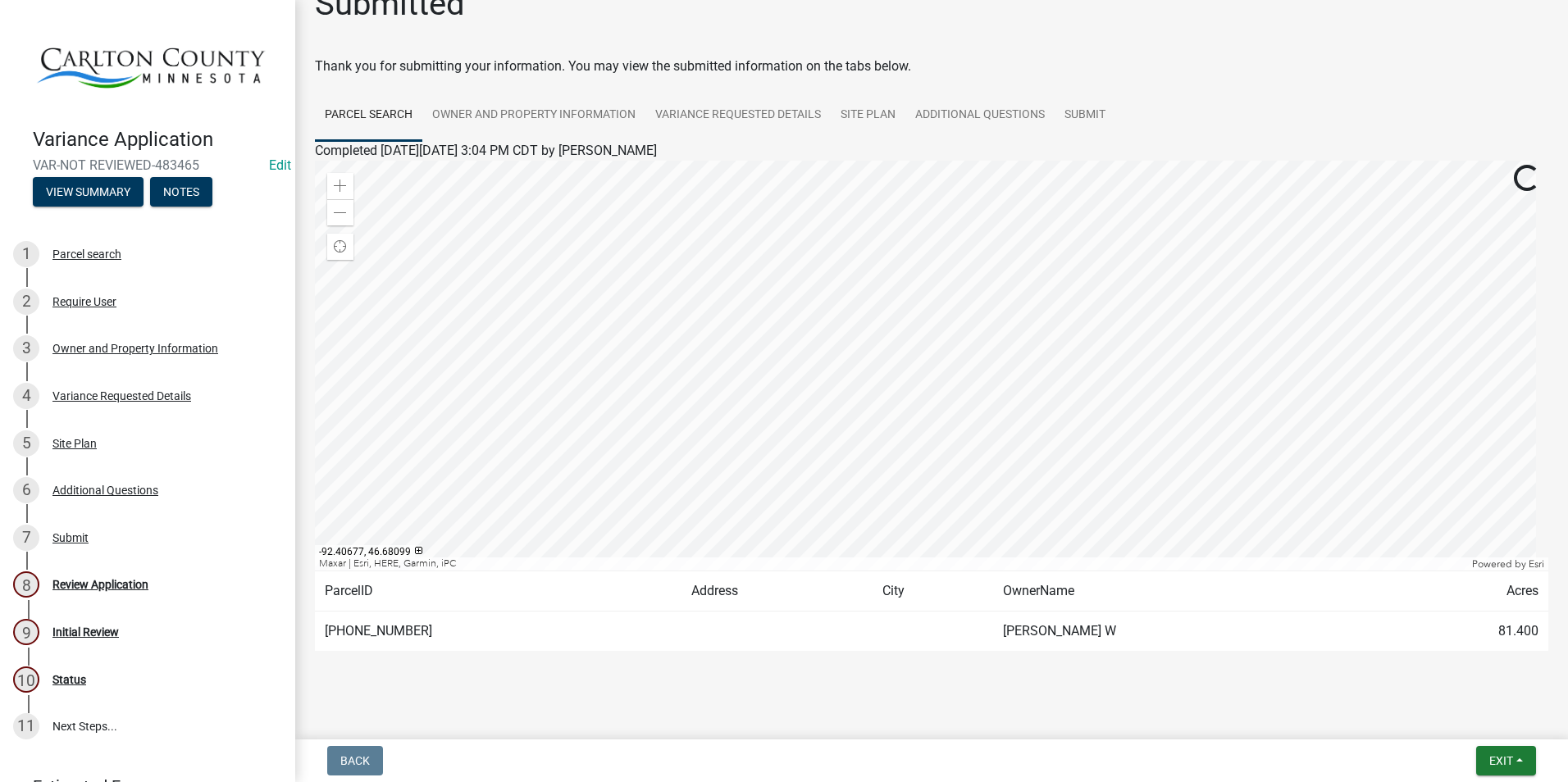
scroll to position [50, 0]
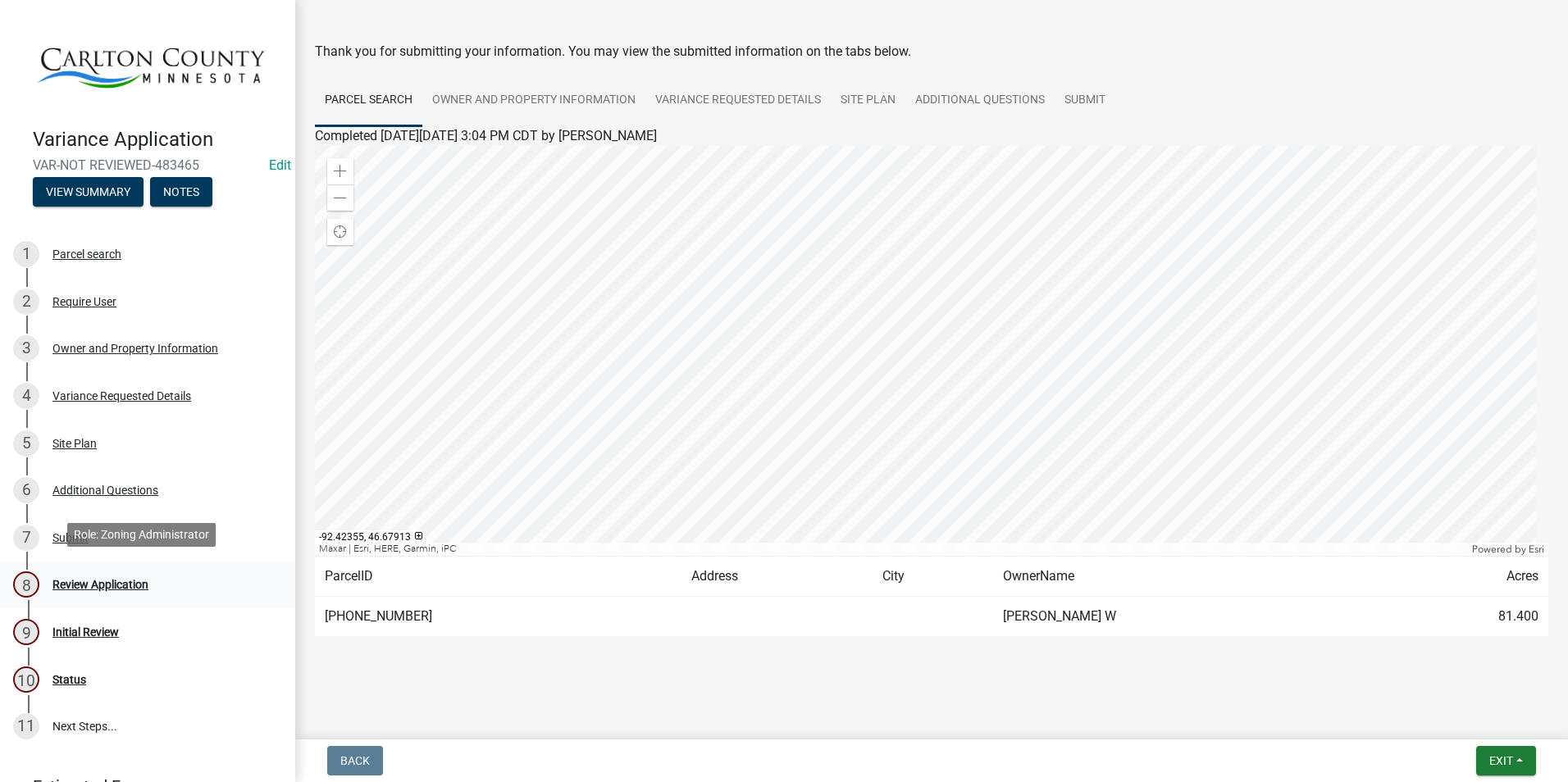
click at [105, 579] on div "Review Application" at bounding box center [99, 585] width 96 height 12
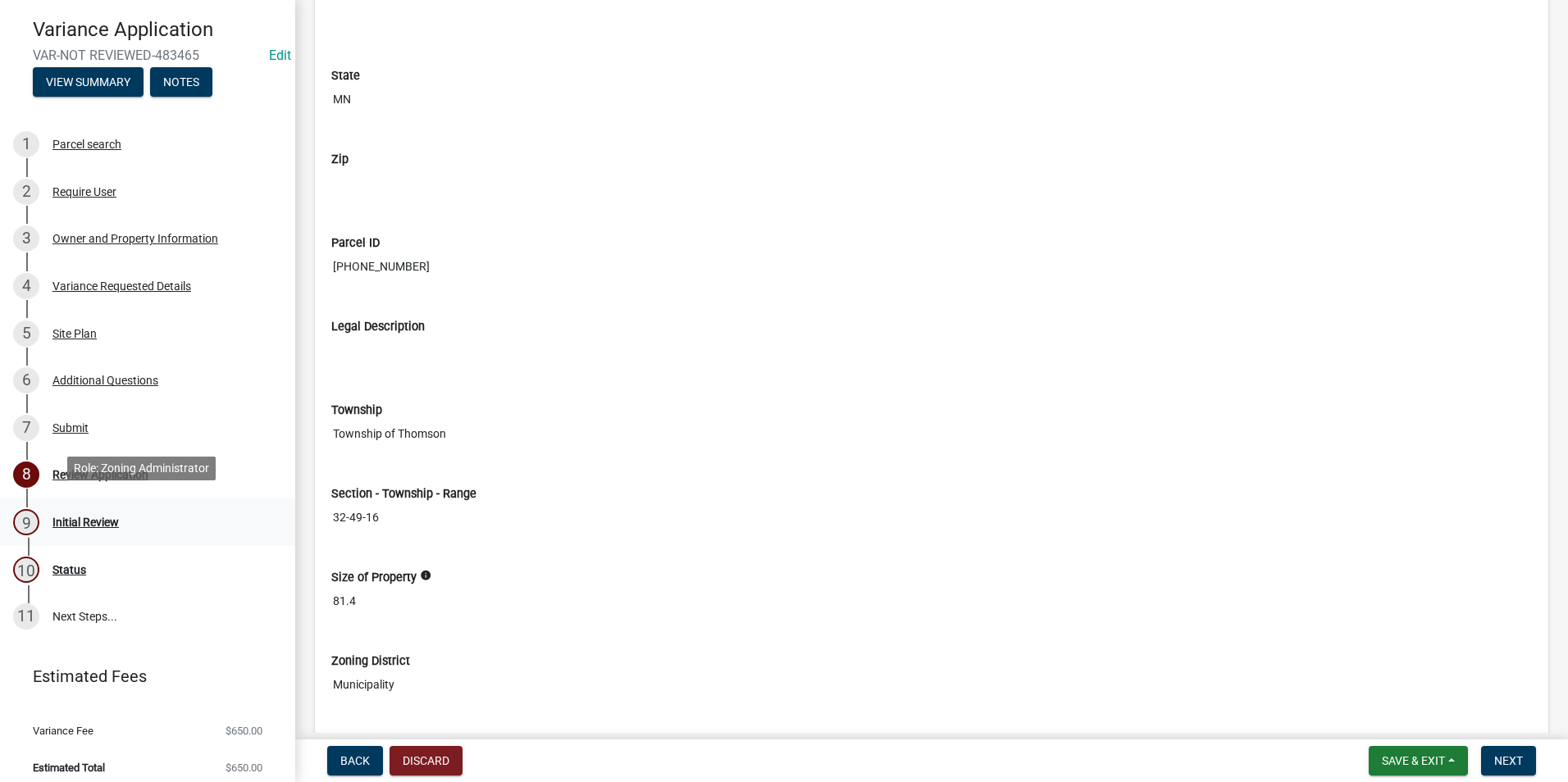
scroll to position [115, 0]
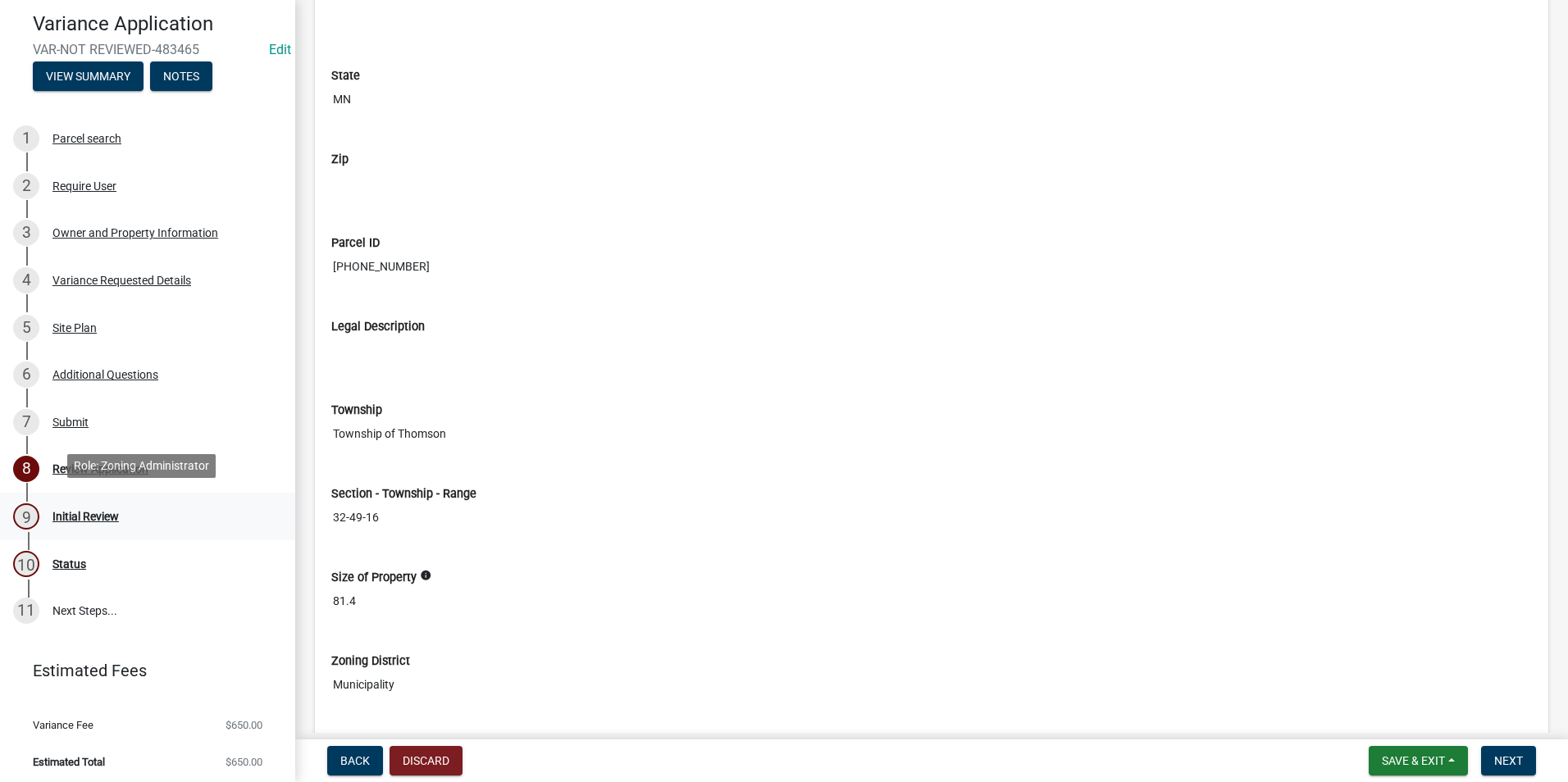
click at [98, 511] on div "Initial Review" at bounding box center [85, 517] width 66 height 12
click at [98, 511] on div "Initial Review" at bounding box center [85, 517] width 66 height 12
click at [70, 465] on div "Review Application" at bounding box center [99, 469] width 96 height 12
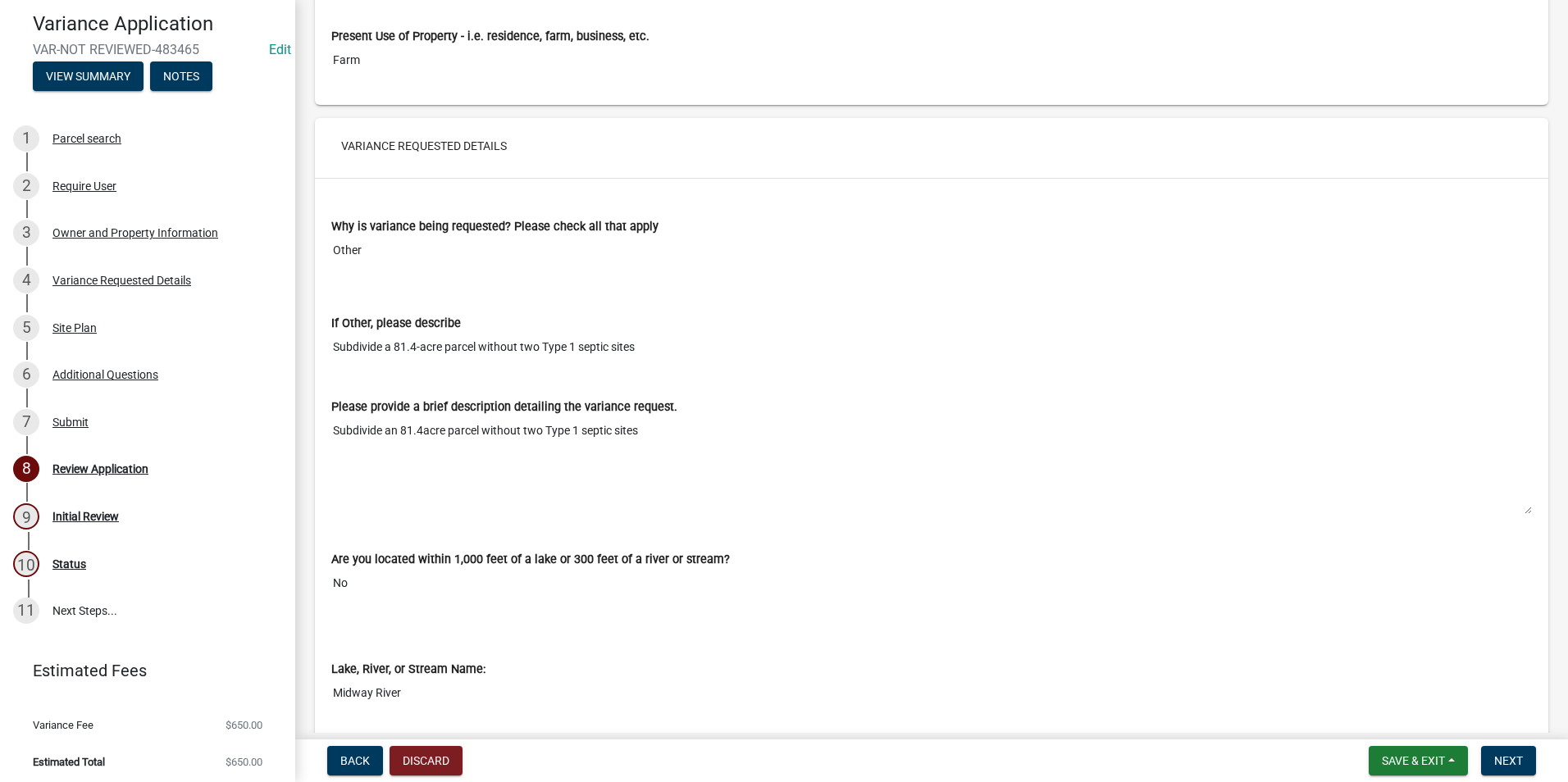
scroll to position [2870, 0]
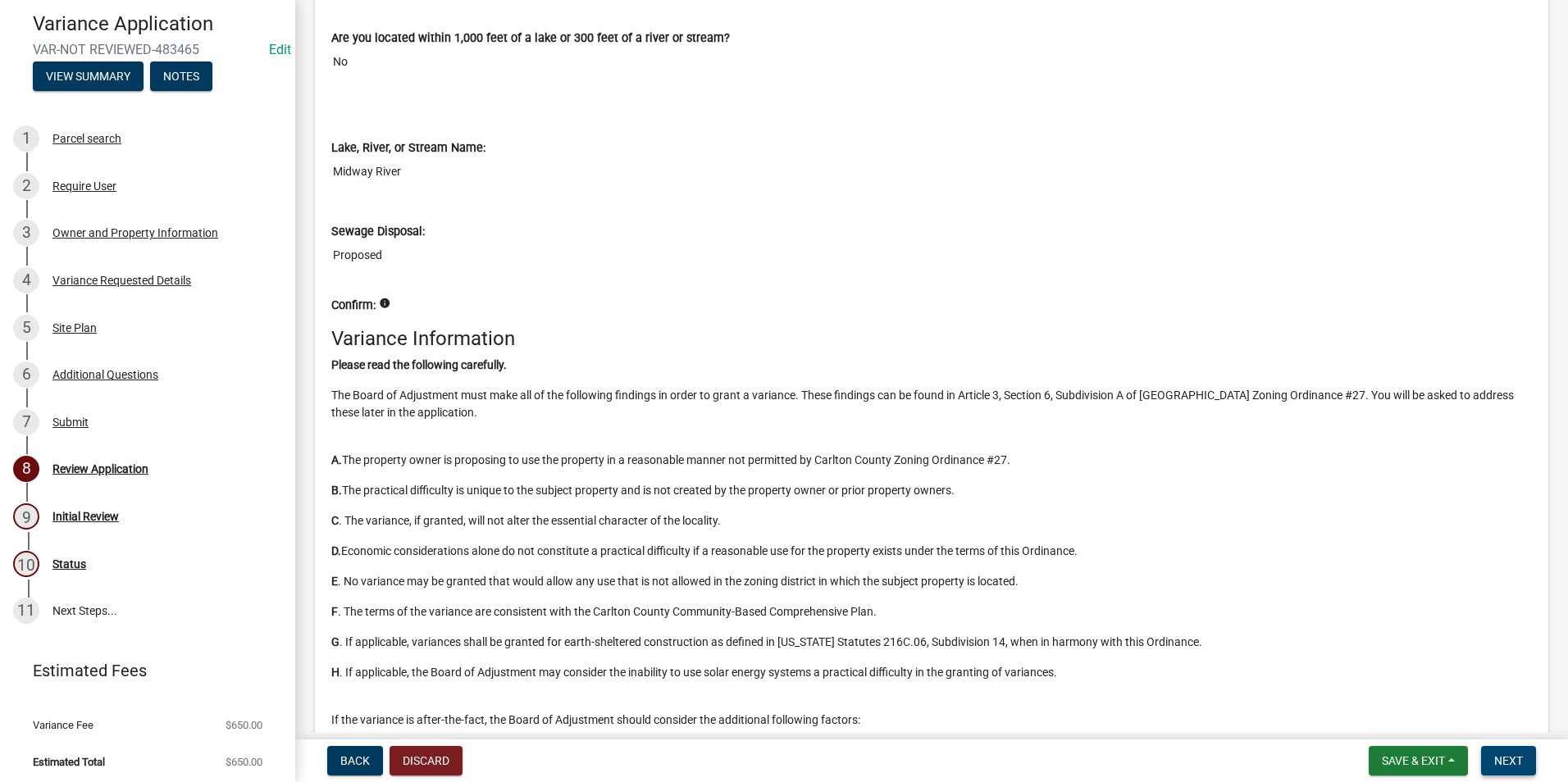
click at [1238, 757] on span "Next" at bounding box center [1508, 760] width 29 height 13
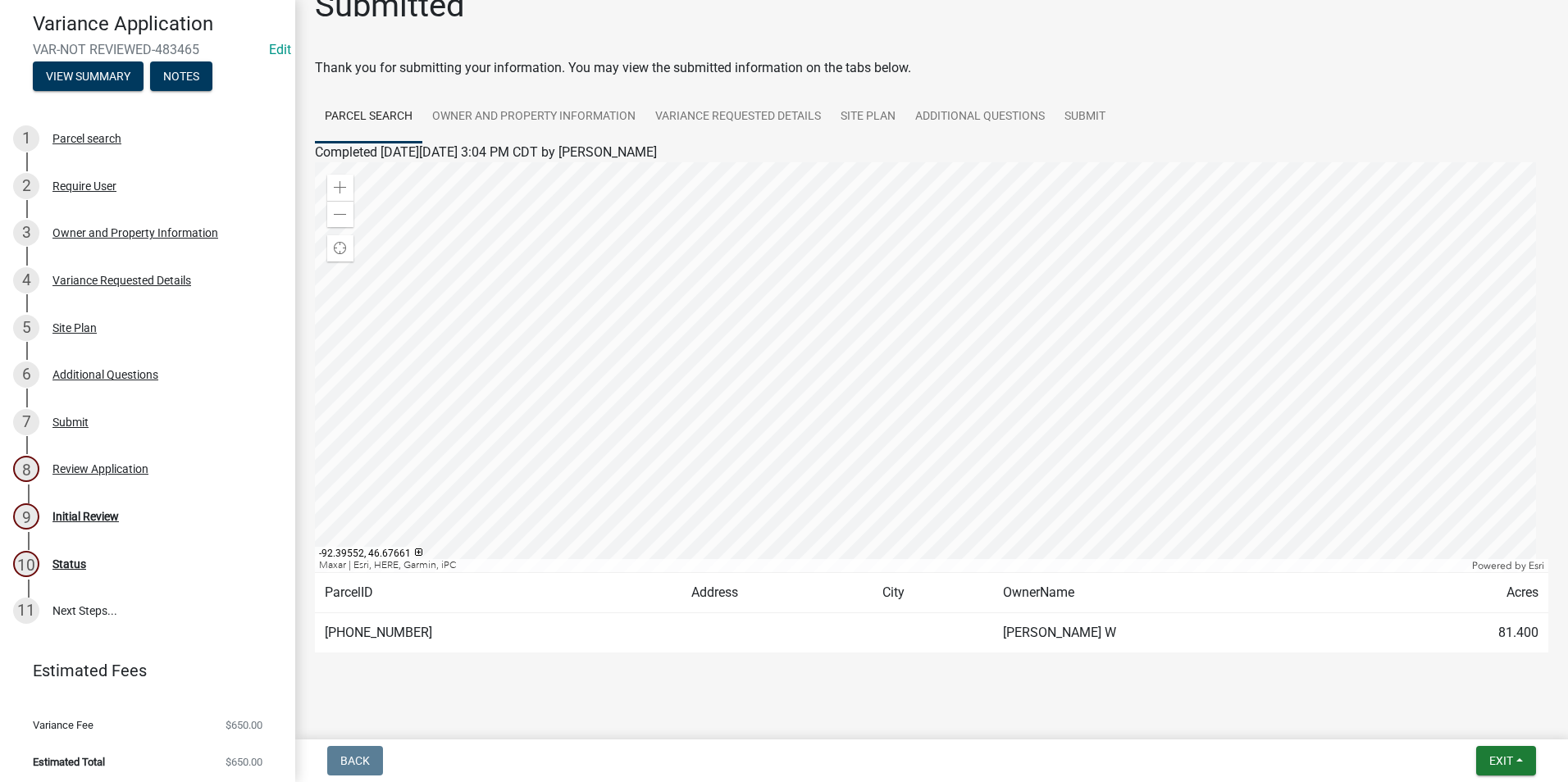
scroll to position [50, 0]
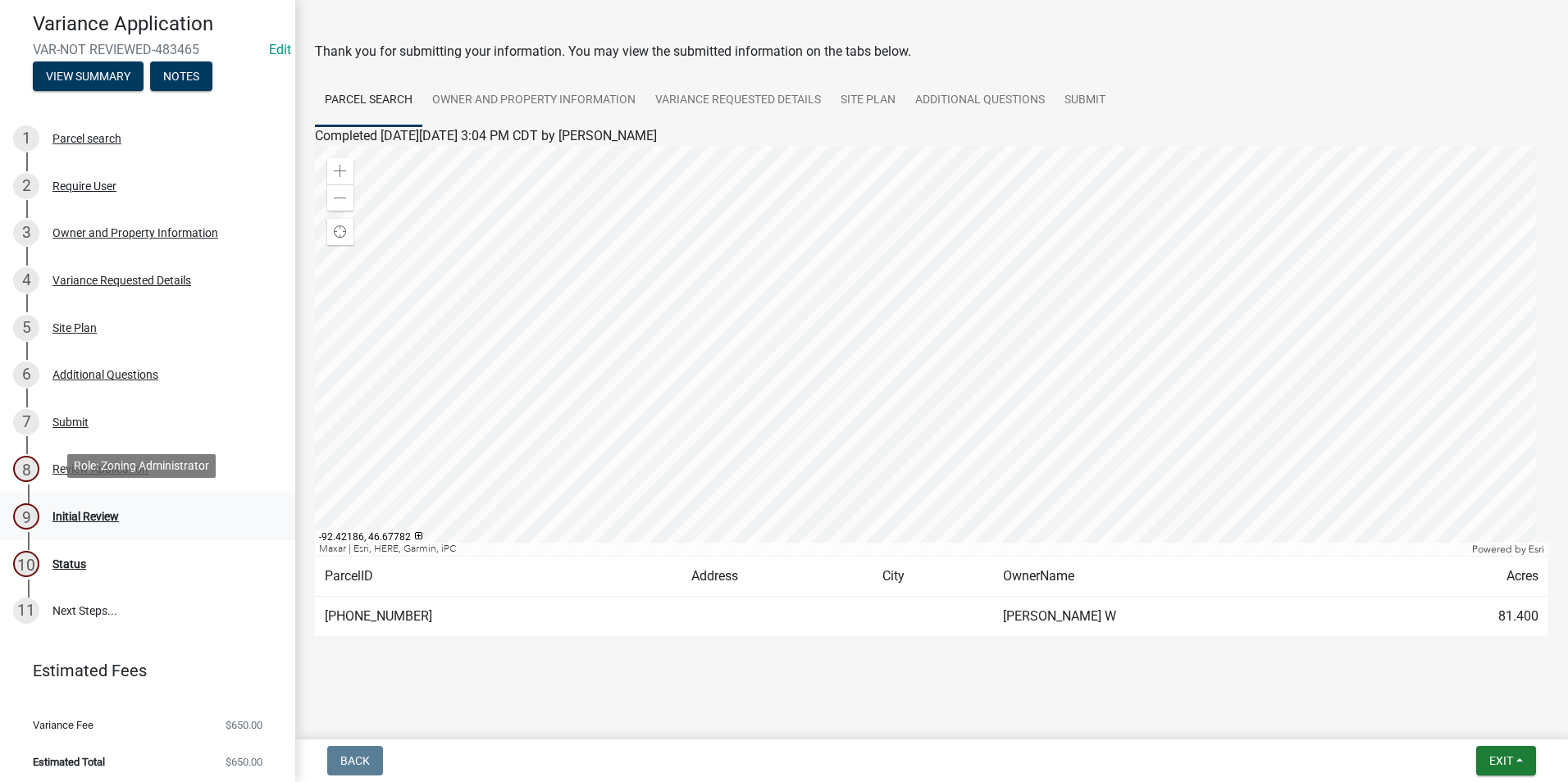
click at [95, 511] on div "Initial Review" at bounding box center [85, 517] width 66 height 12
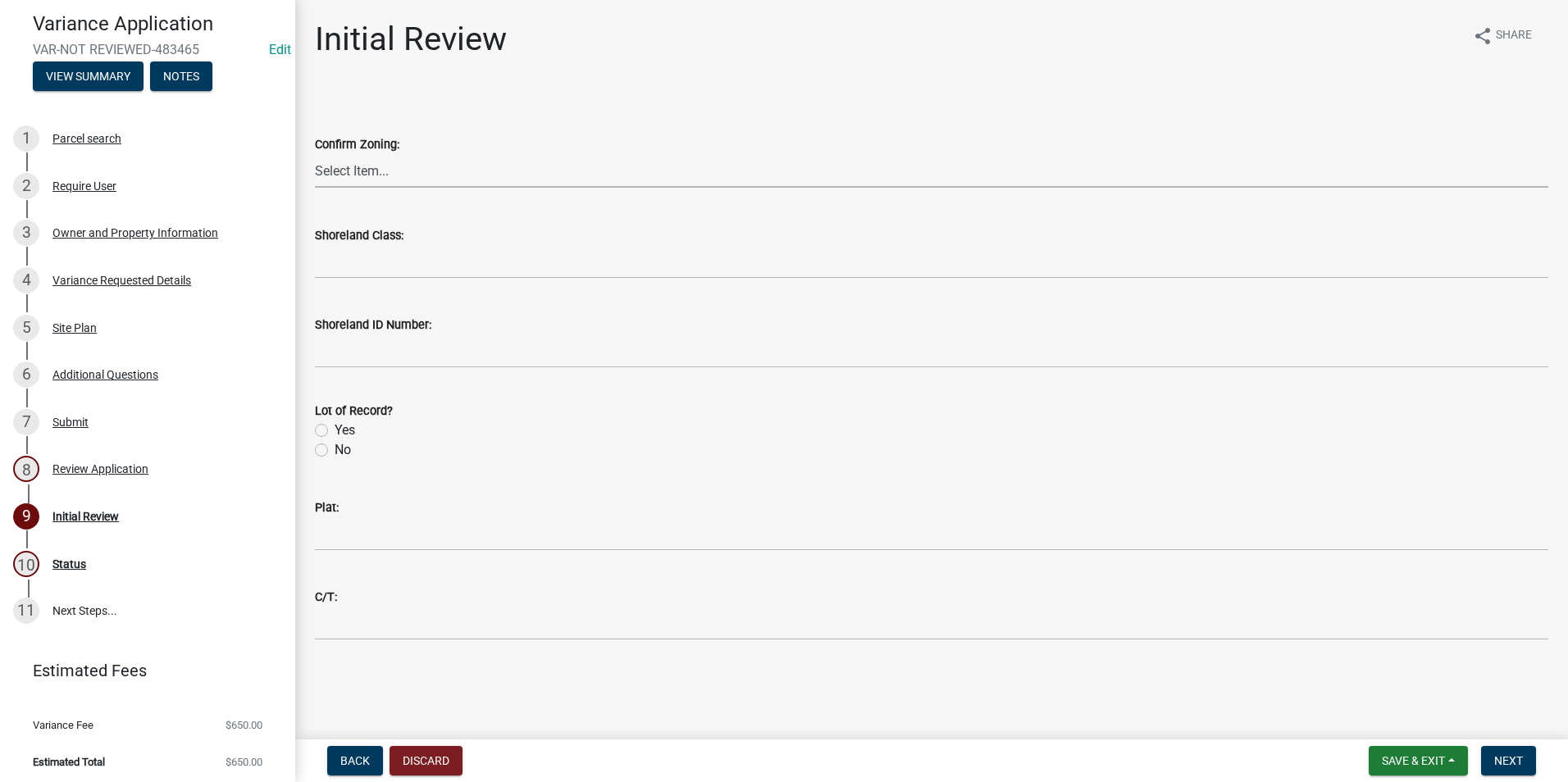
click at [404, 165] on select "Select Item... A-1 Agriculture/Forest Management District A-2 Agriculture/Rural…" at bounding box center [932, 171] width 1233 height 33
click at [315, 155] on select "Select Item... A-1 Agriculture/Forest Management District A-2 Agriculture/Rural…" at bounding box center [932, 171] width 1233 height 33
select select "351b0fae-054d-494c-a72c-417d4df961b9"
click at [1238, 757] on button "Next" at bounding box center [1509, 761] width 55 height 30
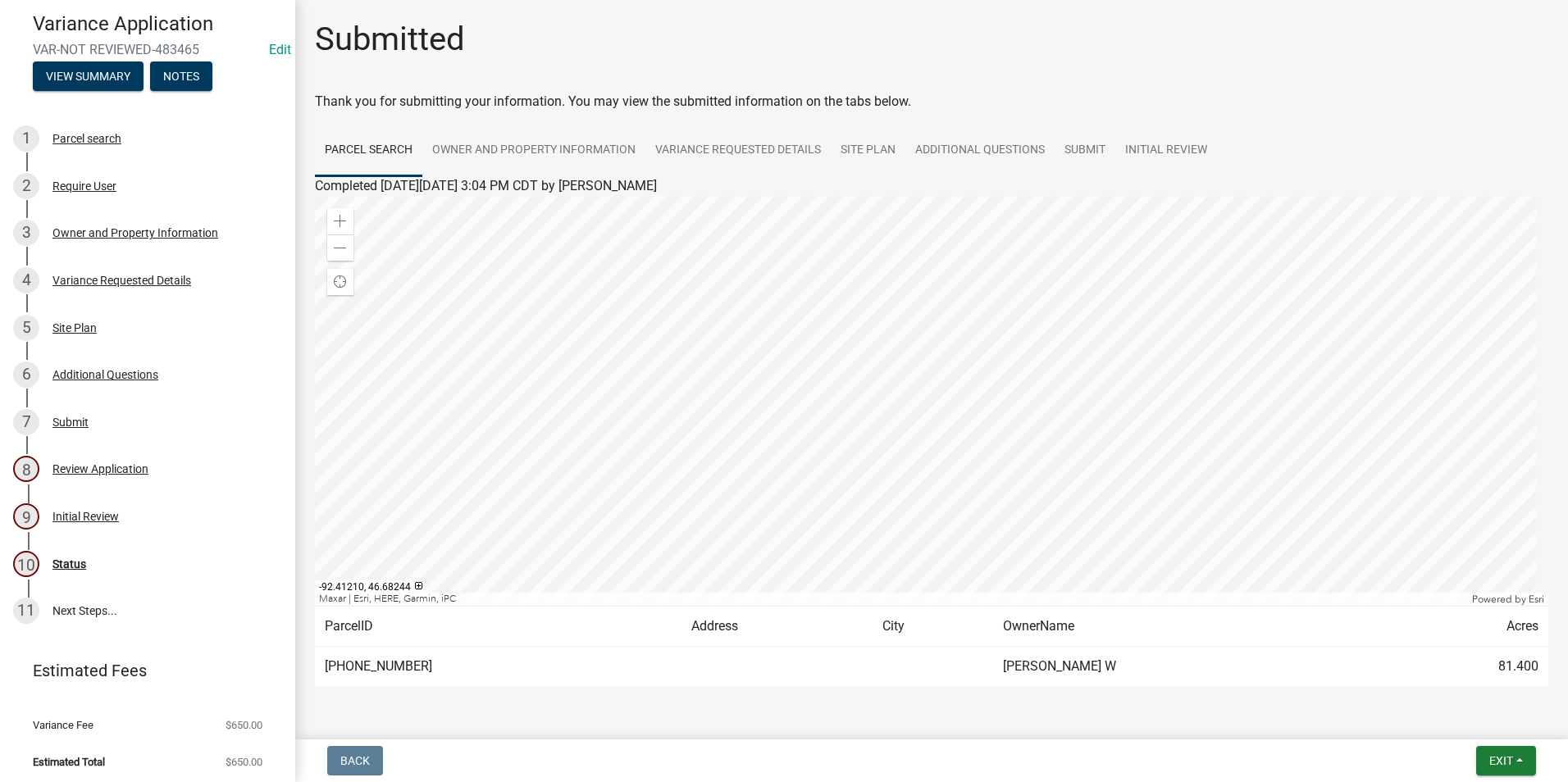
scroll to position [50, 0]
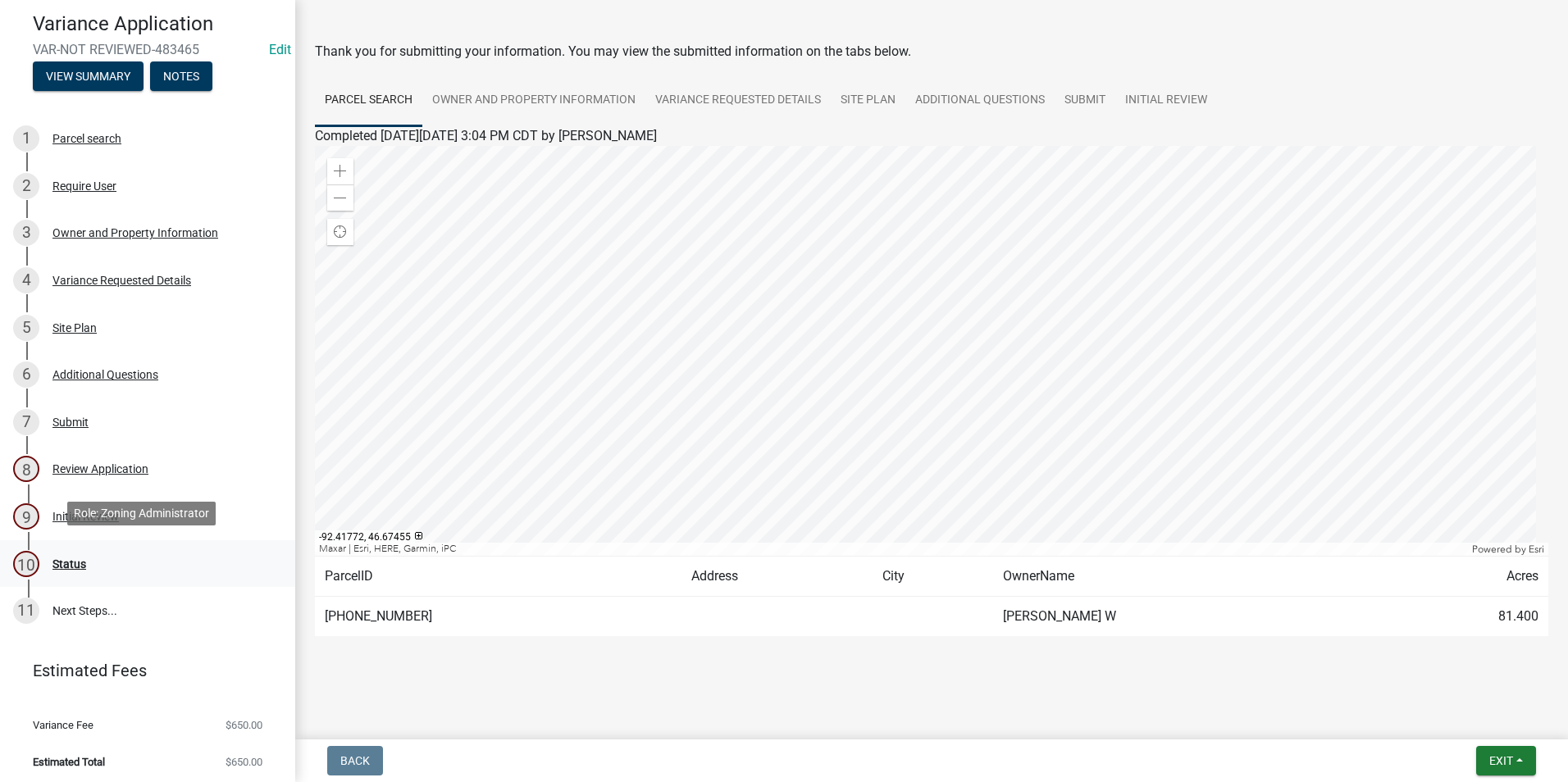
click at [66, 558] on div "Status" at bounding box center [69, 564] width 33 height 12
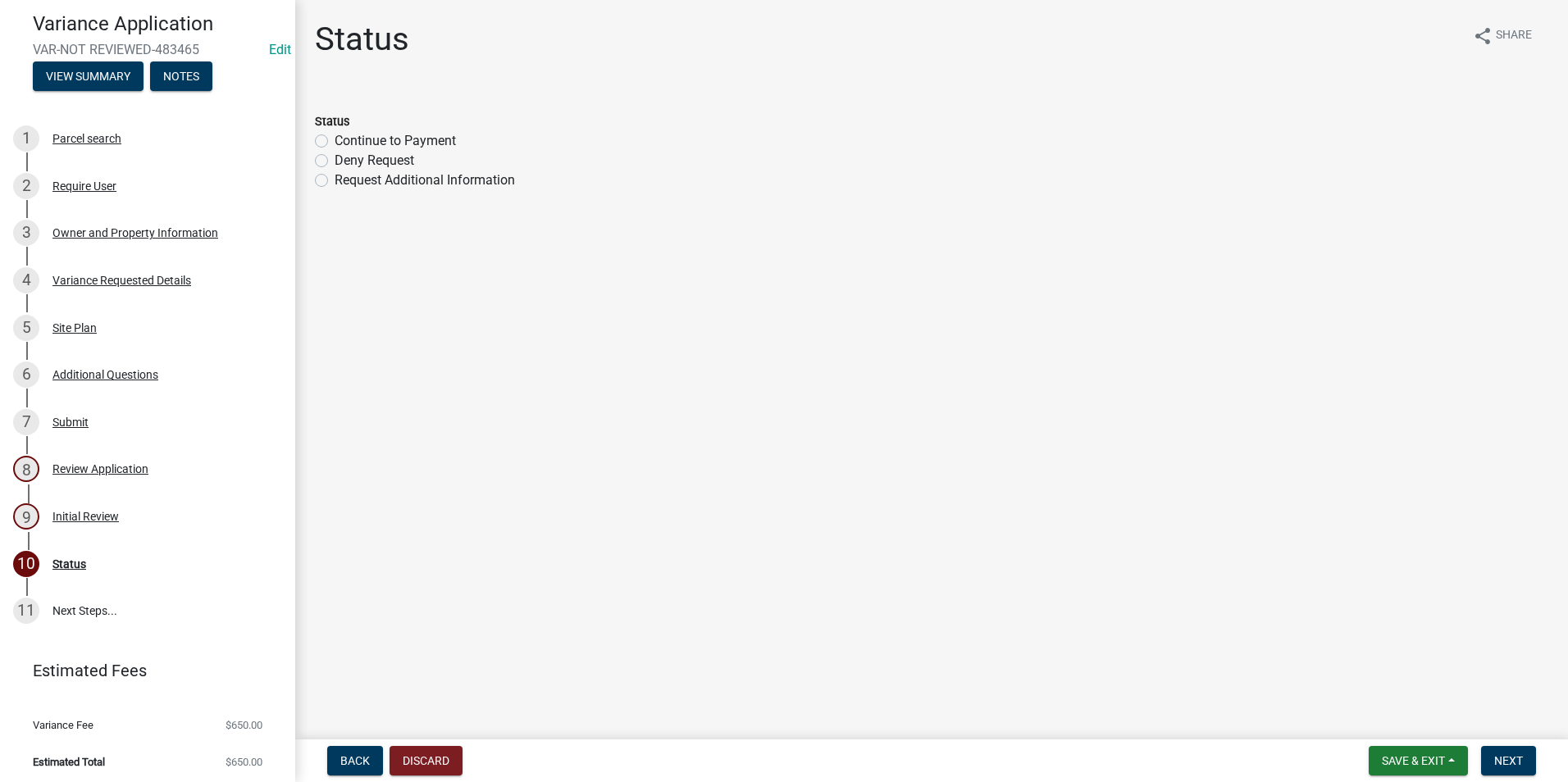
click at [335, 140] on label "Continue to Payment" at bounding box center [395, 141] width 121 height 20
click at [335, 140] on input "Continue to Payment" at bounding box center [340, 136] width 11 height 11
radio input "true"
click at [1238, 752] on button "Next" at bounding box center [1509, 761] width 55 height 30
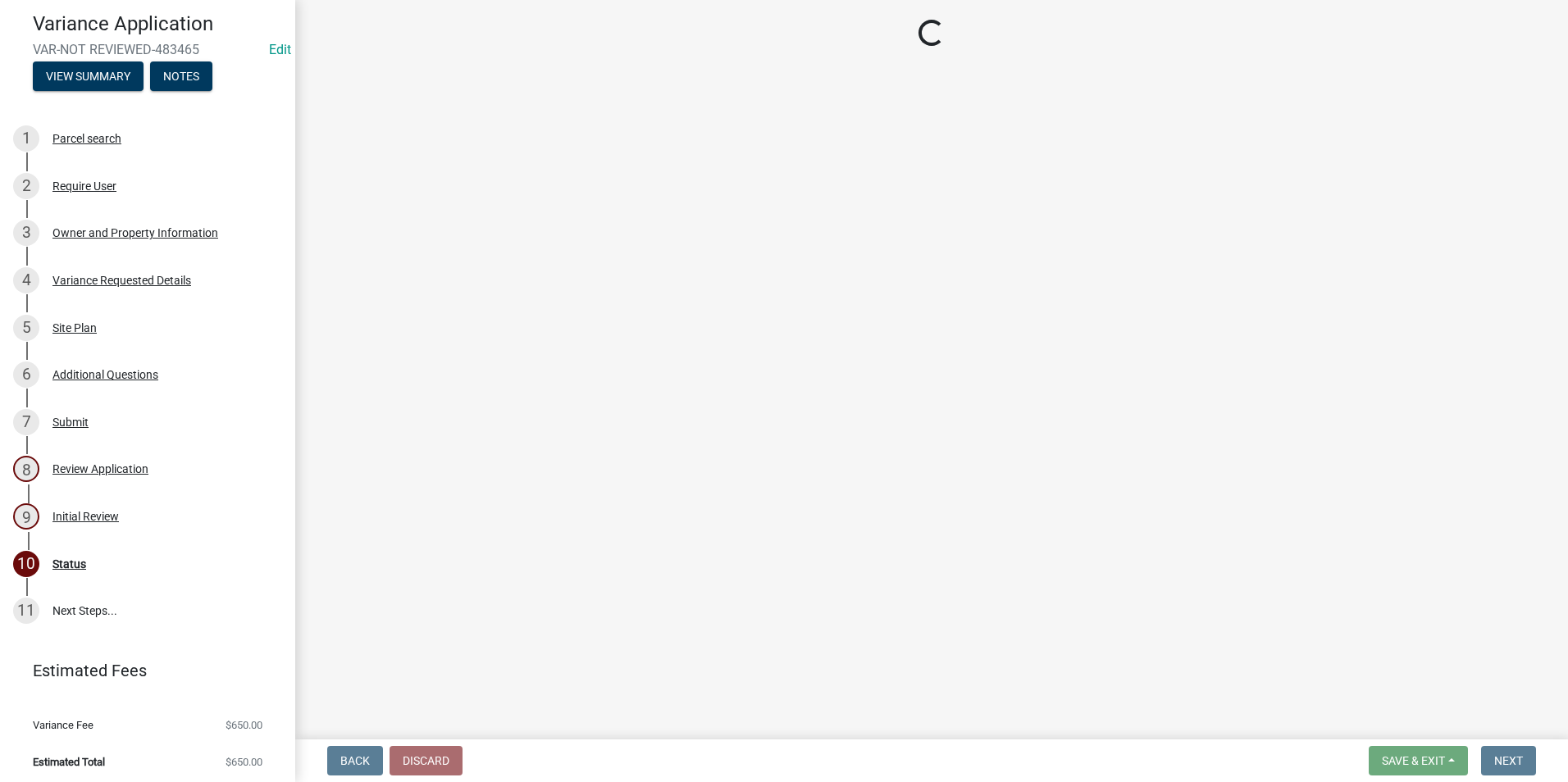
select select "3: 3"
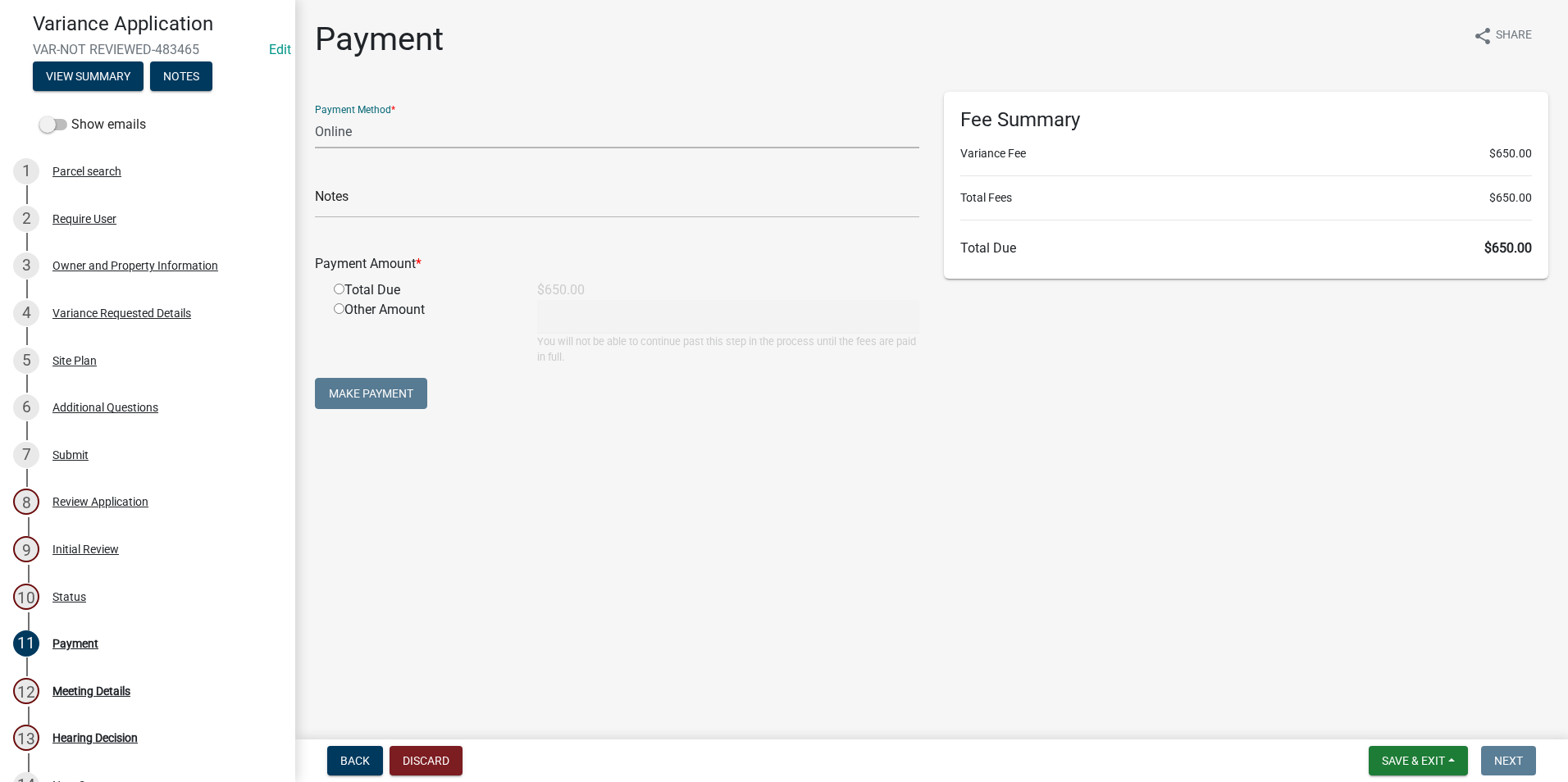
click at [509, 139] on select "Credit Card POS Check Cash Online" at bounding box center [618, 132] width 605 height 33
click at [115, 260] on div "Owner and Property Information" at bounding box center [135, 266] width 165 height 12
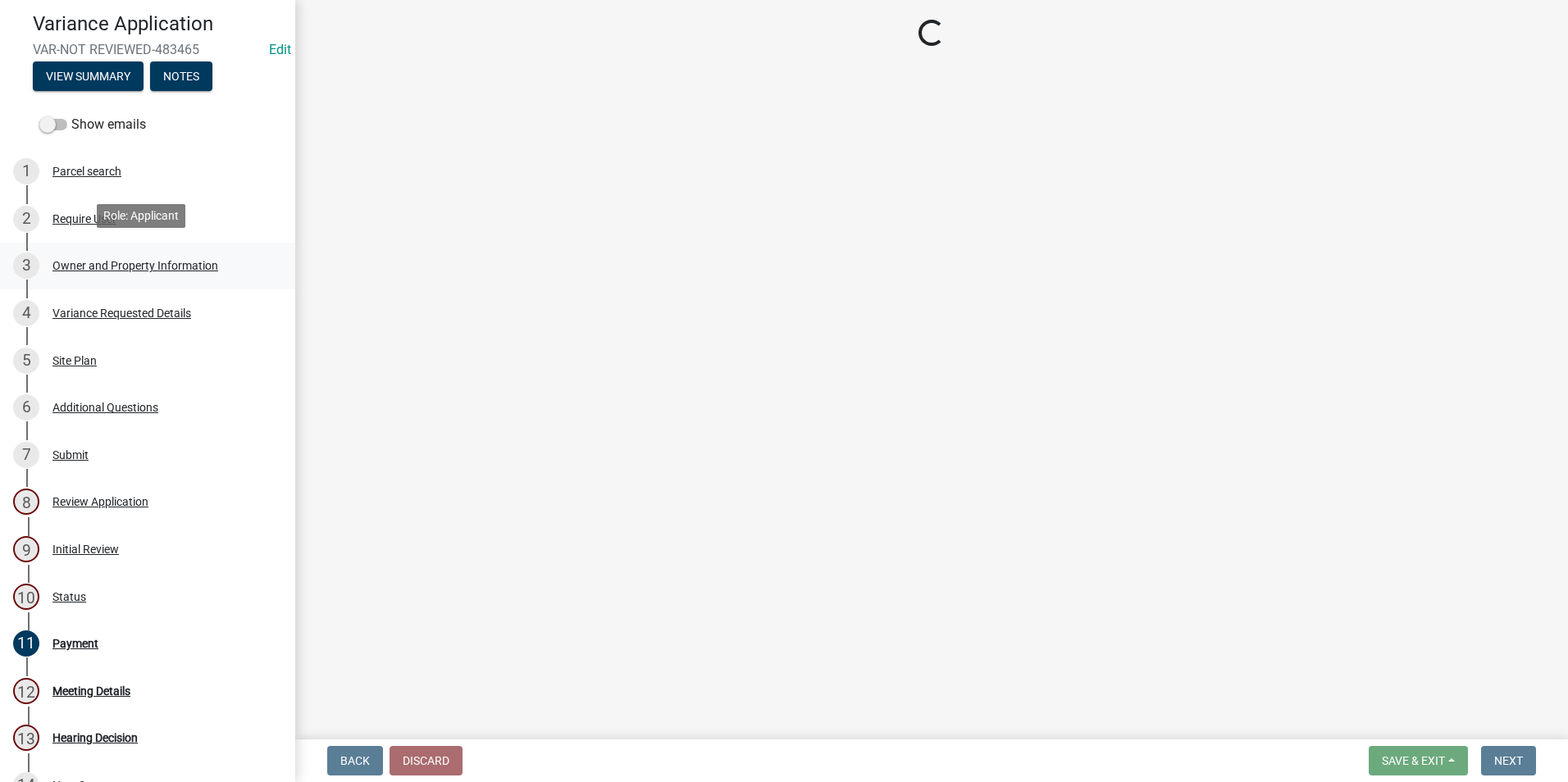
select select "351b0fae-054d-494c-a72c-417d4df961b9"
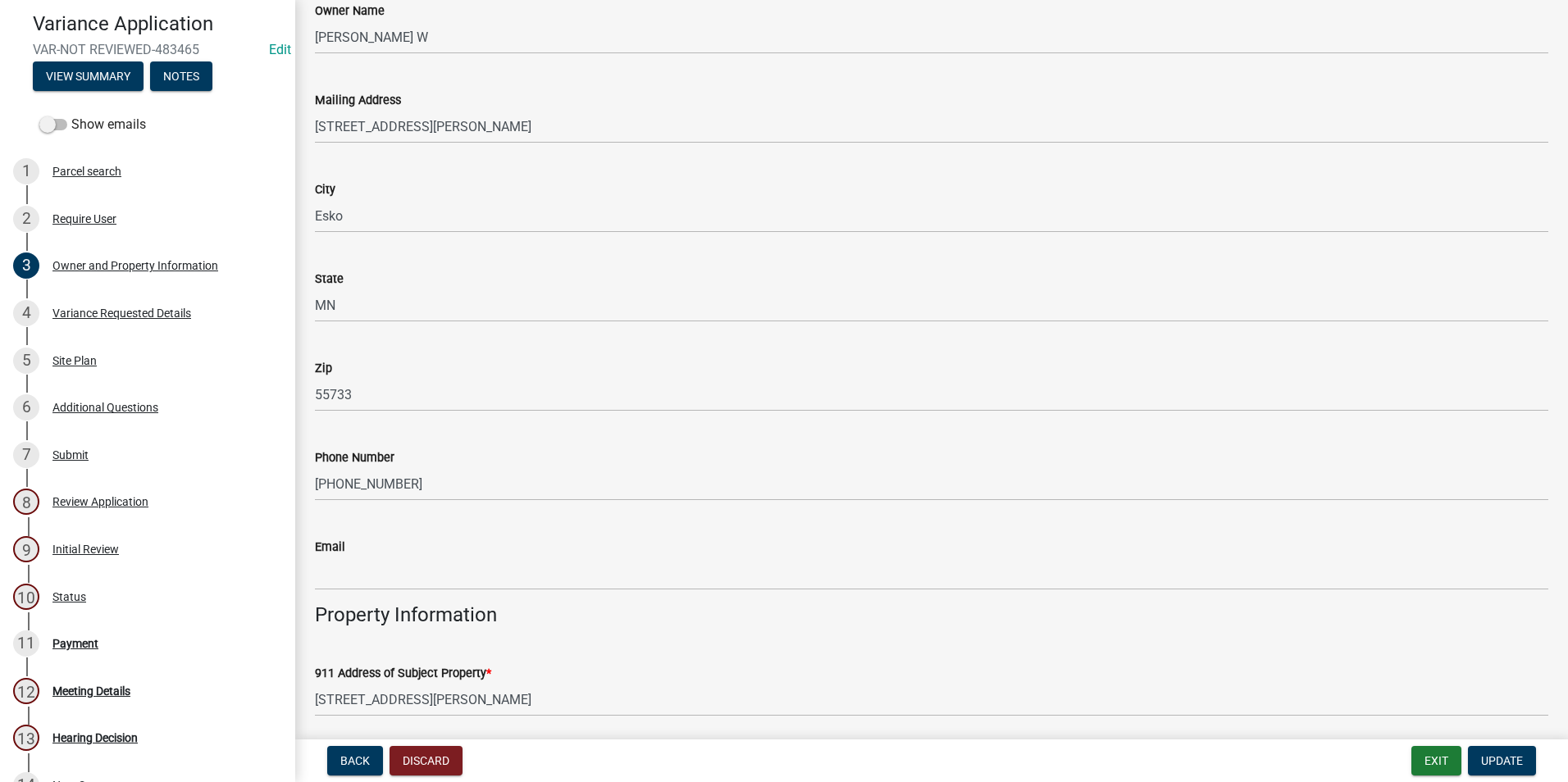
scroll to position [246, 0]
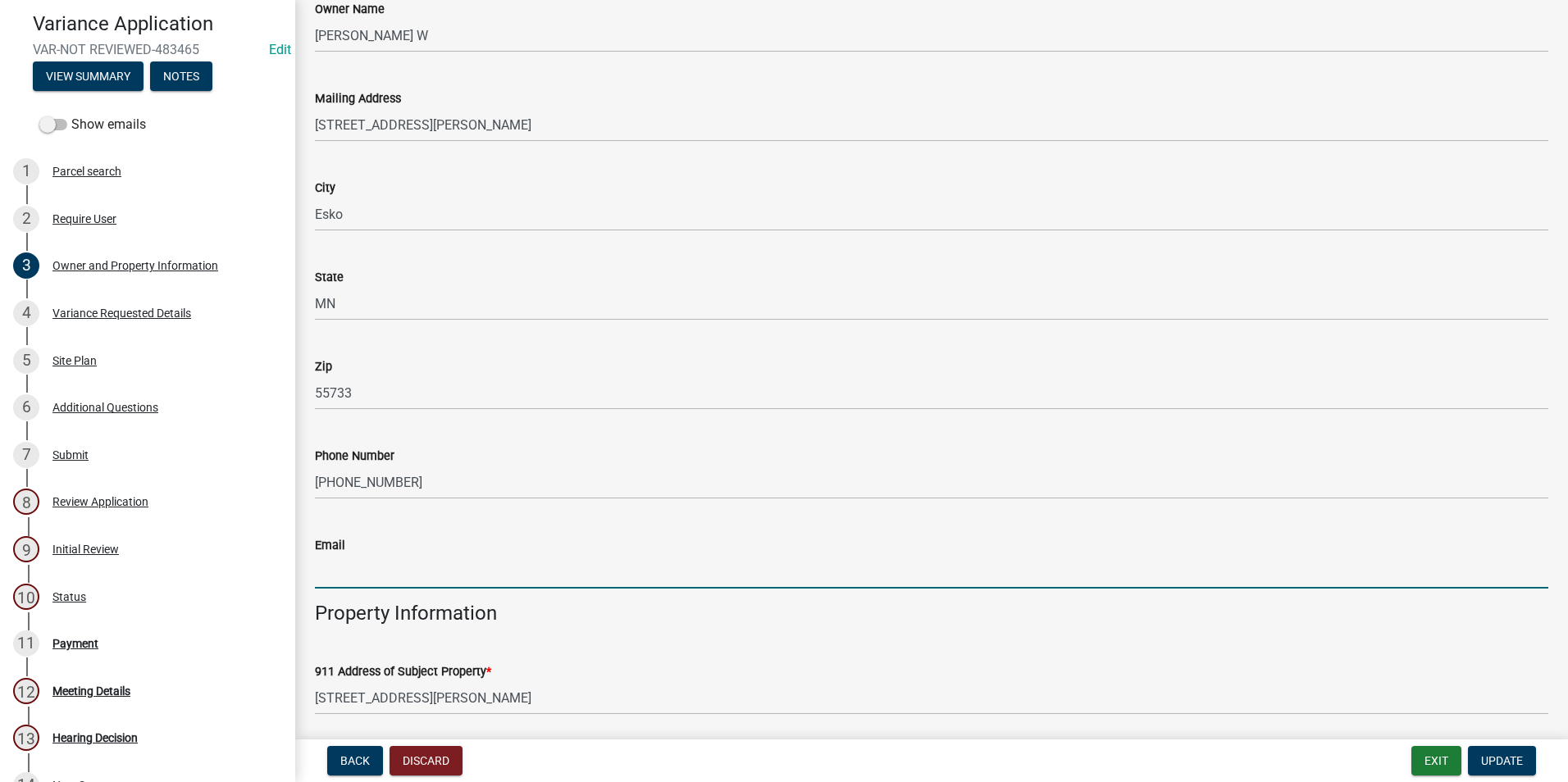
click at [448, 558] on input "Email" at bounding box center [932, 572] width 1233 height 33
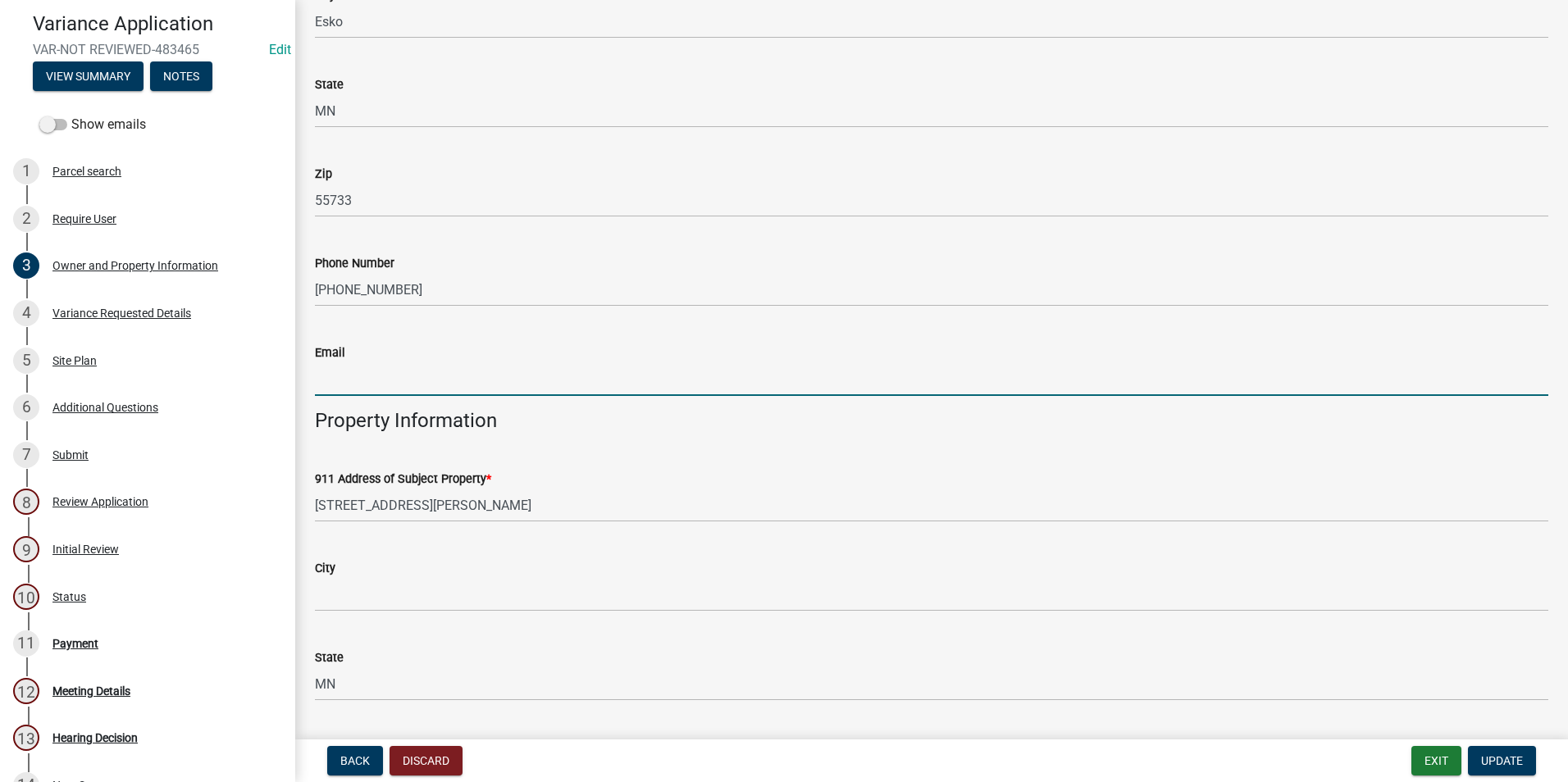
scroll to position [410, 0]
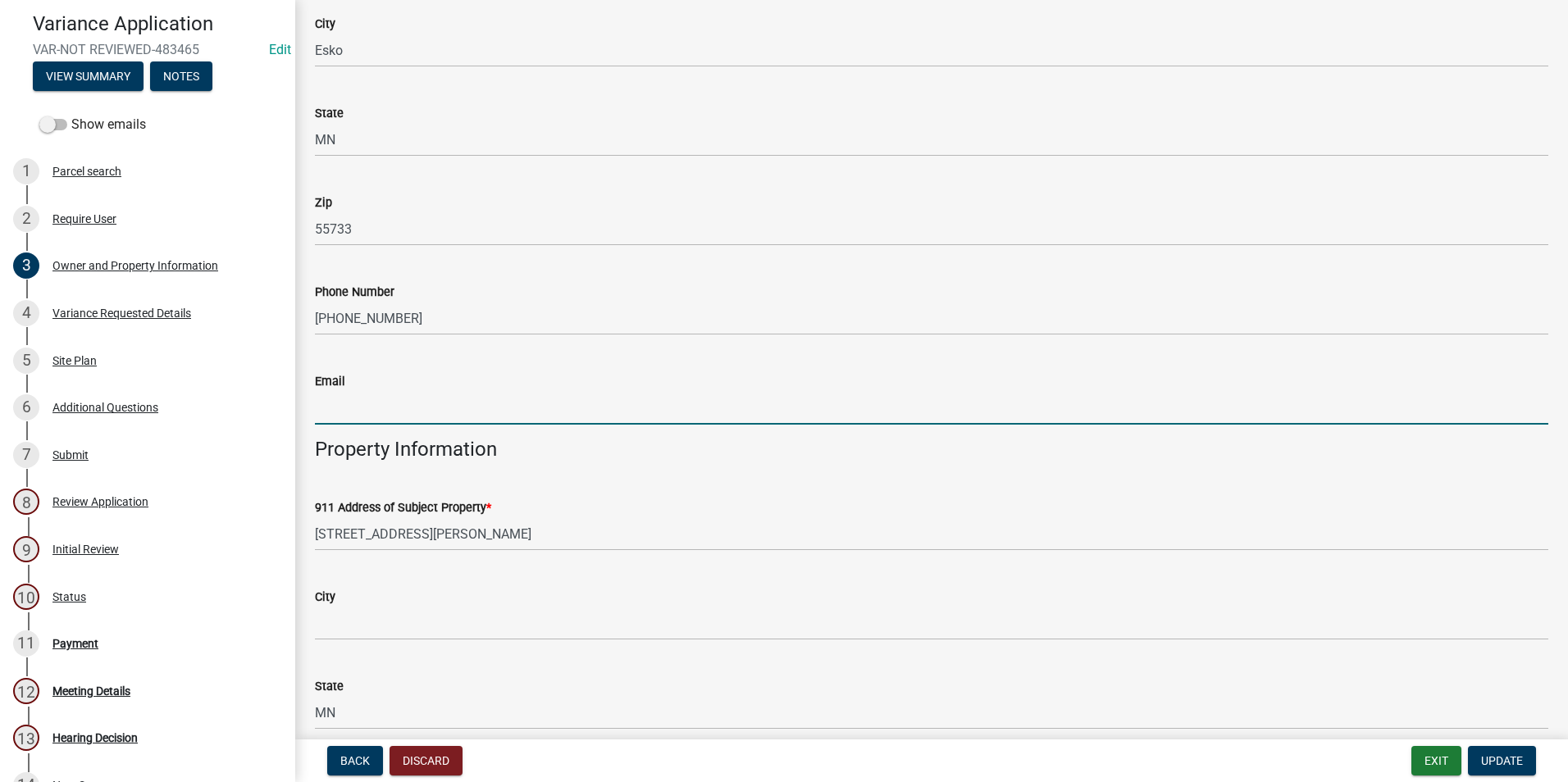
click at [410, 409] on input "Email" at bounding box center [932, 408] width 1233 height 33
click at [412, 397] on input "Email" at bounding box center [932, 408] width 1233 height 33
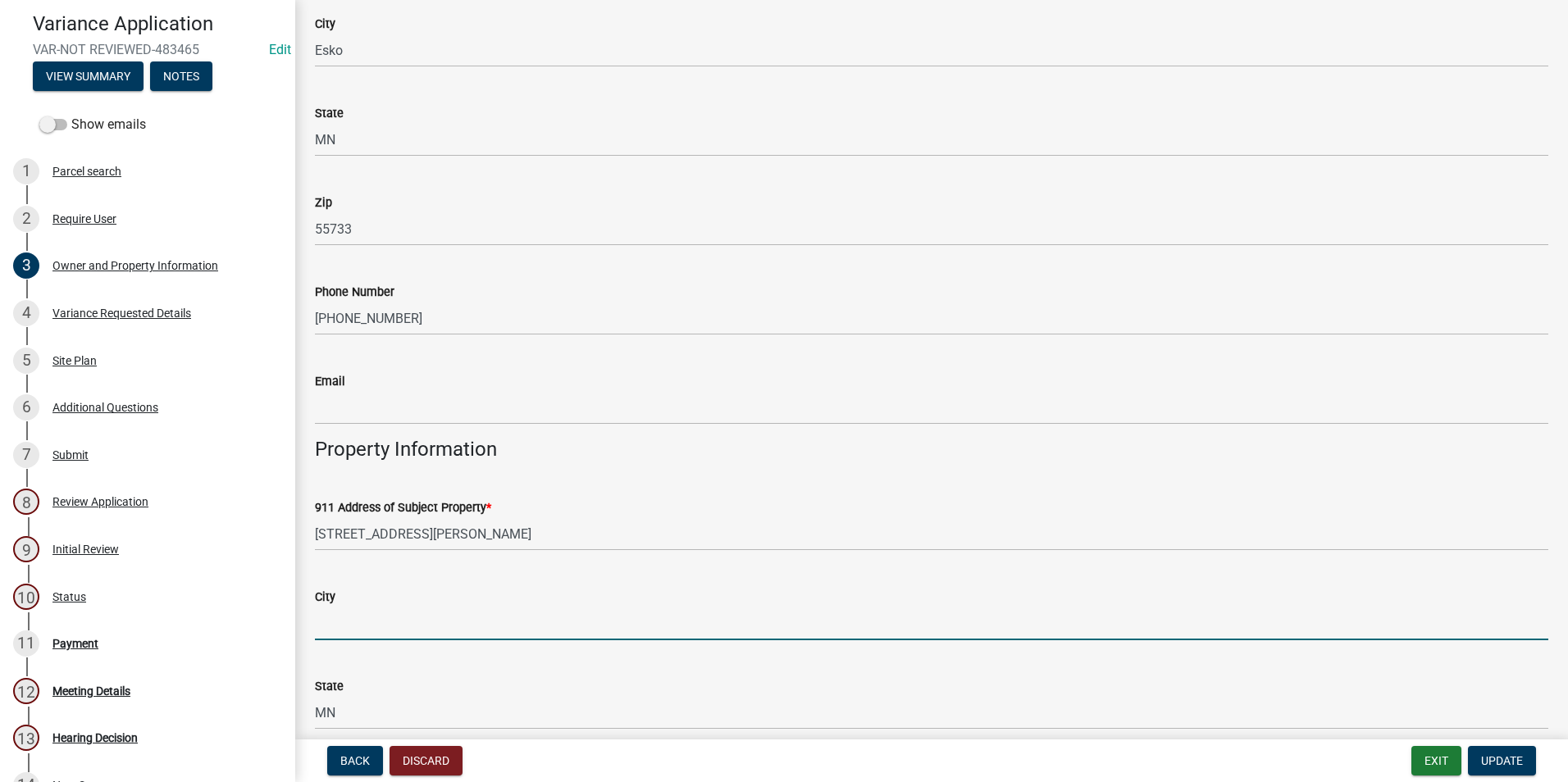
click at [395, 615] on input "City" at bounding box center [932, 623] width 1233 height 33
type input "Esko"
type input "55733"
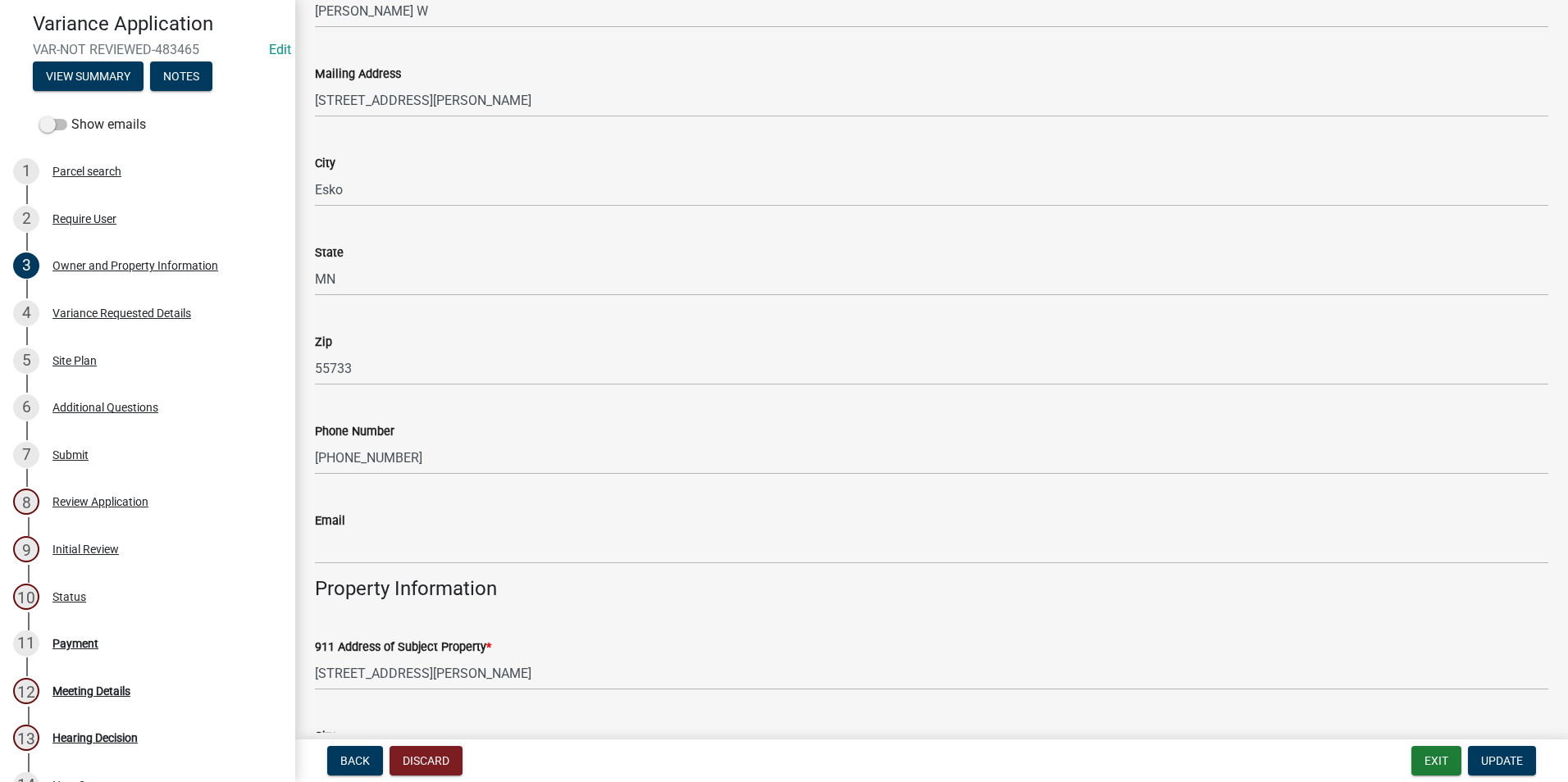
scroll to position [246, 0]
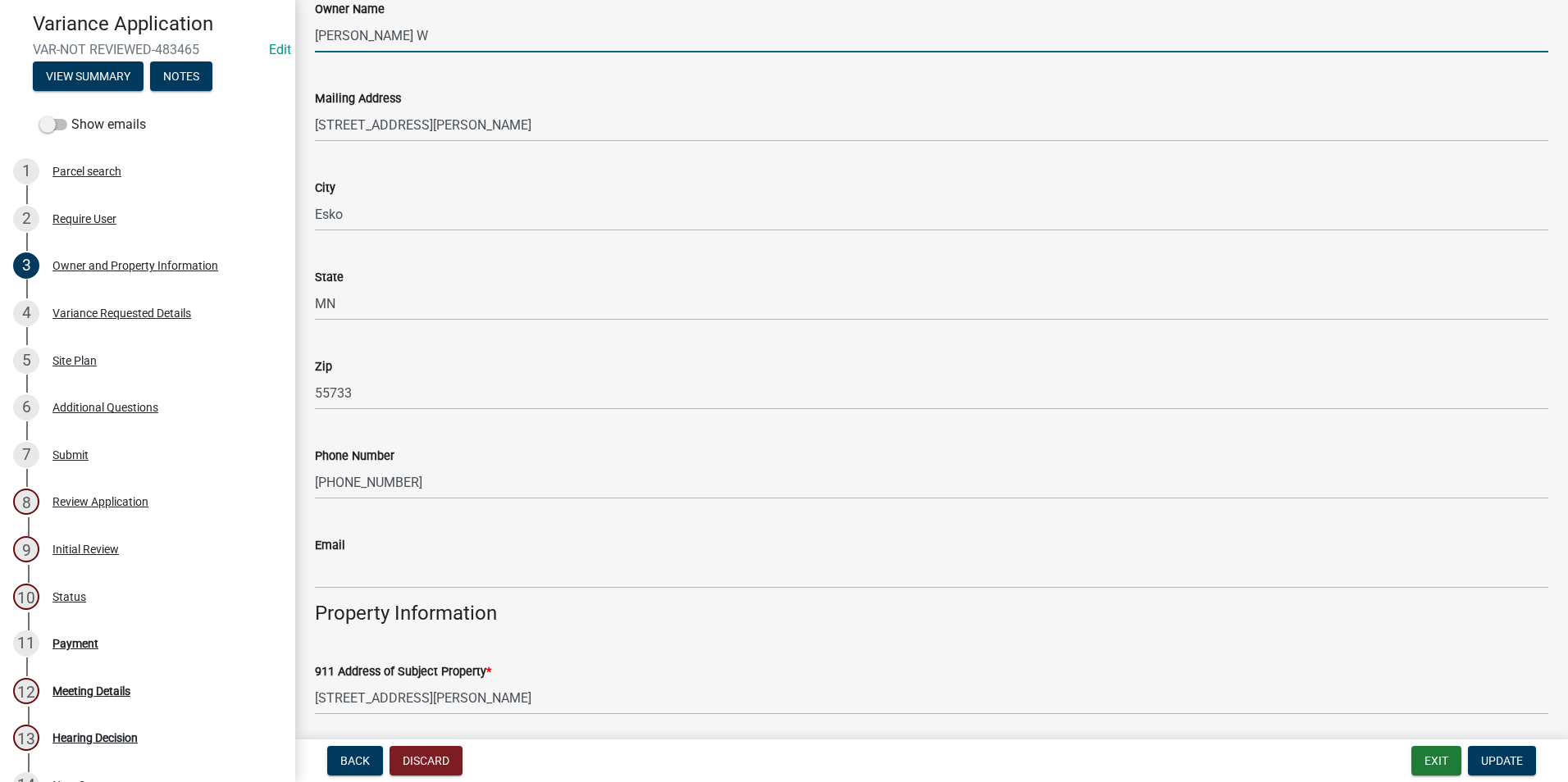
click at [433, 33] on input "[PERSON_NAME] W" at bounding box center [932, 35] width 1233 height 33
type input "[PERSON_NAME]"
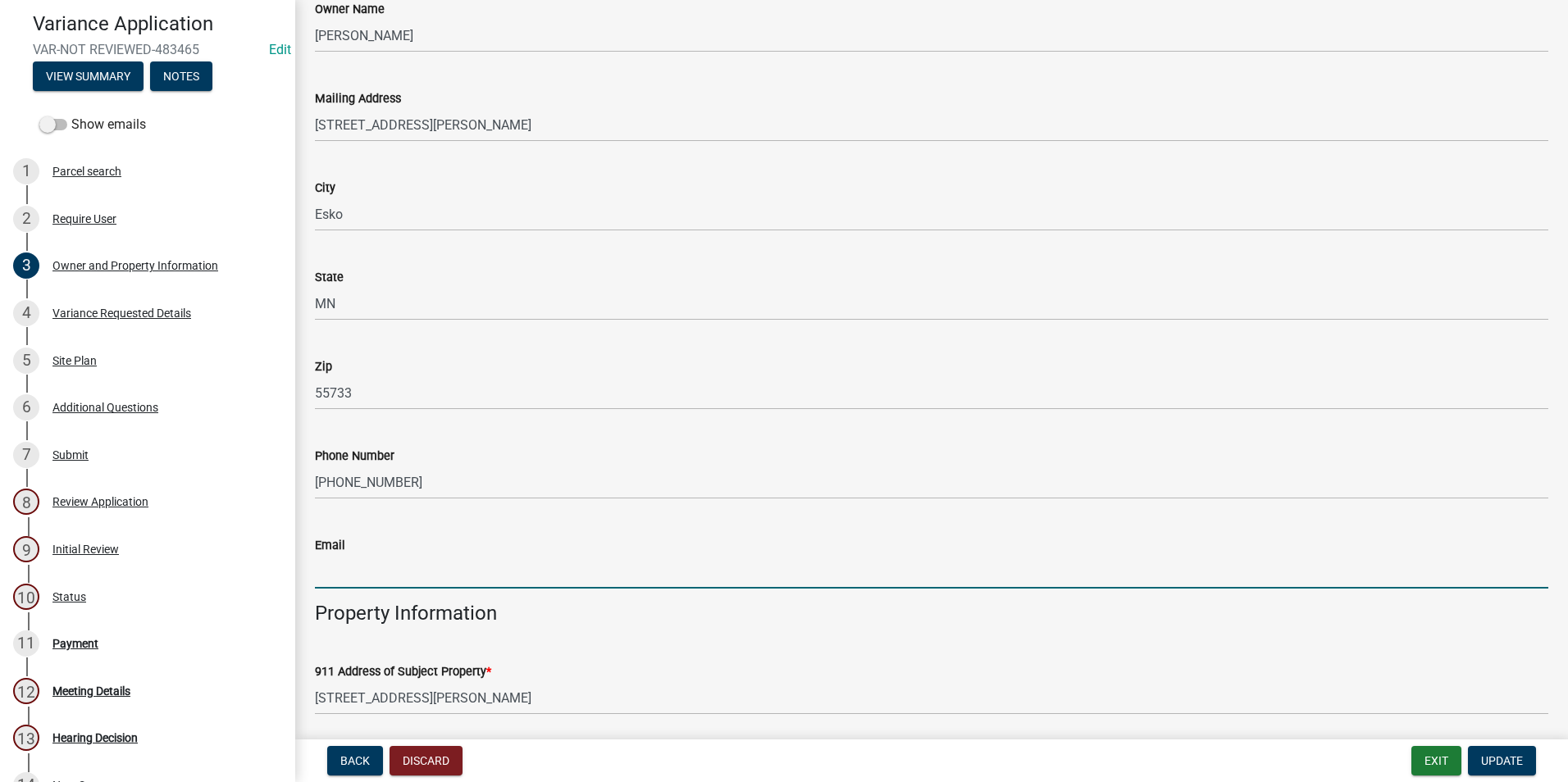
click at [348, 555] on input "Email" at bounding box center [932, 572] width 1233 height 33
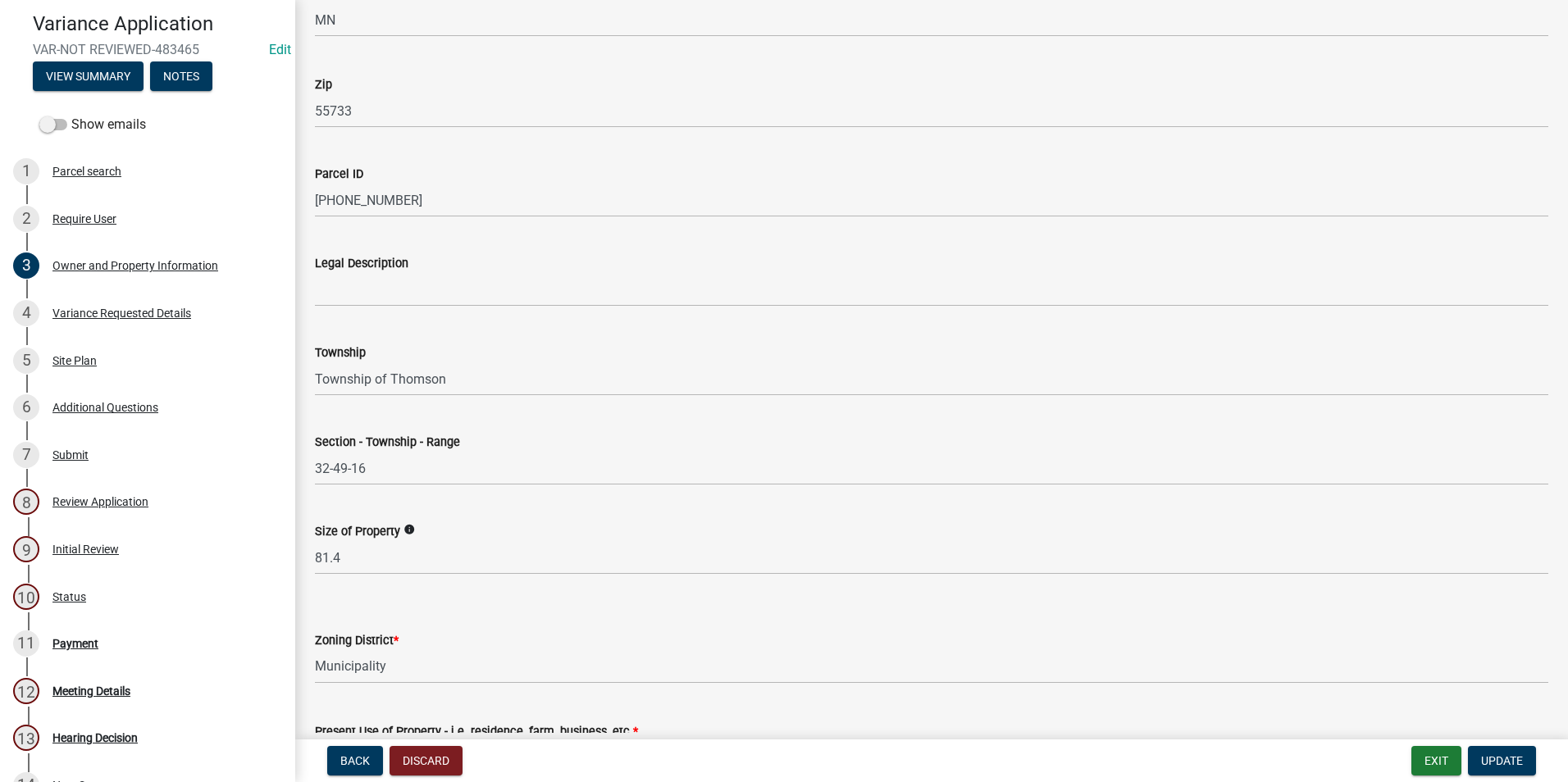
scroll to position [1222, 0]
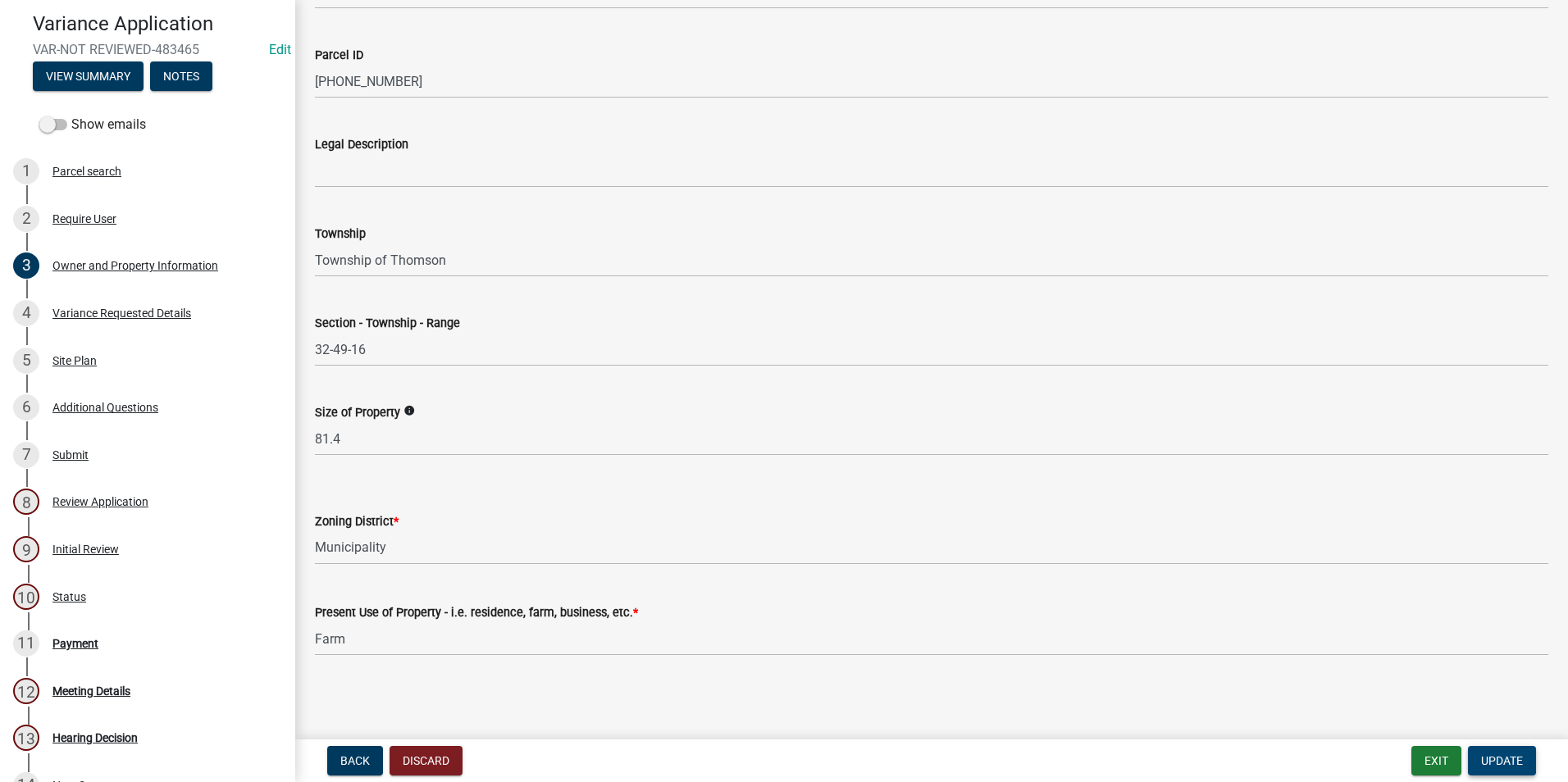
type input "[EMAIL_ADDRESS][DOMAIN_NAME]"
click at [1238, 758] on span "Update" at bounding box center [1502, 760] width 41 height 13
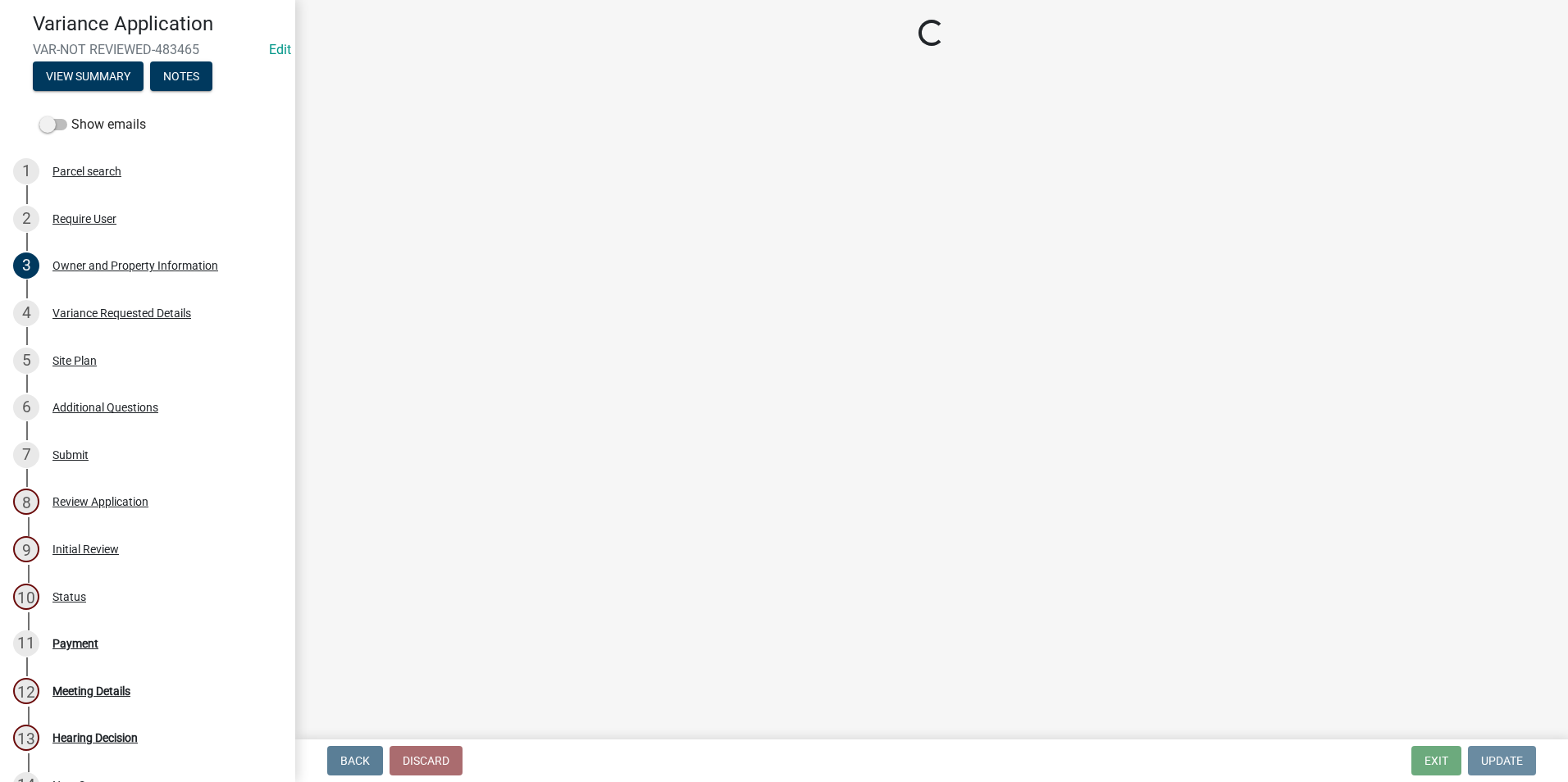
scroll to position [0, 0]
select select "3: 3"
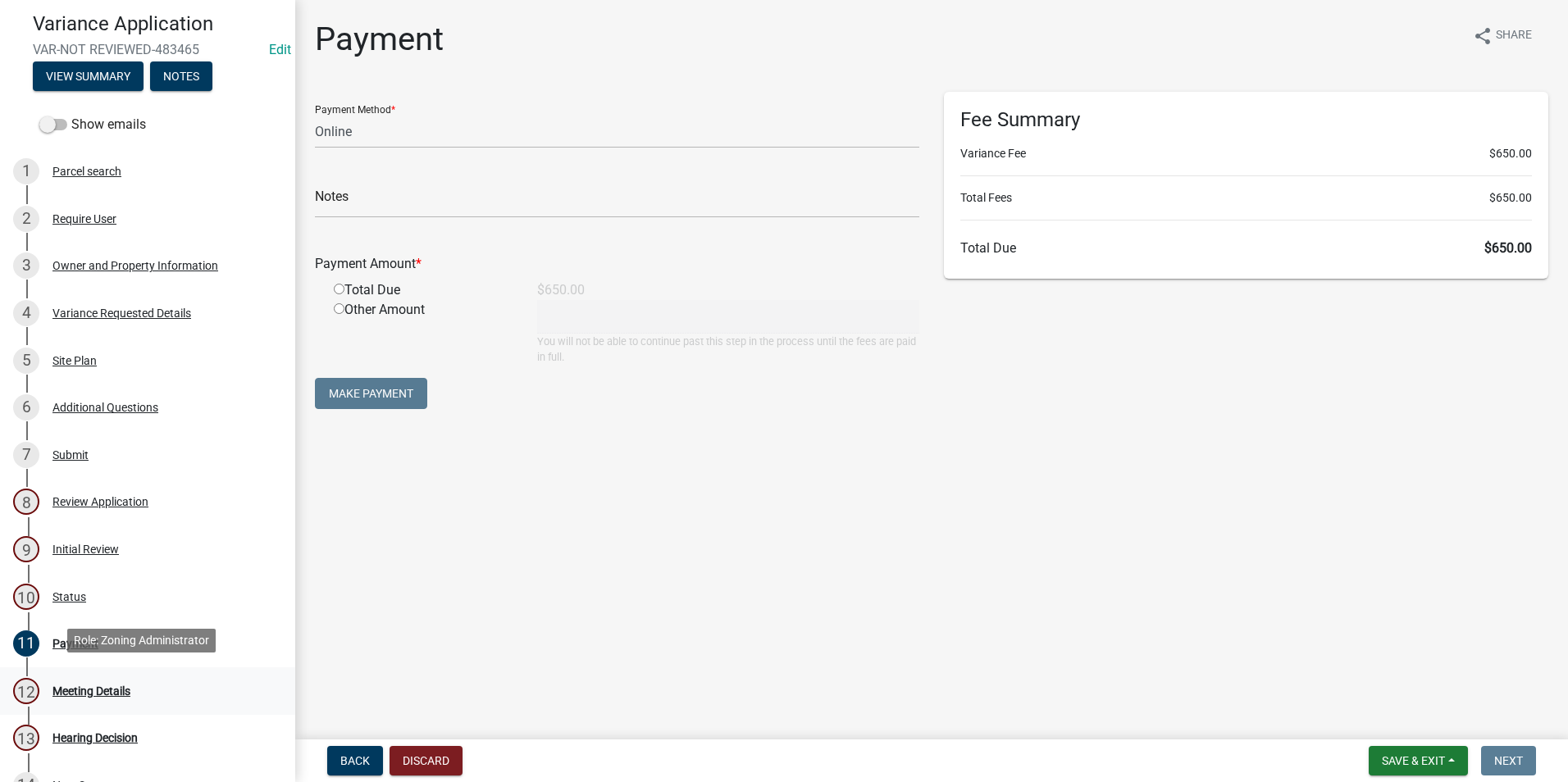
click at [86, 685] on div "Meeting Details" at bounding box center [91, 691] width 78 height 12
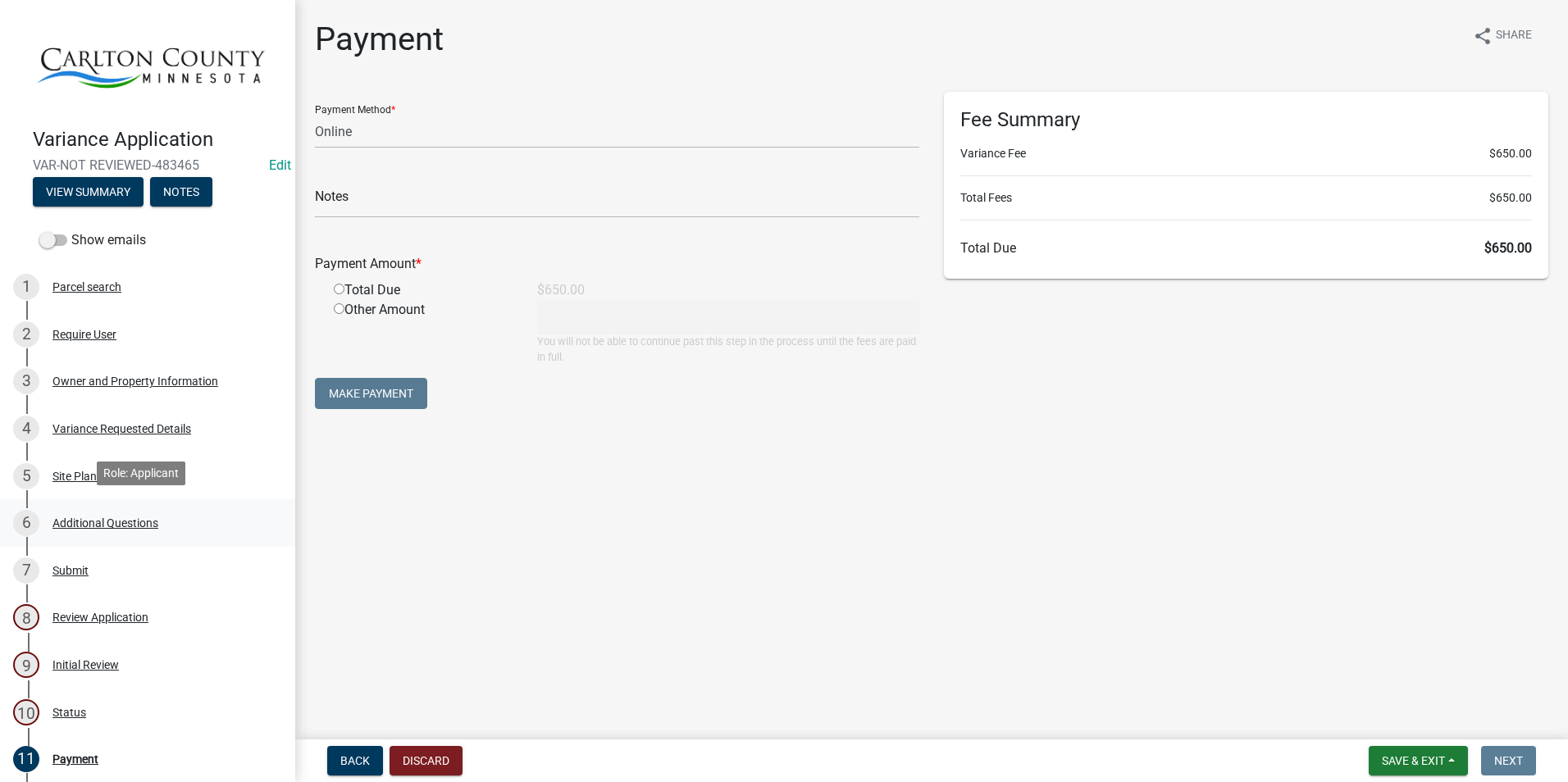
click at [102, 517] on div "Additional Questions" at bounding box center [104, 523] width 105 height 12
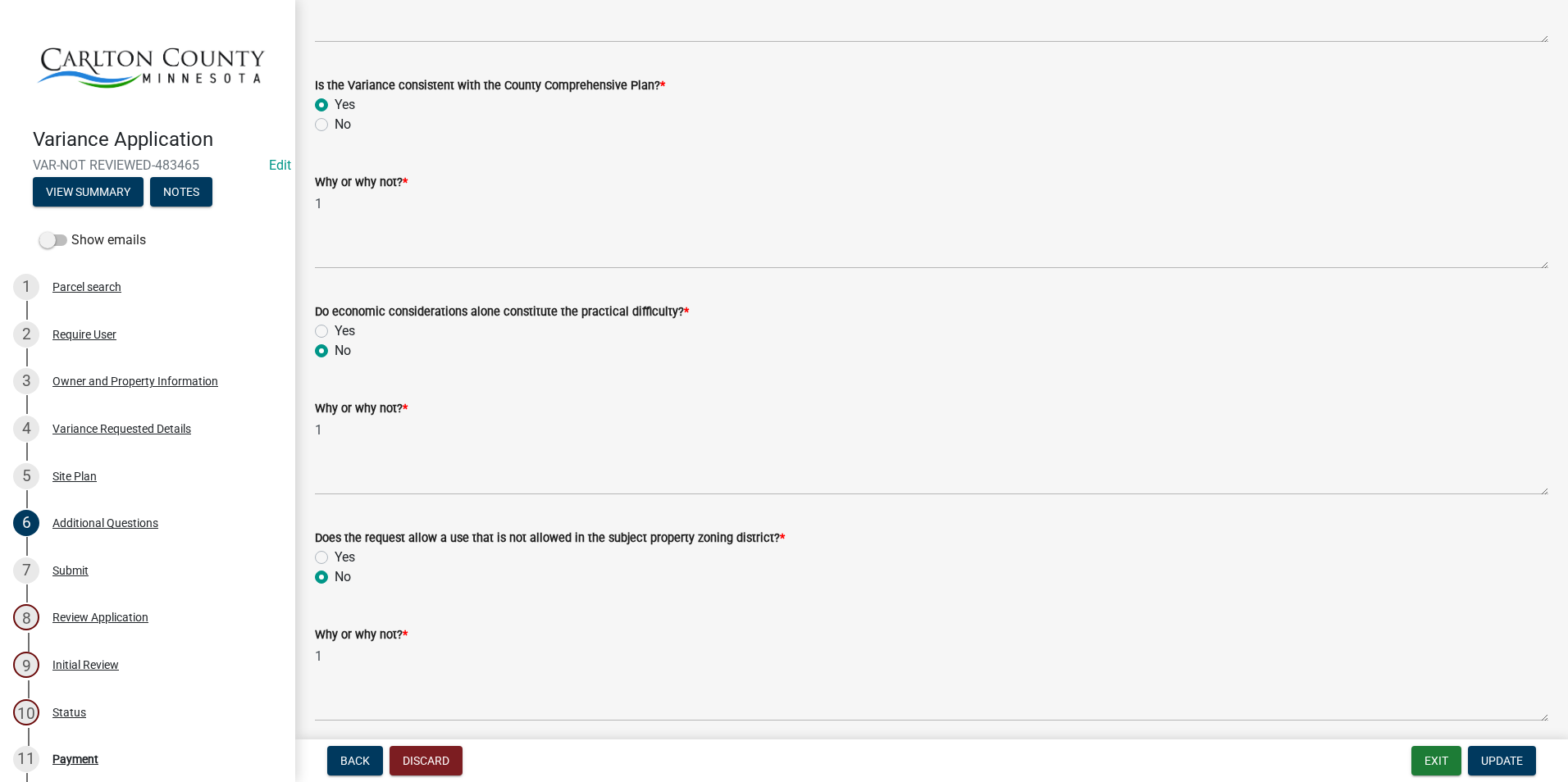
scroll to position [984, 0]
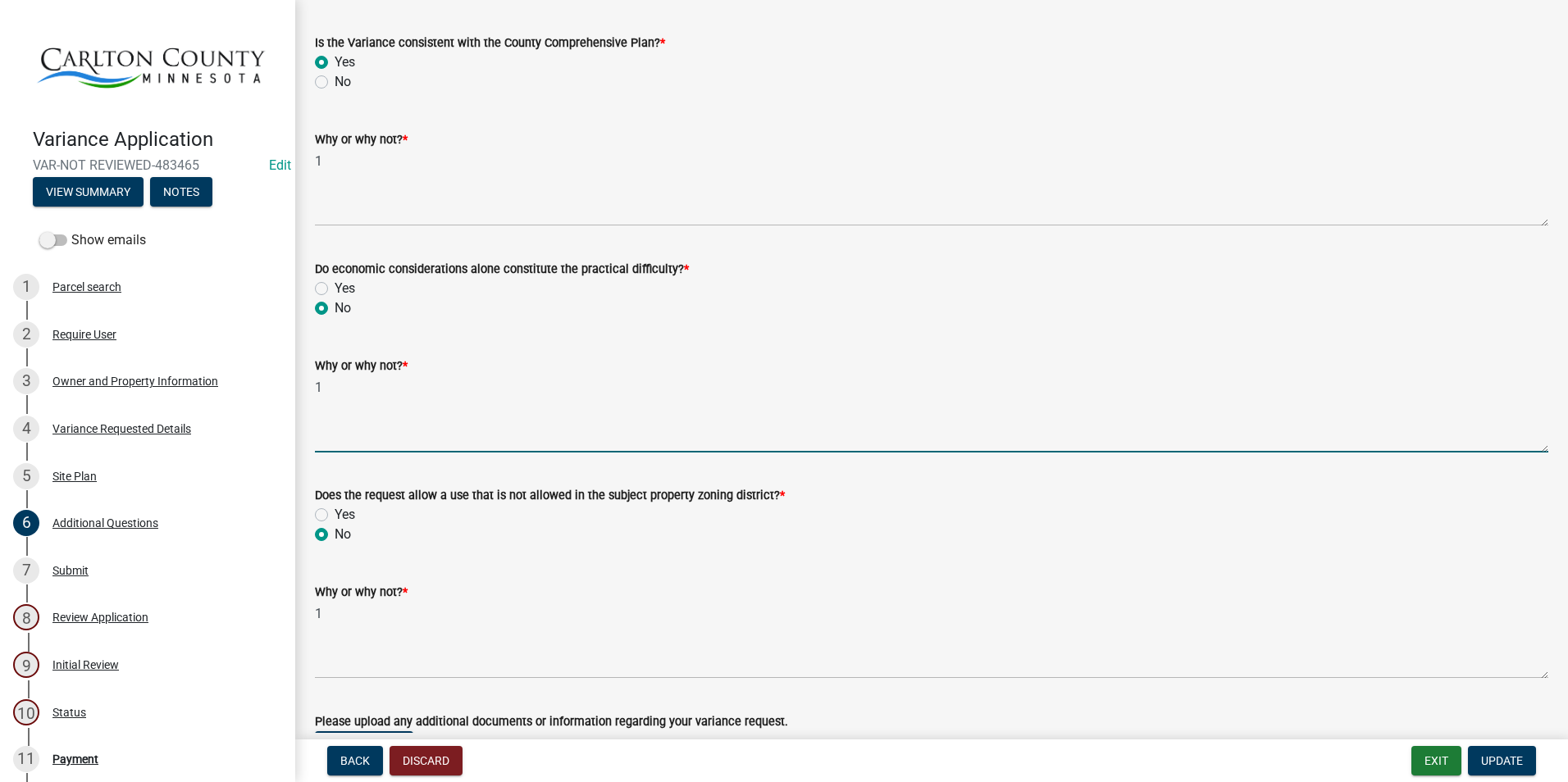
drag, startPoint x: 367, startPoint y: 383, endPoint x: 287, endPoint y: 384, distance: 80.0
click at [287, 384] on div "Variance Application VAR-NOT REVIEWED-483465 Edit View Summary Notes Show email…" at bounding box center [784, 391] width 1568 height 782
type textarea "Not able to identify 2 sites for septic"
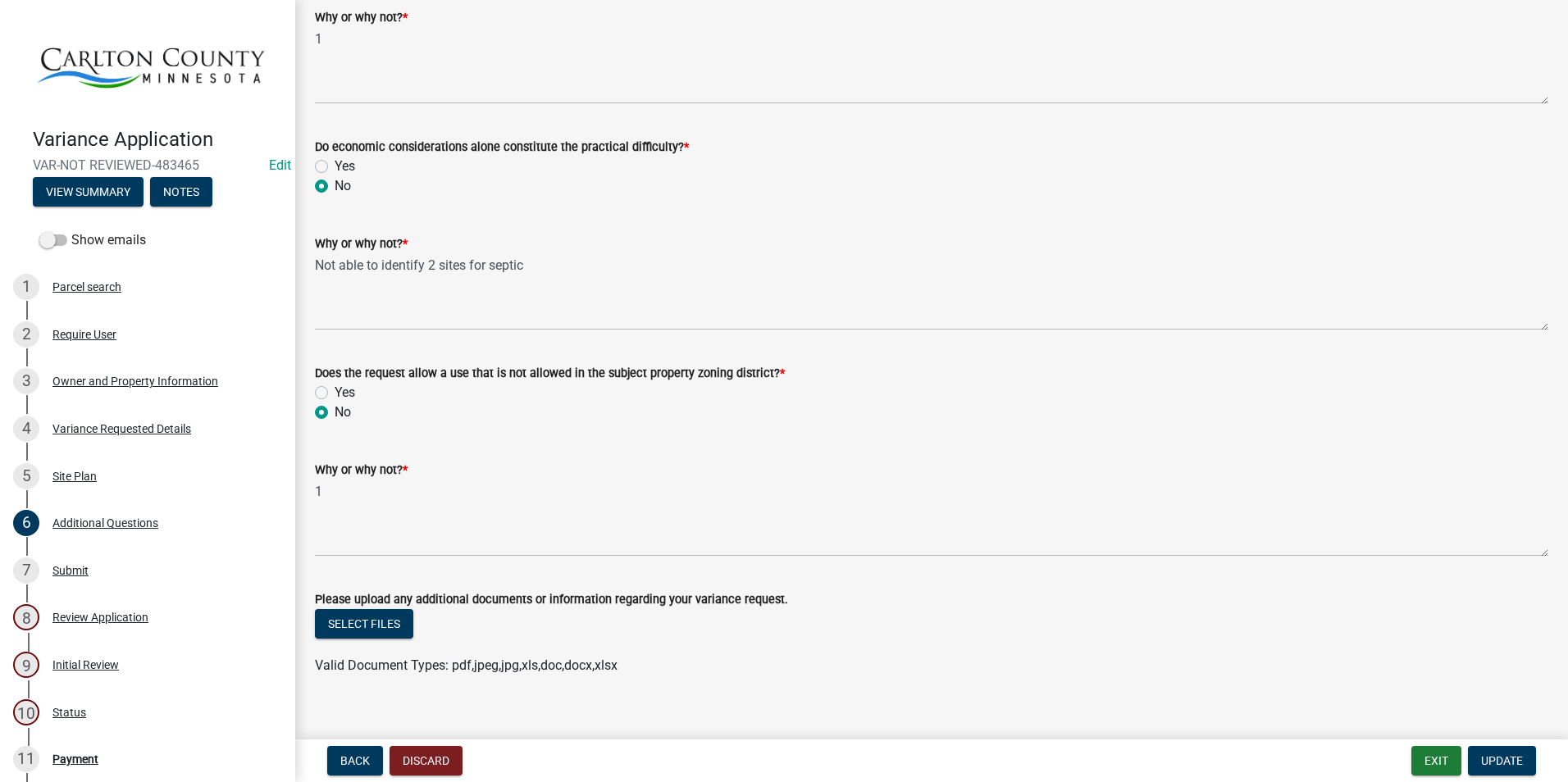
scroll to position [1128, 0]
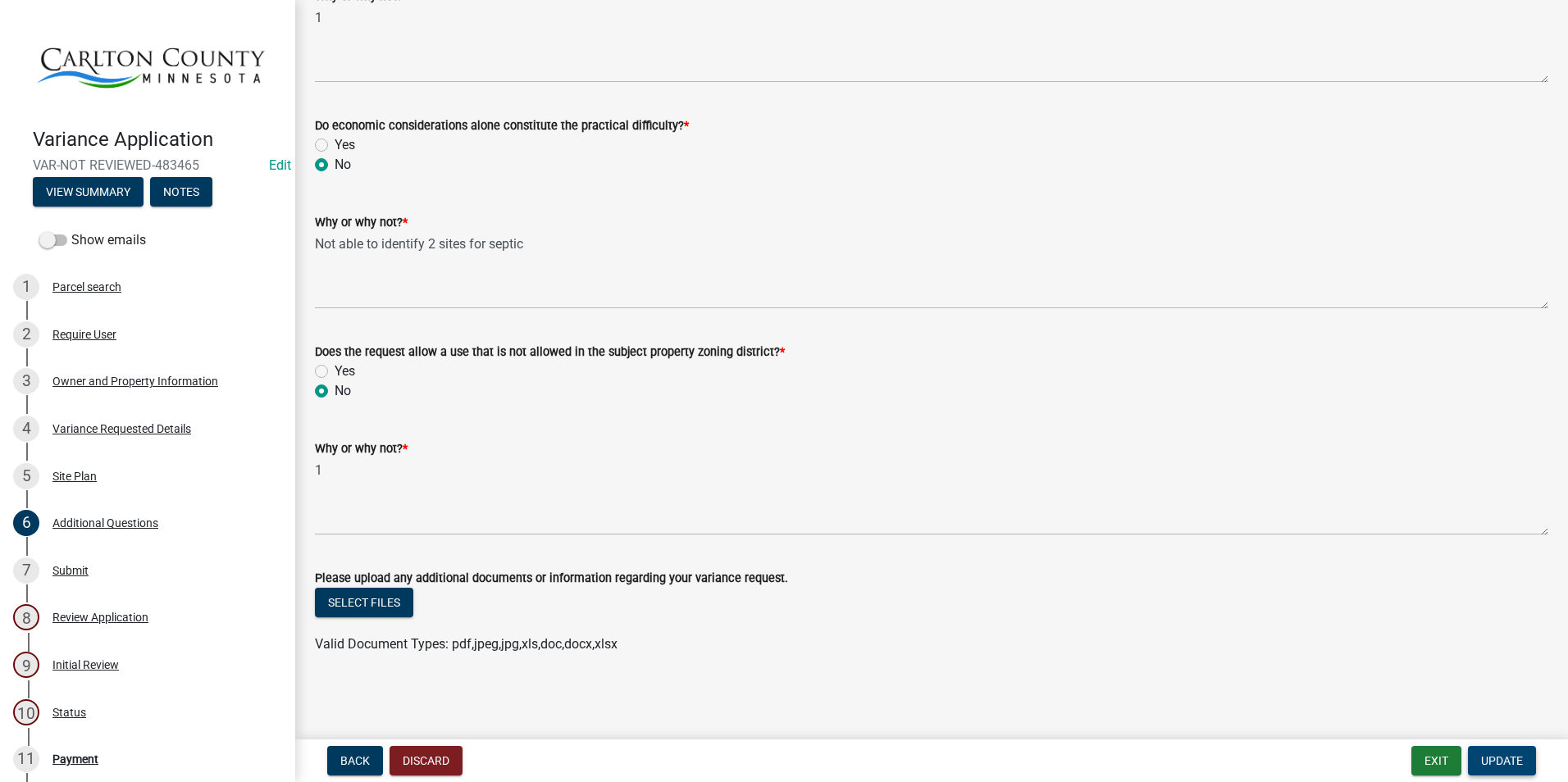
click at [1238, 752] on button "Update" at bounding box center [1501, 761] width 68 height 30
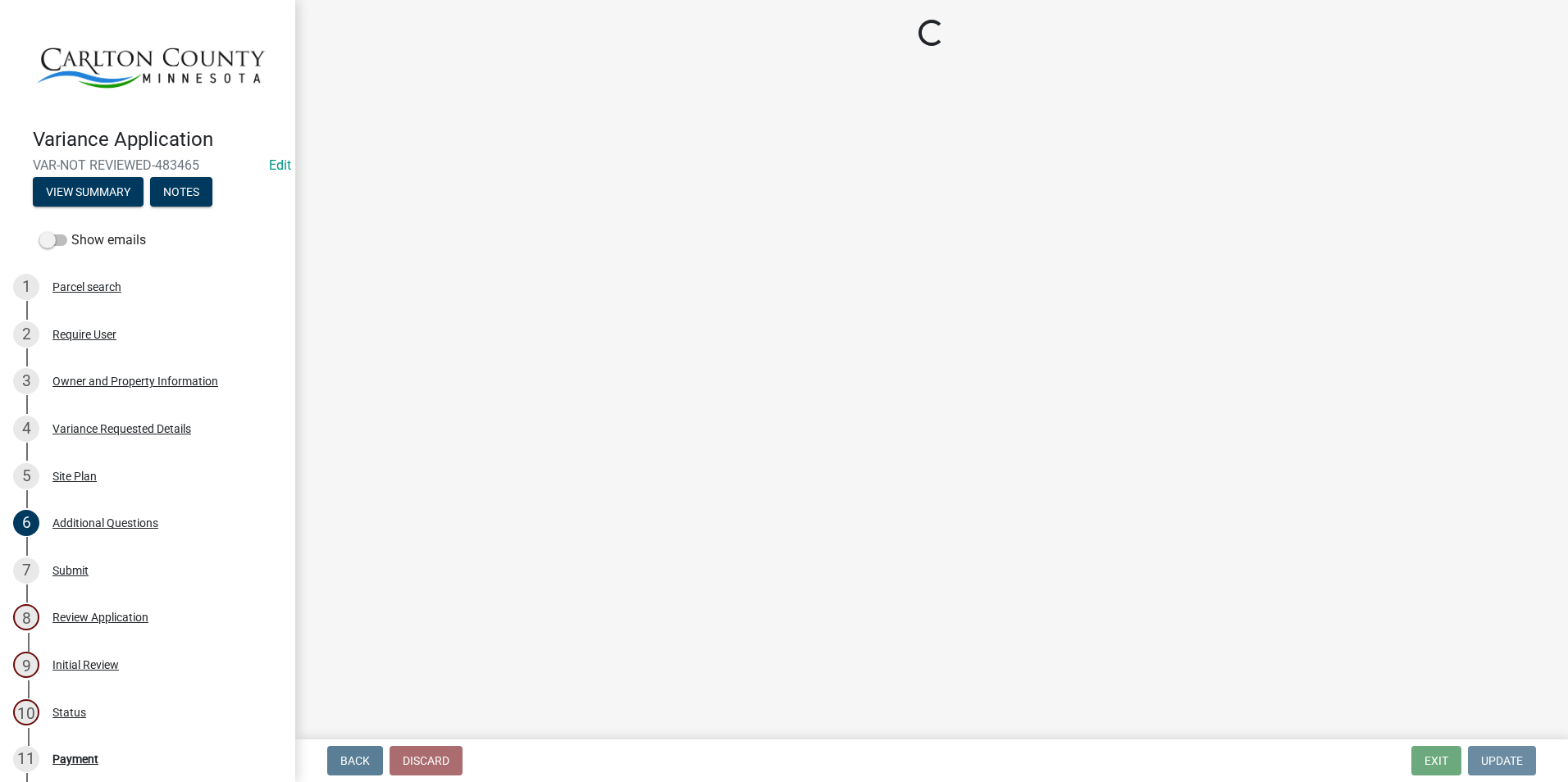
scroll to position [0, 0]
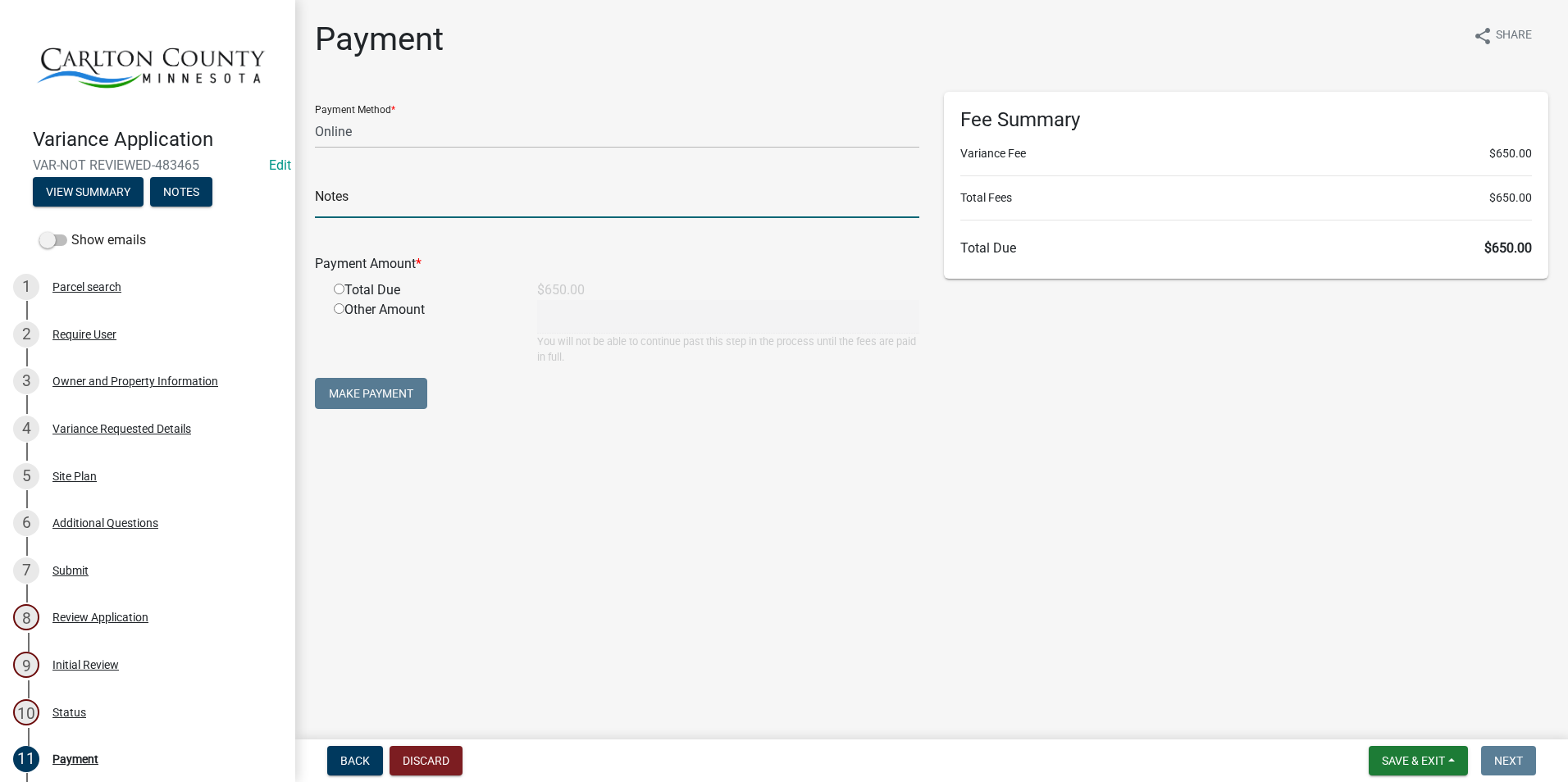
click at [397, 199] on input "text" at bounding box center [618, 201] width 605 height 33
click at [392, 130] on select "Credit Card POS Check Cash Online" at bounding box center [618, 132] width 605 height 33
select select "0: 2"
click at [315, 115] on select "Credit Card POS Check Cash Online" at bounding box center [618, 132] width 605 height 33
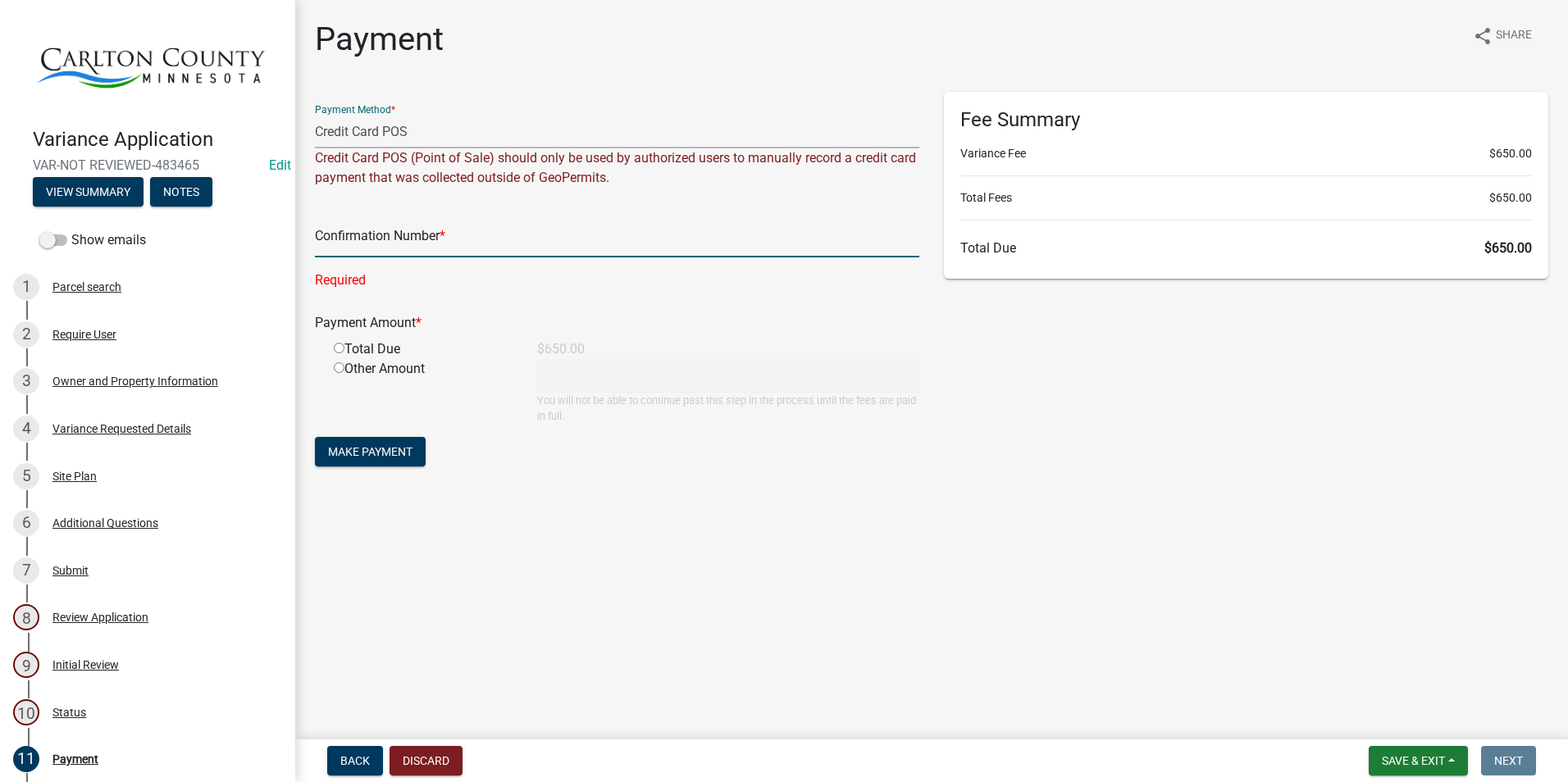
click at [376, 237] on input "text" at bounding box center [618, 240] width 605 height 33
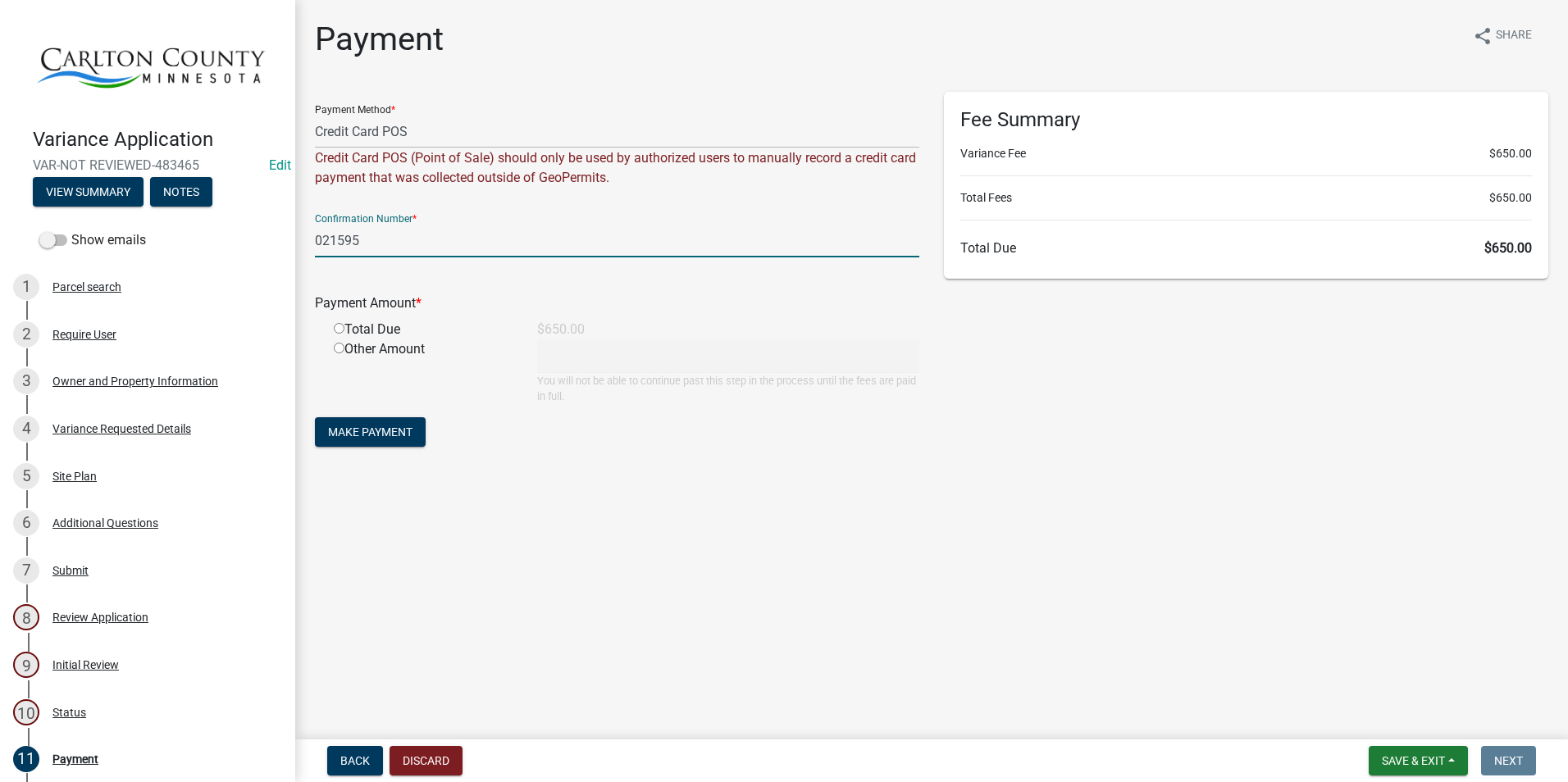
type input "021595"
click at [341, 331] on input "radio" at bounding box center [339, 328] width 11 height 11
radio input "true"
type input "650"
click at [378, 425] on span "Make Payment" at bounding box center [370, 431] width 85 height 13
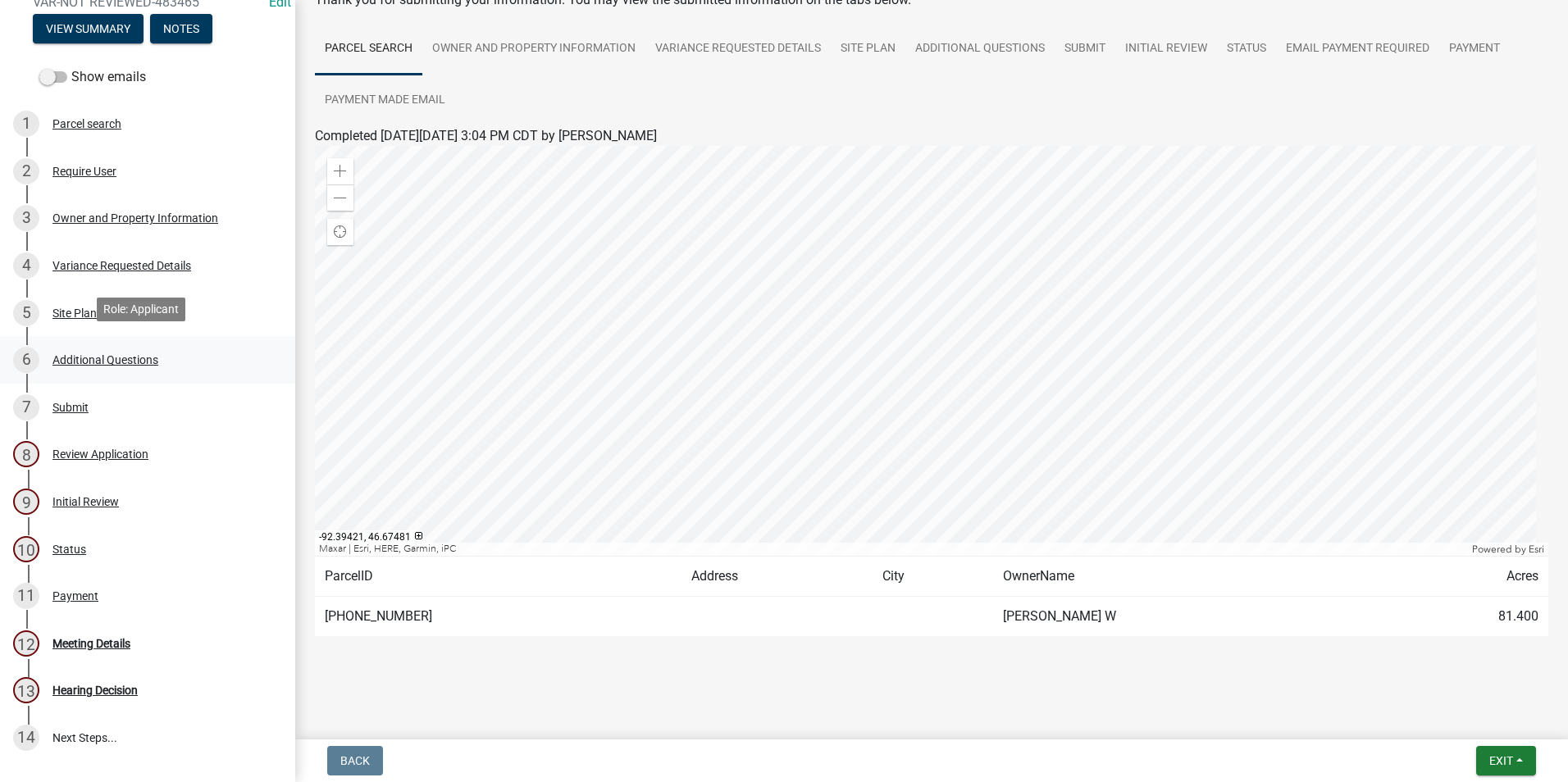
scroll to position [164, 0]
click at [98, 639] on div "Meeting Details" at bounding box center [91, 643] width 78 height 12
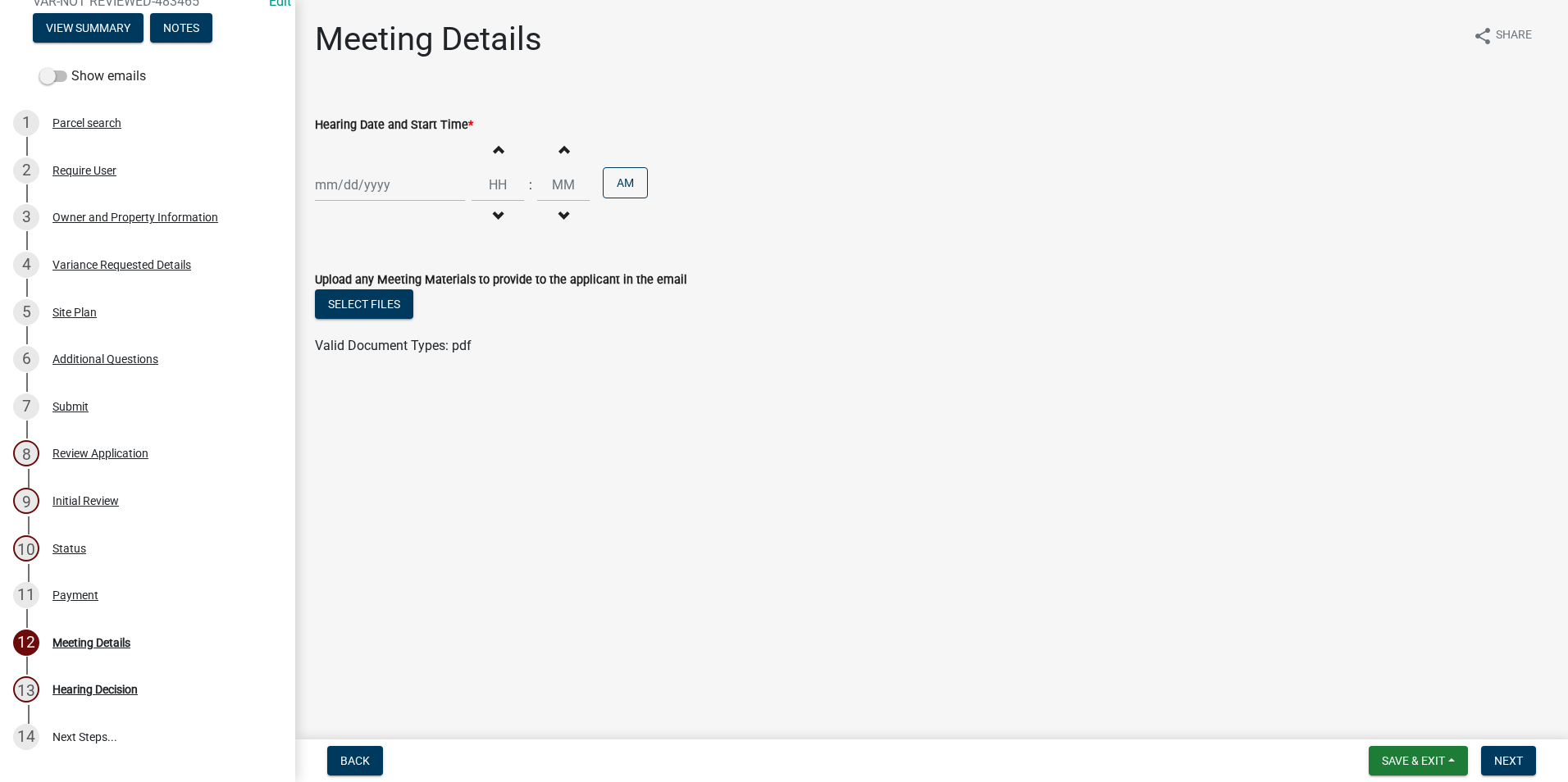
click at [494, 147] on span "button" at bounding box center [497, 149] width 8 height 13
type input "01"
type input "00"
select select "9"
select select "2025"
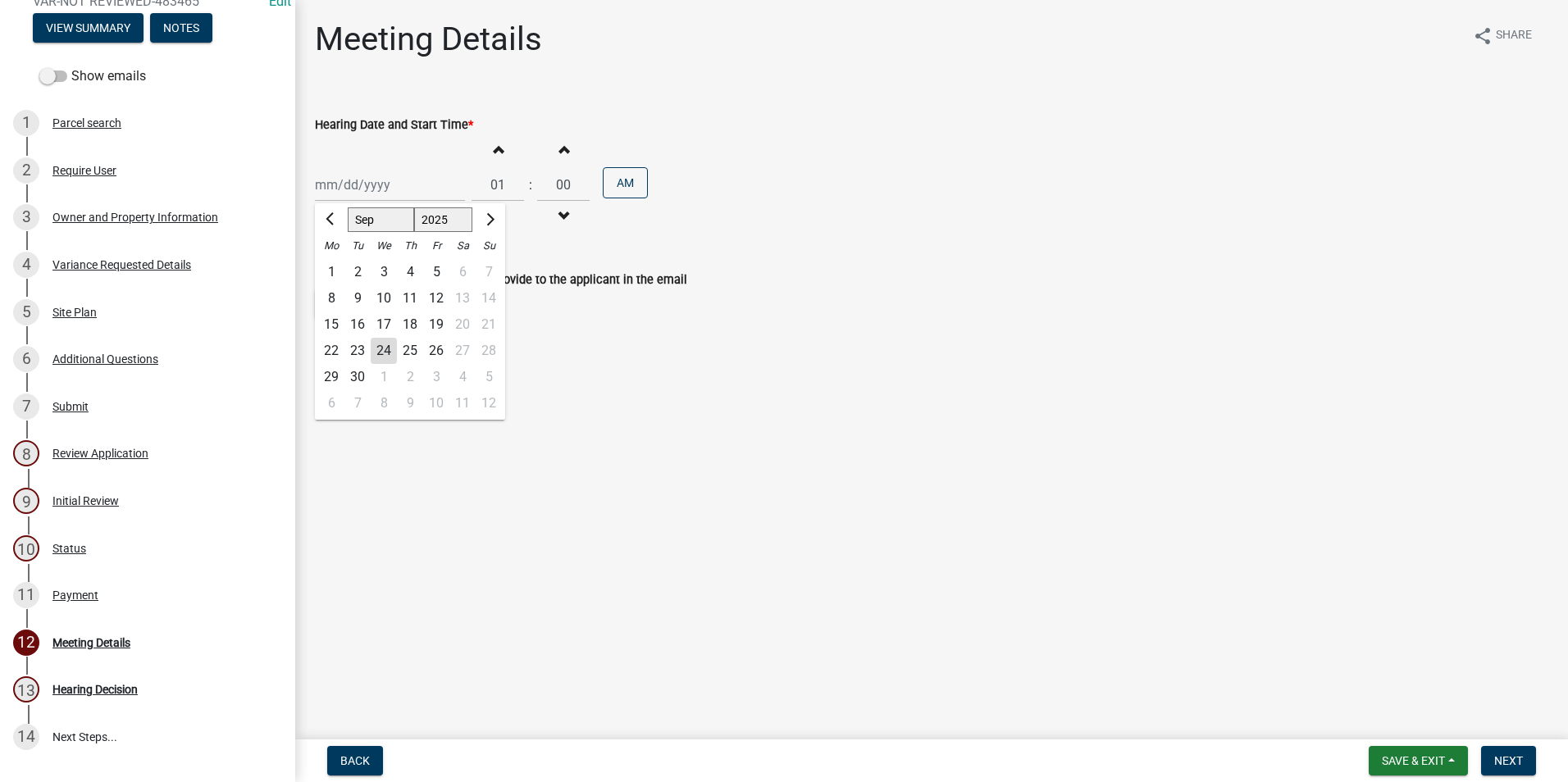
click at [373, 191] on div "[PERSON_NAME] Feb Mar Apr [PERSON_NAME][DATE] Oct Nov [DATE] 1526 1527 1528 152…" at bounding box center [390, 185] width 150 height 33
click at [489, 217] on span "Next month" at bounding box center [489, 219] width 12 height 12
select select "10"
click at [360, 347] on div "21" at bounding box center [358, 351] width 27 height 27
type input "[DATE]"
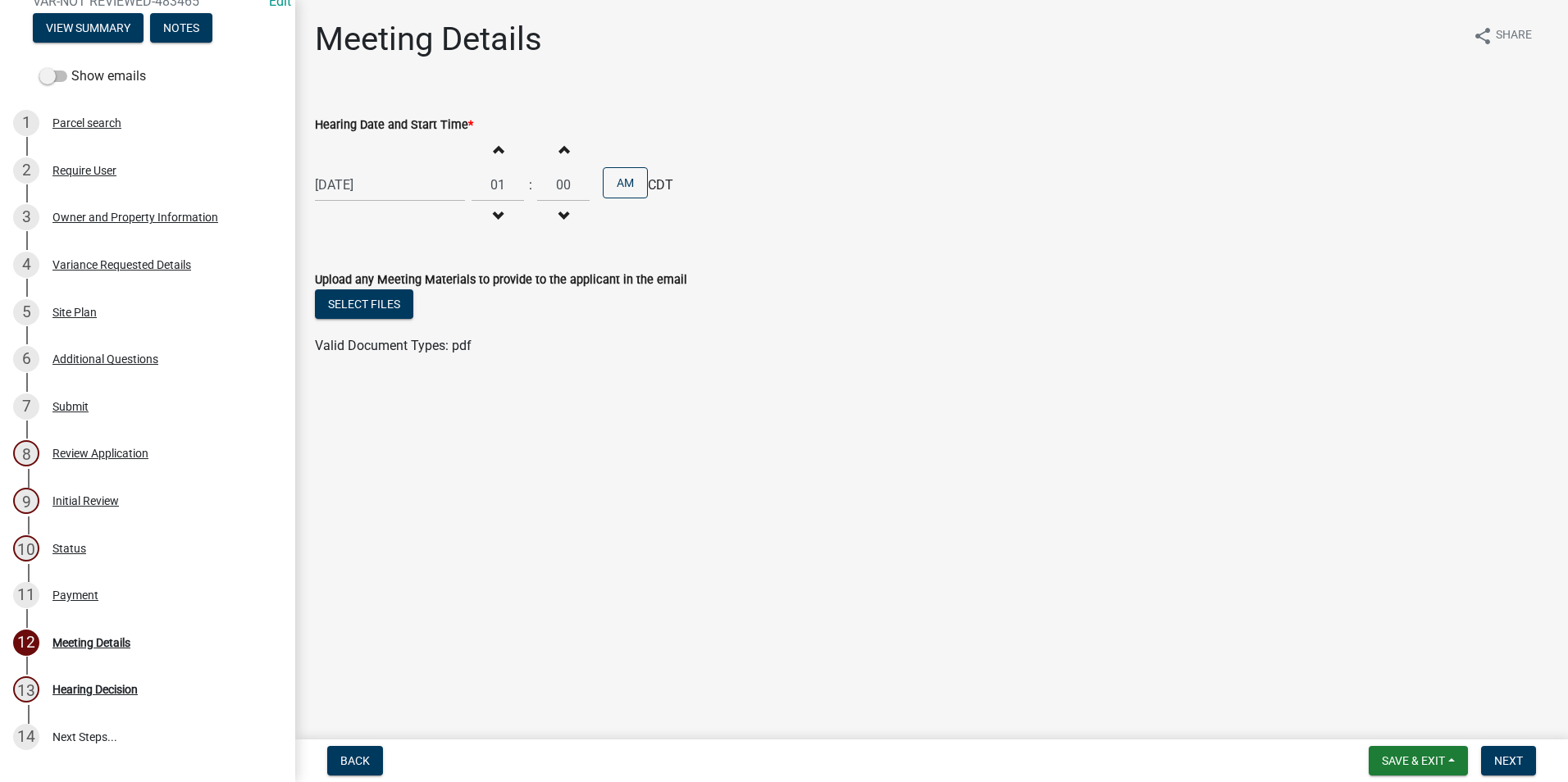
click at [497, 150] on button "Increment hours" at bounding box center [497, 150] width 34 height 30
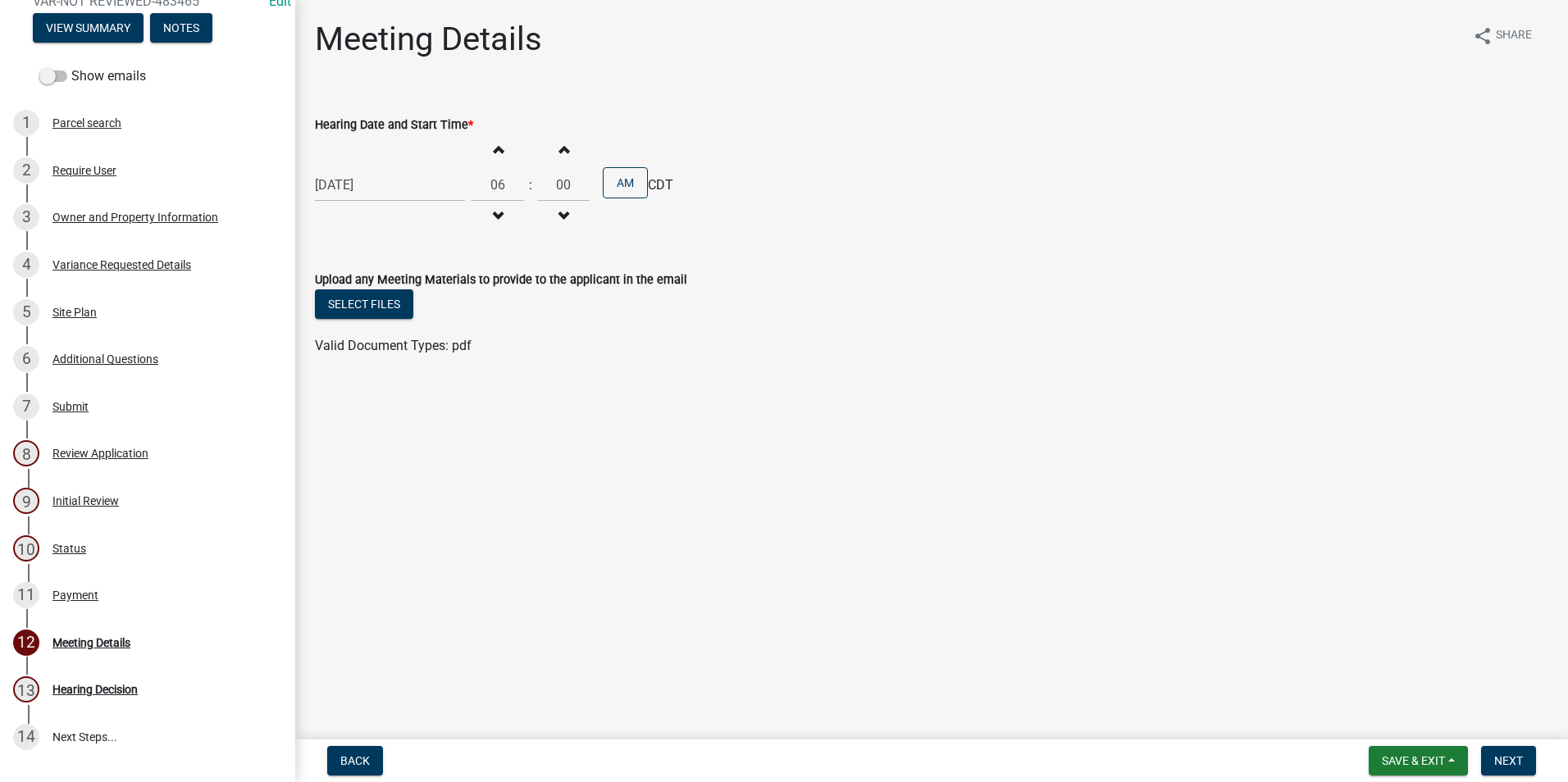
drag, startPoint x: 492, startPoint y: 147, endPoint x: 498, endPoint y: 154, distance: 9.2
click at [493, 147] on span "button" at bounding box center [497, 149] width 8 height 13
type input "07"
click at [622, 184] on button "AM" at bounding box center [625, 183] width 45 height 32
click at [1238, 755] on span "Next" at bounding box center [1508, 760] width 29 height 13
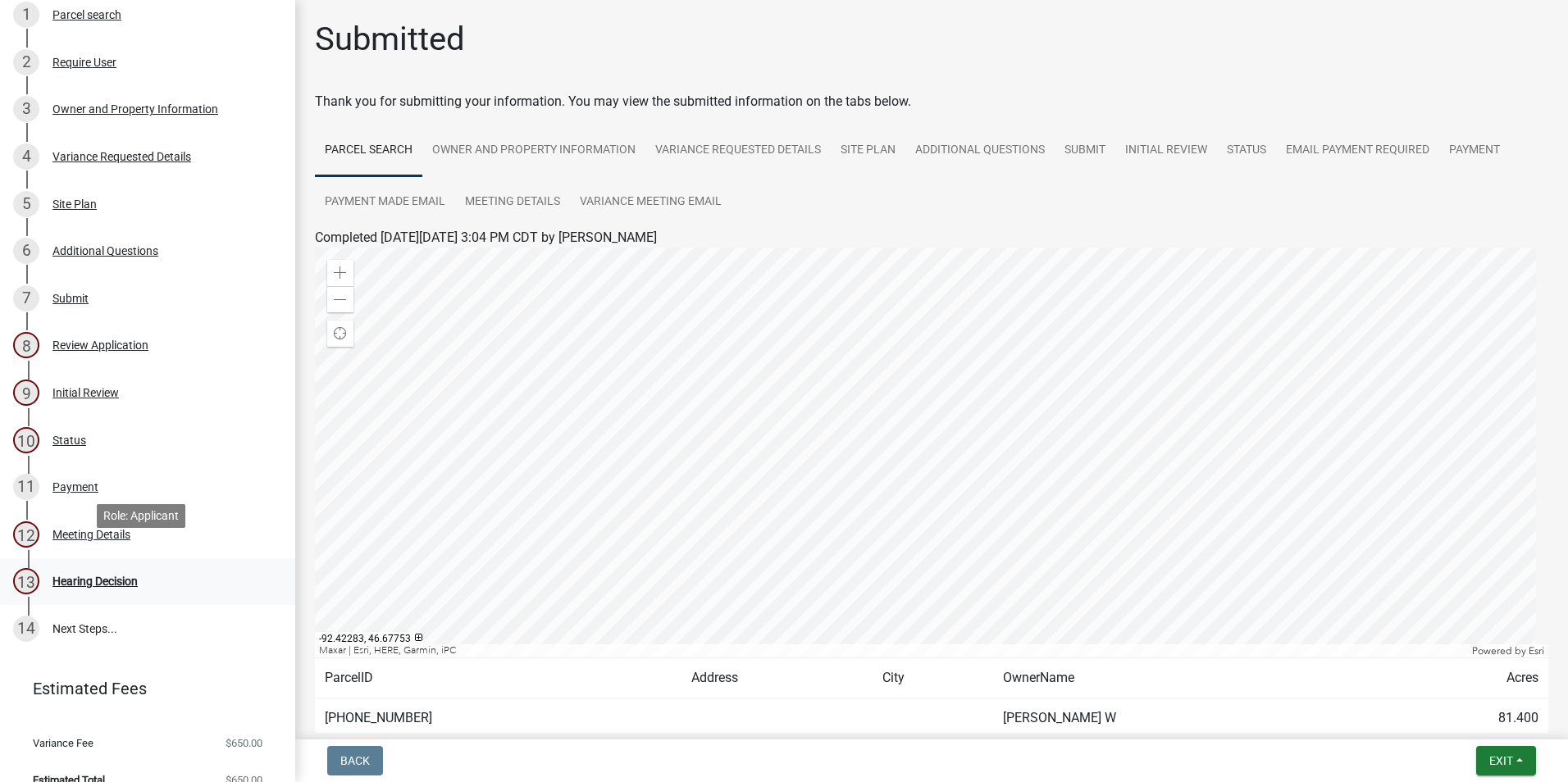
scroll to position [291, 0]
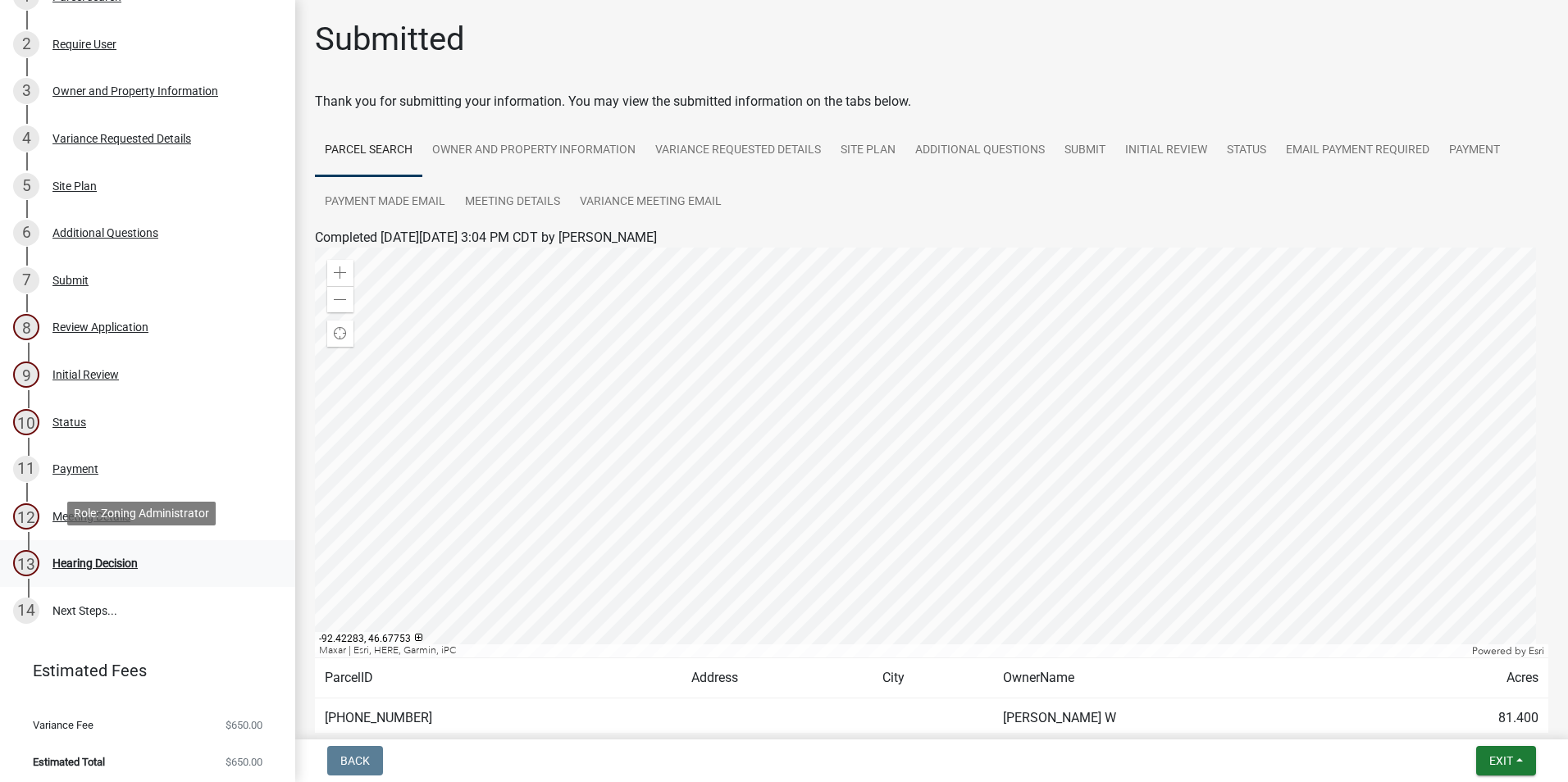
click at [127, 557] on div "Hearing Decision" at bounding box center [95, 563] width 86 height 12
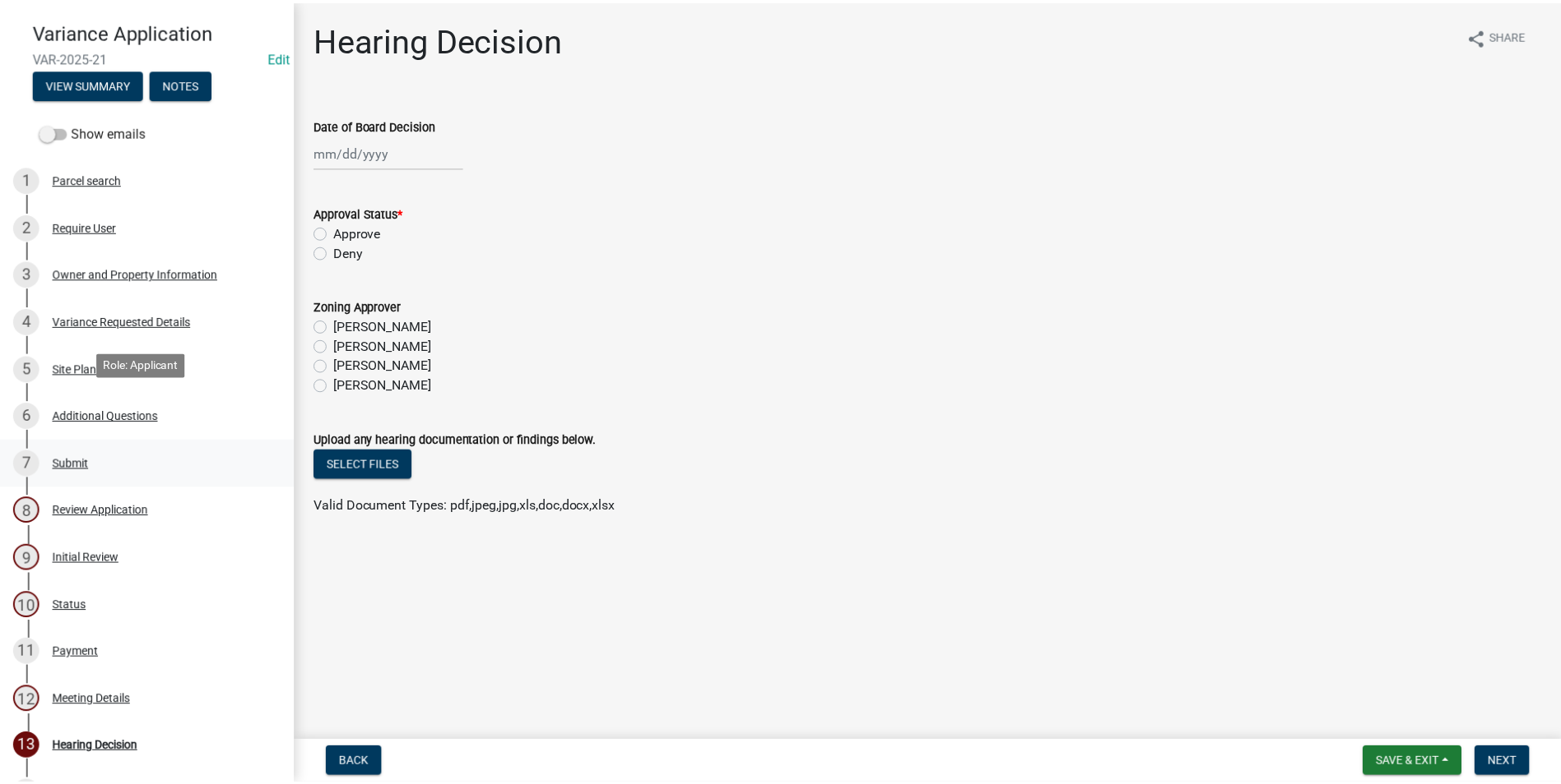
scroll to position [0, 0]
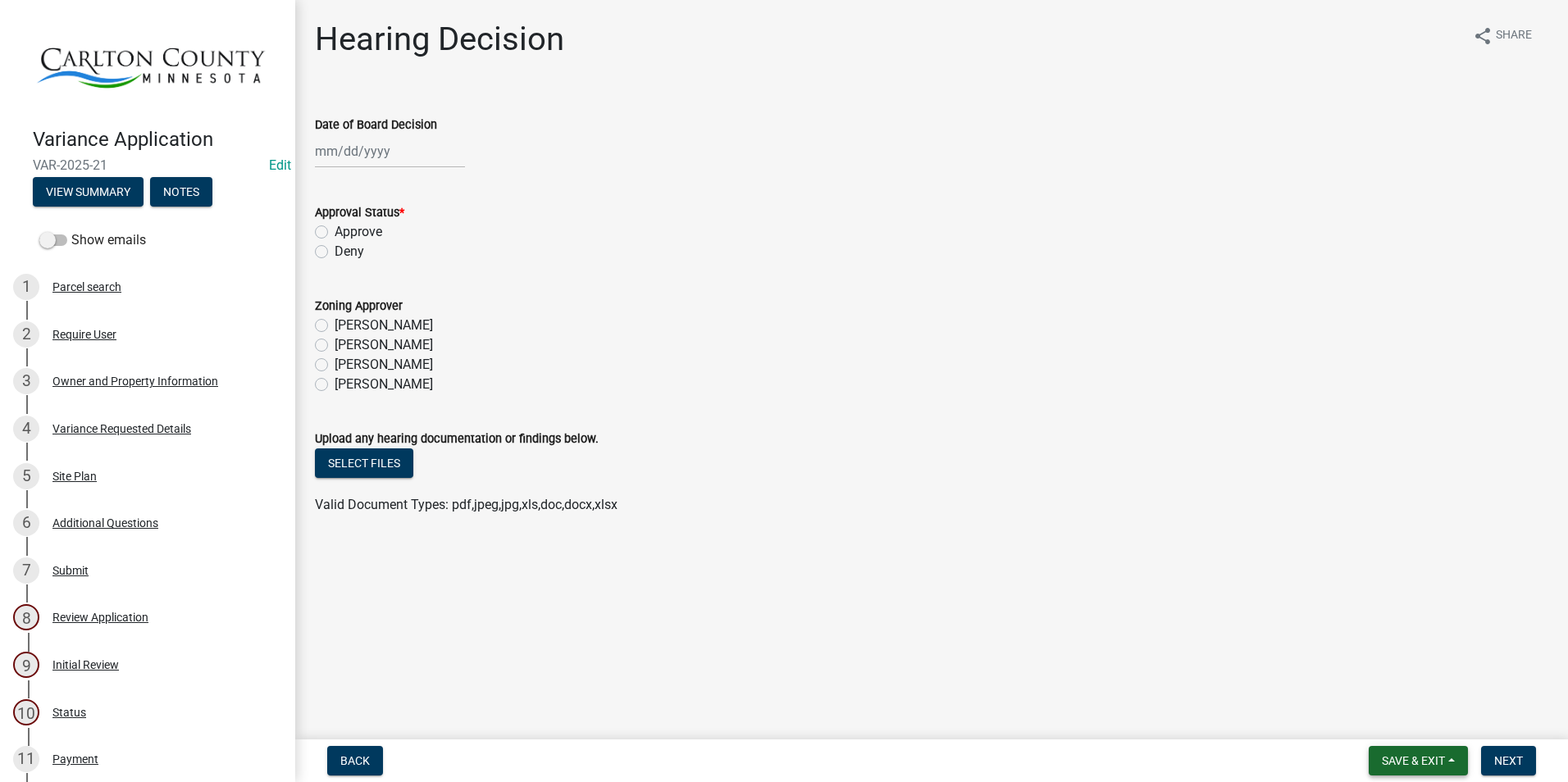
click at [1238, 752] on button "Save & Exit" at bounding box center [1418, 761] width 99 height 30
drag, startPoint x: 1411, startPoint y: 718, endPoint x: 1386, endPoint y: 727, distance: 26.6
click at [1238, 718] on button "Save & Exit" at bounding box center [1402, 718] width 131 height 39
